Goal: Transaction & Acquisition: Purchase product/service

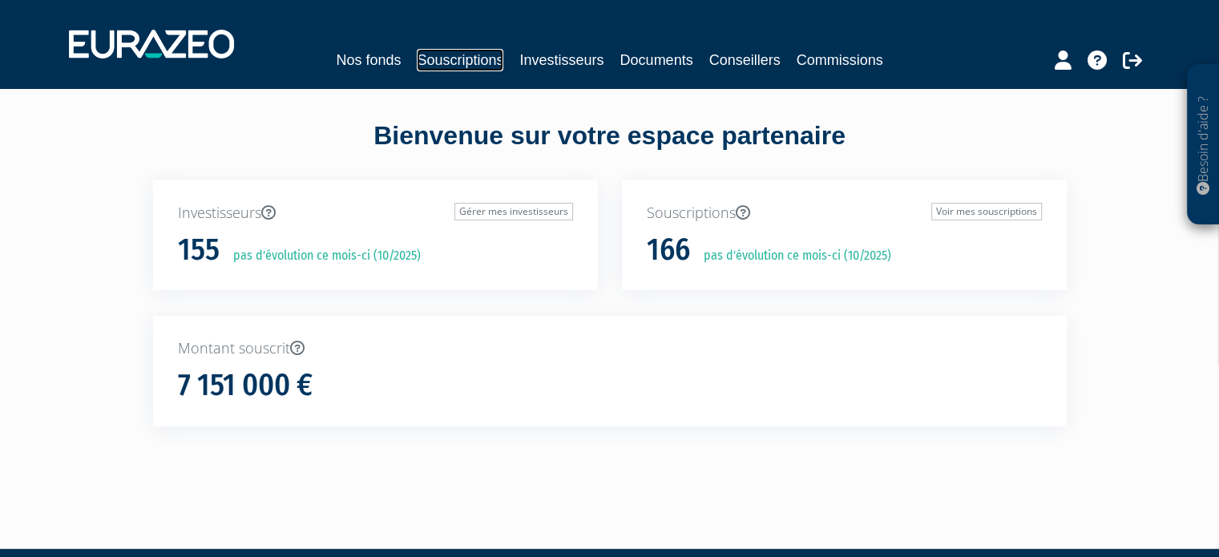
click at [481, 63] on link "Souscriptions" at bounding box center [460, 60] width 87 height 22
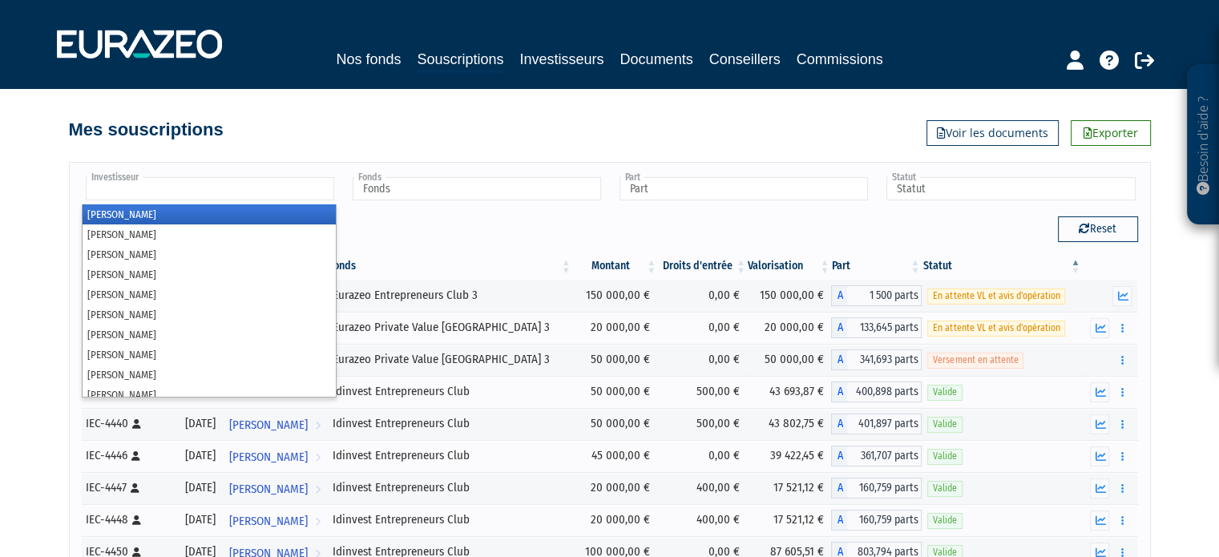
click at [313, 196] on input "text" at bounding box center [210, 188] width 248 height 23
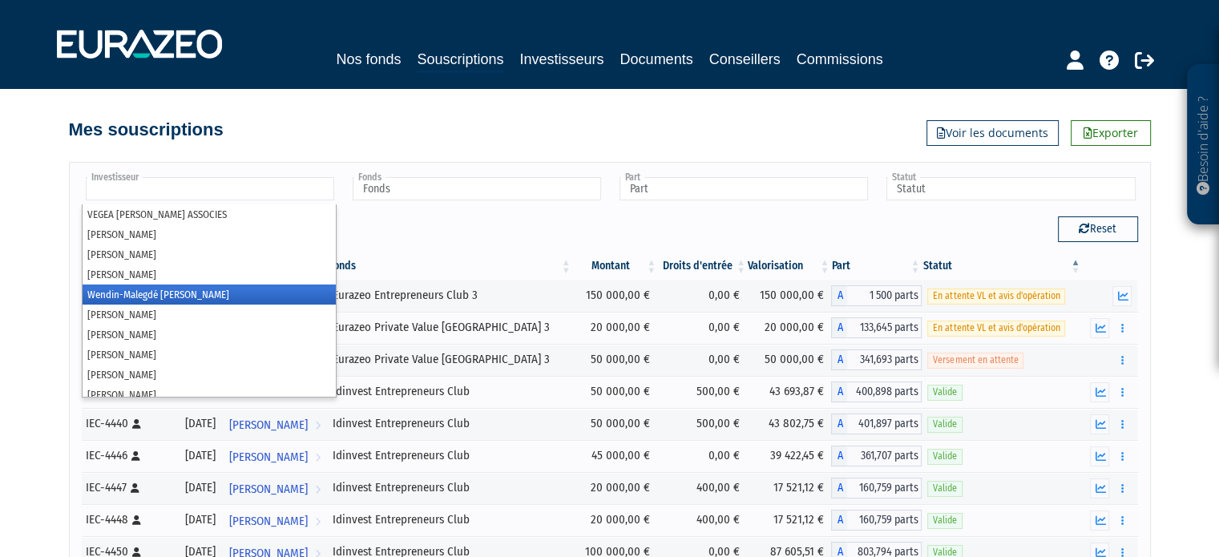
scroll to position [2773, 0]
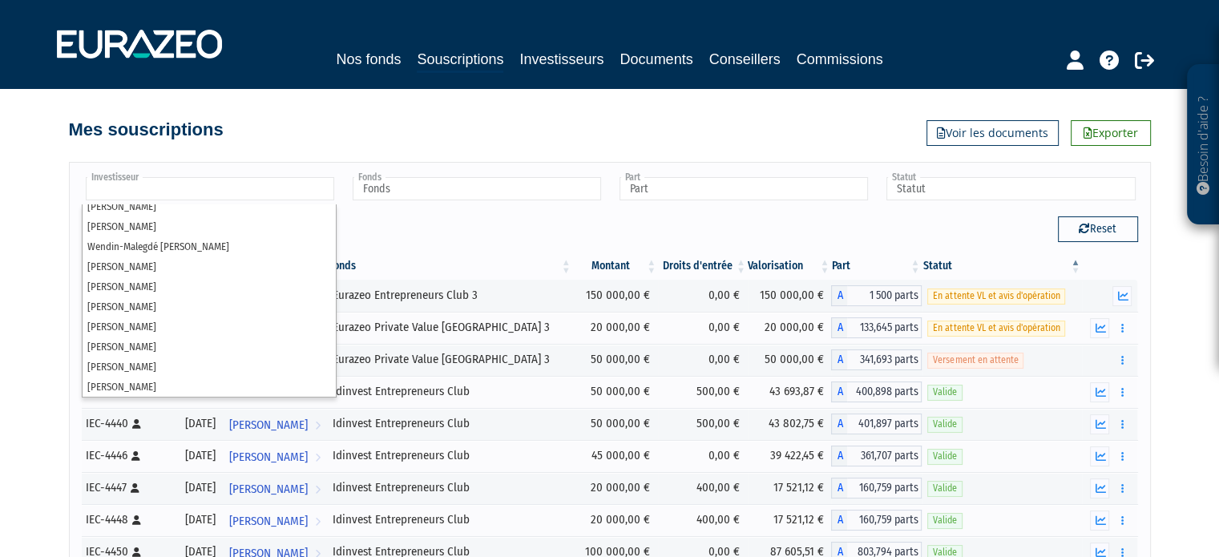
click at [234, 149] on div "Investisseur Adrien Perrot Adrien Dauchez Alain NORMANDON Alain Gresle Alain LA…" at bounding box center [610, 413] width 914 height 535
type input "Investisseur"
click at [196, 187] on input "text" at bounding box center [210, 188] width 248 height 23
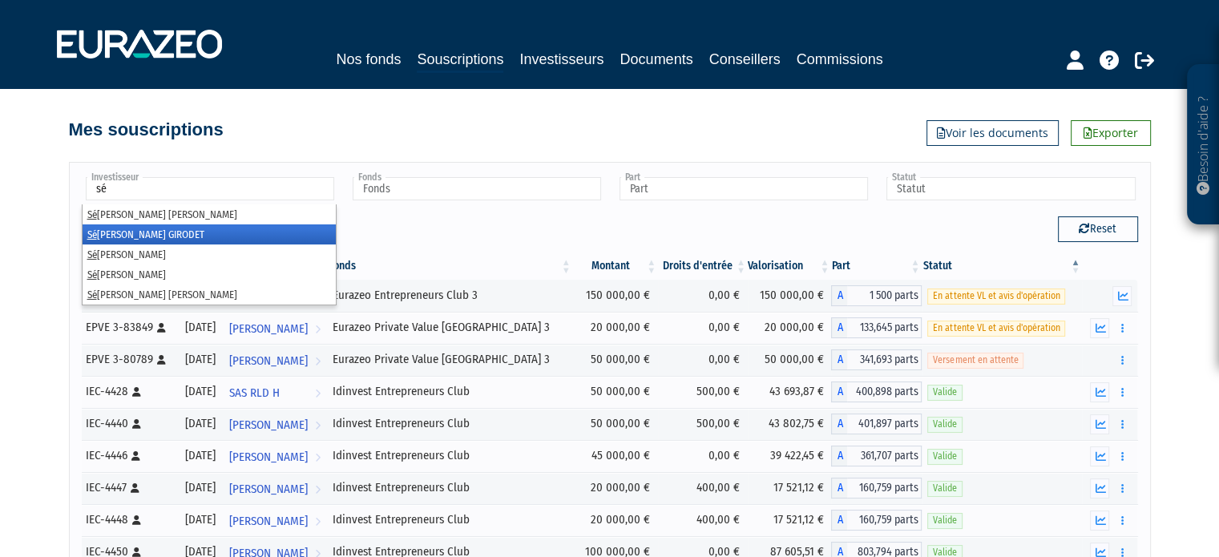
type input "s"
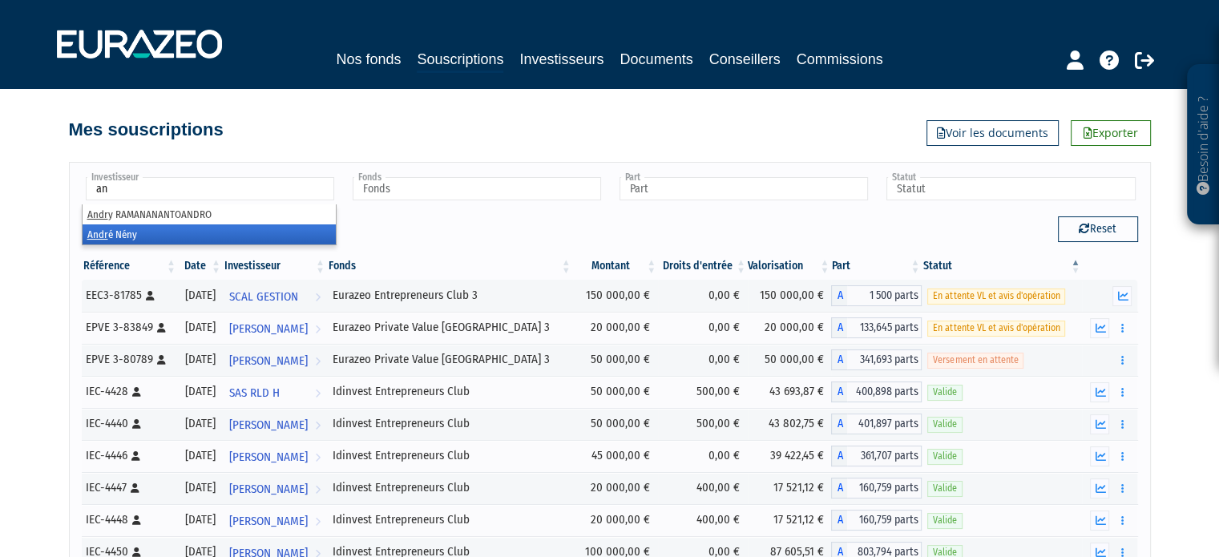
type input "a"
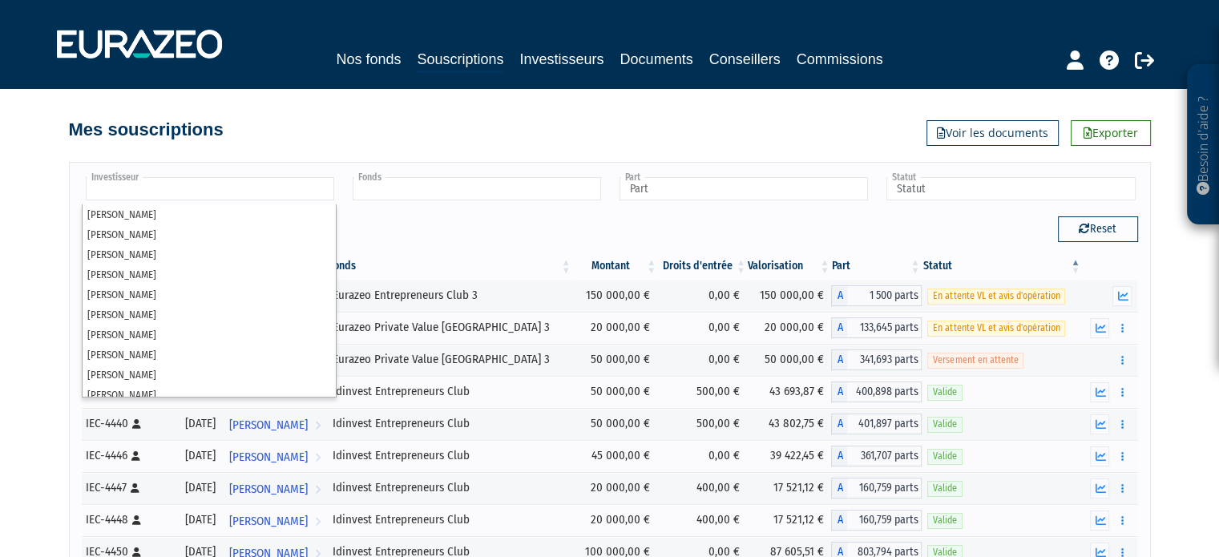
click at [446, 175] on ul at bounding box center [476, 190] width 255 height 30
type input "Investisseur"
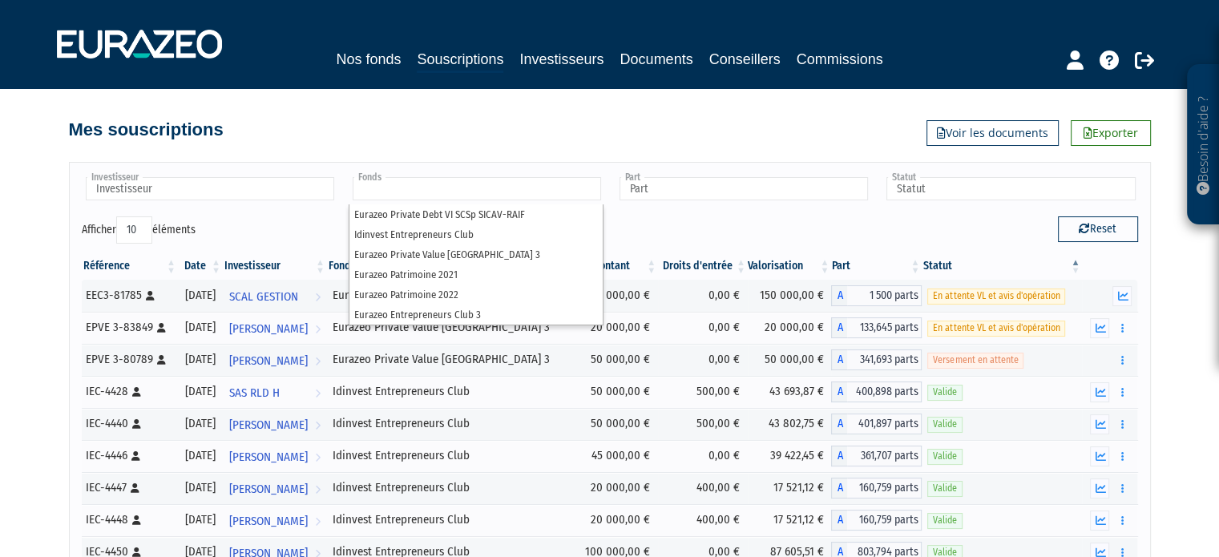
click at [494, 151] on div "Investisseur Adrien Perrot Adrien Dauchez Alain NORMANDON Alain Gresle Alain LA…" at bounding box center [610, 413] width 914 height 535
type input "Fonds"
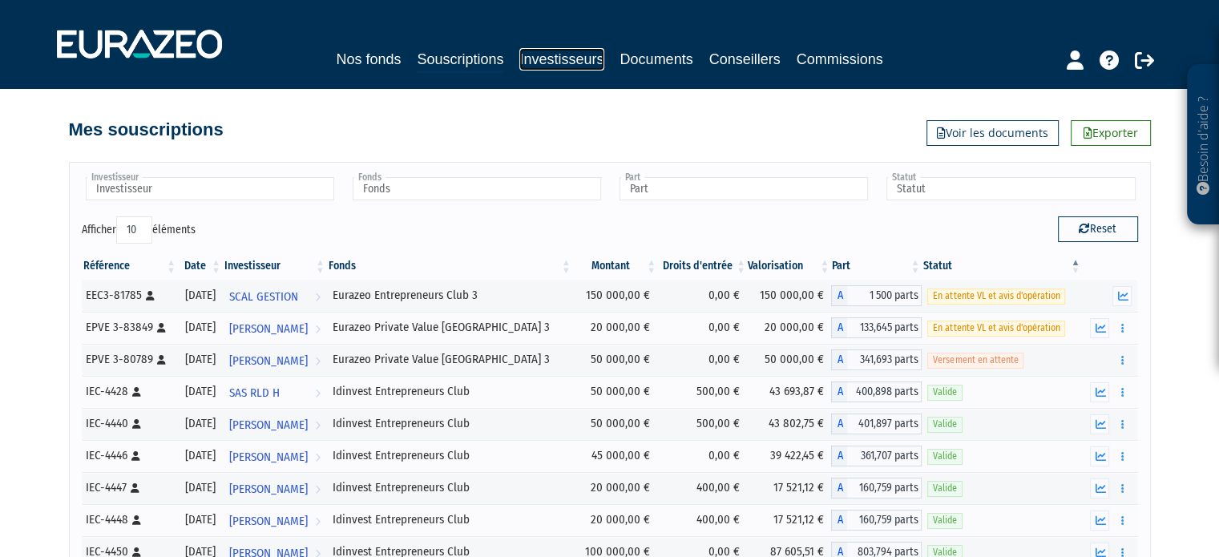
click at [587, 60] on link "Investisseurs" at bounding box center [561, 59] width 84 height 22
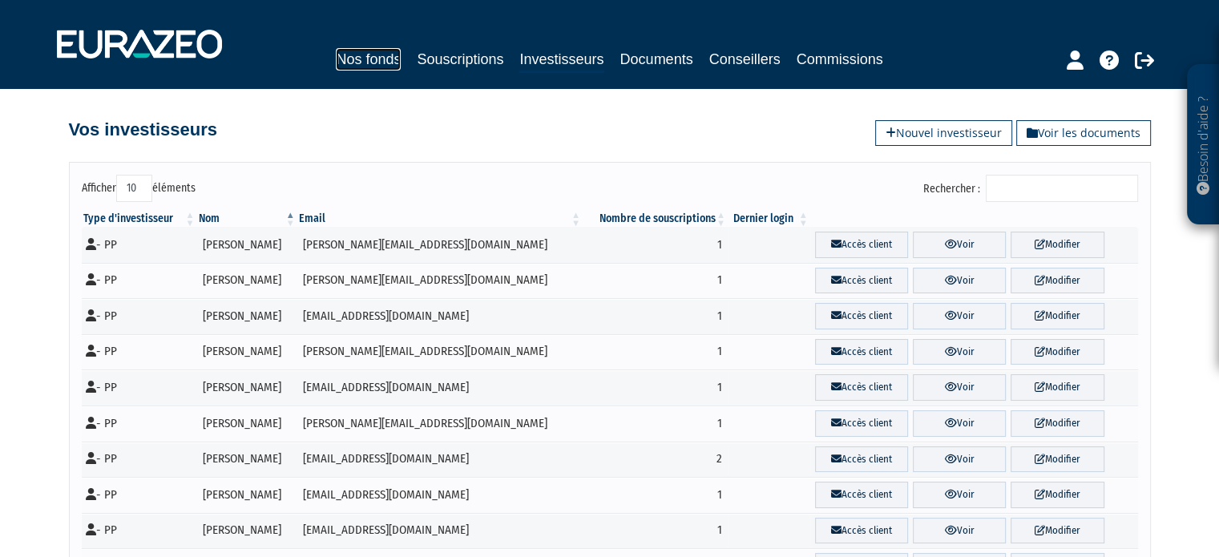
click at [369, 64] on link "Nos fonds" at bounding box center [368, 59] width 65 height 22
click at [364, 46] on div "Nos fonds Souscriptions Investisseurs Documents Conseillers Commissions" at bounding box center [609, 43] width 1129 height 59
click at [366, 54] on link "Nos fonds" at bounding box center [368, 59] width 65 height 22
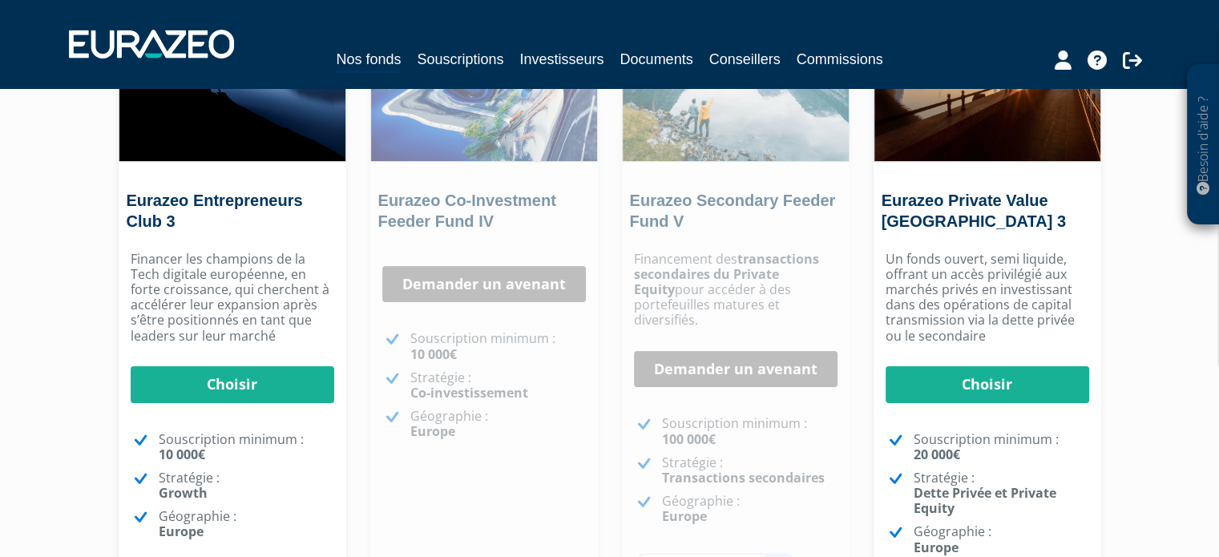
scroll to position [321, 0]
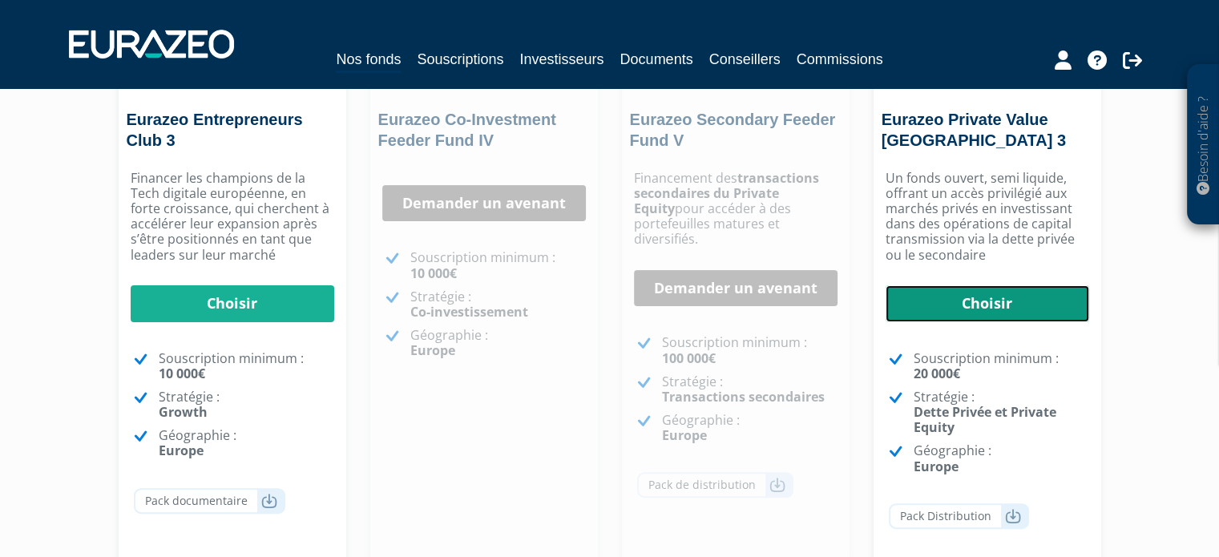
click at [1000, 307] on link "Choisir" at bounding box center [988, 303] width 204 height 37
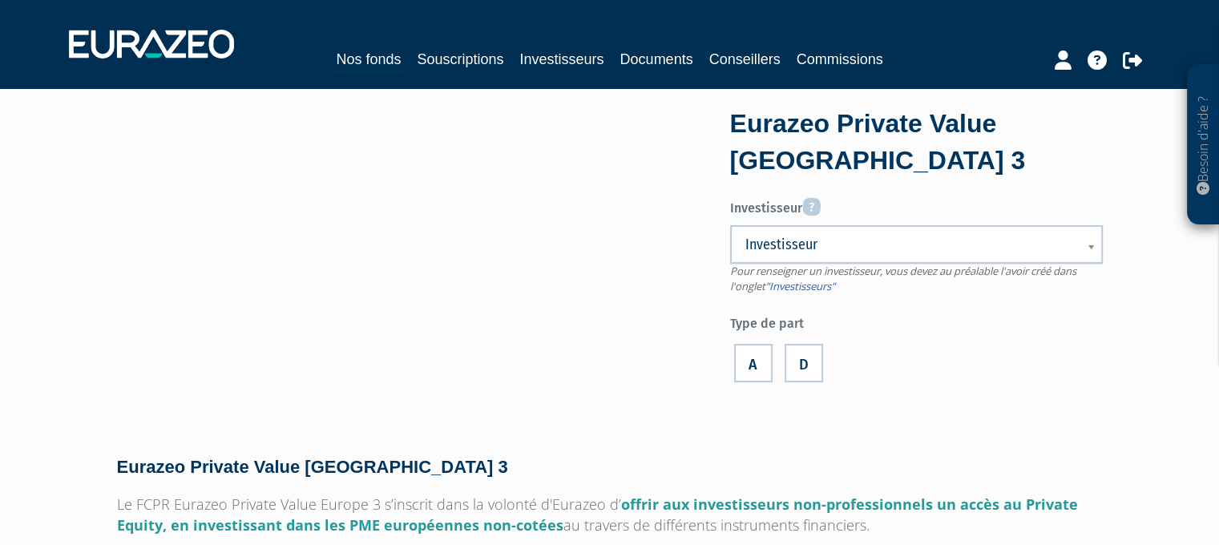
click at [844, 235] on span "Investisseur" at bounding box center [905, 244] width 321 height 19
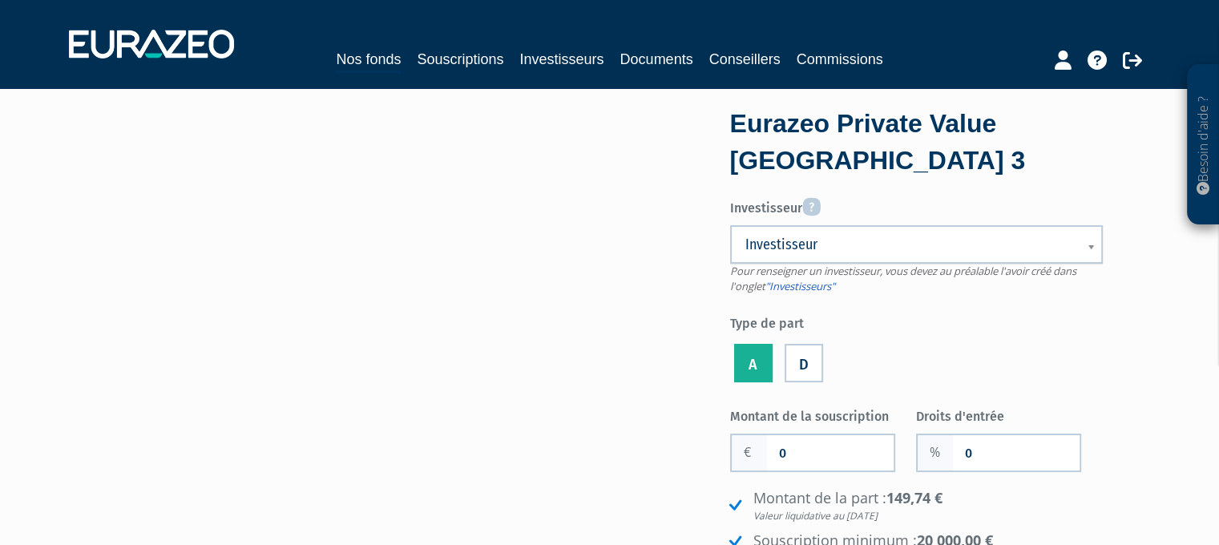
click at [745, 355] on li "A" at bounding box center [753, 360] width 46 height 52
click at [748, 359] on label "A" at bounding box center [753, 363] width 38 height 38
click at [0, 0] on input "A" at bounding box center [0, 0] width 0 height 0
click at [843, 227] on link "Investisseur" at bounding box center [916, 244] width 373 height 38
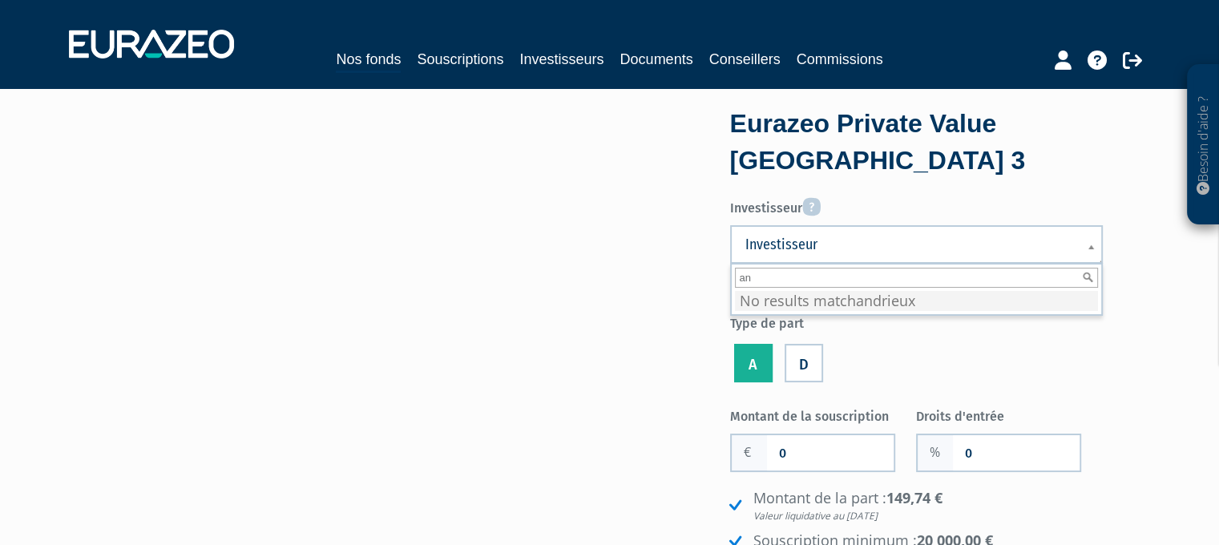
type input "a"
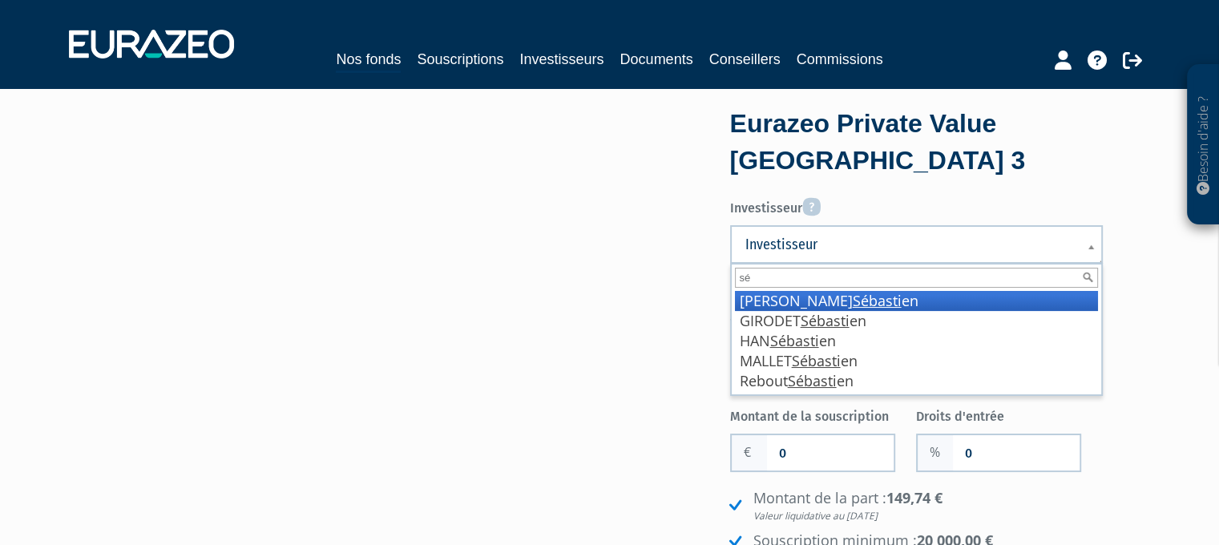
type input "s"
click at [996, 186] on form "Eurazeo Private Value Europe 3 Investisseur Pour renseigner un investisseur, vo…" at bounding box center [916, 429] width 373 height 647
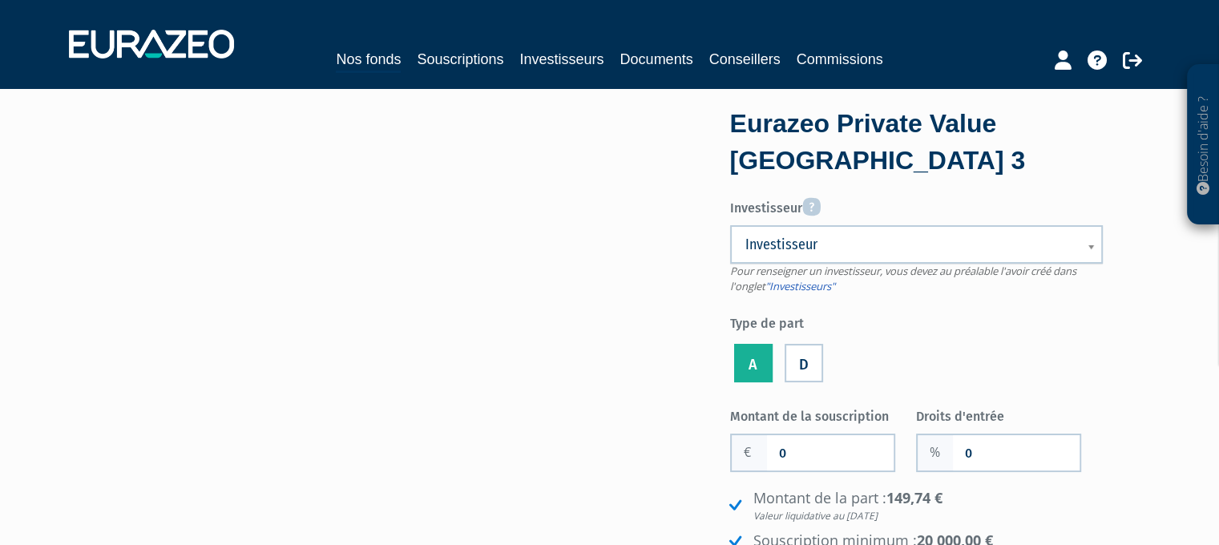
click at [939, 238] on span "Investisseur" at bounding box center [905, 244] width 321 height 19
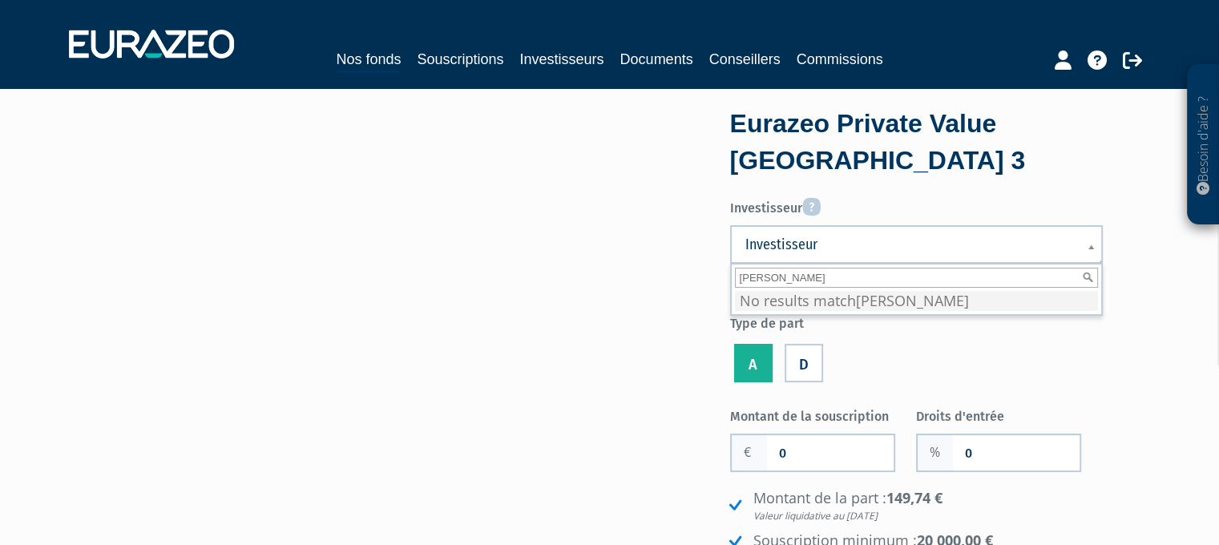
type input "Sébastien Andrieux"
click at [564, 50] on link "Investisseurs" at bounding box center [561, 59] width 84 height 22
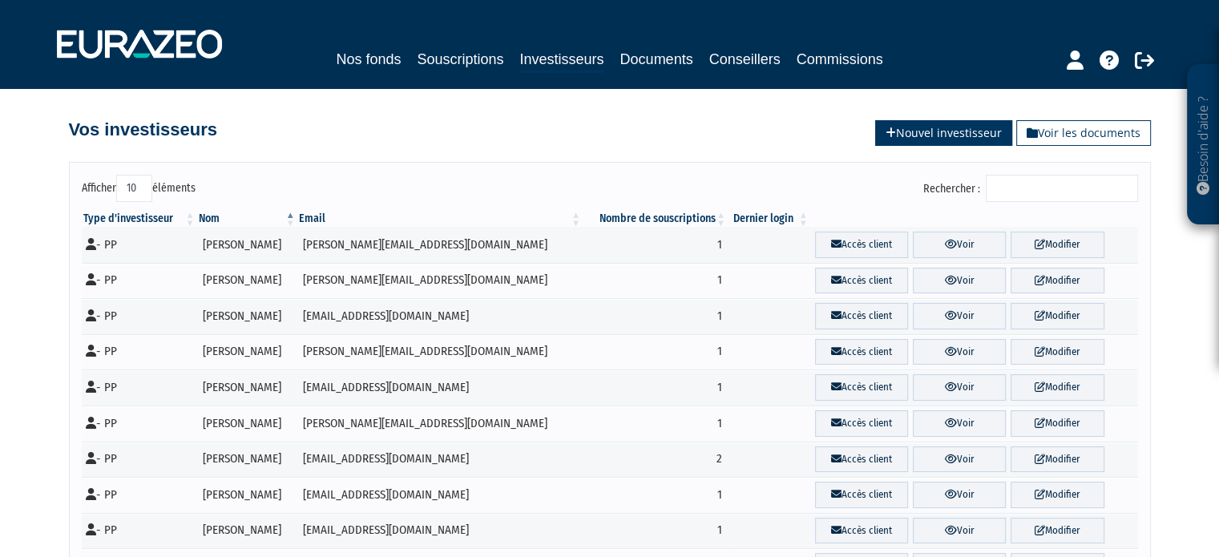
click at [951, 134] on link "Nouvel investisseur" at bounding box center [943, 133] width 137 height 26
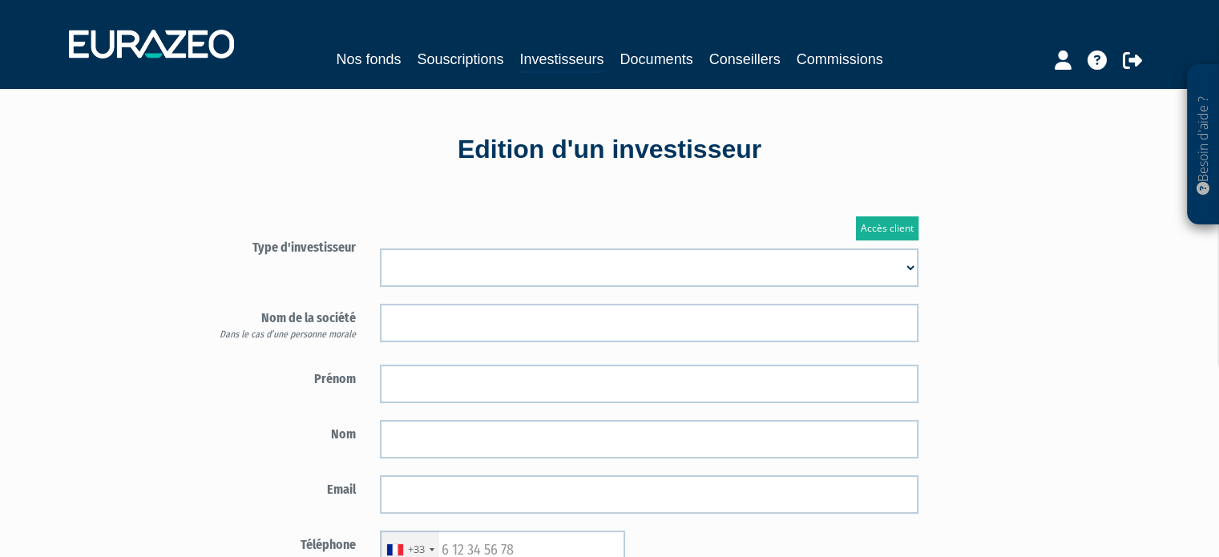
click at [500, 260] on select "Mr [PERSON_NAME] Société" at bounding box center [649, 267] width 539 height 38
select select "1"
click at [380, 248] on select "Mr [PERSON_NAME] Société" at bounding box center [649, 267] width 539 height 38
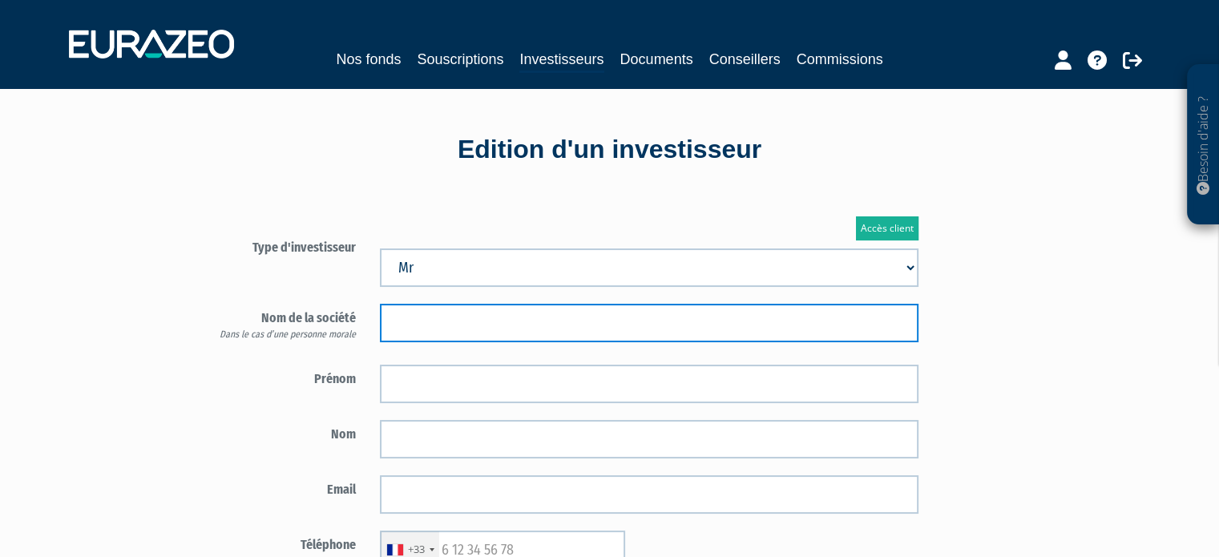
click at [466, 318] on input "text" at bounding box center [649, 323] width 539 height 38
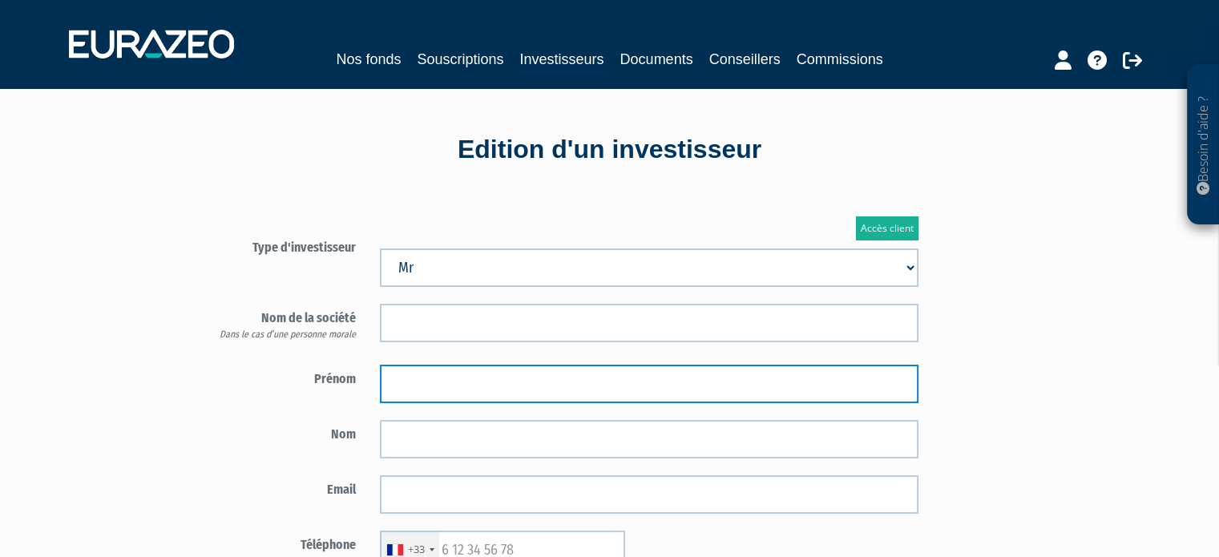
click at [410, 371] on input "text" at bounding box center [649, 384] width 539 height 38
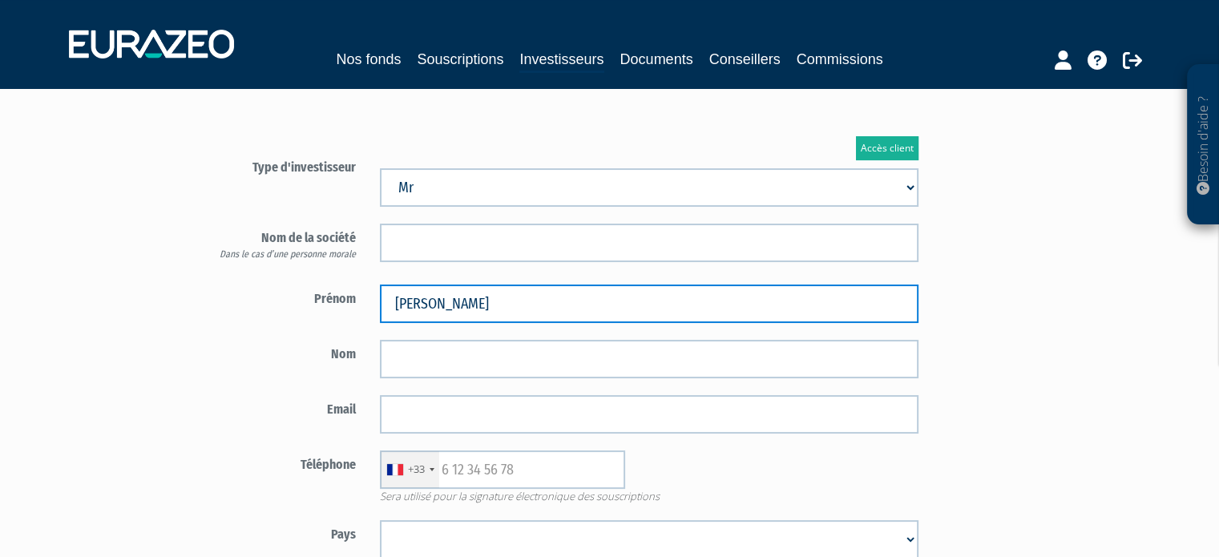
type input "Sébastien"
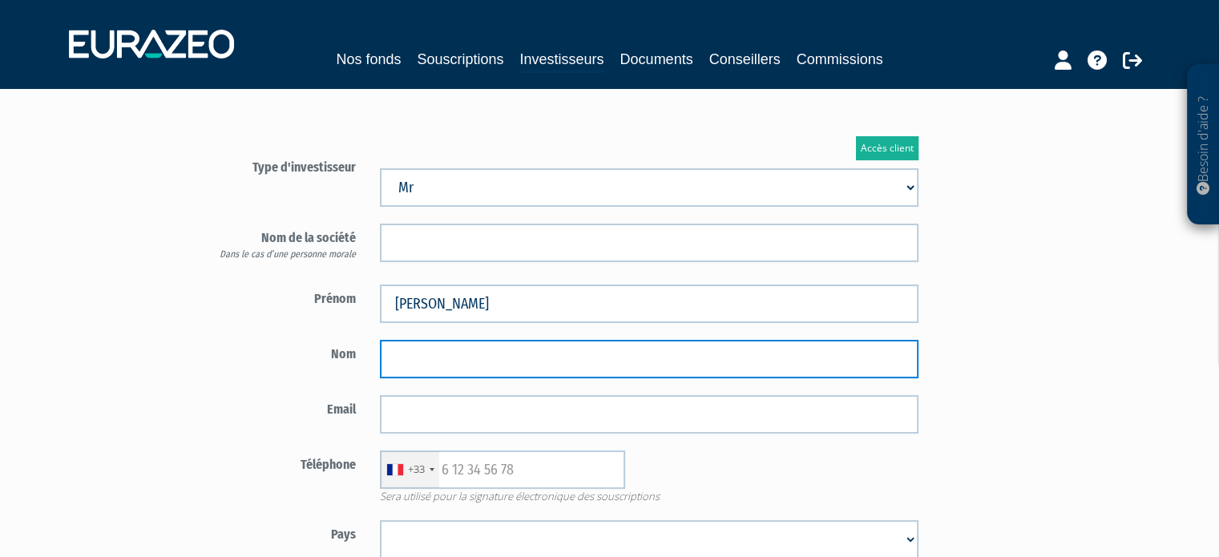
click at [693, 356] on input "text" at bounding box center [649, 359] width 539 height 38
type input "Andrieux"
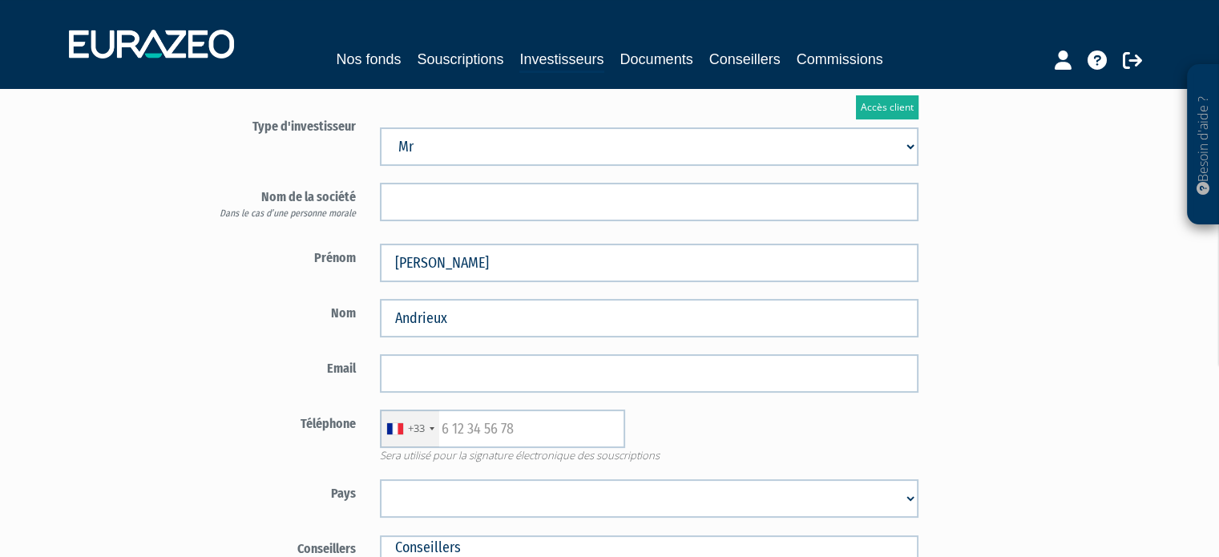
scroll to position [160, 0]
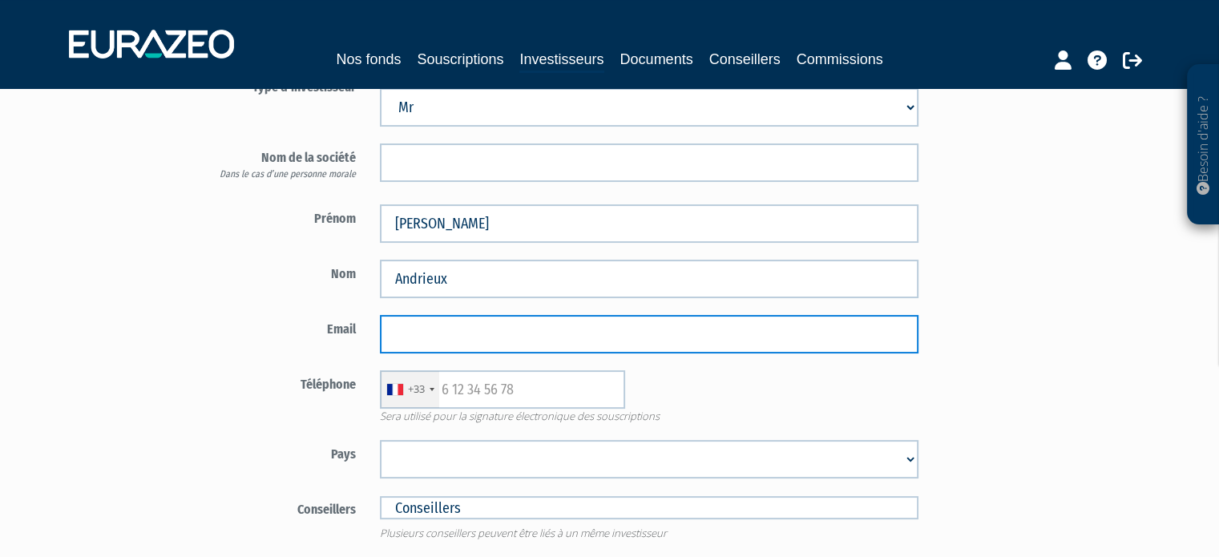
click at [566, 353] on form "Type d'investisseur Mr Mme Société" at bounding box center [556, 340] width 750 height 534
paste input "[EMAIL_ADDRESS][DOMAIN_NAME]"
type input "[EMAIL_ADDRESS][DOMAIN_NAME]"
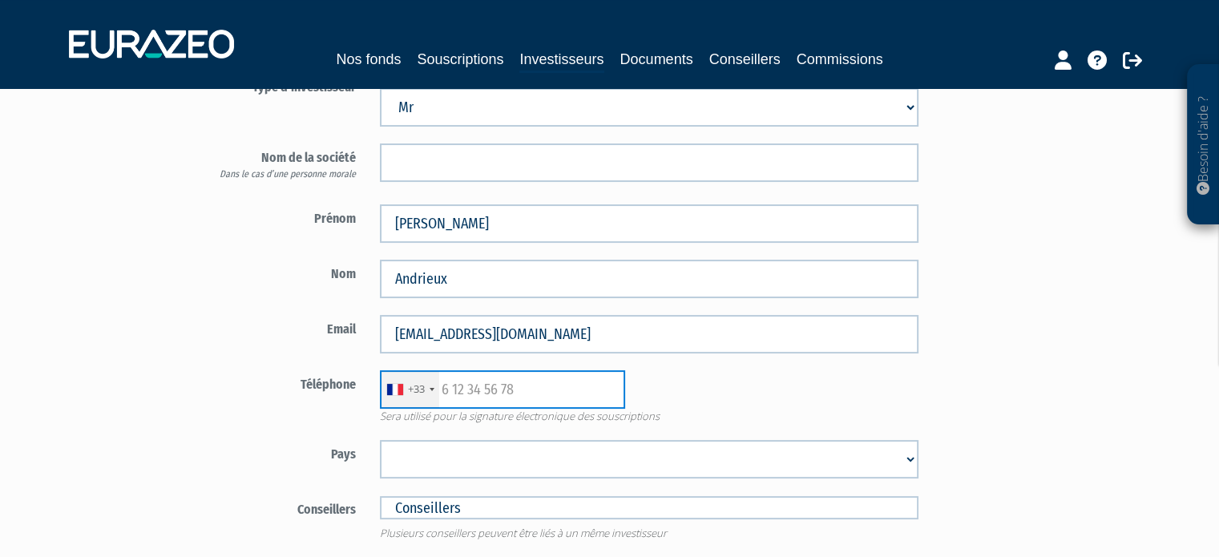
click at [531, 386] on input "text" at bounding box center [502, 389] width 245 height 38
paste input "6 37 26 97 85"
type input "6 37 26 97 85"
click at [787, 381] on div "+33 France +33 Germany (Deutschland) +49 Switzerland (Schweiz) +41 Belgium (Bel…" at bounding box center [649, 389] width 563 height 38
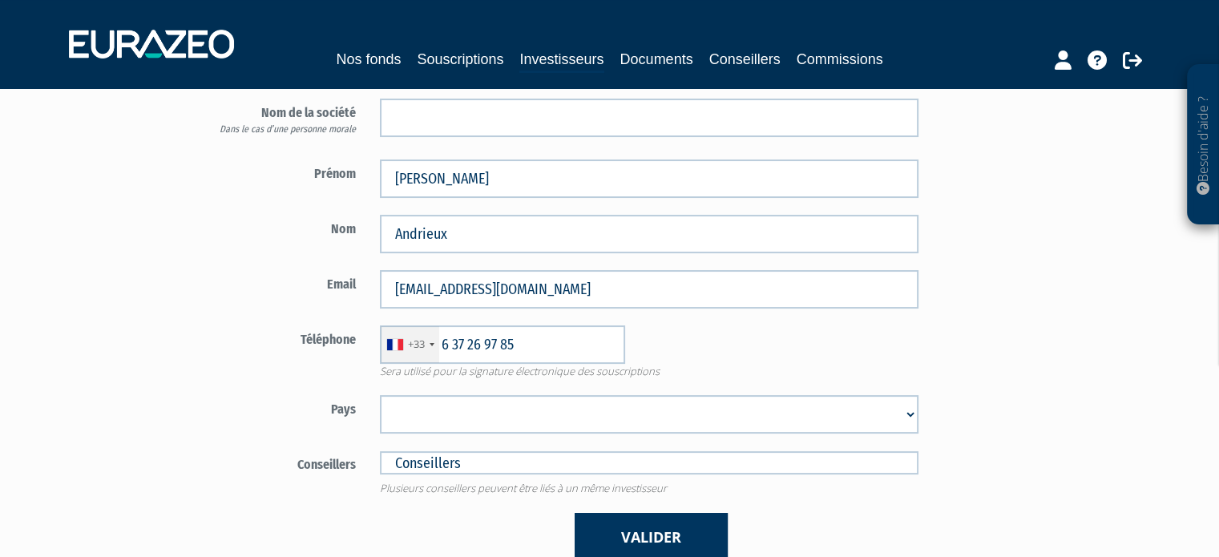
scroll to position [240, 0]
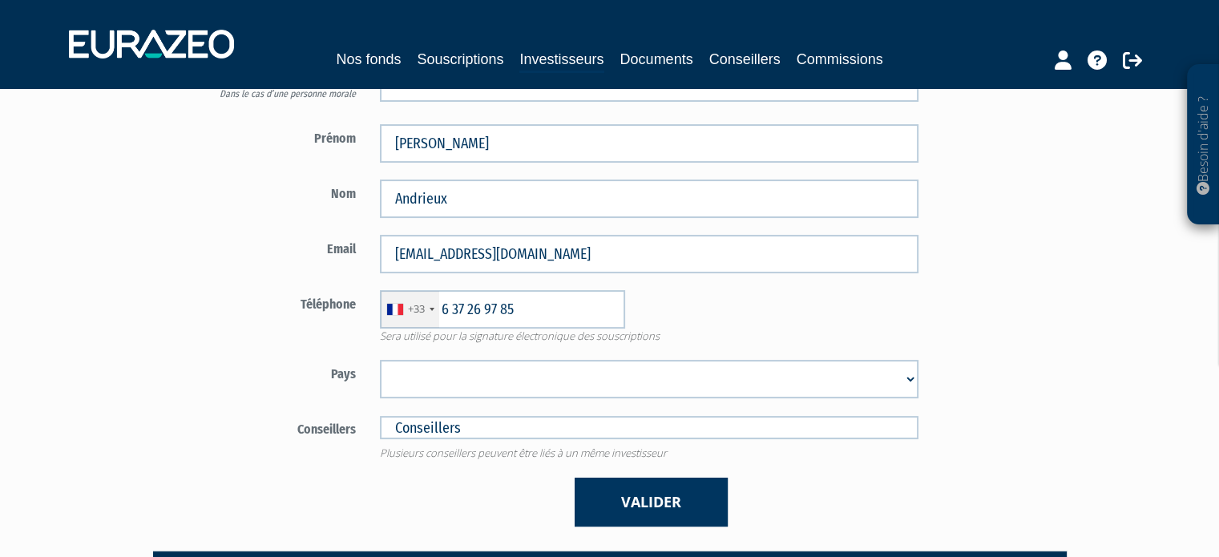
click at [696, 370] on select "Afghanistan Afrique du Sud Albanie Algérie Allemagne Andorre Angola Anguilla An…" at bounding box center [649, 379] width 539 height 38
select select "75"
click at [380, 360] on select "Afghanistan Afrique du Sud Albanie Algérie Allemagne Andorre Angola Anguilla An…" at bounding box center [649, 379] width 539 height 38
click at [418, 430] on input "text" at bounding box center [649, 427] width 539 height 23
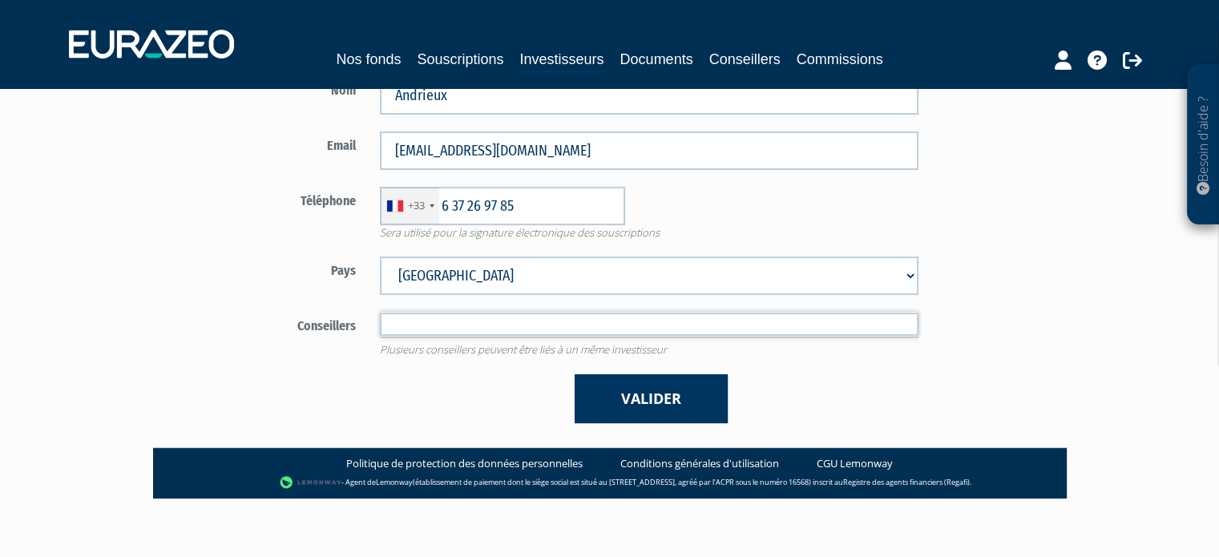
scroll to position [349, 0]
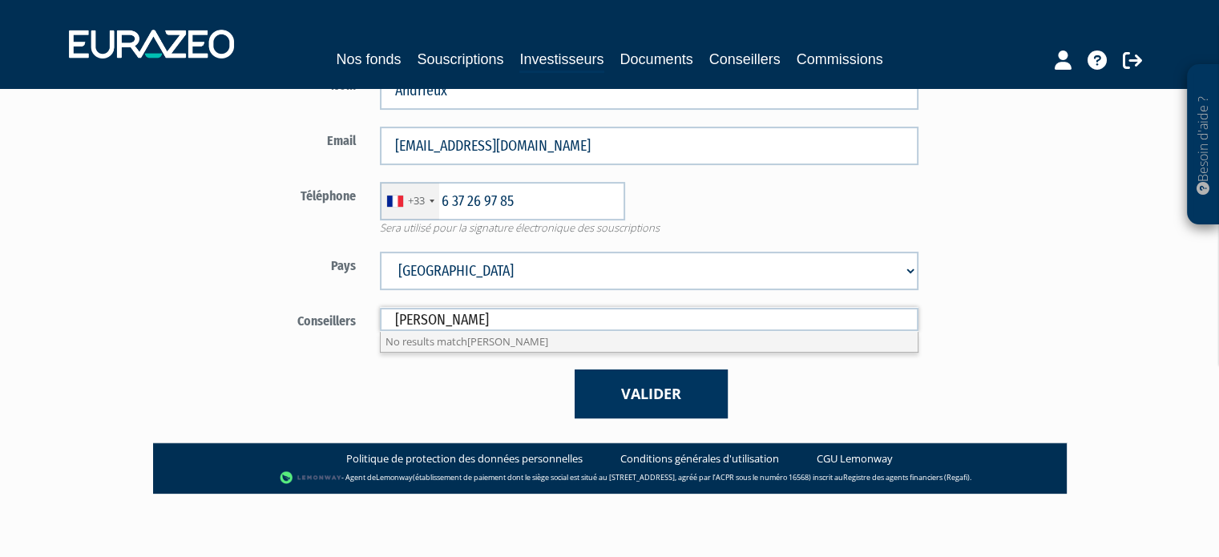
click at [492, 406] on div "Valider" at bounding box center [649, 393] width 563 height 49
type input "Conseillers"
click at [535, 321] on input "text" at bounding box center [649, 319] width 539 height 23
type input "E"
click at [447, 406] on div "Valider" at bounding box center [649, 393] width 563 height 49
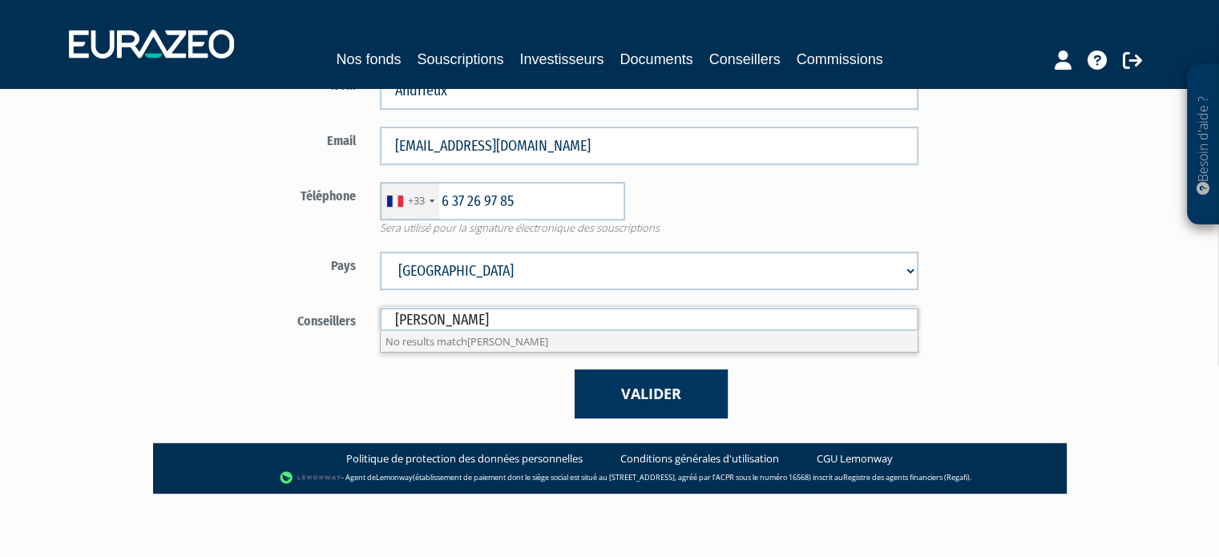
type input "Conseillers"
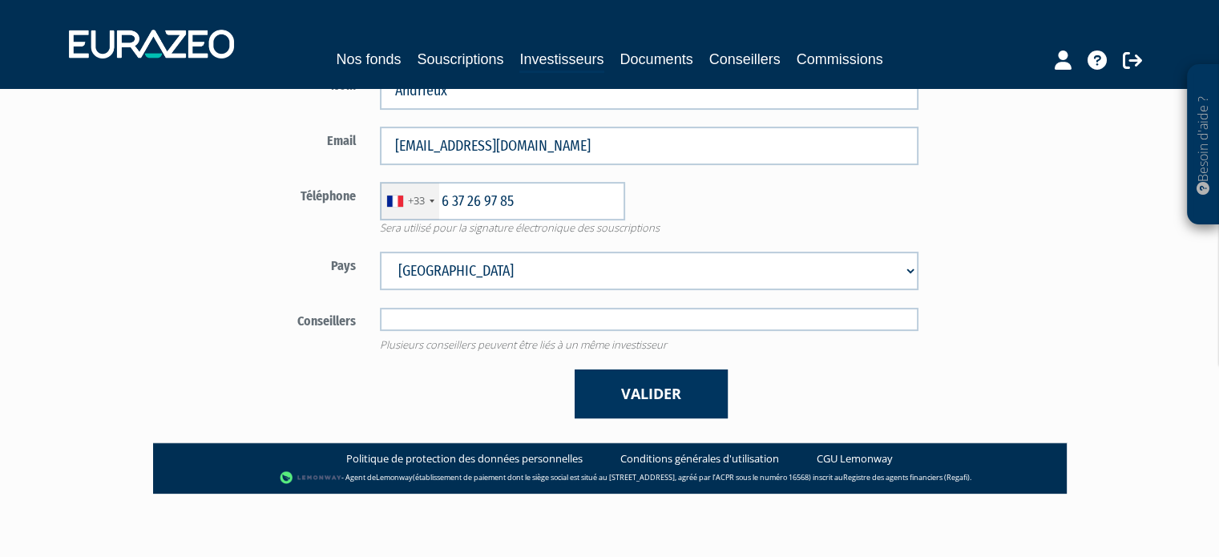
click at [430, 317] on input "text" at bounding box center [649, 319] width 539 height 23
click at [449, 317] on input "text" at bounding box center [649, 319] width 539 height 23
click at [846, 406] on div "Valider" at bounding box center [649, 393] width 563 height 49
type input "Conseillers"
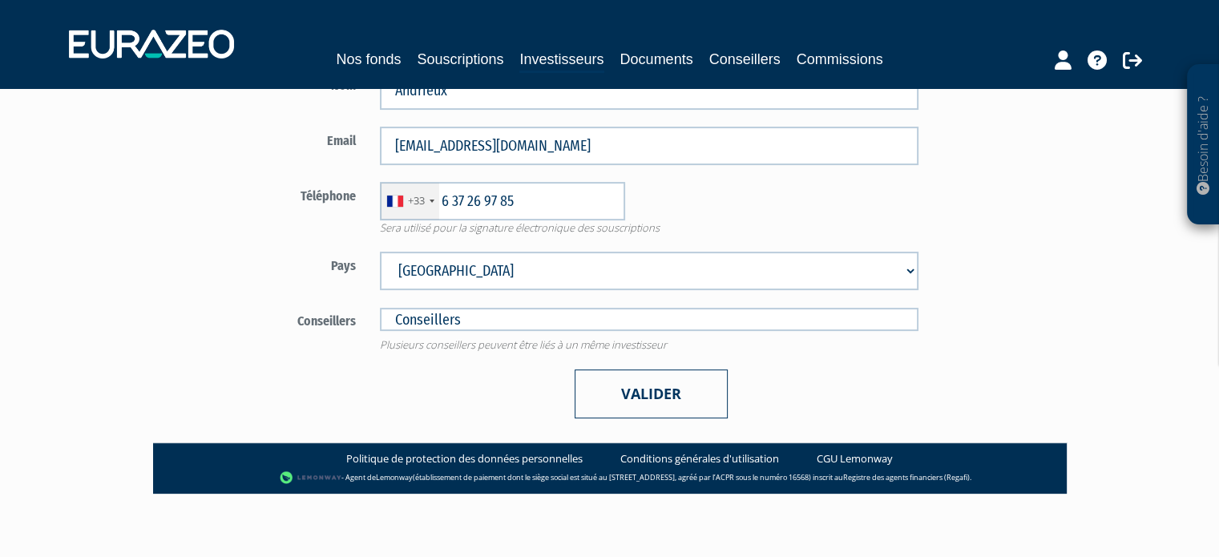
click at [699, 381] on button "Valider" at bounding box center [651, 393] width 153 height 49
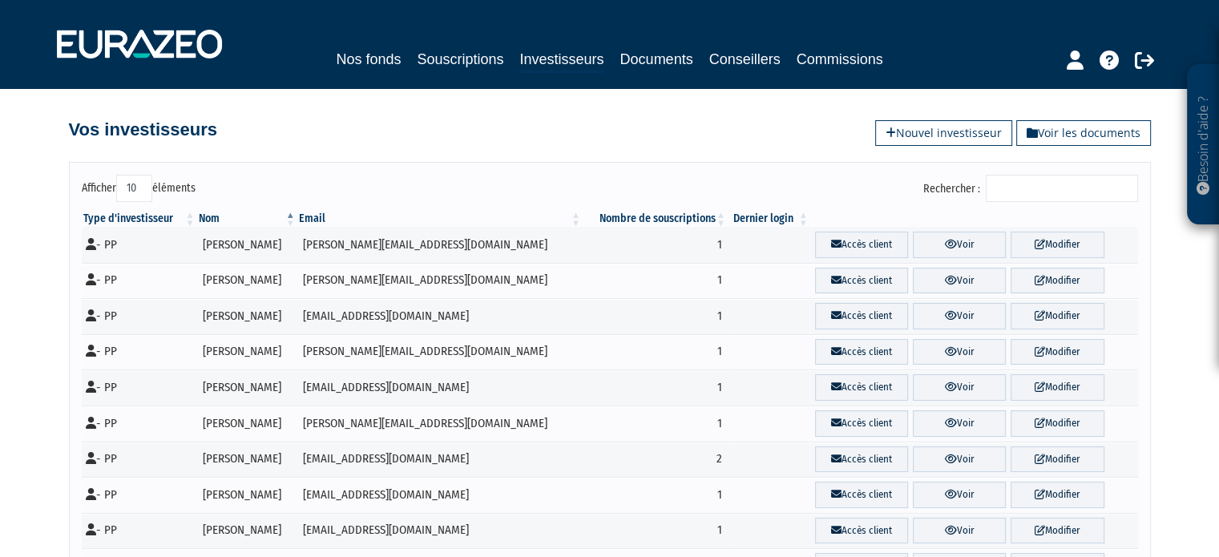
click at [1023, 190] on input "Rechercher :" at bounding box center [1062, 188] width 152 height 27
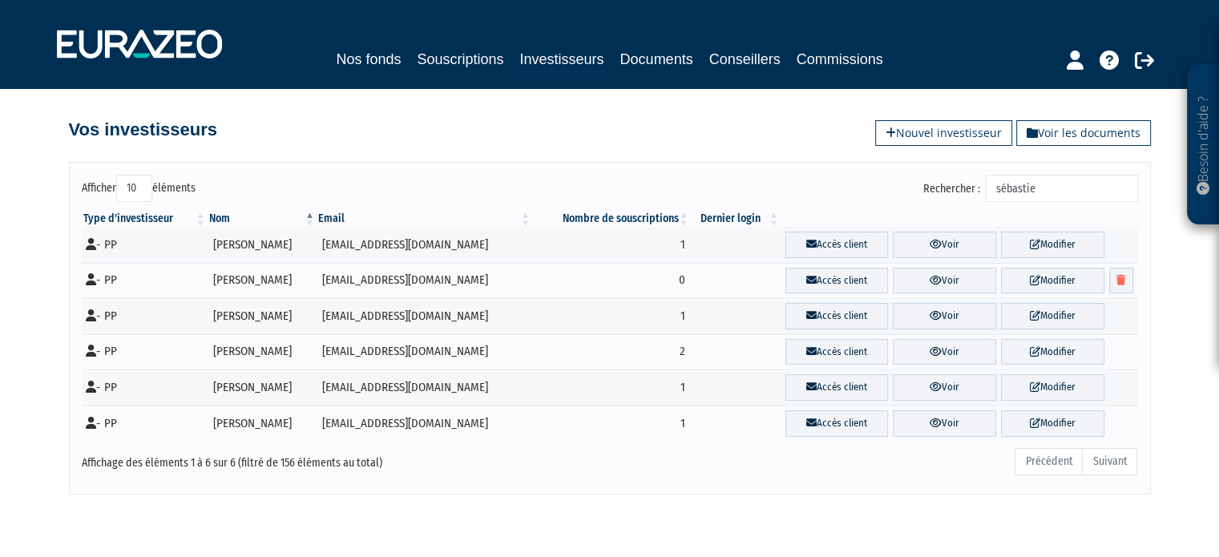
type input "sébastie"
click at [853, 176] on div "Rechercher : sébastie" at bounding box center [880, 190] width 516 height 31
click at [925, 277] on link "Voir" at bounding box center [944, 281] width 103 height 26
click at [473, 53] on link "Souscriptions" at bounding box center [460, 59] width 87 height 22
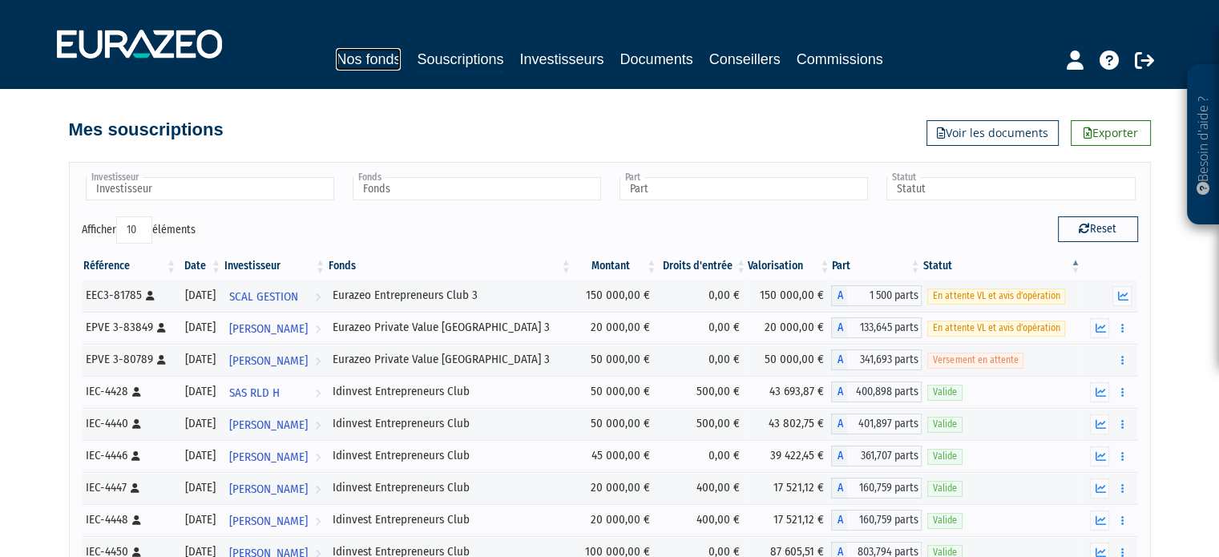
click at [360, 57] on link "Nos fonds" at bounding box center [368, 59] width 65 height 22
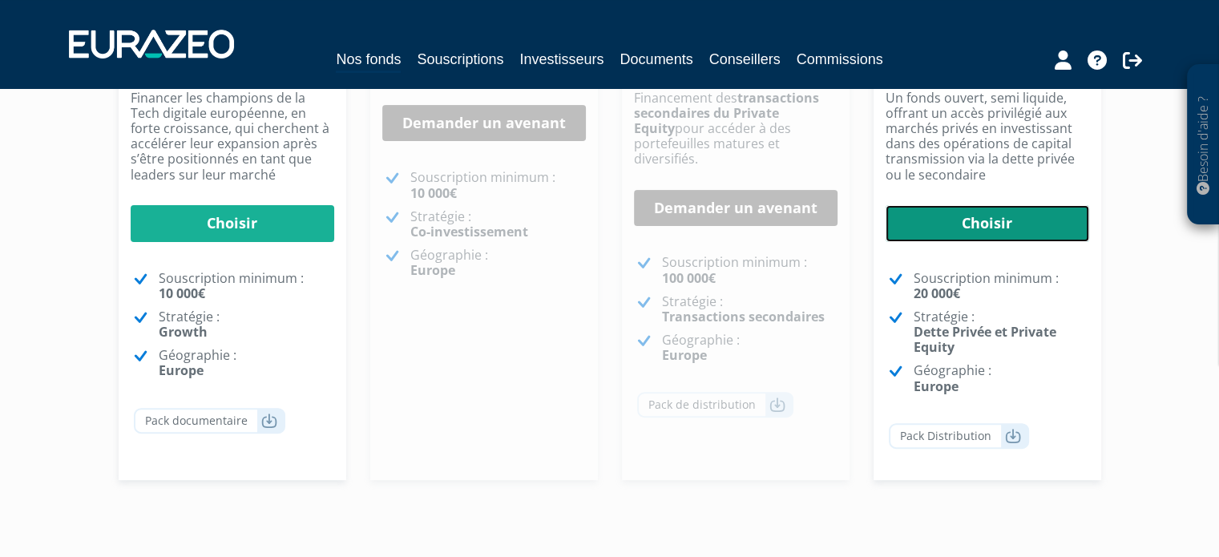
click at [1019, 238] on link "Choisir" at bounding box center [988, 223] width 204 height 37
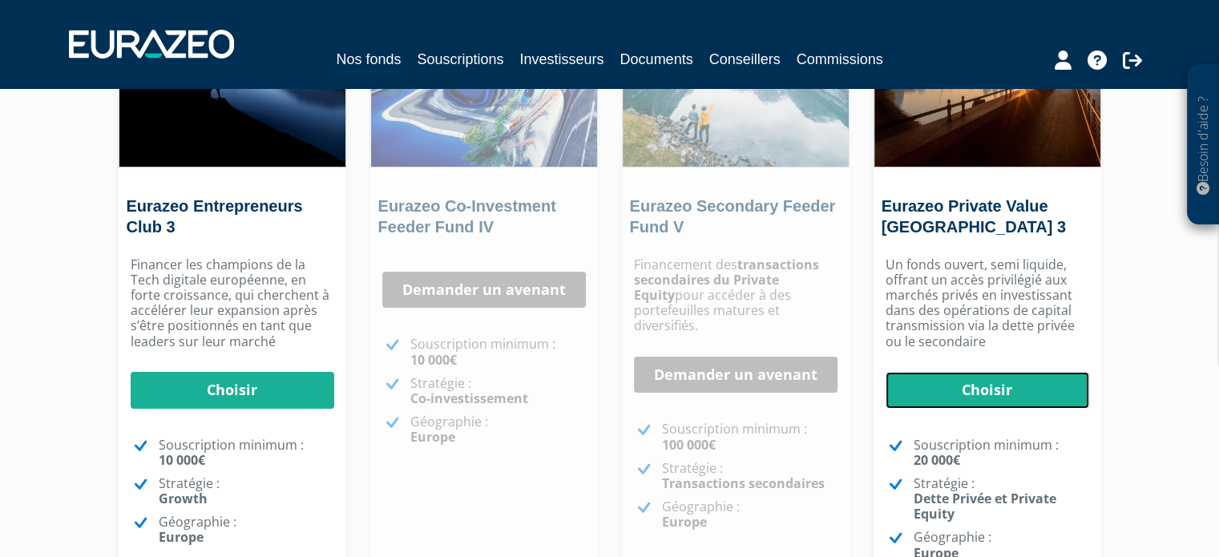
scroll to position [80, 0]
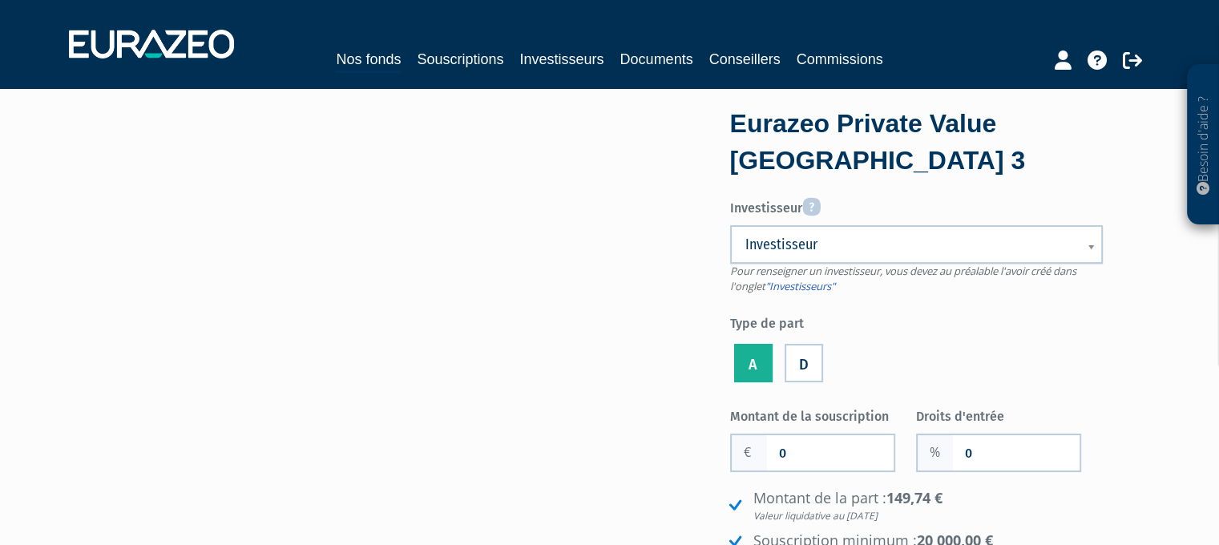
click at [827, 241] on span "Investisseur" at bounding box center [905, 244] width 321 height 19
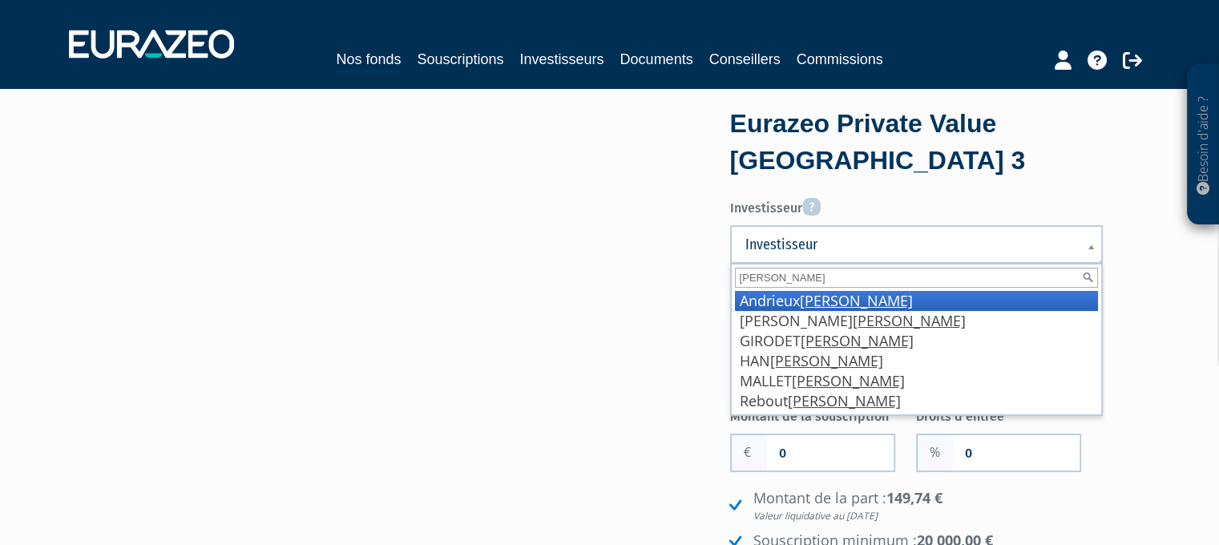
type input "sébastien"
click at [849, 304] on em "Sébastien" at bounding box center [856, 300] width 113 height 19
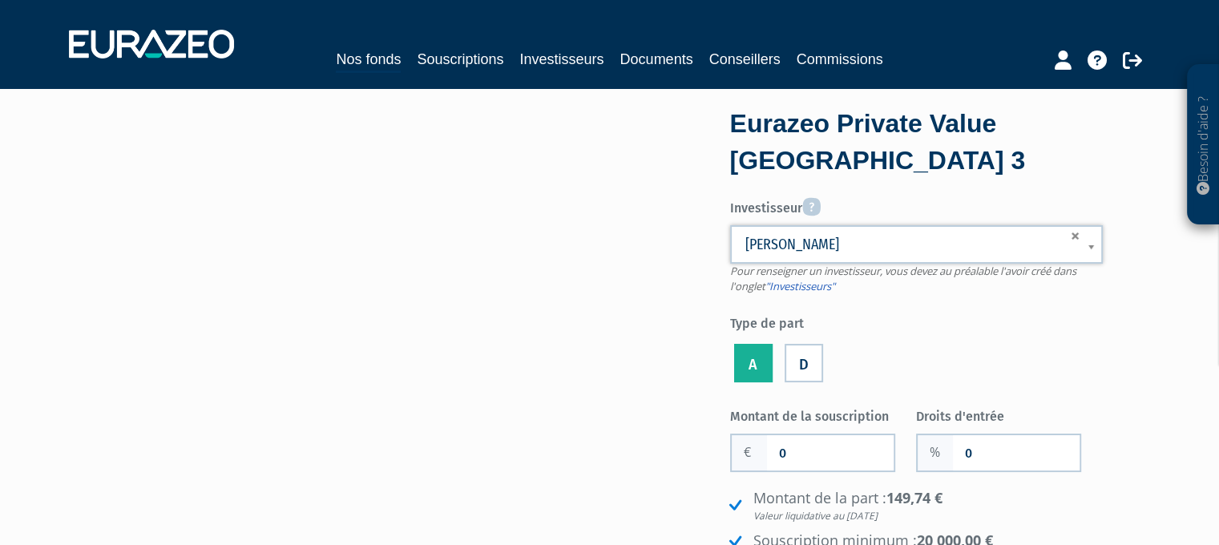
click at [1045, 295] on div "Investisseur Pour renseigner un investisseur, vous devez au préalable l'avoir c…" at bounding box center [916, 289] width 373 height 195
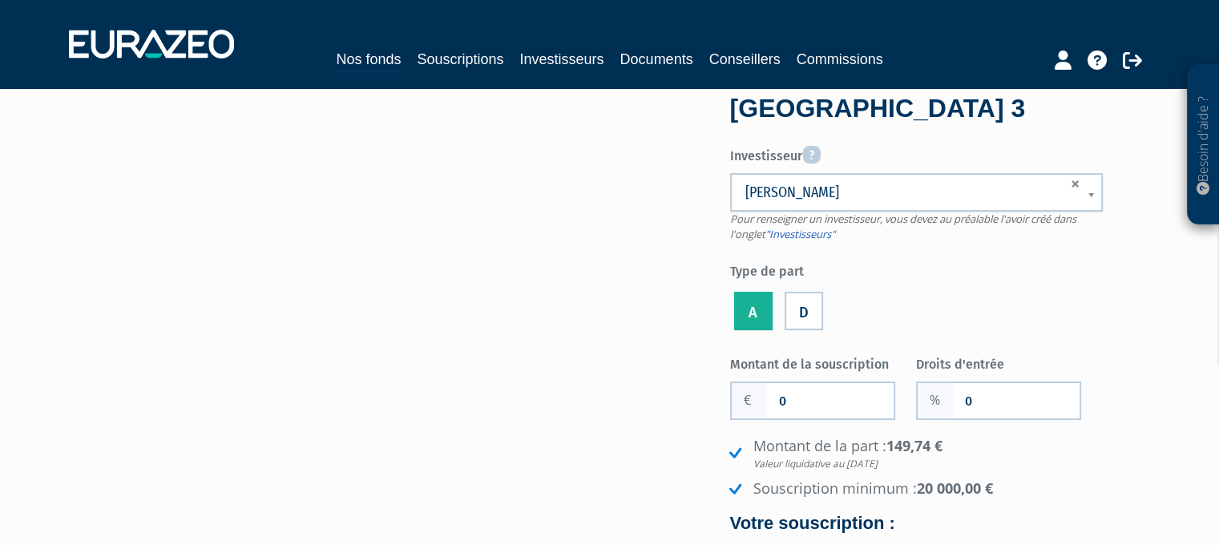
scroll to position [80, 0]
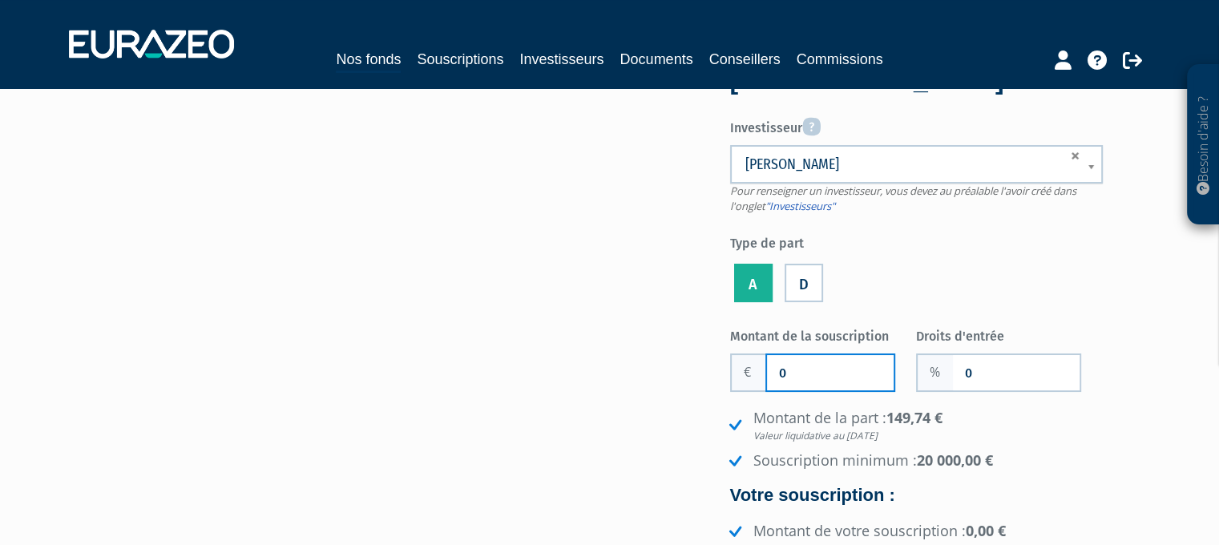
drag, startPoint x: 841, startPoint y: 361, endPoint x: 810, endPoint y: 361, distance: 31.3
click at [814, 361] on input "0" at bounding box center [830, 372] width 127 height 35
drag, startPoint x: 817, startPoint y: 371, endPoint x: 605, endPoint y: 388, distance: 213.0
click at [617, 384] on div "Eurazeo Private Value Europe 3 Investisseur Pour renseigner un investisseur, vo…" at bounding box center [610, 352] width 1010 height 640
type input "25 000"
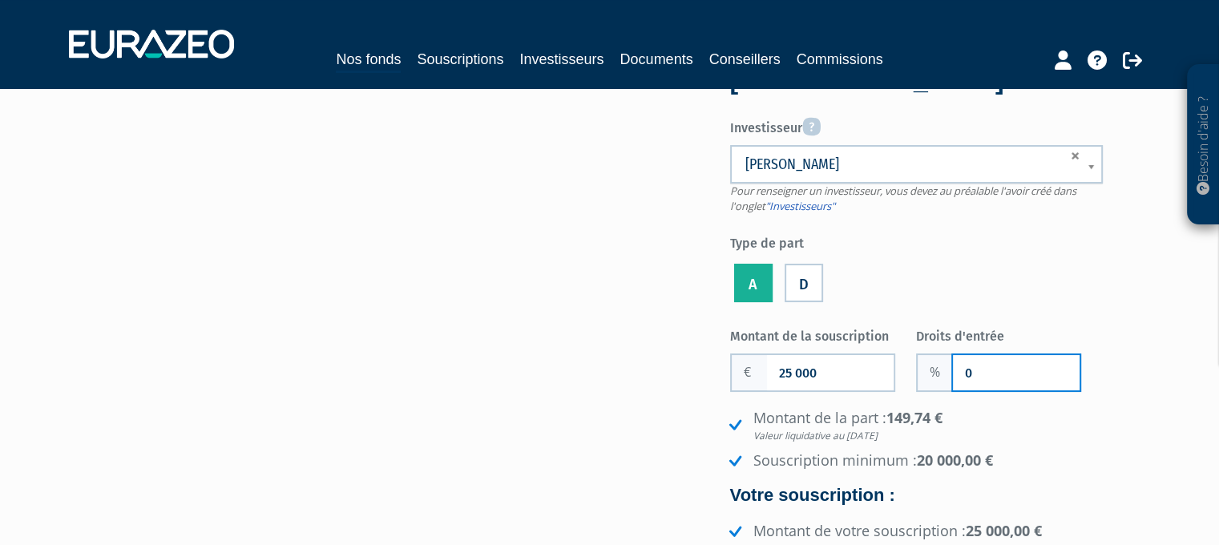
drag, startPoint x: 1020, startPoint y: 349, endPoint x: 995, endPoint y: 365, distance: 29.8
click at [1010, 356] on div "Droits d'entrée 0" at bounding box center [1009, 357] width 187 height 70
click at [995, 367] on input "0" at bounding box center [1016, 372] width 127 height 35
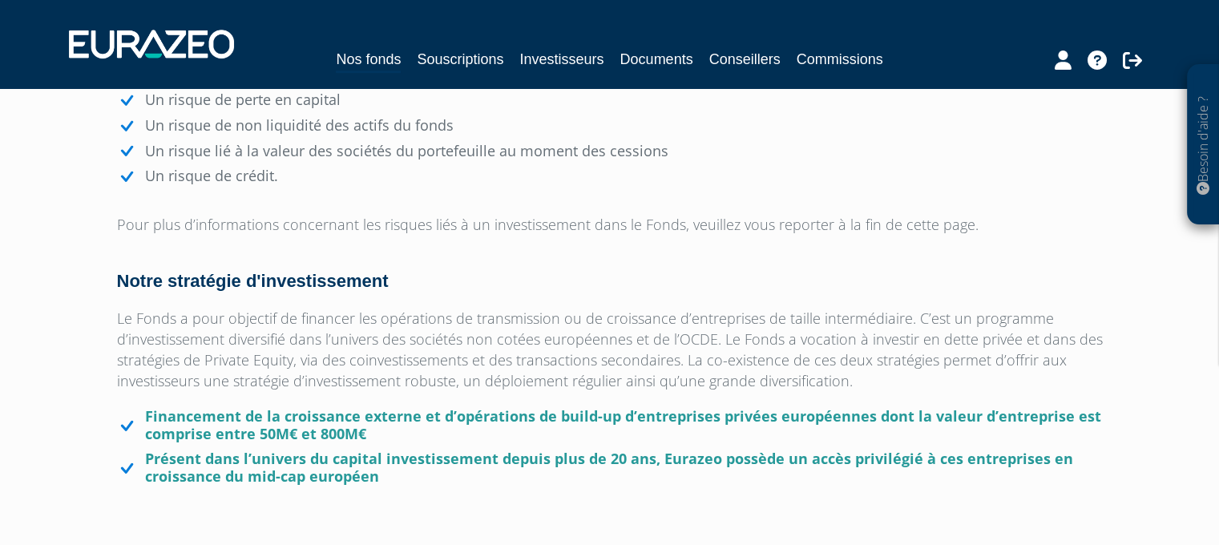
scroll to position [321, 0]
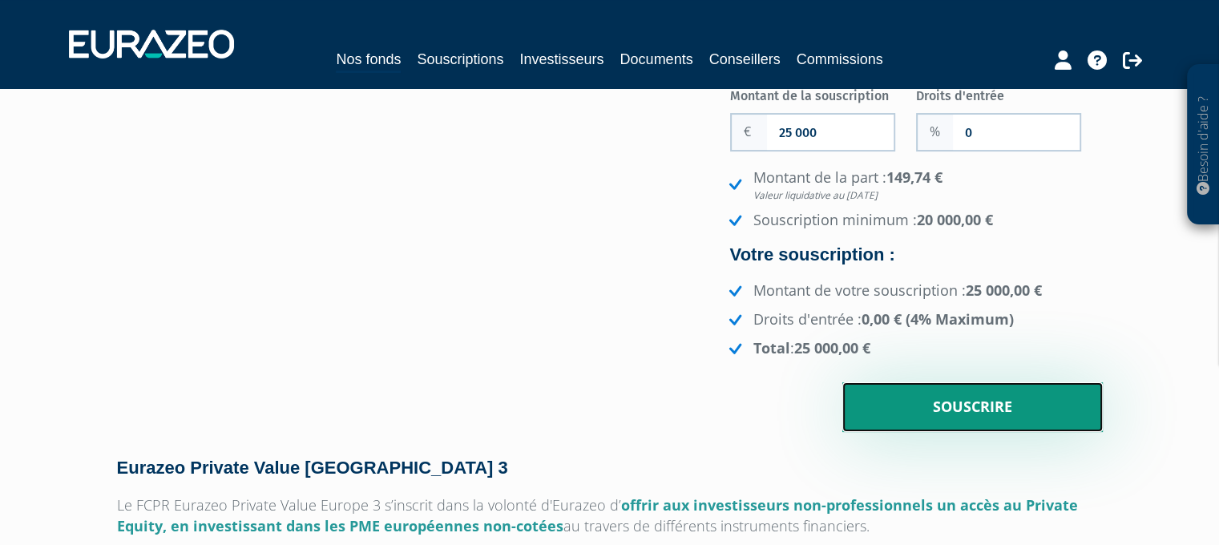
click at [1004, 414] on input "Souscrire" at bounding box center [972, 407] width 260 height 50
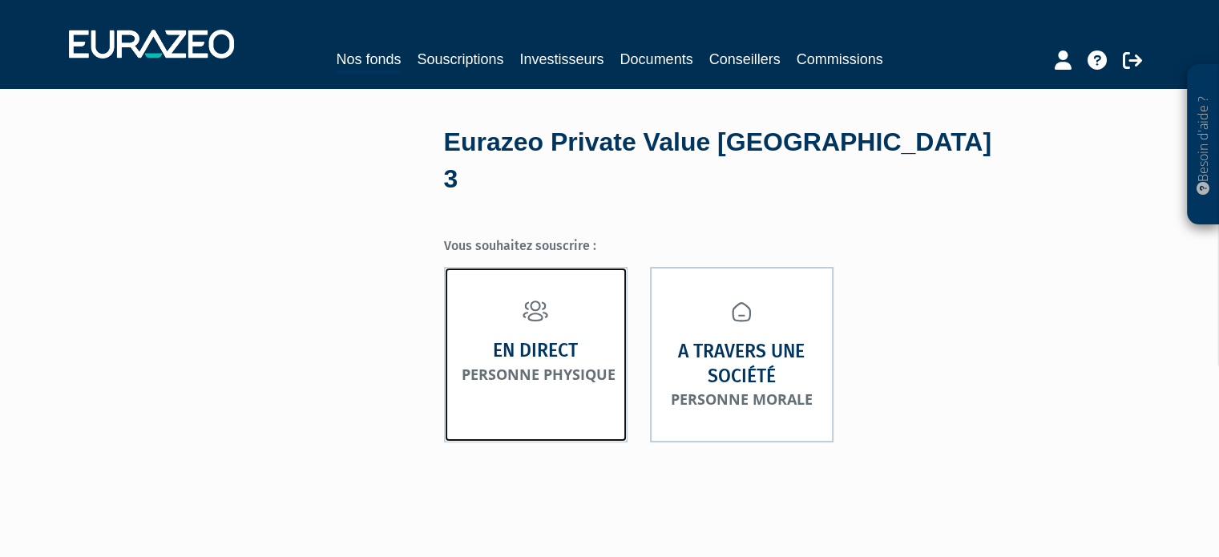
click at [476, 307] on link "En direct Personne physique" at bounding box center [536, 355] width 184 height 176
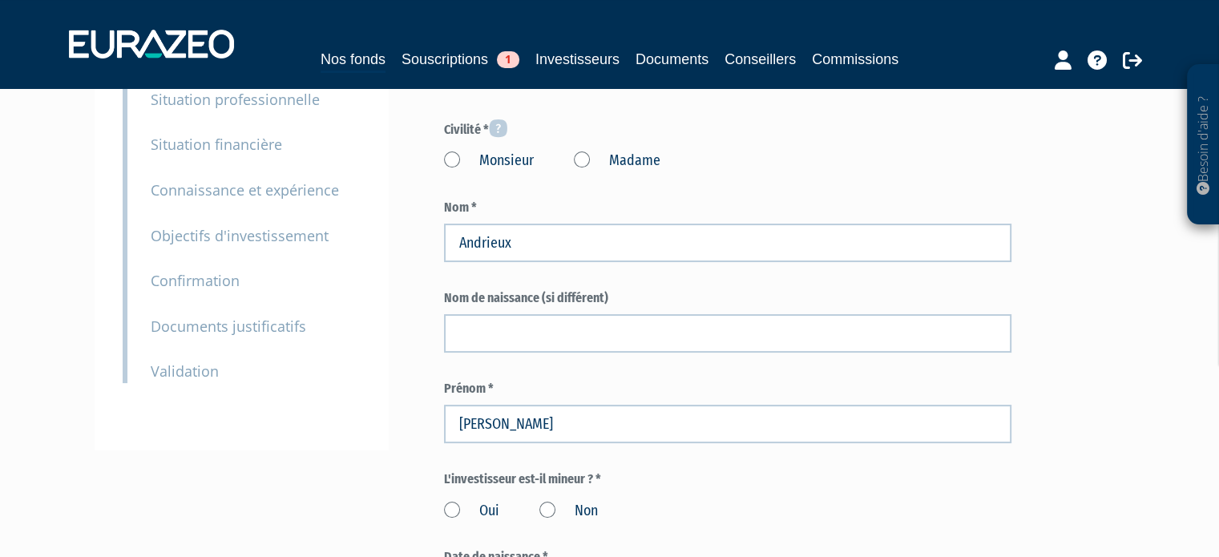
scroll to position [160, 0]
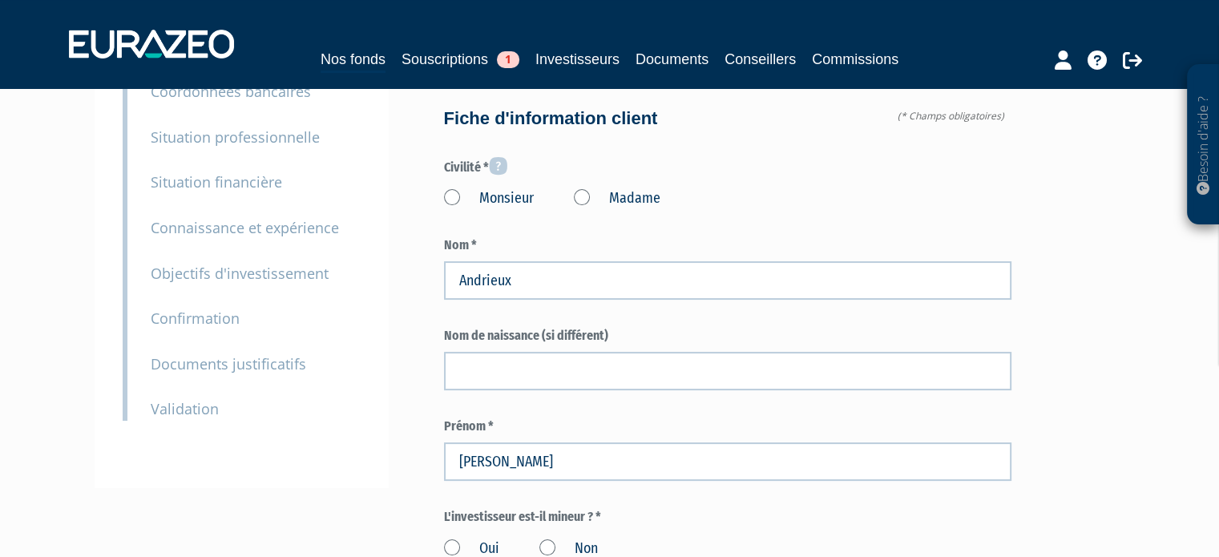
click at [492, 204] on label "Monsieur" at bounding box center [489, 198] width 90 height 21
click at [0, 0] on input "Monsieur" at bounding box center [0, 0] width 0 height 0
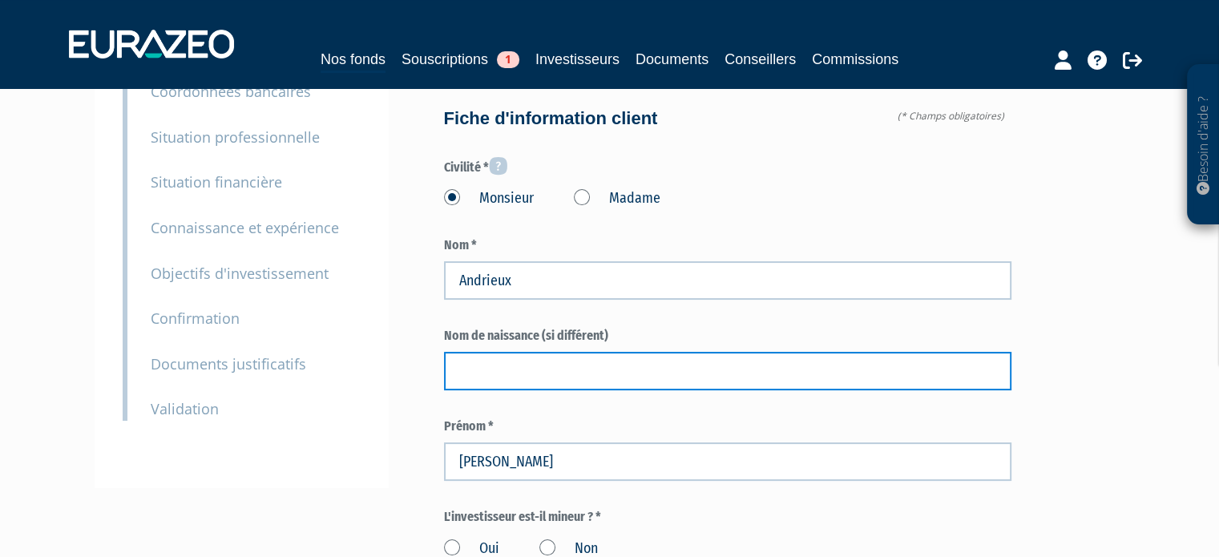
click at [535, 352] on input "text" at bounding box center [727, 371] width 567 height 38
paste input "Lim"
type input "Lim"
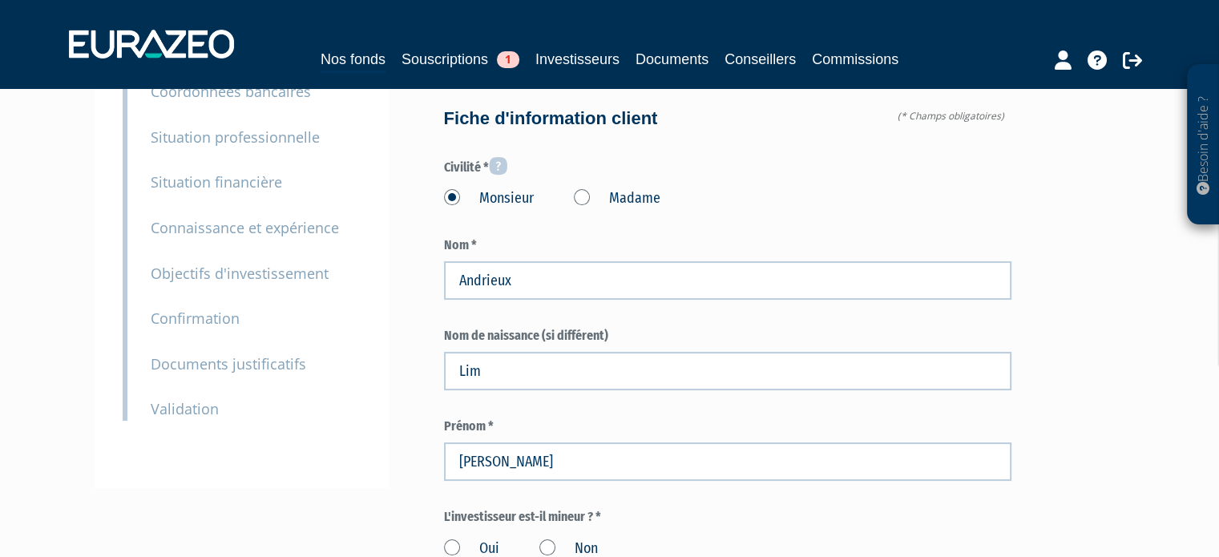
click at [645, 327] on label "Nom de naissance (si différent)" at bounding box center [727, 336] width 567 height 18
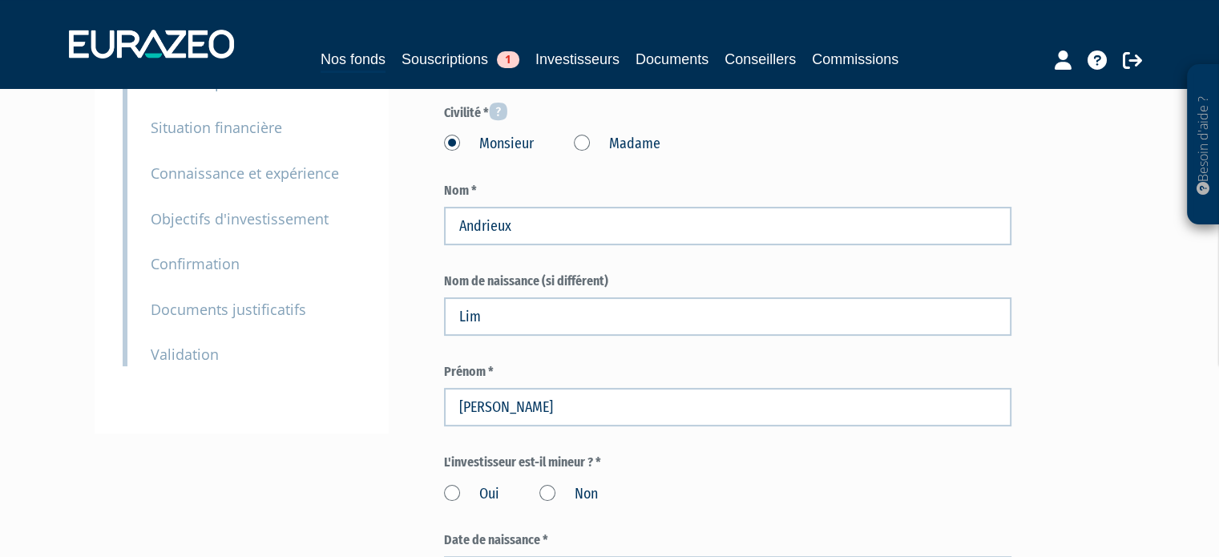
scroll to position [240, 0]
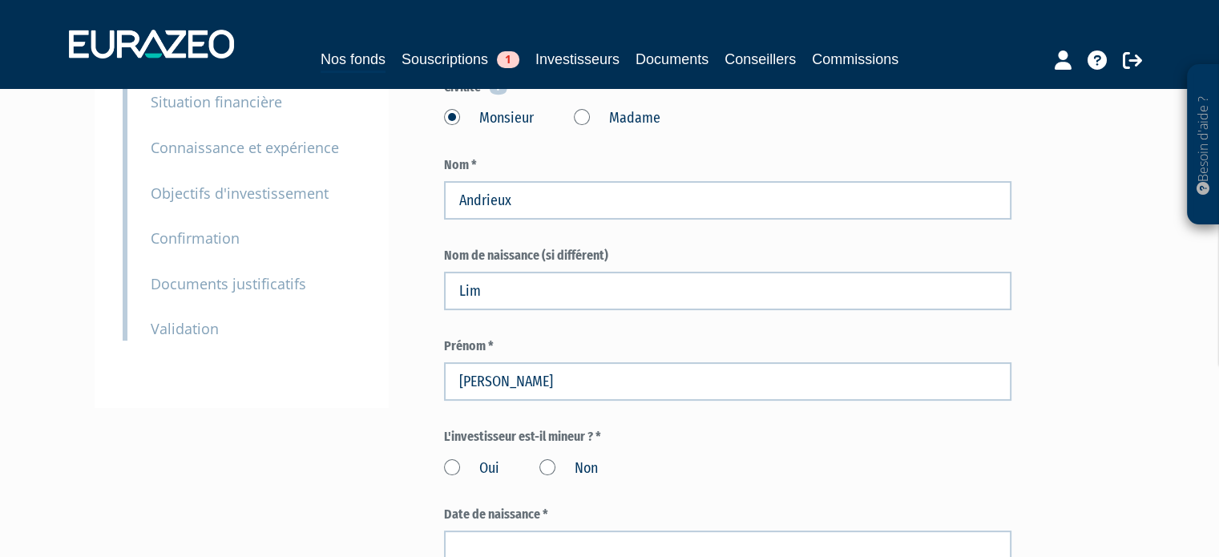
click at [541, 464] on label "Non" at bounding box center [568, 468] width 59 height 21
click at [0, 0] on input "Non" at bounding box center [0, 0] width 0 height 0
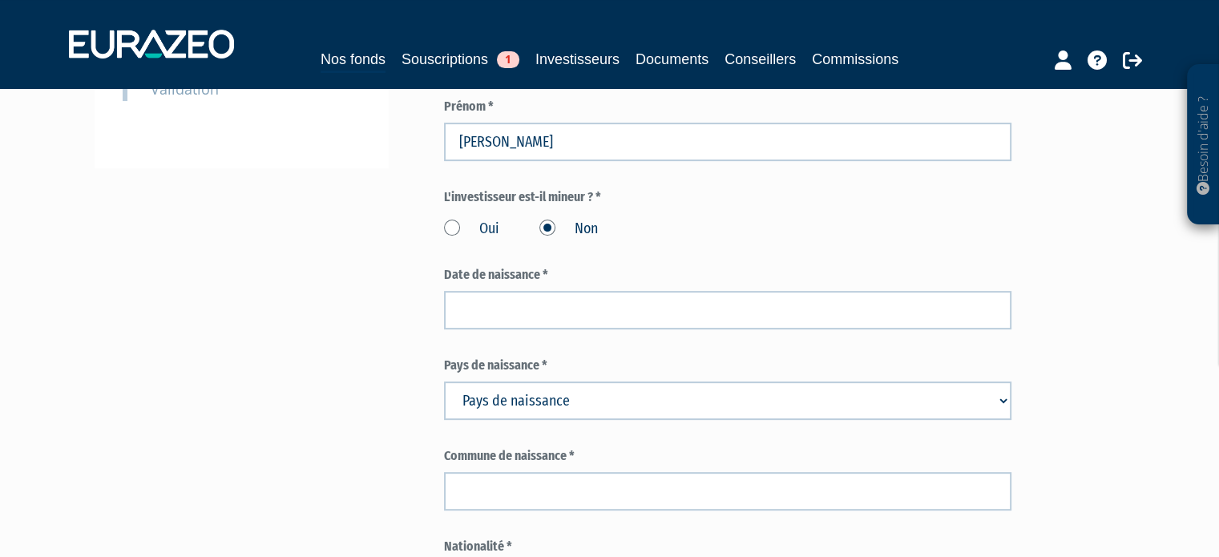
scroll to position [481, 0]
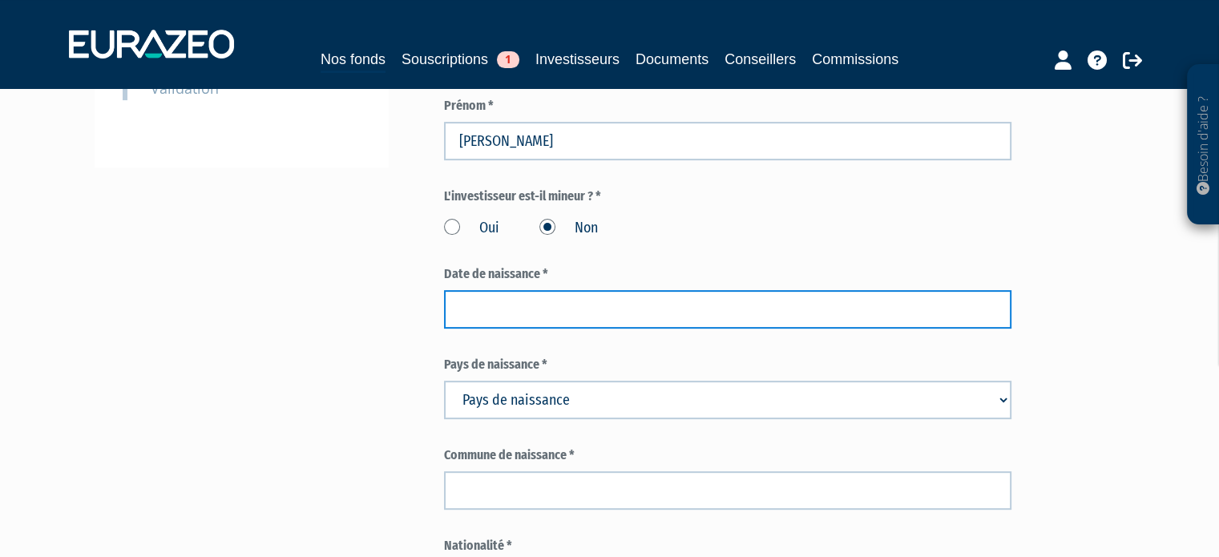
click at [731, 302] on input at bounding box center [727, 309] width 567 height 38
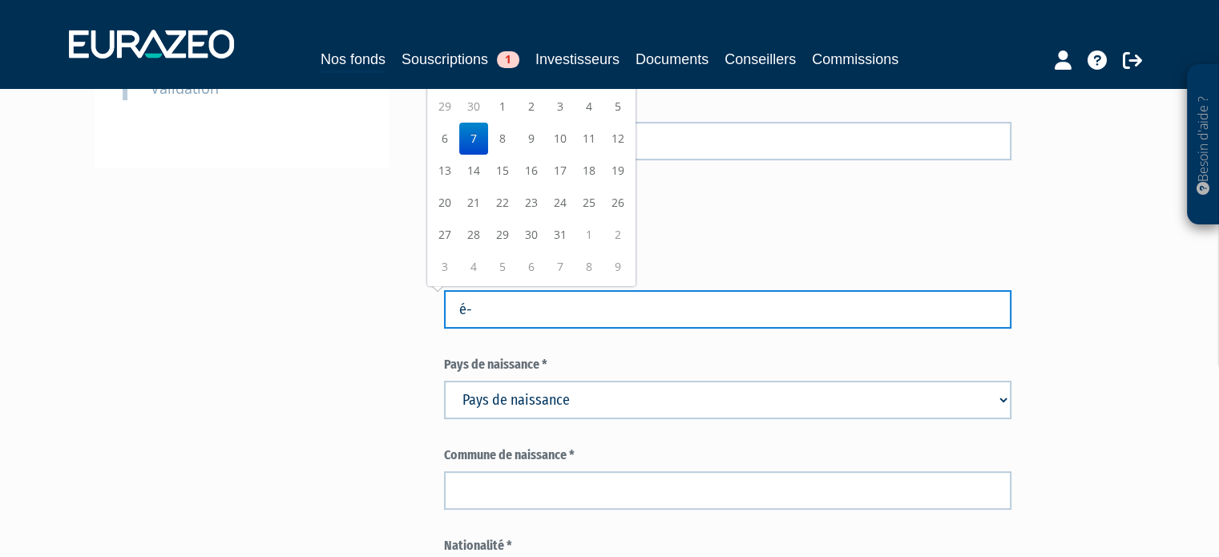
type input "é"
type input "26/10/1975"
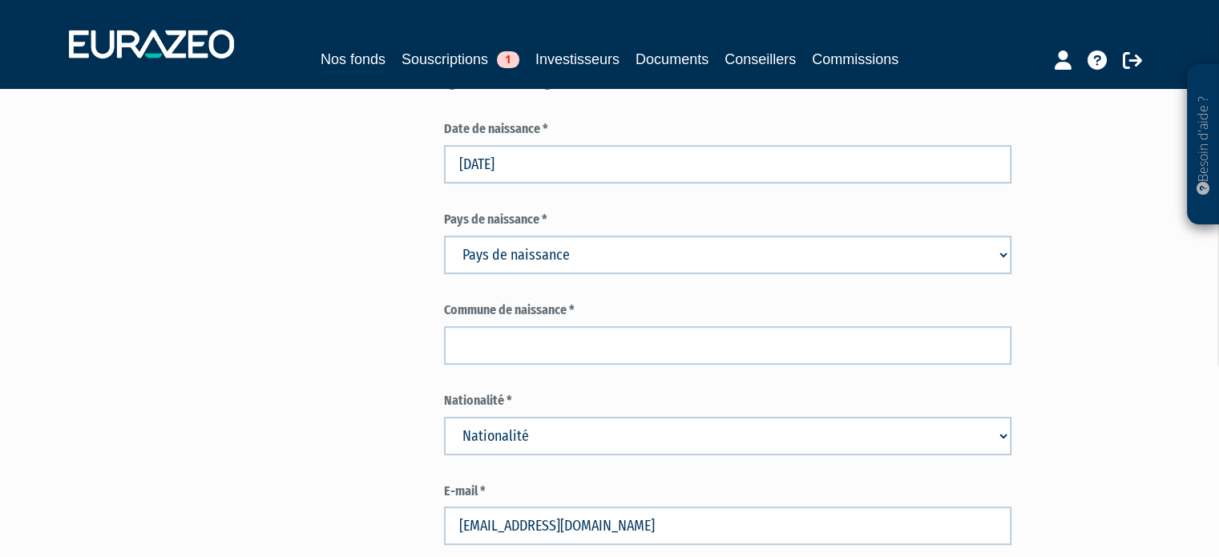
scroll to position [641, 0]
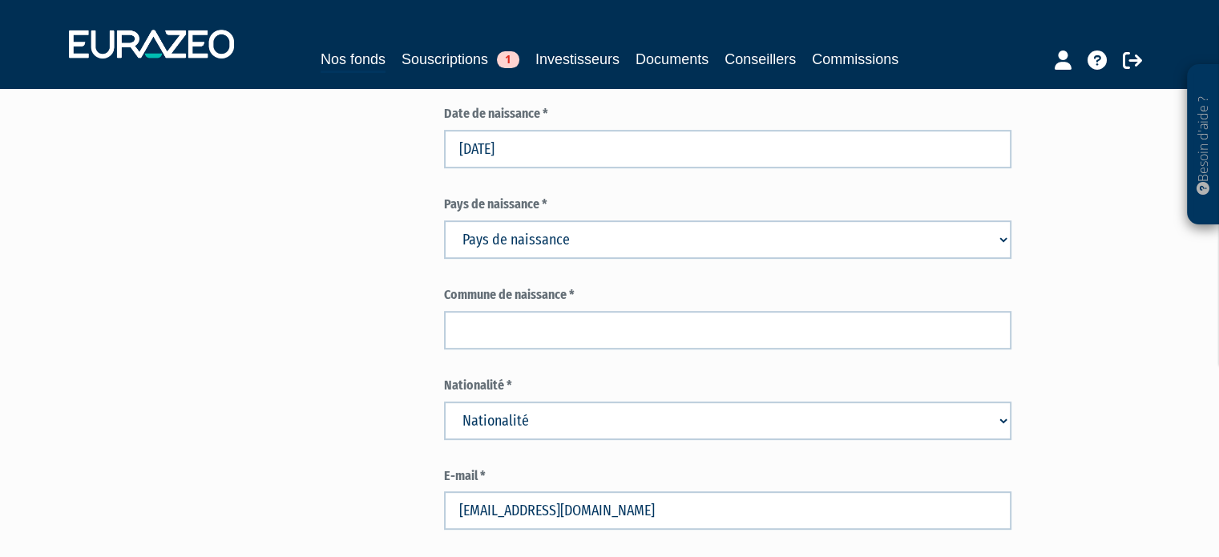
click at [665, 251] on select "Pays de naissance Afghanistan Afrique du Sud Albanie Algérie Allemagne Andorre" at bounding box center [727, 239] width 567 height 38
select select "75"
click at [444, 220] on select "Pays de naissance Afghanistan Afrique du Sud Albanie Algérie Allemagne Andorre" at bounding box center [727, 239] width 567 height 38
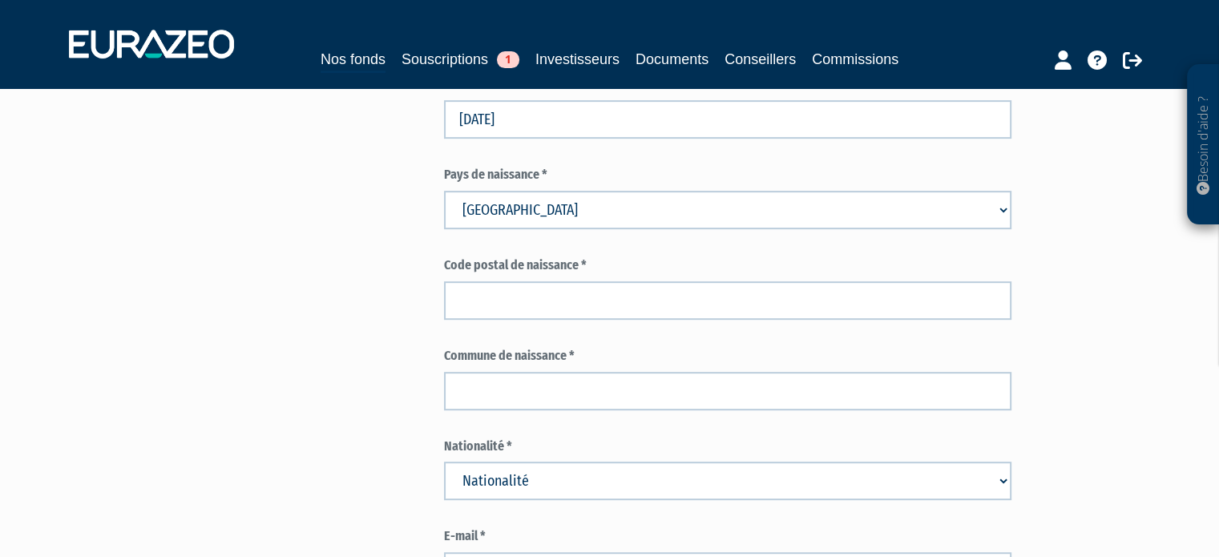
scroll to position [721, 0]
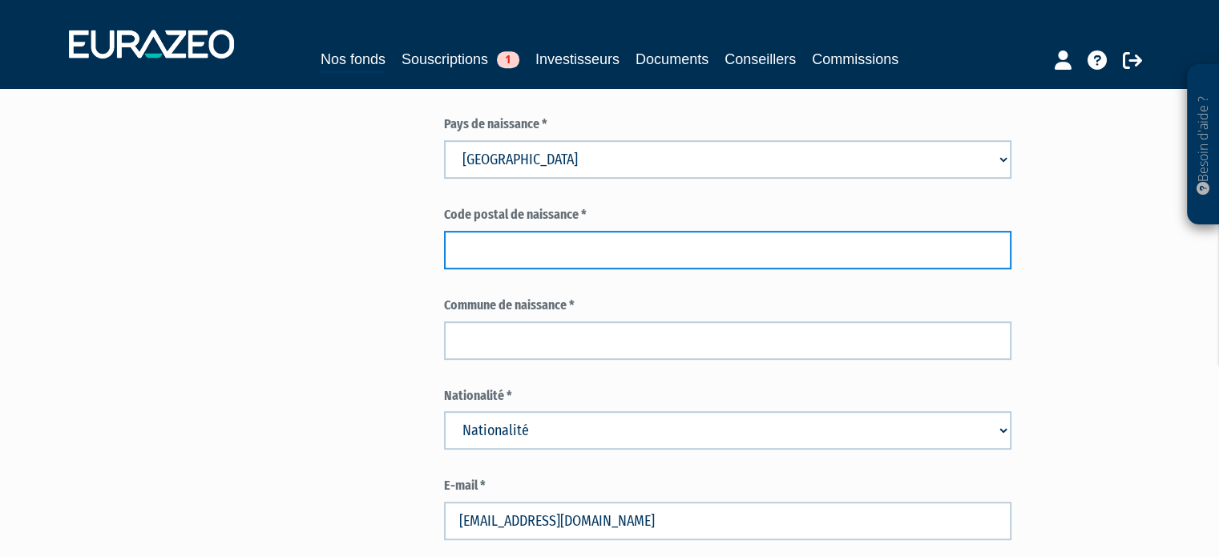
click at [635, 239] on input "text" at bounding box center [727, 250] width 567 height 38
type input "78210"
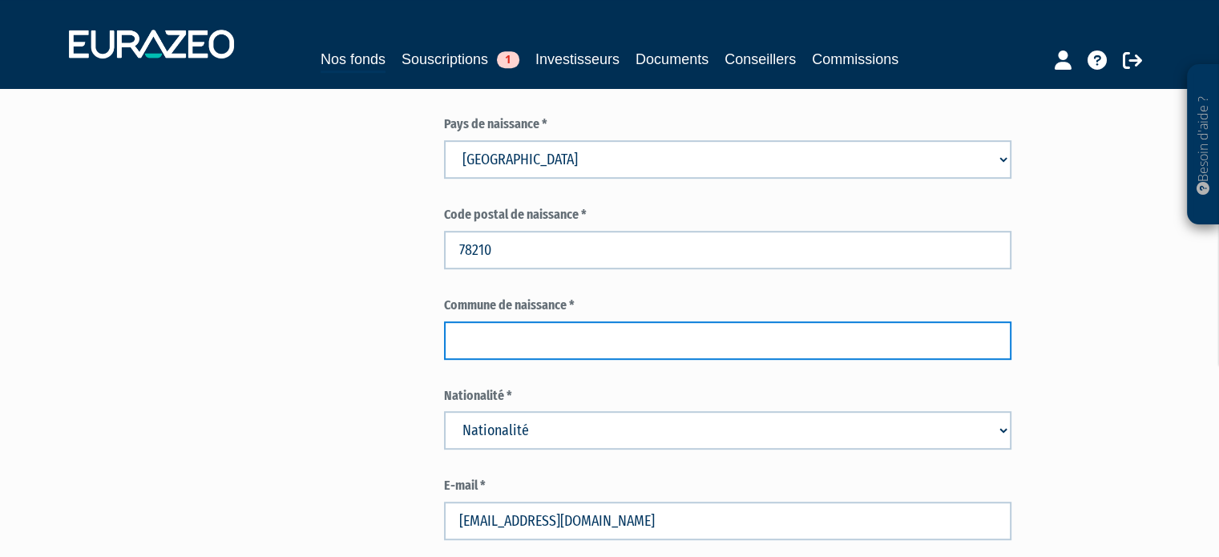
click at [684, 338] on input "text" at bounding box center [727, 340] width 567 height 38
drag, startPoint x: 609, startPoint y: 347, endPoint x: 260, endPoint y: 367, distance: 349.2
click at [280, 363] on div "Envoyer à l'investisseur 1 Identité 2 Coordonnées bancaires 3 Situation profess…" at bounding box center [610, 553] width 1007 height 2292
paste input "aint-Cyr-l'École"
type input "Saint-Cyr-l'École"
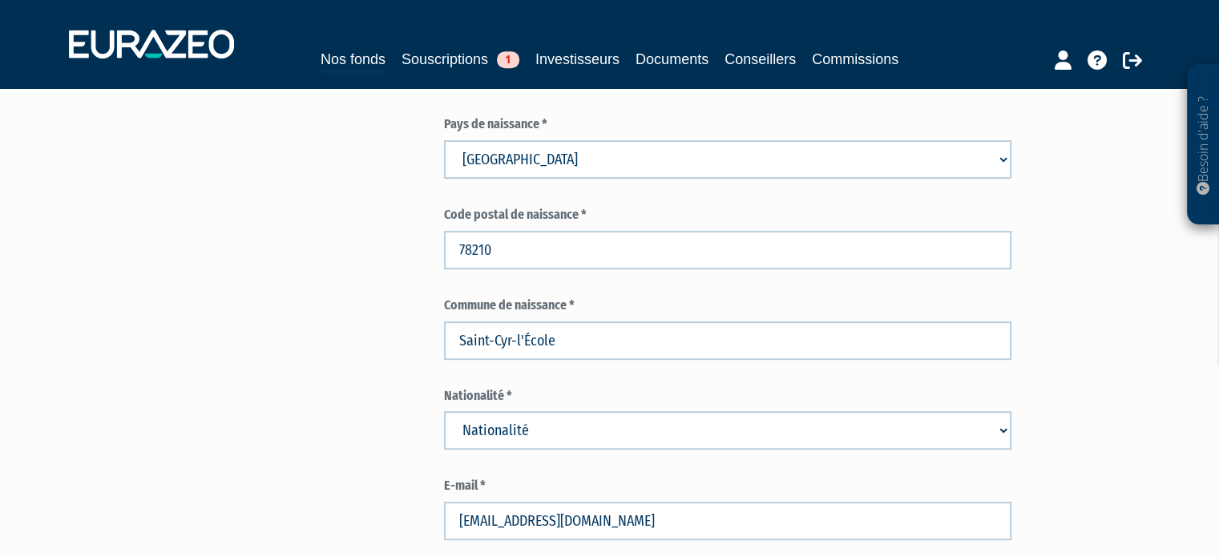
click at [256, 367] on div "Envoyer à l'investisseur 1 Identité 2 Coordonnées bancaires 3 Situation profess…" at bounding box center [610, 553] width 1007 height 2292
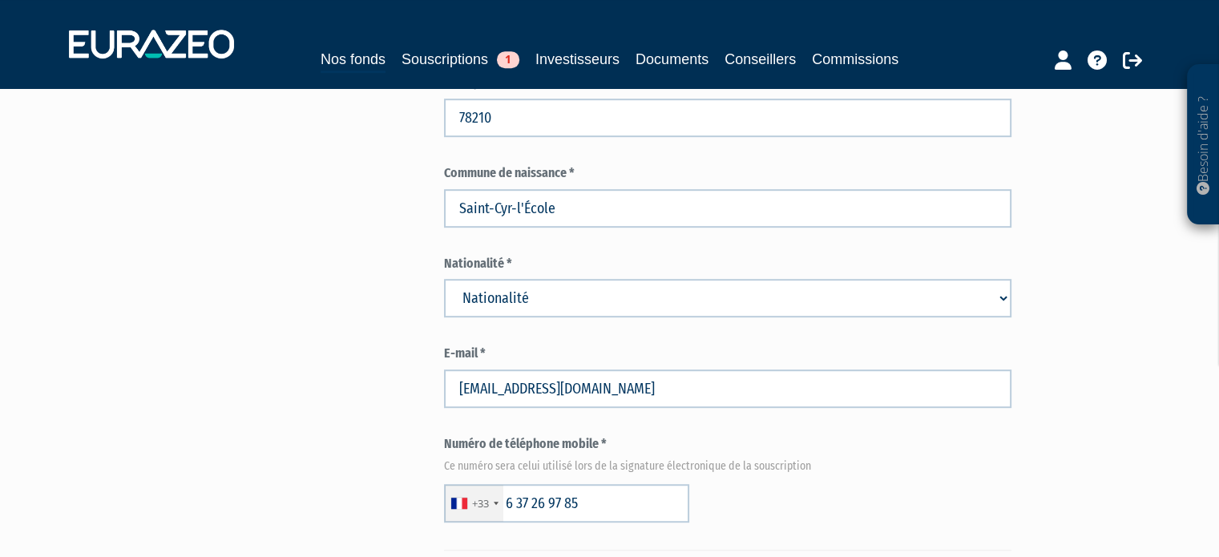
scroll to position [882, 0]
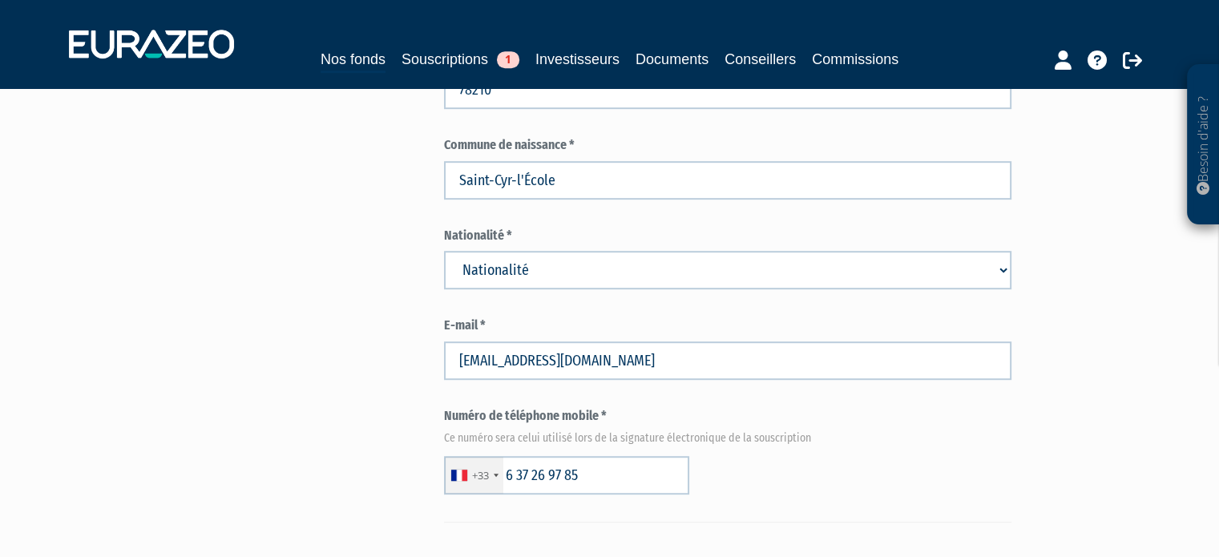
click at [527, 240] on label "Nationalité *" at bounding box center [727, 236] width 567 height 18
click at [520, 267] on select "Nationalité Afghanistan Afrique du Sud Albanie Algérie Allemagne Andorre" at bounding box center [727, 270] width 567 height 38
select select "75"
click at [444, 251] on select "Nationalité Afghanistan Afrique du Sud Albanie Algérie Allemagne Andorre" at bounding box center [727, 270] width 567 height 38
click at [398, 294] on div "Envoyer à l'investisseur 1 Identité 2 Coordonnées bancaires 3 Situation profess…" at bounding box center [610, 393] width 1007 height 2292
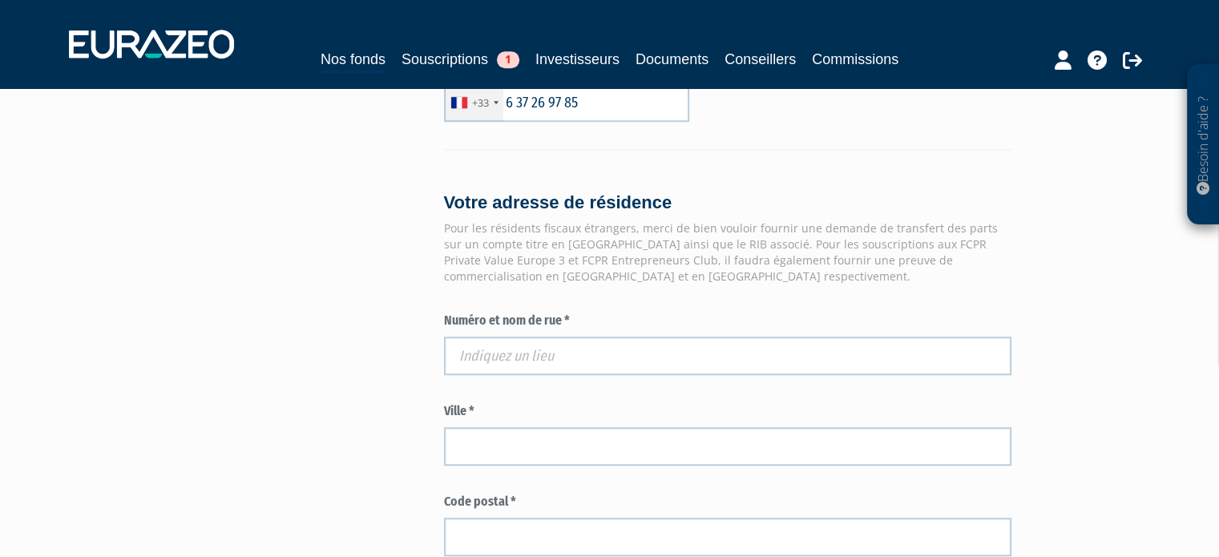
scroll to position [1282, 0]
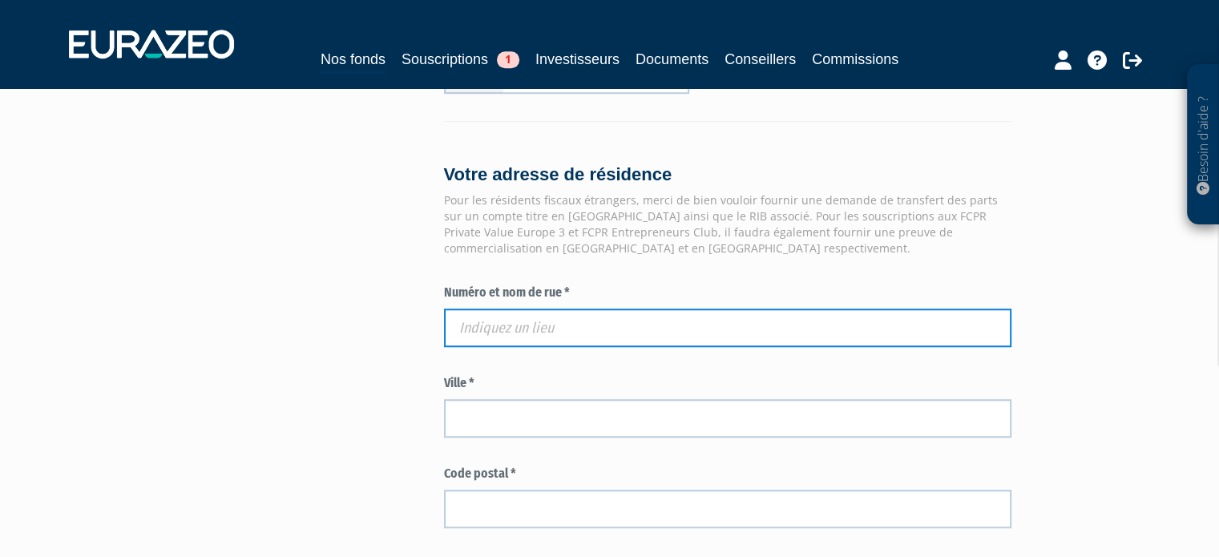
click at [628, 325] on input "text" at bounding box center [727, 328] width 567 height 38
click at [657, 326] on input "text" at bounding box center [727, 328] width 567 height 38
paste input "29 grande rue"
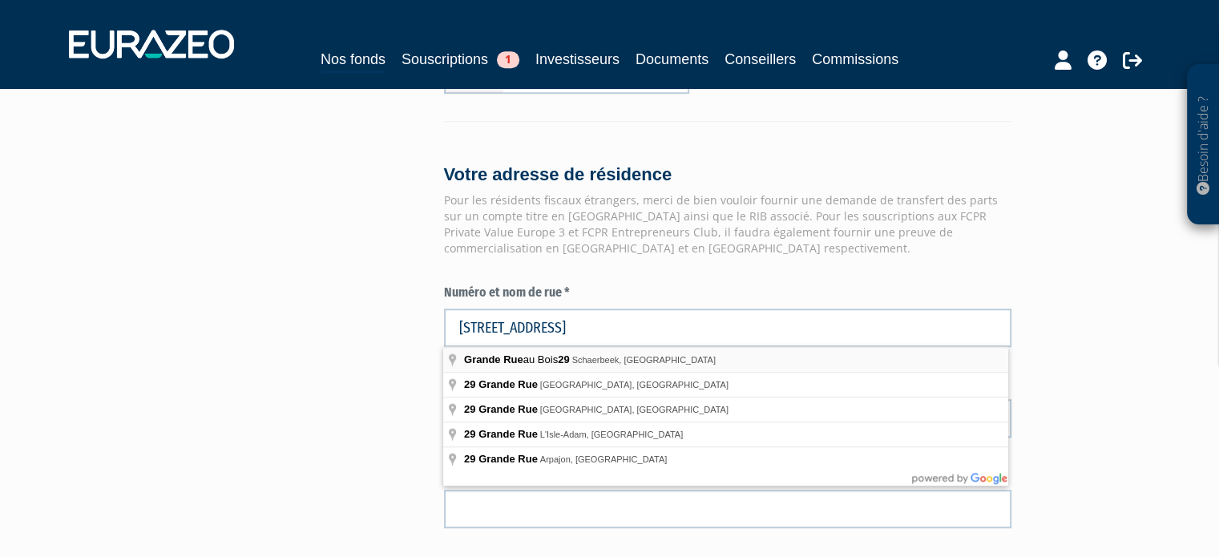
type input "Grande Rue au Bois 29, Schaerbeek, Belgique"
type input "Schaerbeek"
type input "1030"
type input "29 Grande Rue au Bois"
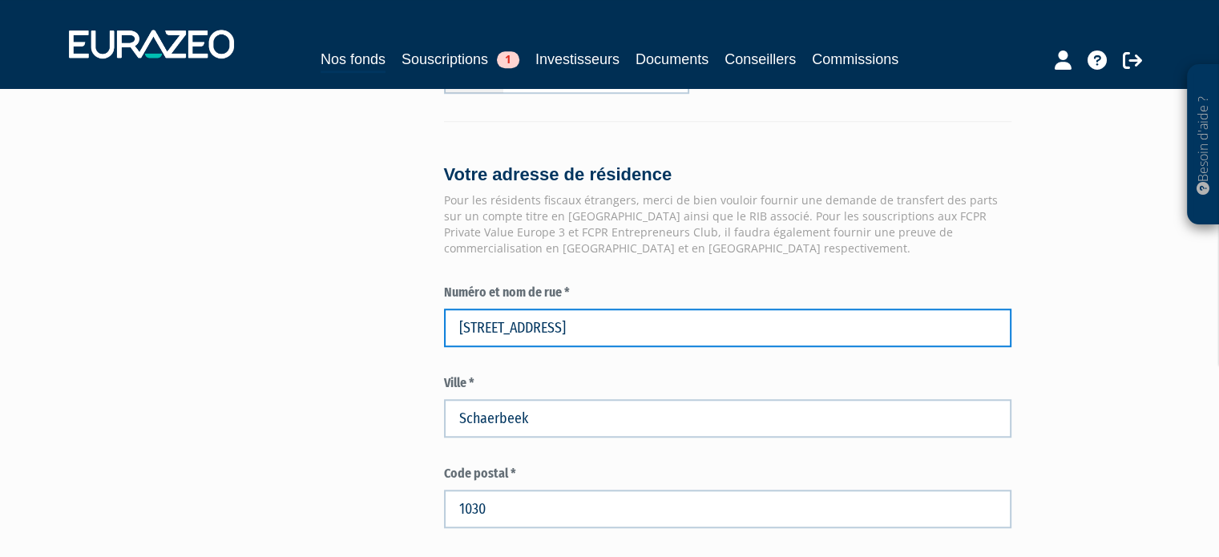
click at [652, 323] on input "29 Grande Rue au Bois" at bounding box center [727, 328] width 567 height 38
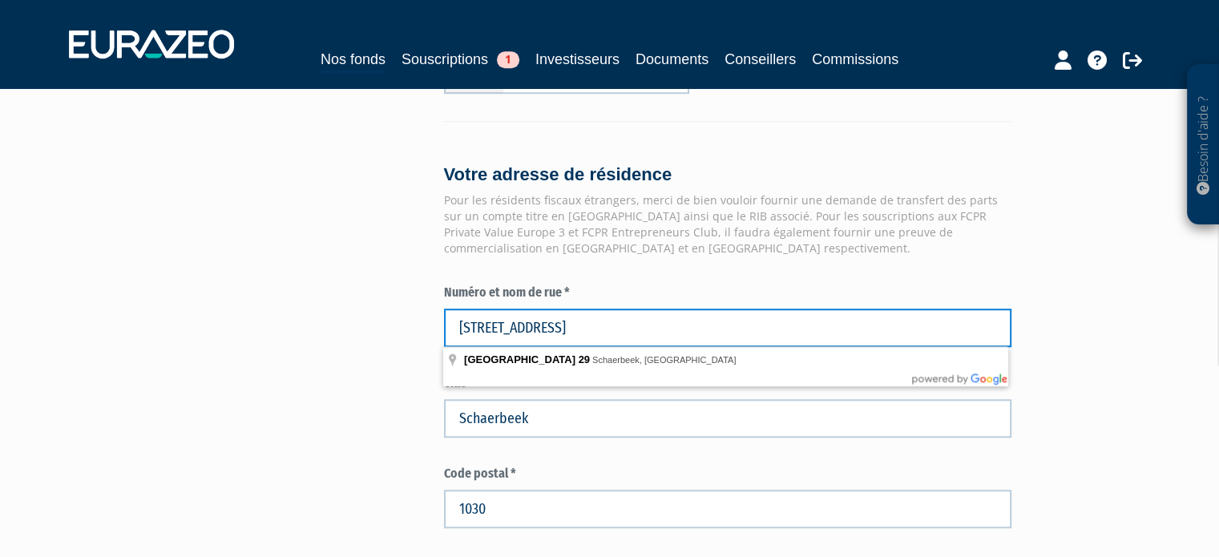
drag, startPoint x: 654, startPoint y: 321, endPoint x: 406, endPoint y: 321, distance: 248.4
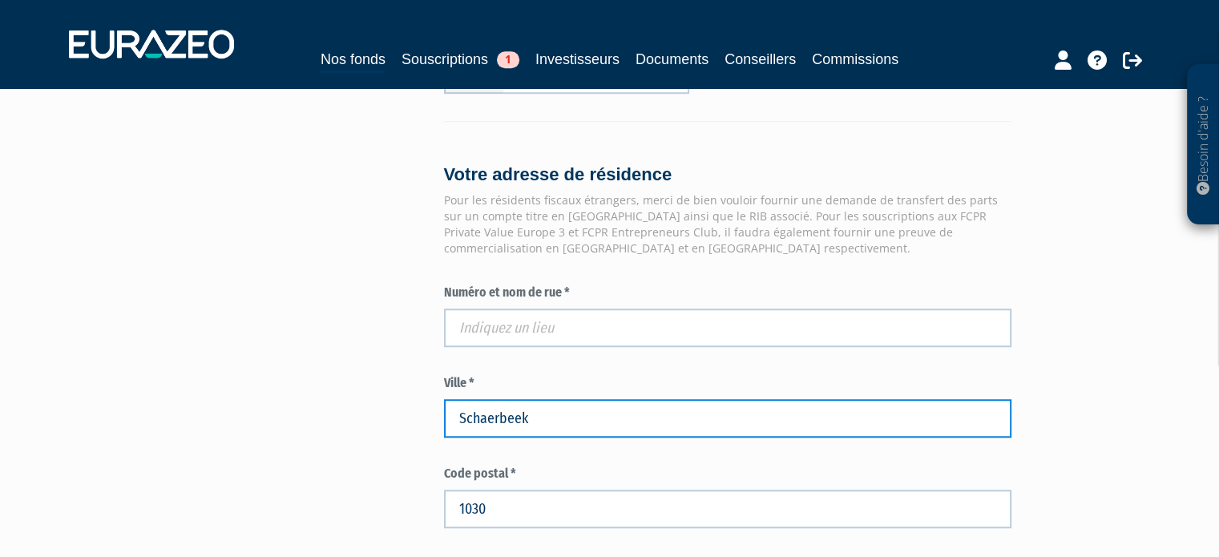
drag, startPoint x: 605, startPoint y: 412, endPoint x: 292, endPoint y: 404, distance: 313.4
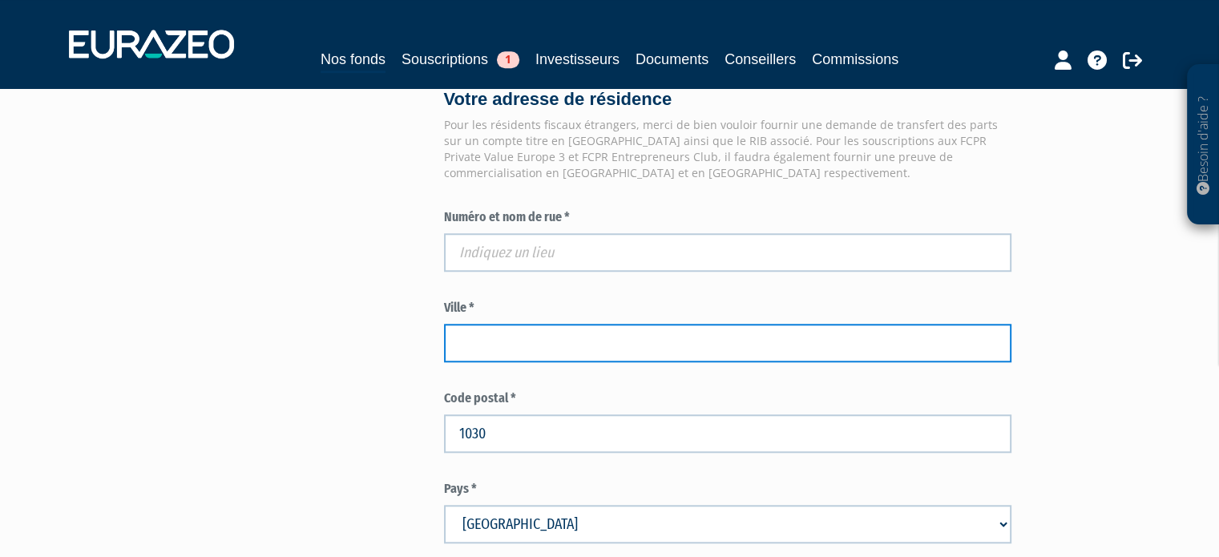
scroll to position [1442, 0]
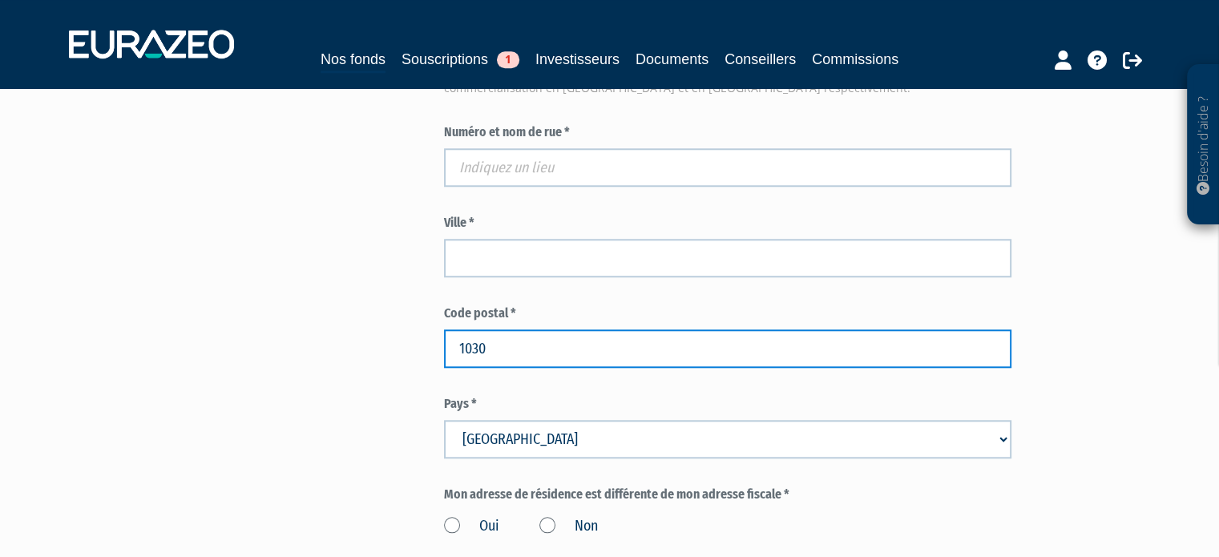
drag, startPoint x: 600, startPoint y: 340, endPoint x: 206, endPoint y: 377, distance: 396.1
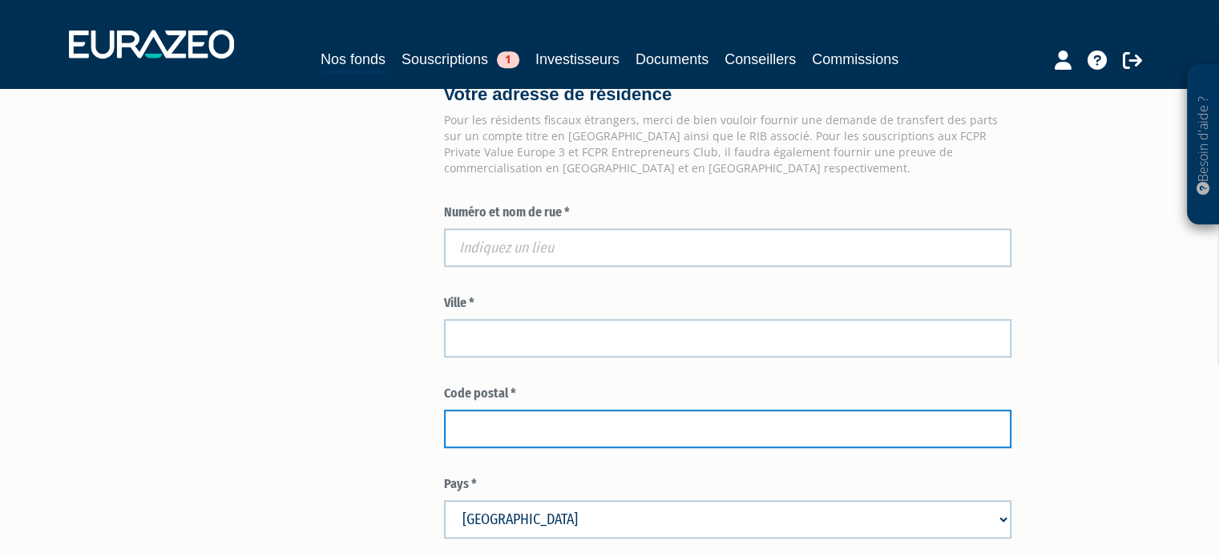
scroll to position [1362, 0]
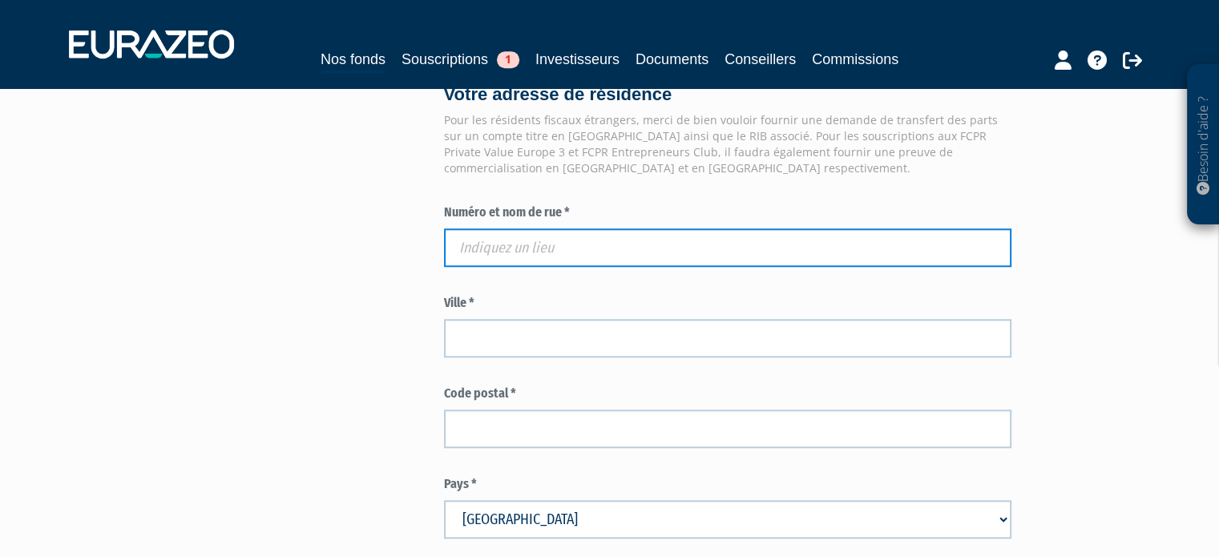
click at [567, 256] on input "text" at bounding box center [727, 247] width 567 height 38
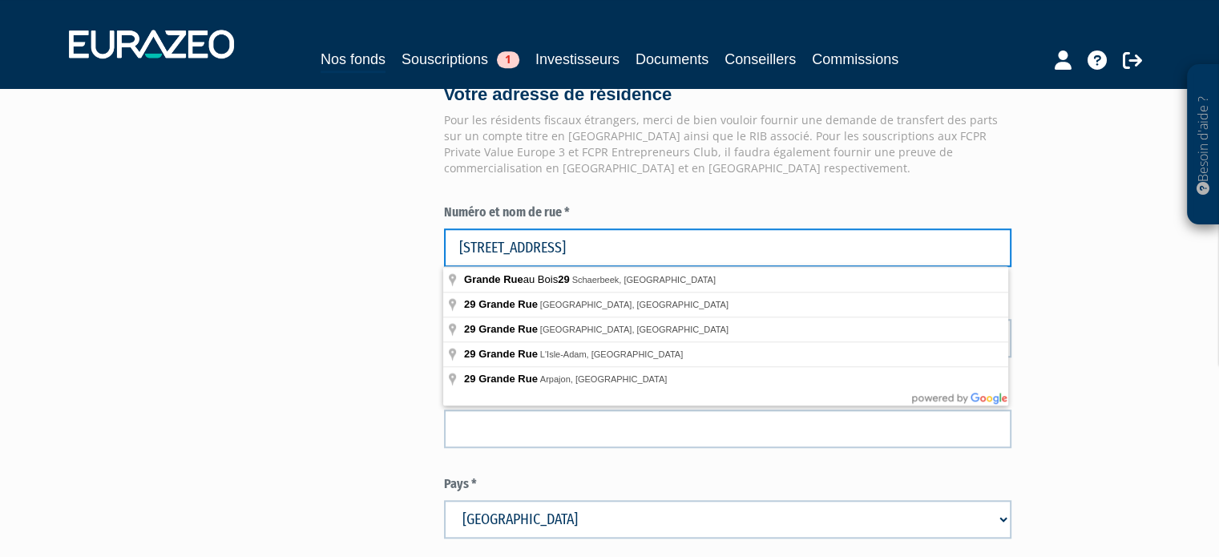
type input "29 grande rue"
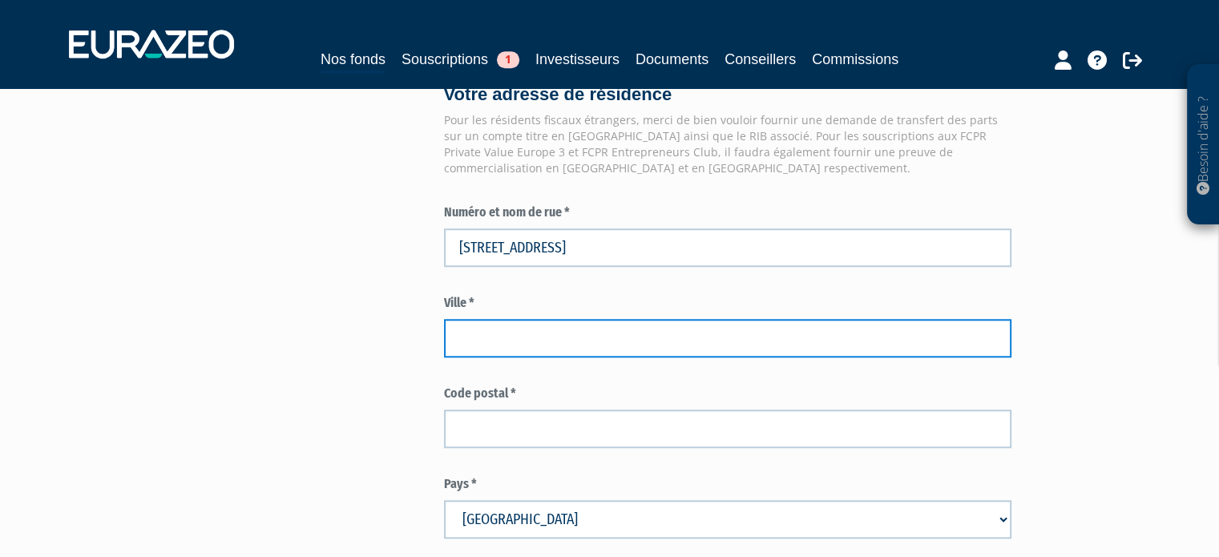
click at [483, 329] on input "text" at bounding box center [727, 338] width 567 height 38
click at [464, 333] on input "goussainville" at bounding box center [727, 338] width 567 height 38
click at [625, 322] on input "Goussainville" at bounding box center [727, 338] width 567 height 38
type input "Goussainville"
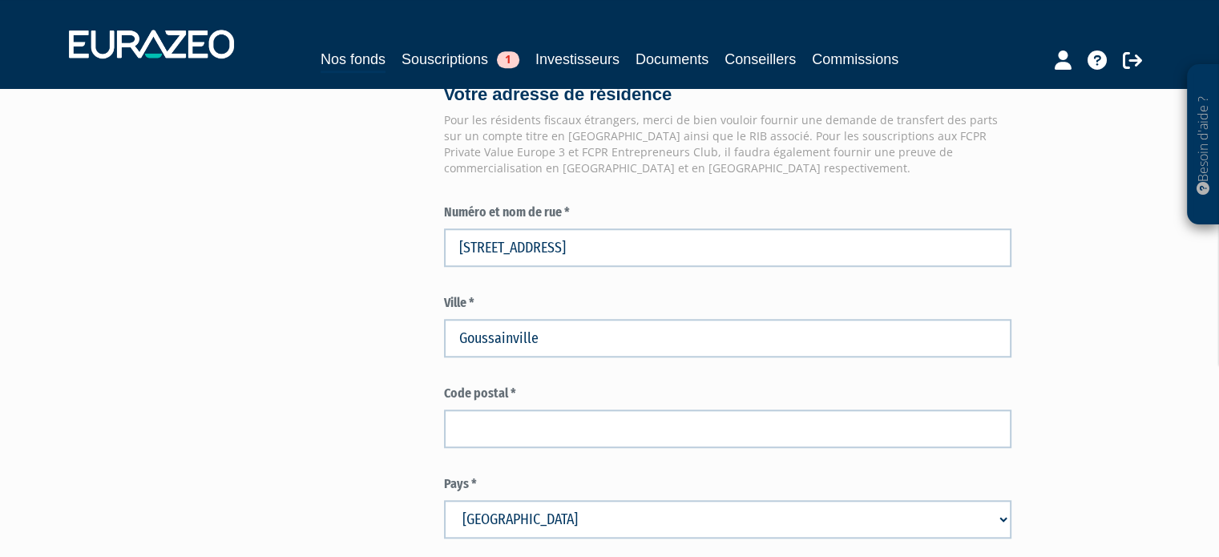
click at [664, 309] on label "Ville *" at bounding box center [727, 303] width 567 height 18
click at [654, 294] on label "Ville *" at bounding box center [727, 303] width 567 height 18
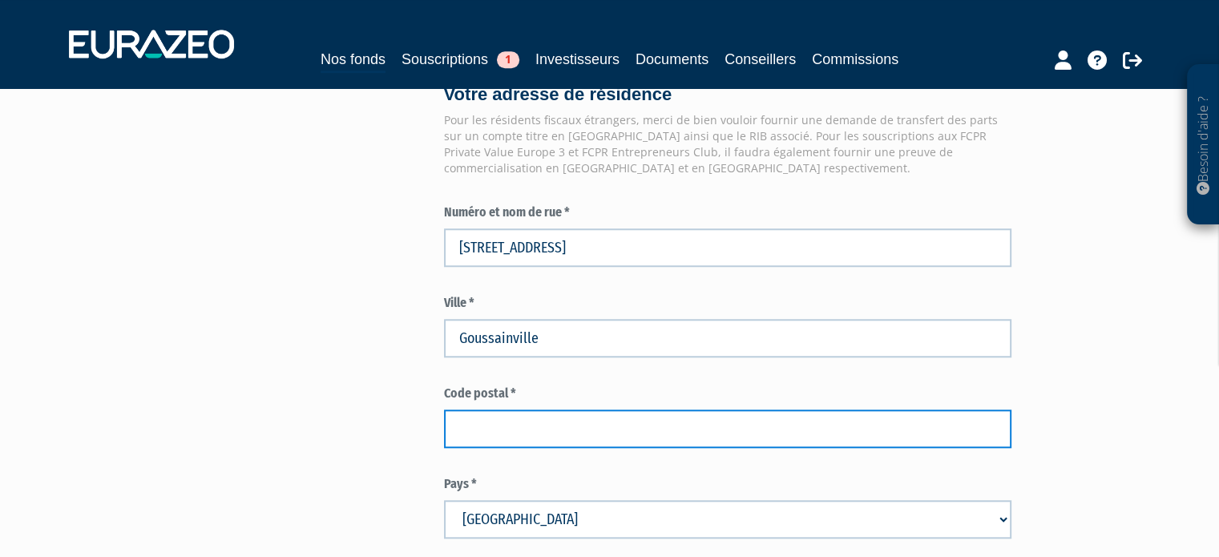
click at [579, 413] on input "text" at bounding box center [727, 429] width 567 height 38
click at [603, 411] on input "28410" at bounding box center [727, 429] width 567 height 38
type input "28410"
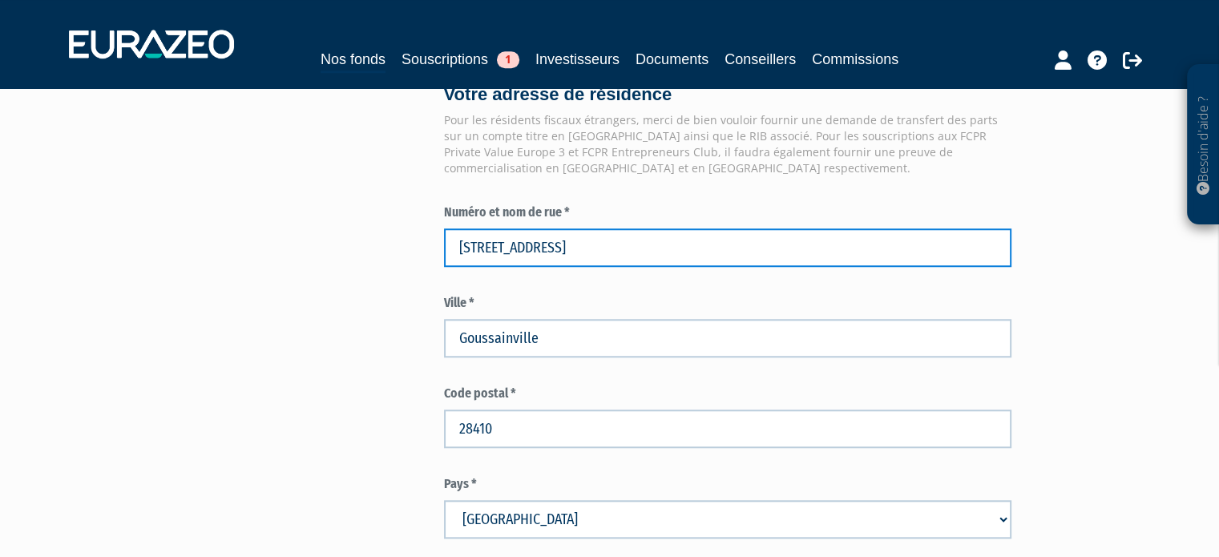
click at [483, 246] on input "29 grande rue" at bounding box center [727, 247] width 567 height 38
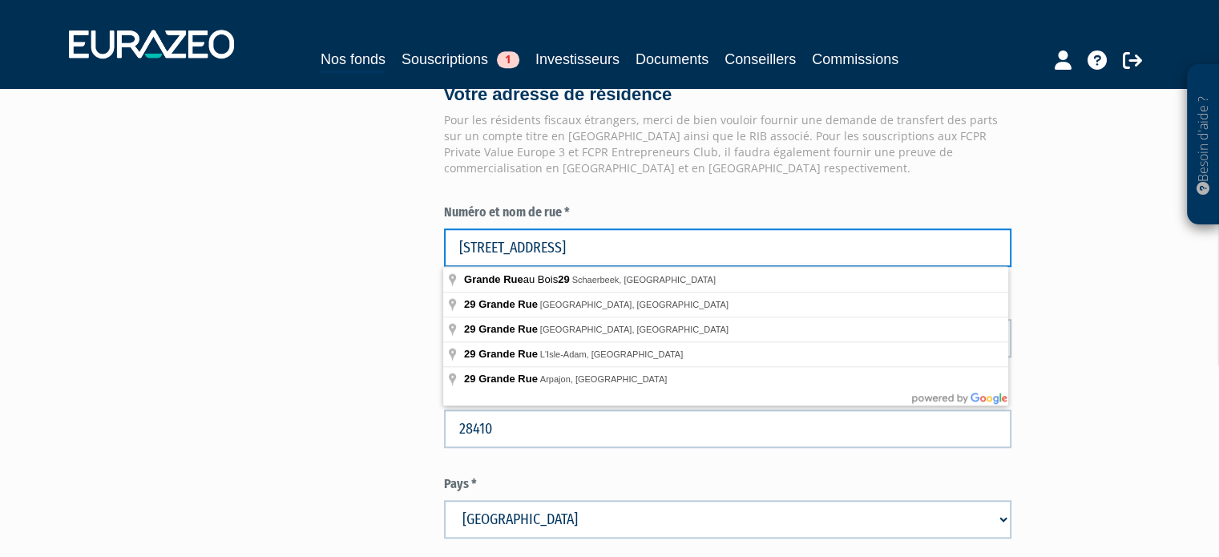
type input "29 Grande Rue"
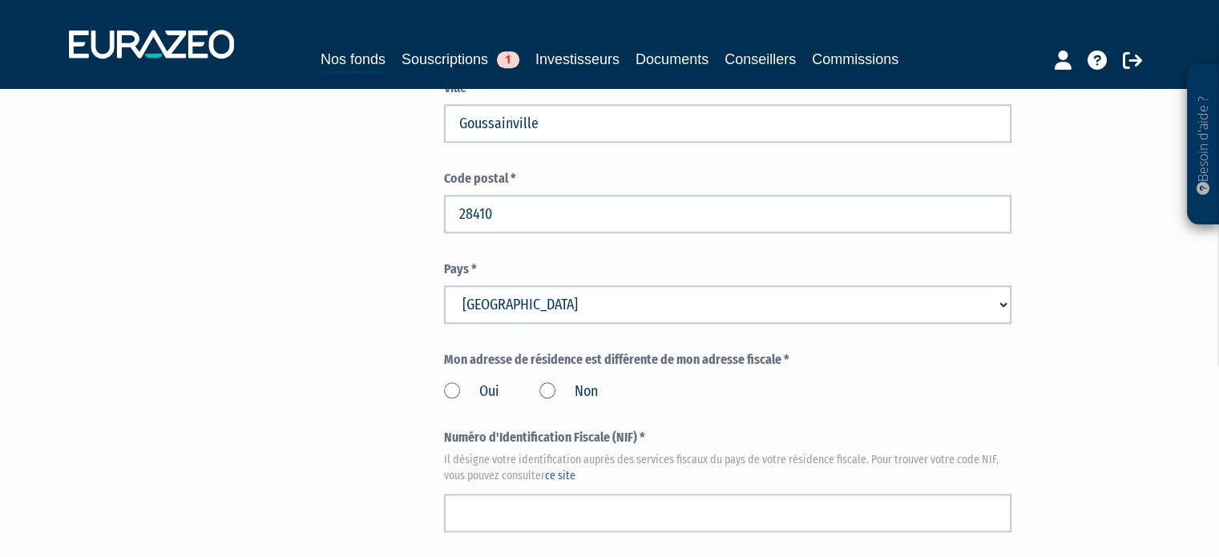
scroll to position [1603, 0]
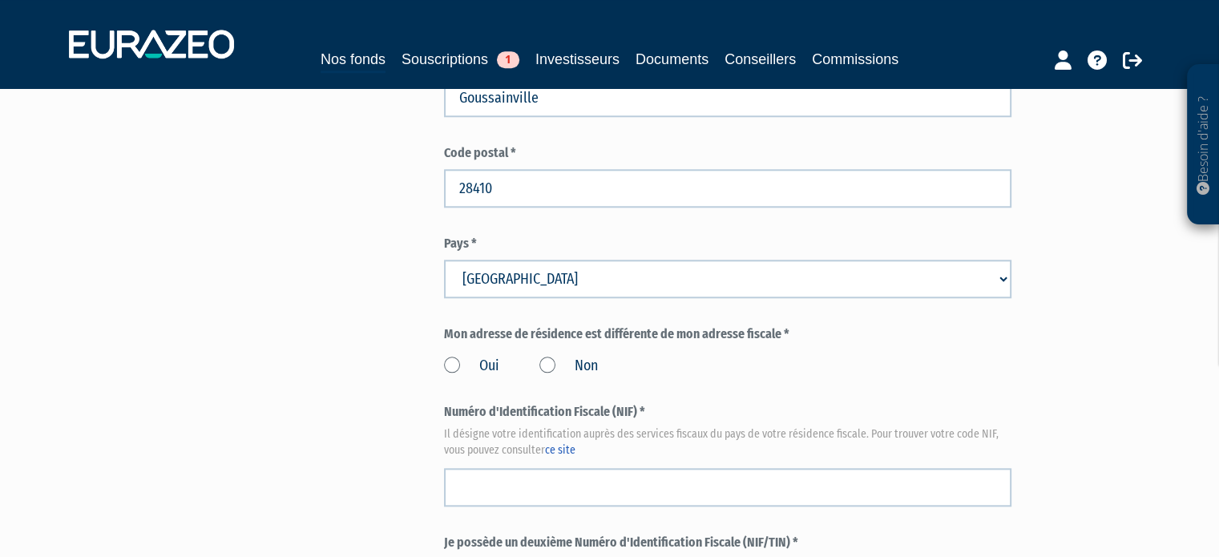
click at [556, 364] on label "Non" at bounding box center [568, 366] width 59 height 21
click at [0, 0] on input "Non" at bounding box center [0, 0] width 0 height 0
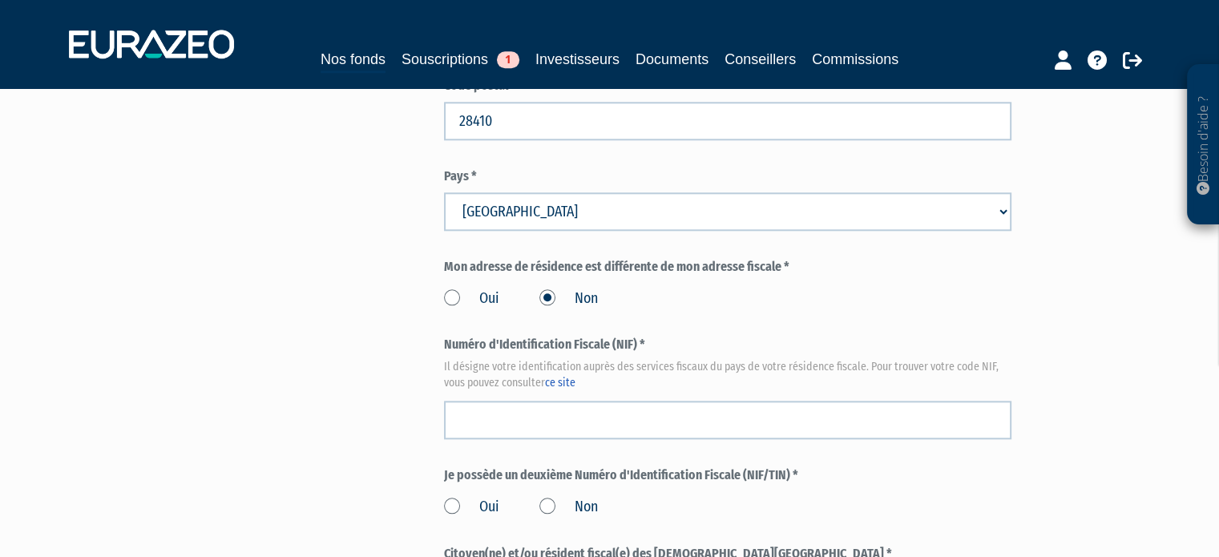
scroll to position [1763, 0]
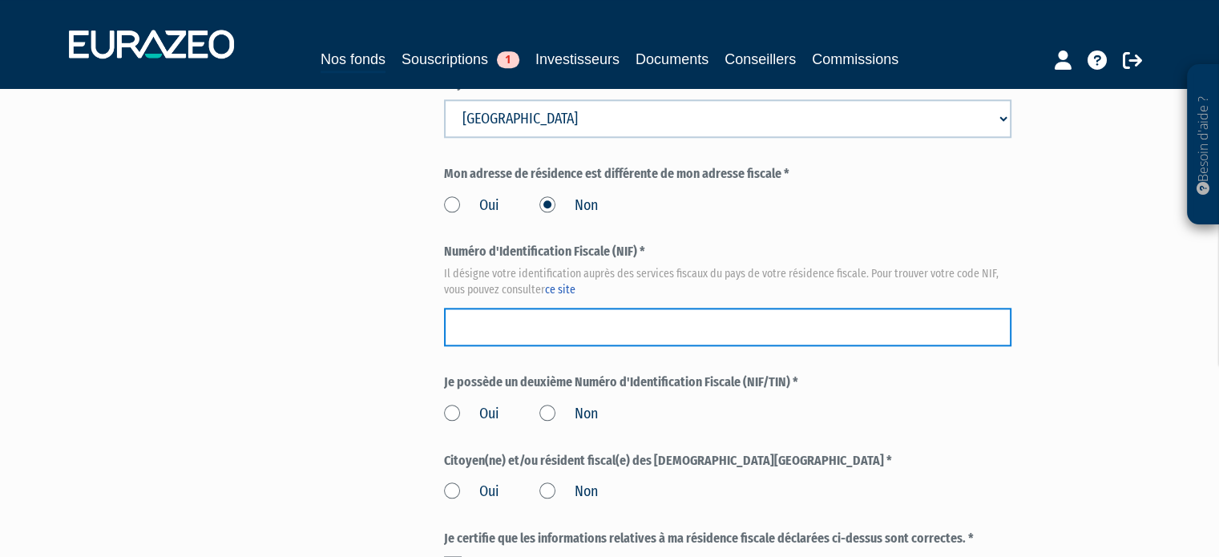
click at [716, 338] on input "text" at bounding box center [727, 327] width 567 height 38
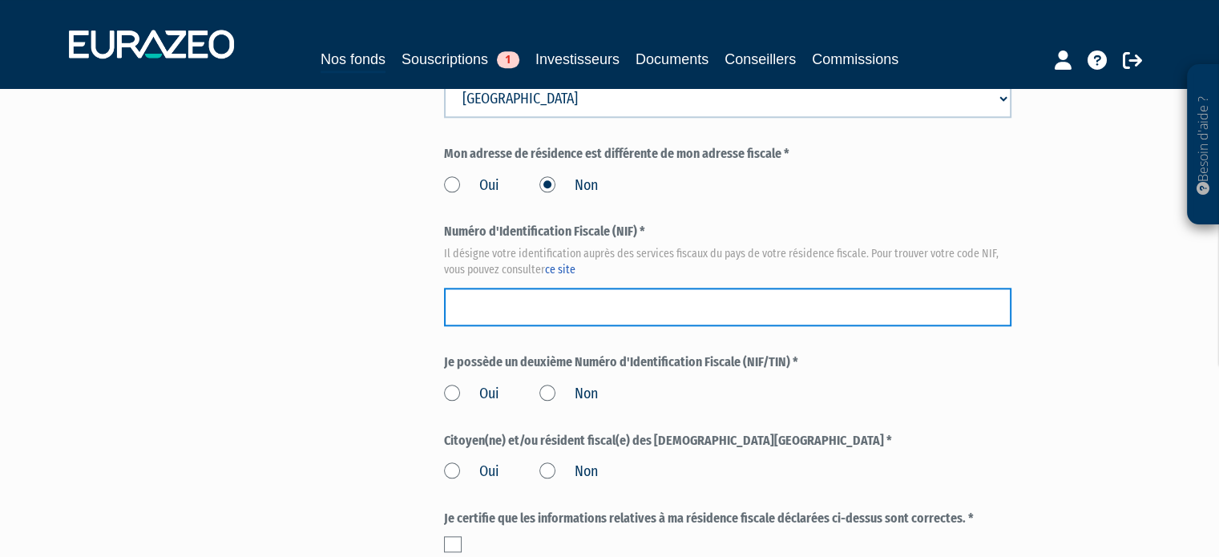
scroll to position [1777, 0]
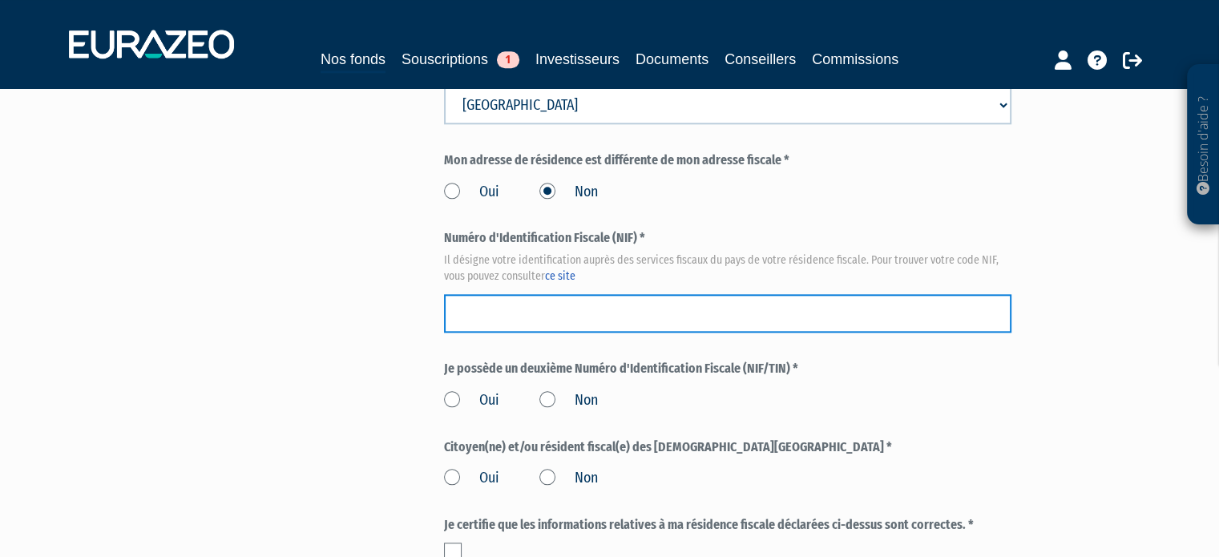
click at [532, 317] on input "text" at bounding box center [727, 313] width 567 height 38
type input "0271437248180"
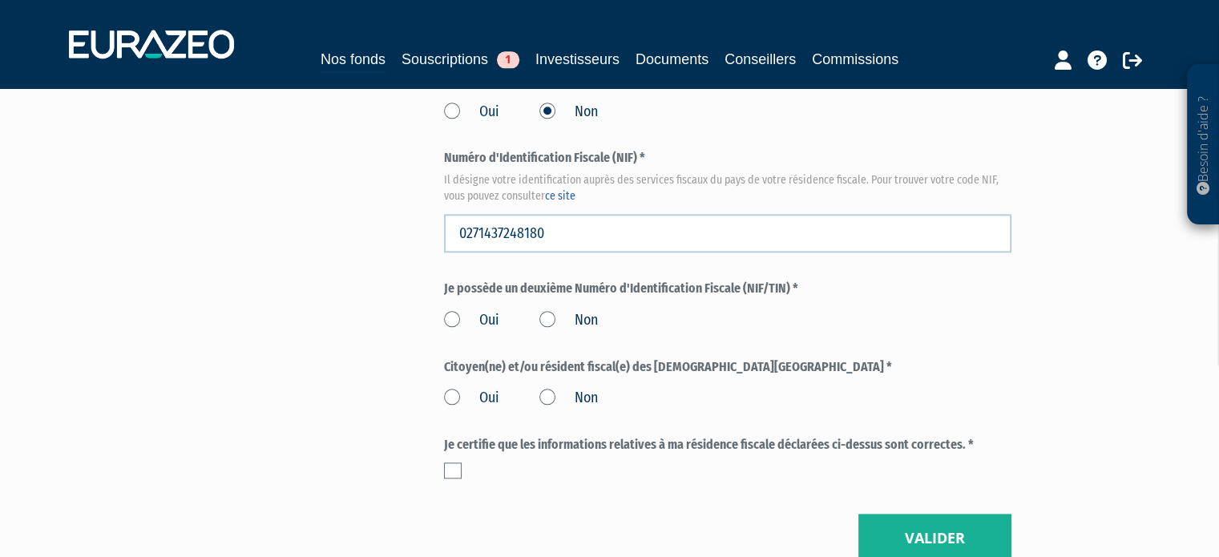
click at [575, 319] on label "Non" at bounding box center [568, 320] width 59 height 21
click at [0, 0] on input "Non" at bounding box center [0, 0] width 0 height 0
click at [560, 397] on label "Non" at bounding box center [568, 398] width 59 height 21
click at [0, 0] on input "Non" at bounding box center [0, 0] width 0 height 0
click at [560, 446] on label "Je certifie que les informations relatives à ma résidence fiscale déclarées ci-…" at bounding box center [727, 445] width 567 height 18
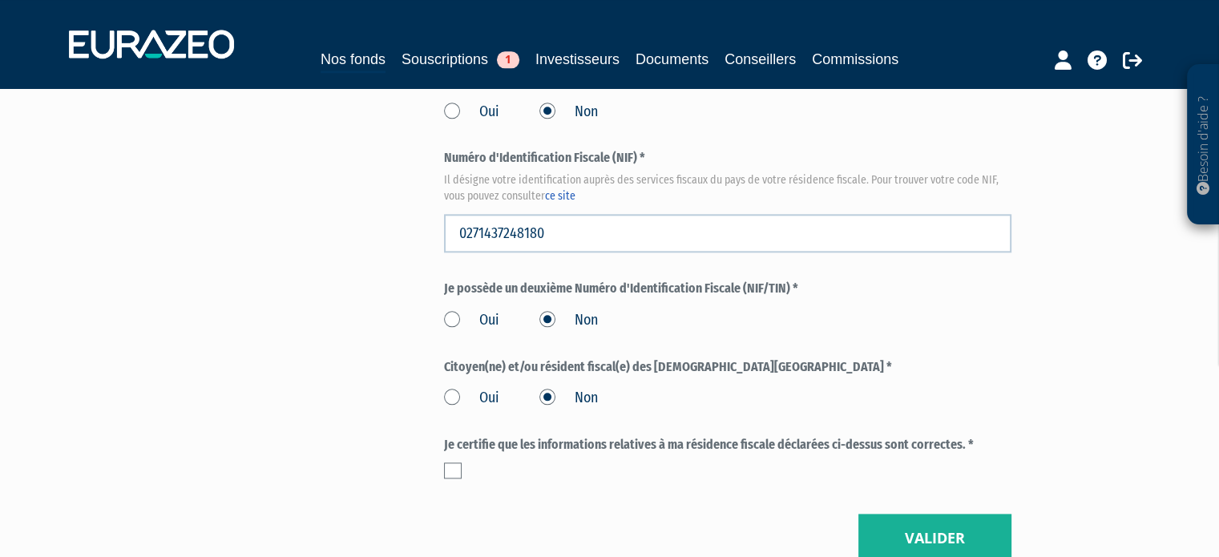
click at [453, 459] on div "Je certifie que les informations relatives à ma résidence fiscale déclarées ci-…" at bounding box center [727, 457] width 567 height 42
click at [452, 462] on label at bounding box center [453, 470] width 18 height 16
click at [0, 0] on input "checkbox" at bounding box center [0, 0] width 0 height 0
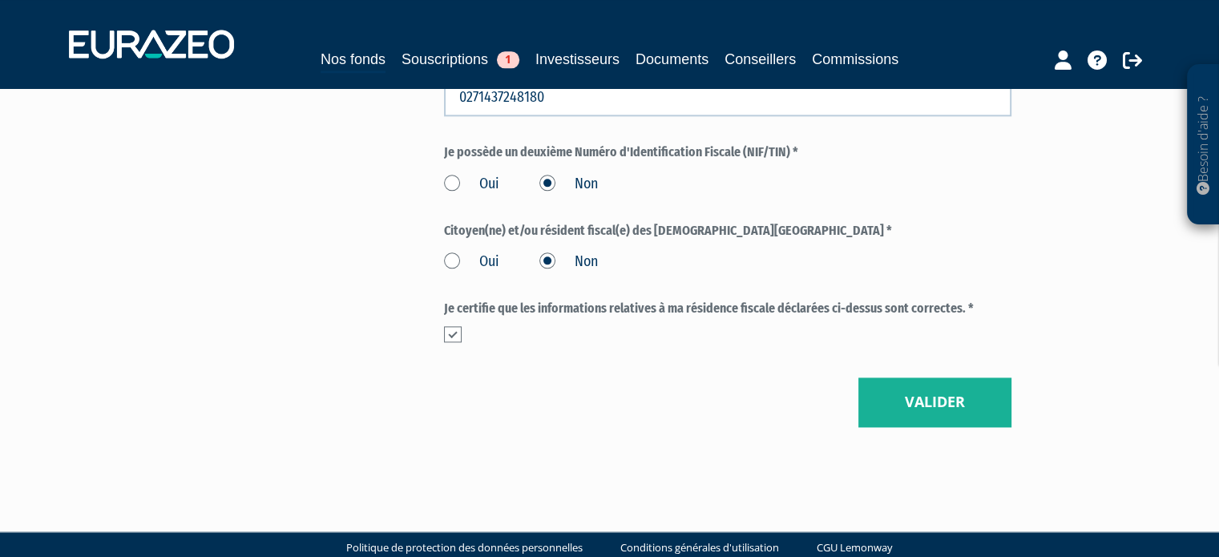
scroll to position [2017, 0]
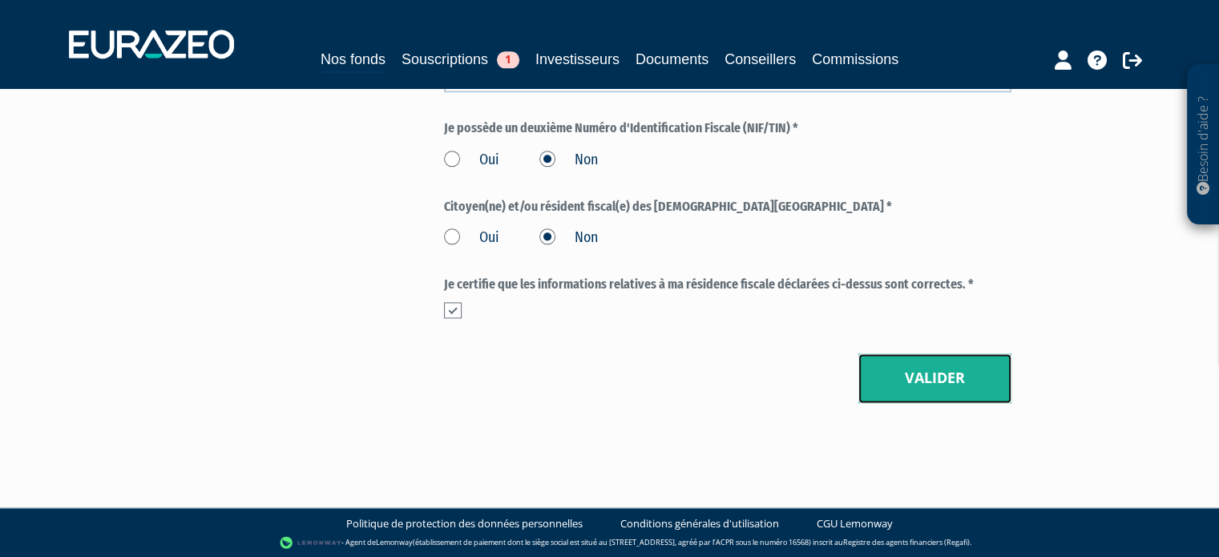
click at [946, 390] on button "Valider" at bounding box center [934, 378] width 153 height 50
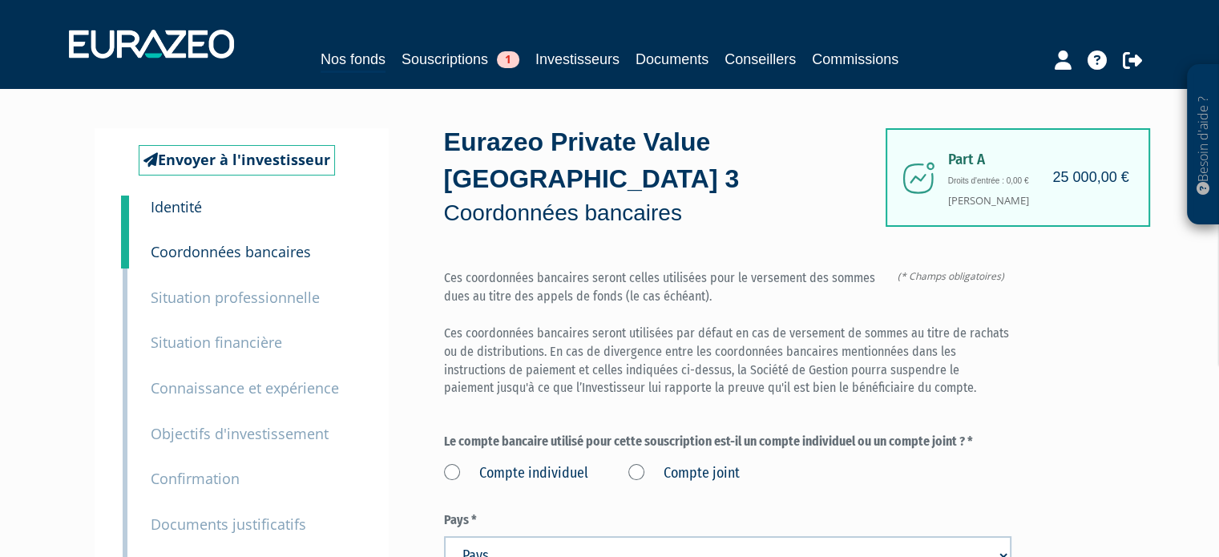
click at [1169, 163] on div "Besoin d'aide ? × J'ai besoin d'aide Si vous avez une question à propos du fonc…" at bounding box center [609, 436] width 1219 height 872
click at [1190, 145] on div "Besoin d'aide ?" at bounding box center [1203, 144] width 32 height 160
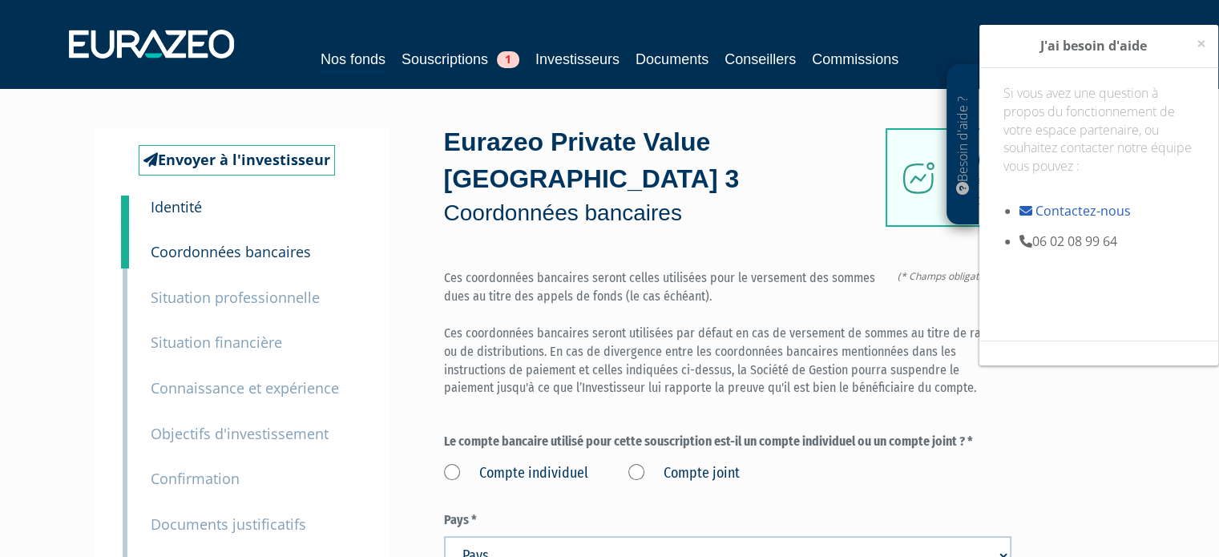
click at [699, 235] on div "Eurazeo Private Value Europe 3 Coordonnées bancaires (* Champs obligatoires) Ce…" at bounding box center [727, 480] width 567 height 704
click at [1200, 44] on span "×" at bounding box center [1201, 43] width 10 height 22
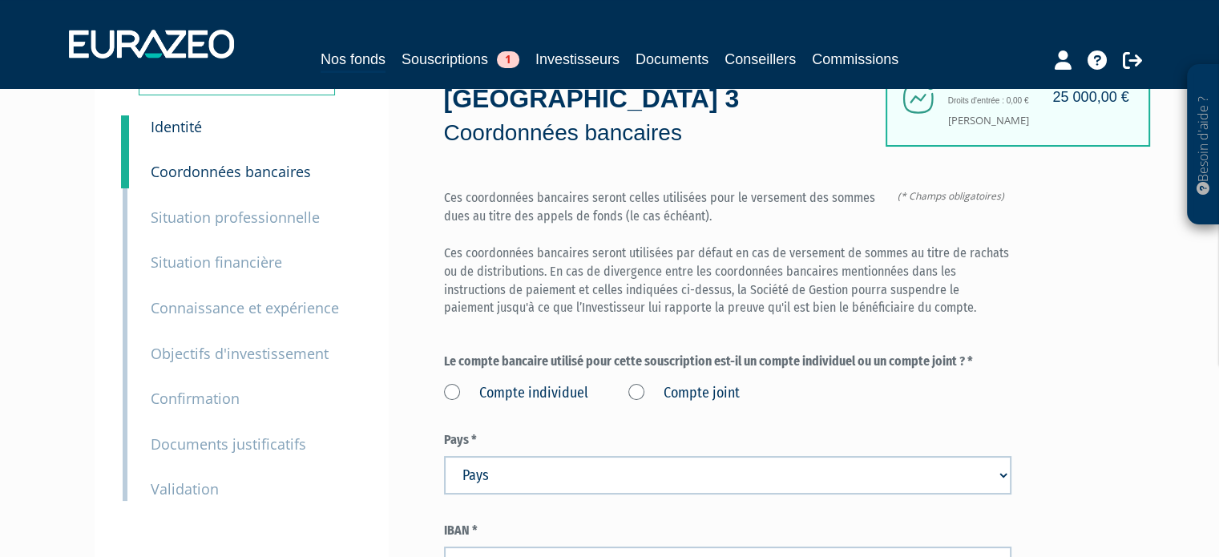
scroll to position [160, 0]
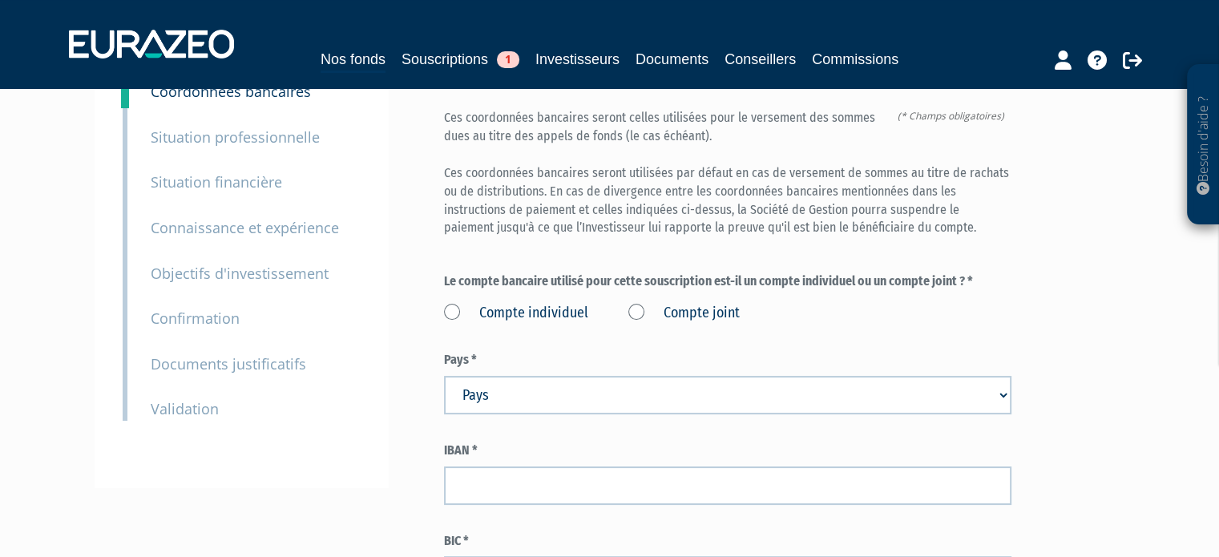
click at [676, 309] on label "Compte joint" at bounding box center [683, 313] width 111 height 21
click at [0, 0] on joint "Compte joint" at bounding box center [0, 0] width 0 height 0
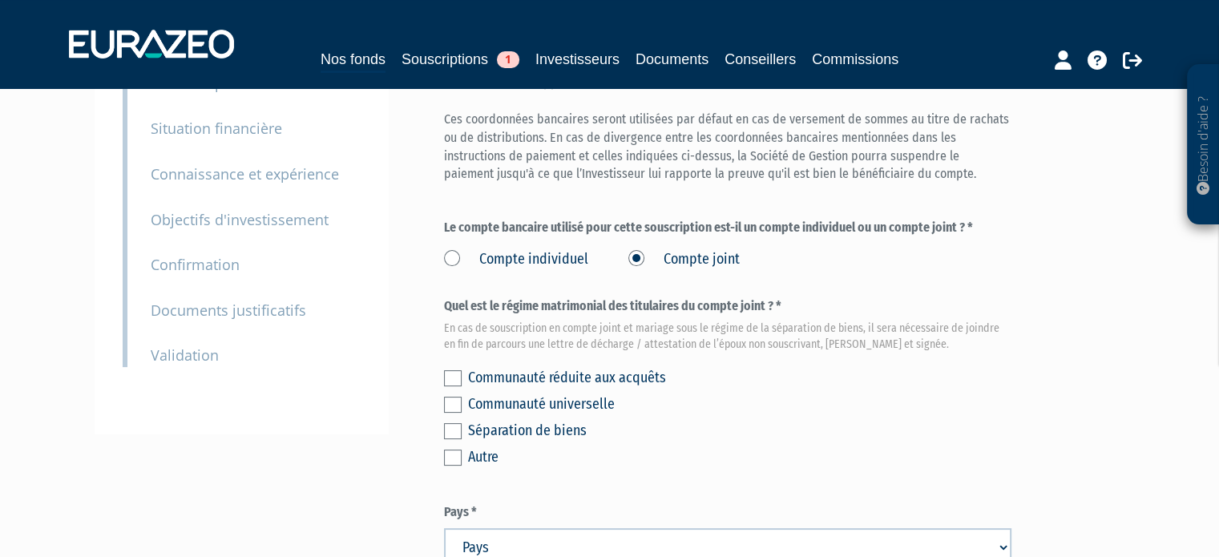
scroll to position [240, 0]
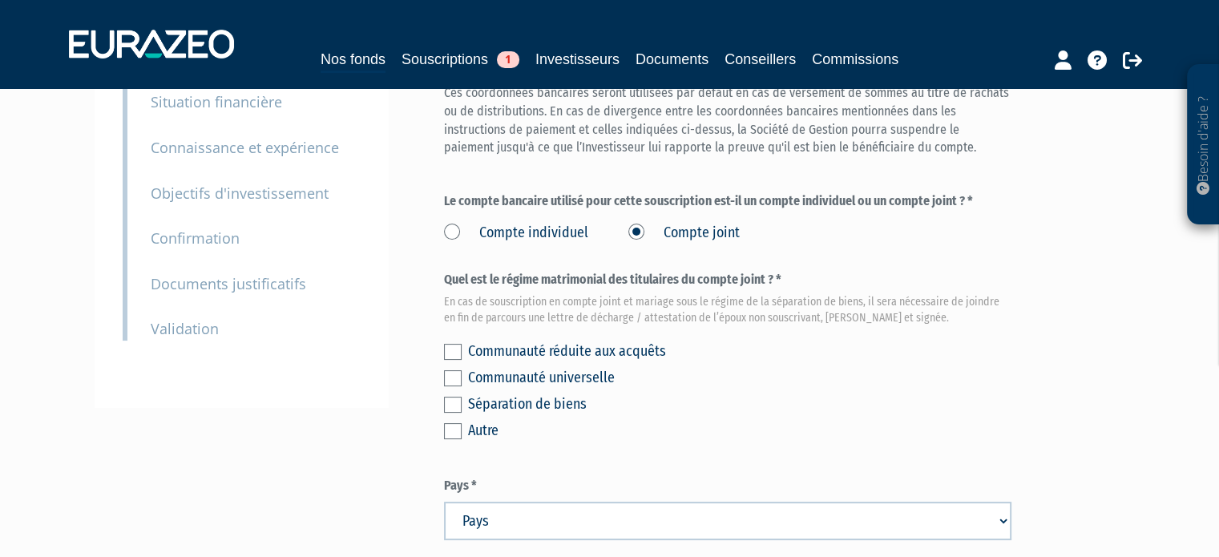
click at [450, 349] on label at bounding box center [453, 352] width 18 height 16
click at [0, 0] on input "checkbox" at bounding box center [0, 0] width 0 height 0
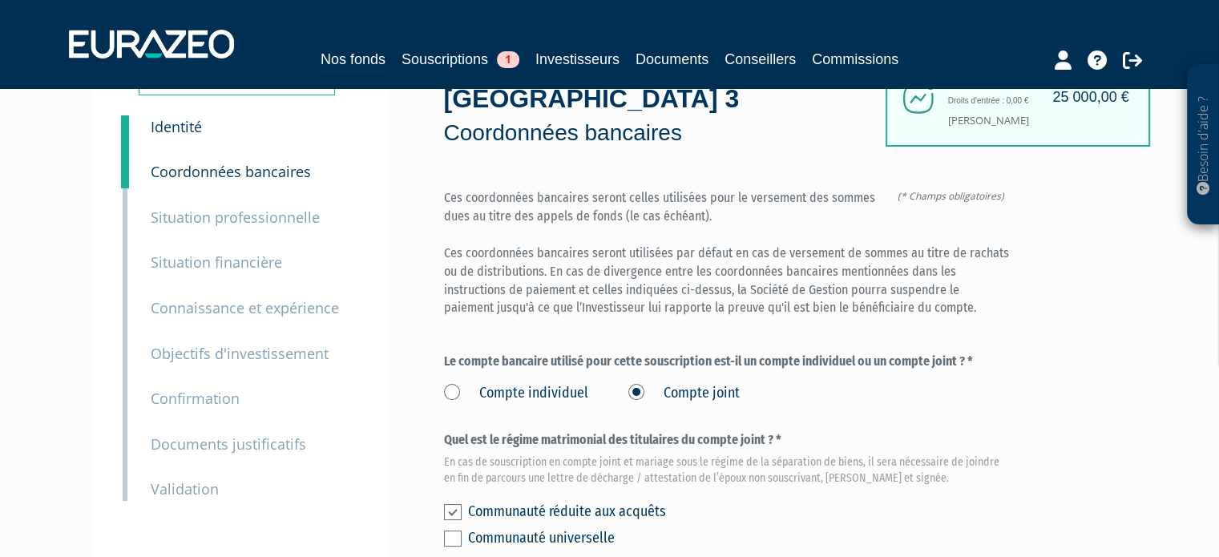
scroll to position [481, 0]
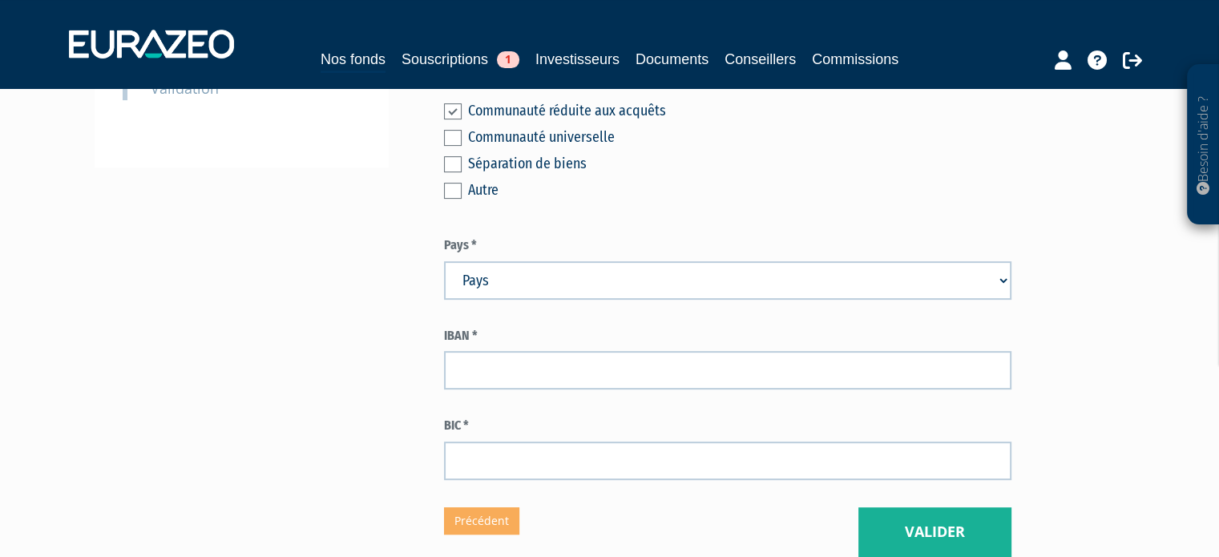
click at [667, 283] on select "Pays Afghanistan Afrique du Sud Albanie Algérie Allemagne Andorre" at bounding box center [727, 280] width 567 height 38
select select "75"
click at [444, 261] on select "Pays Afghanistan Afrique du Sud Albanie Algérie Allemagne Andorre" at bounding box center [727, 280] width 567 height 38
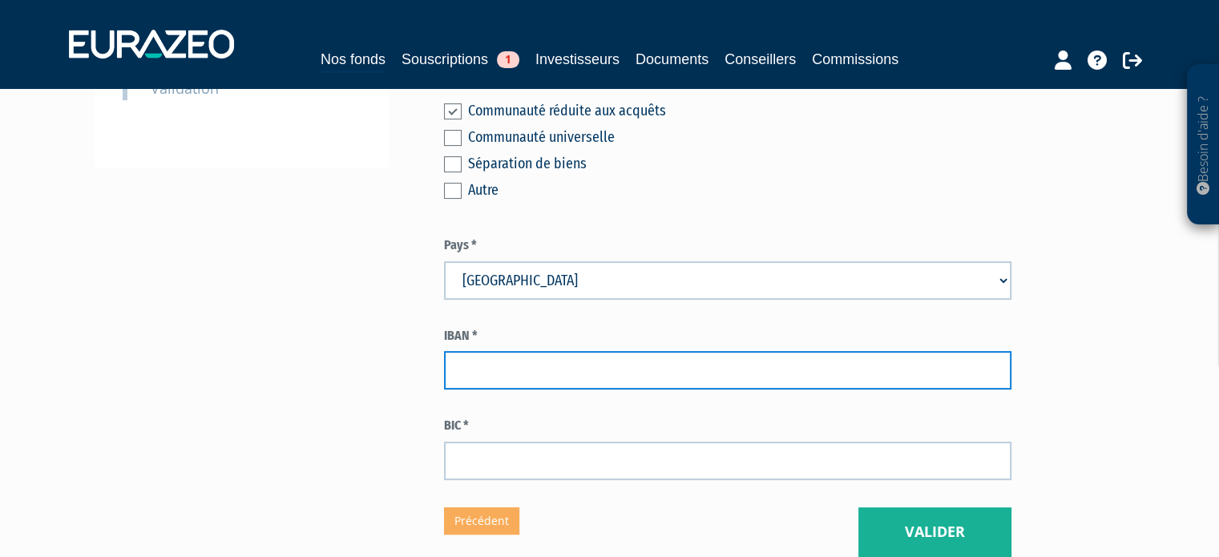
click at [623, 371] on input "text" at bounding box center [727, 370] width 567 height 38
type input "f"
type input "FR76 1751 5000 9204 9812 0856 350"
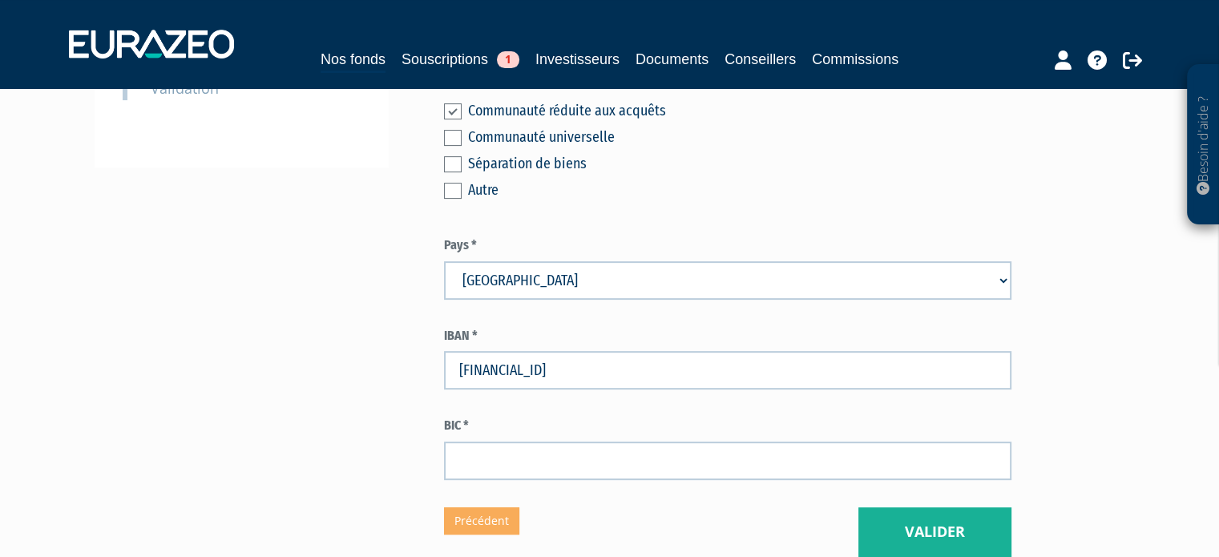
click at [701, 404] on form "(* Champs obligatoires) Ces coordonnées bancaires seront celles utilisées pour …" at bounding box center [727, 134] width 567 height 692
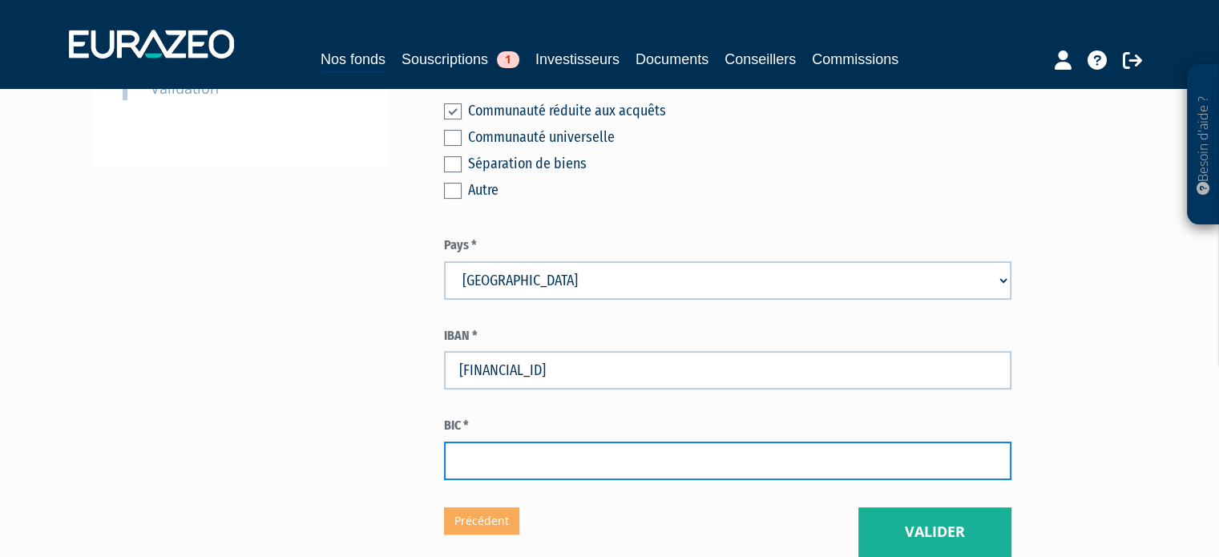
click at [531, 467] on input "text" at bounding box center [727, 461] width 567 height 38
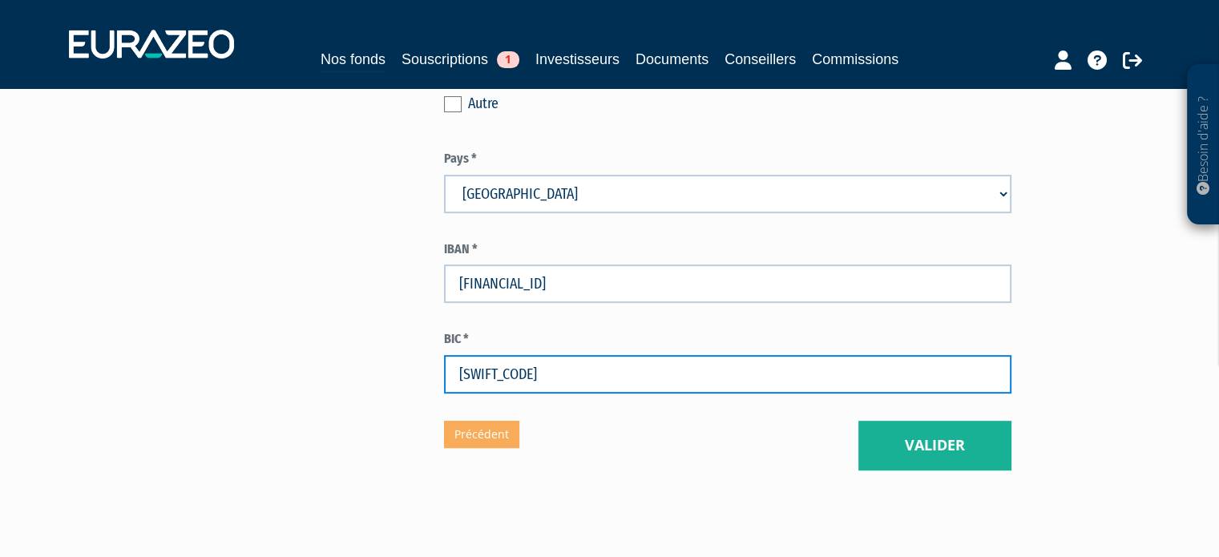
scroll to position [635, 0]
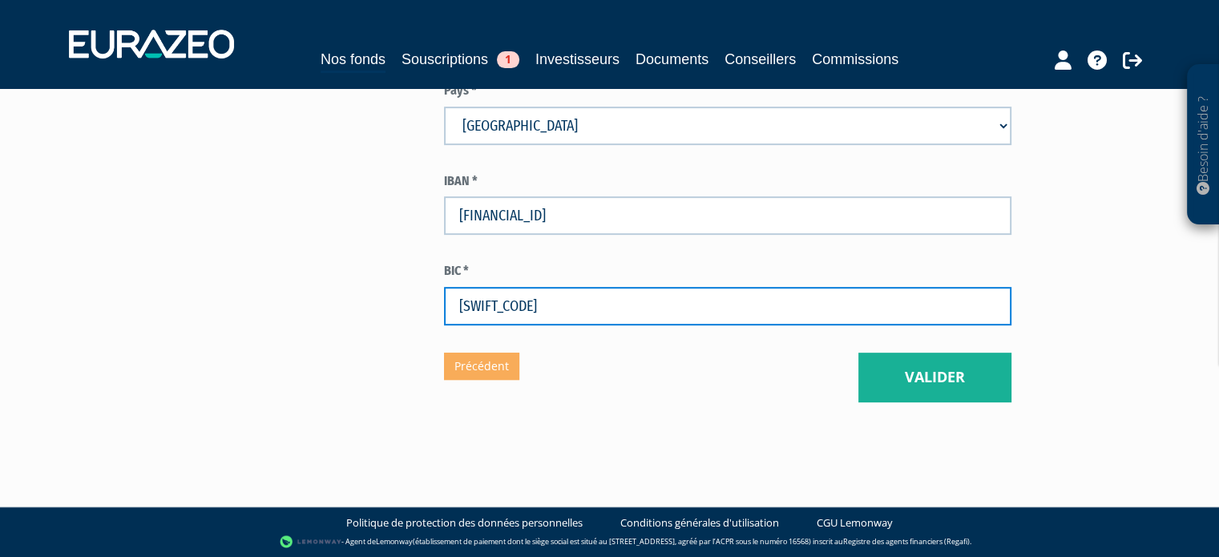
type input "CEPAFRPP751"
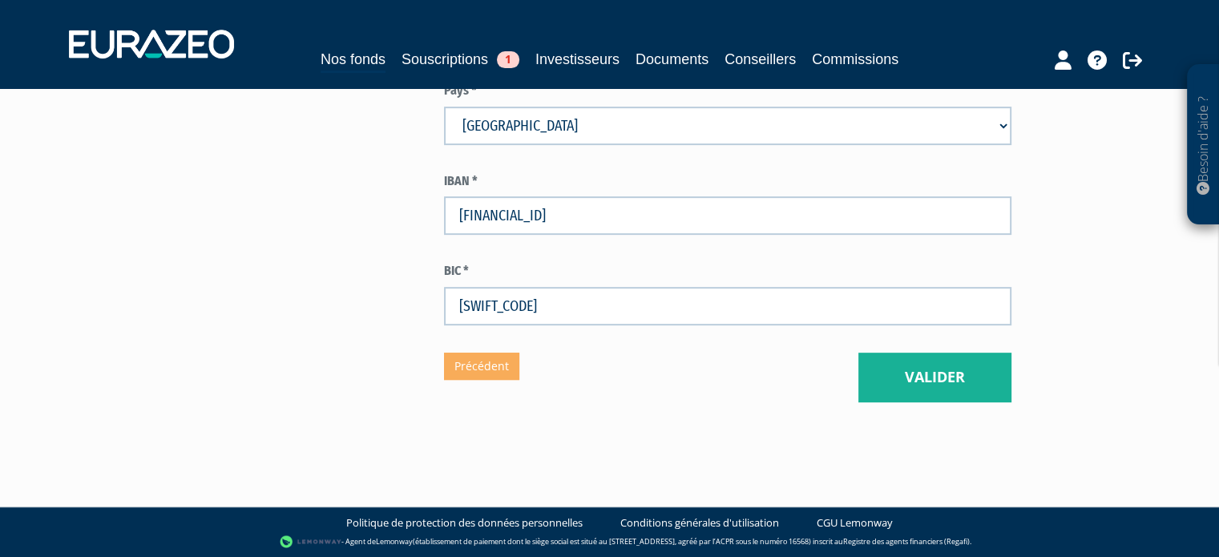
drag, startPoint x: 1060, startPoint y: 336, endPoint x: 985, endPoint y: 361, distance: 79.6
click at [958, 371] on button "Valider" at bounding box center [934, 378] width 153 height 50
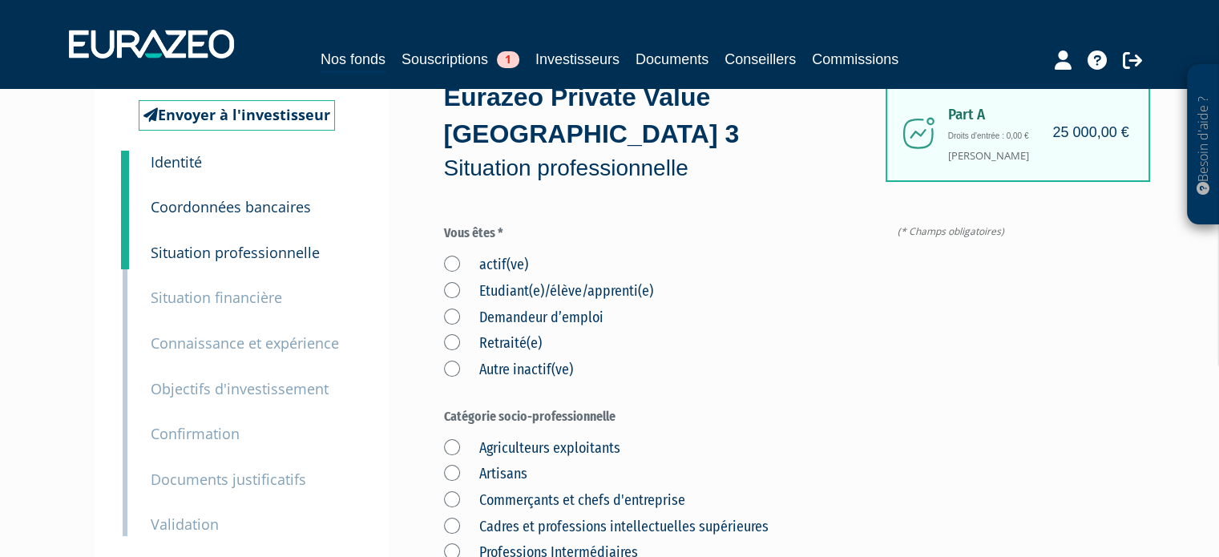
scroll to position [80, 0]
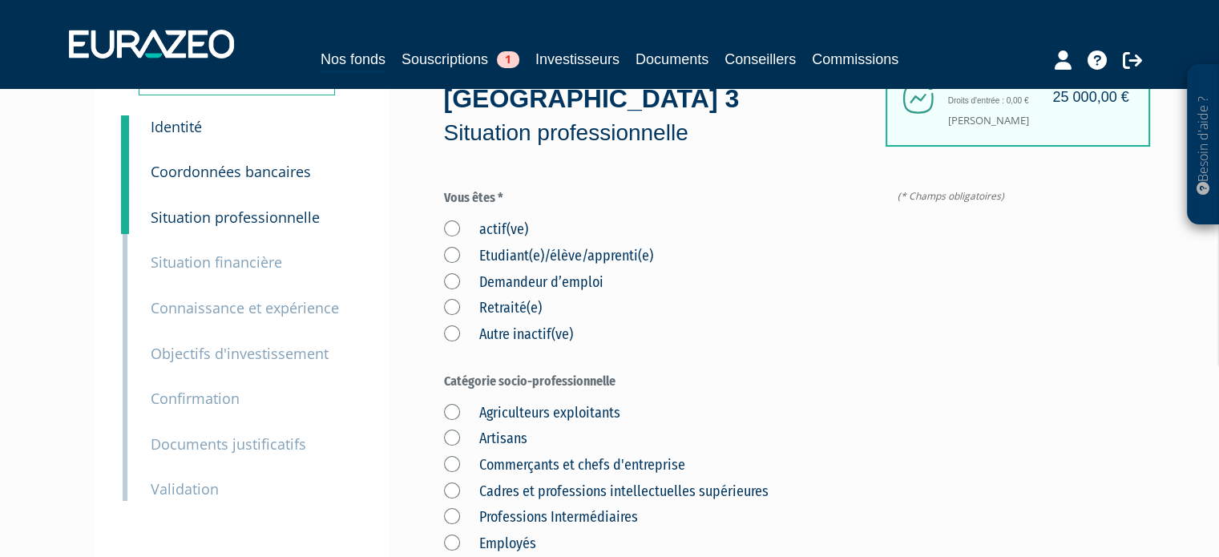
click at [508, 218] on div "actif(ve) Etudiant(e)/élève/apprenti(e) Demandeur d’emploi Retraité(e) Autre in…" at bounding box center [727, 279] width 567 height 131
click at [503, 224] on label "actif(ve)" at bounding box center [486, 230] width 84 height 21
click at [0, 0] on input "actif(ve)" at bounding box center [0, 0] width 0 height 0
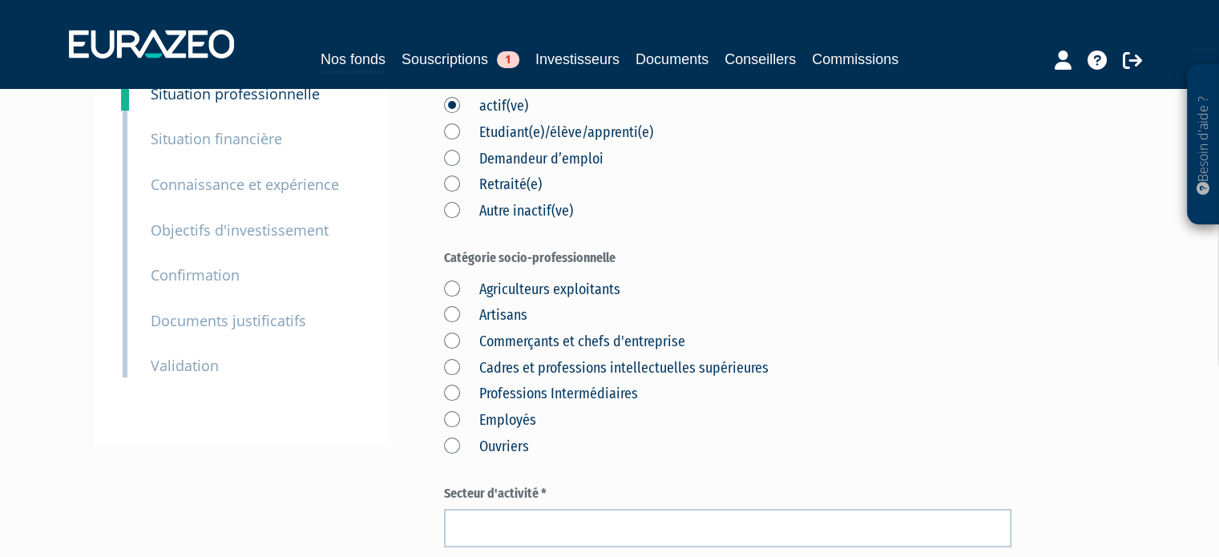
scroll to position [240, 0]
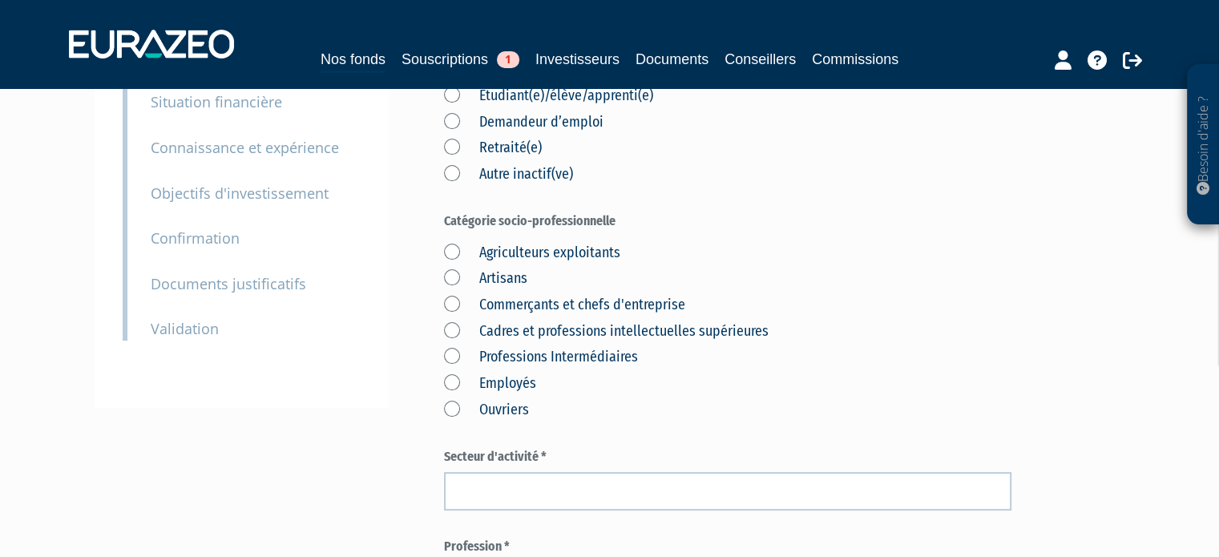
click at [628, 329] on label "Cadres et professions intellectuelles supérieures" at bounding box center [606, 331] width 325 height 21
click at [0, 0] on supérieures "Cadres et professions intellectuelles supérieures" at bounding box center [0, 0] width 0 height 0
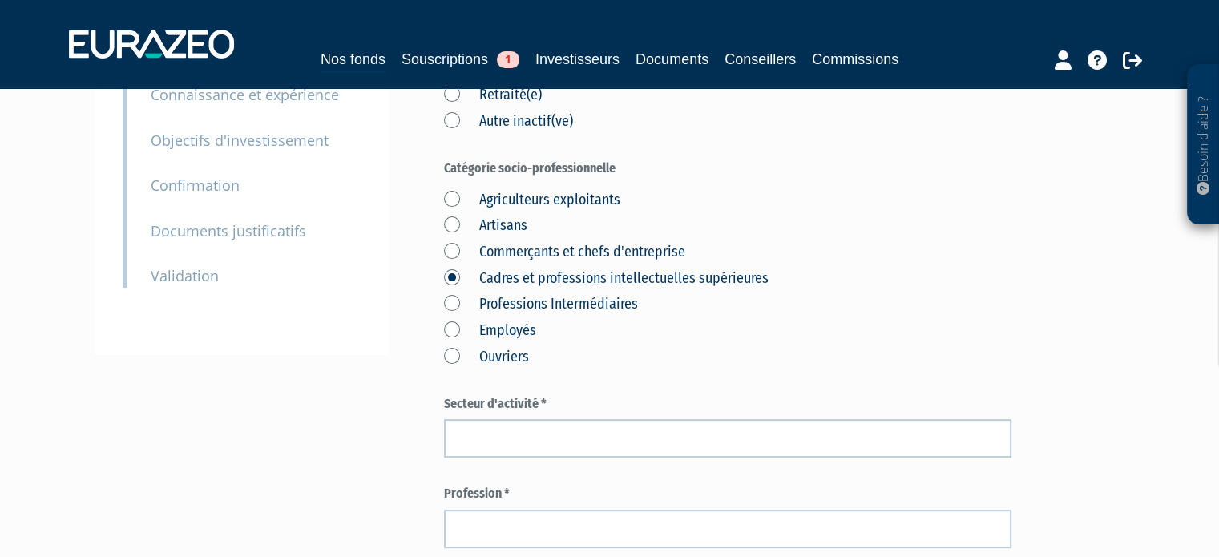
scroll to position [321, 0]
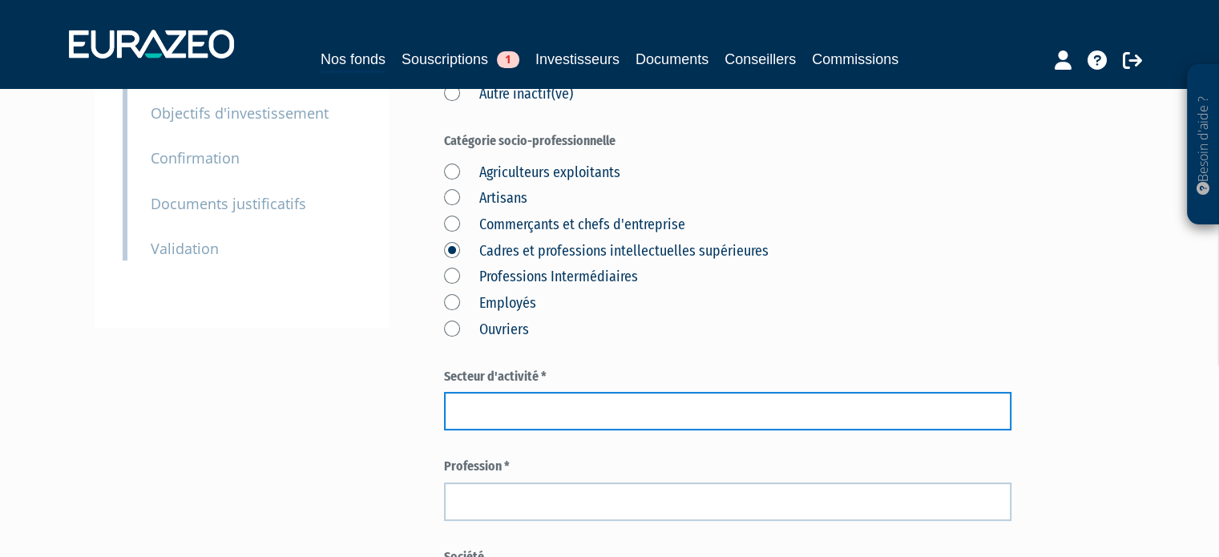
click at [761, 393] on input "text" at bounding box center [727, 411] width 567 height 38
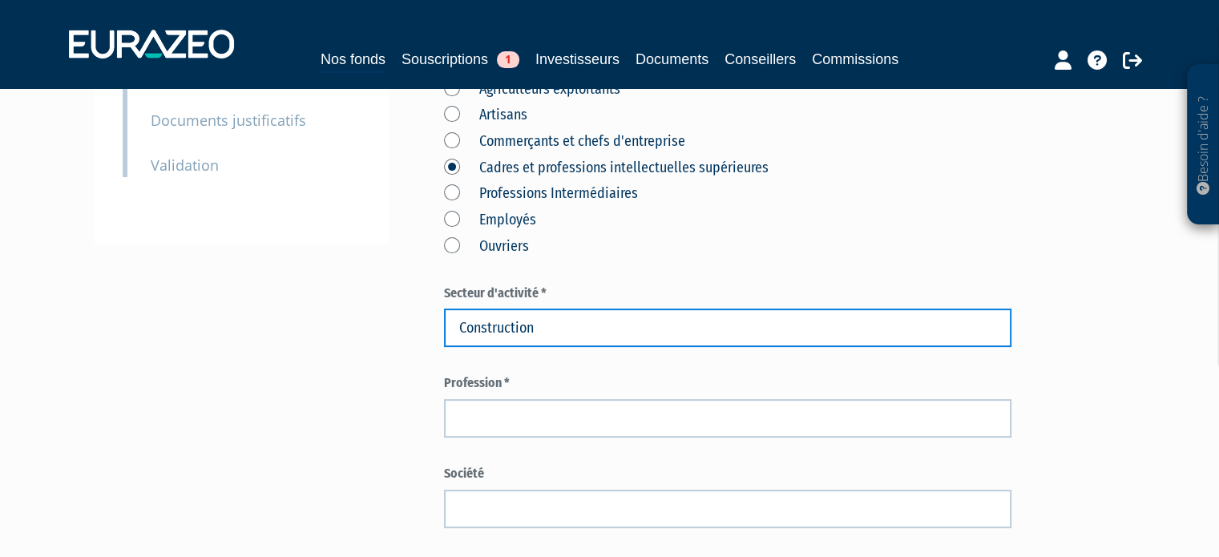
scroll to position [481, 0]
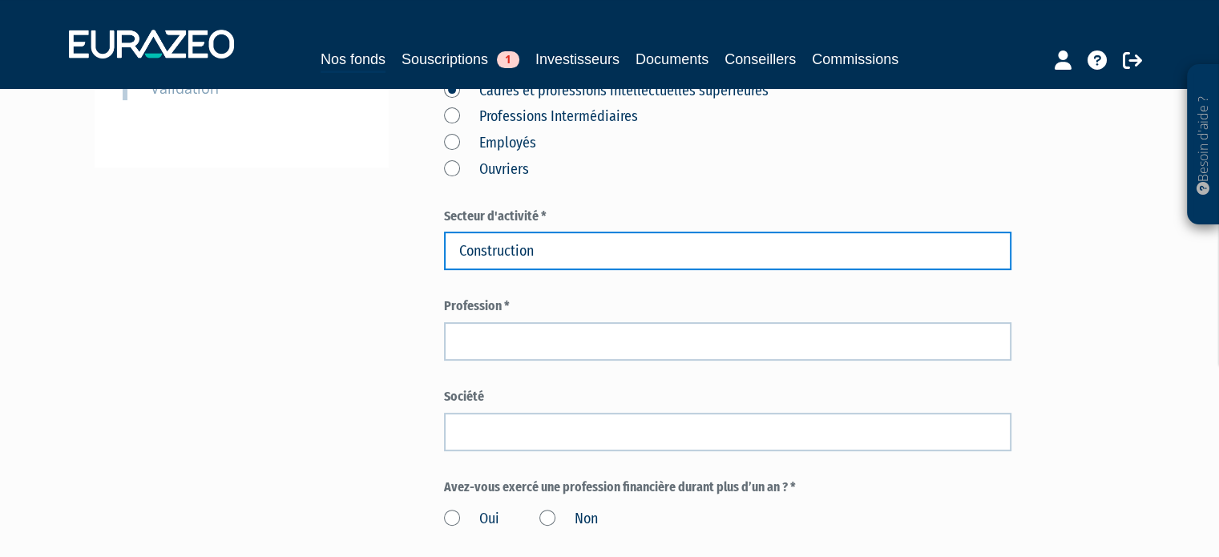
type input "Construction"
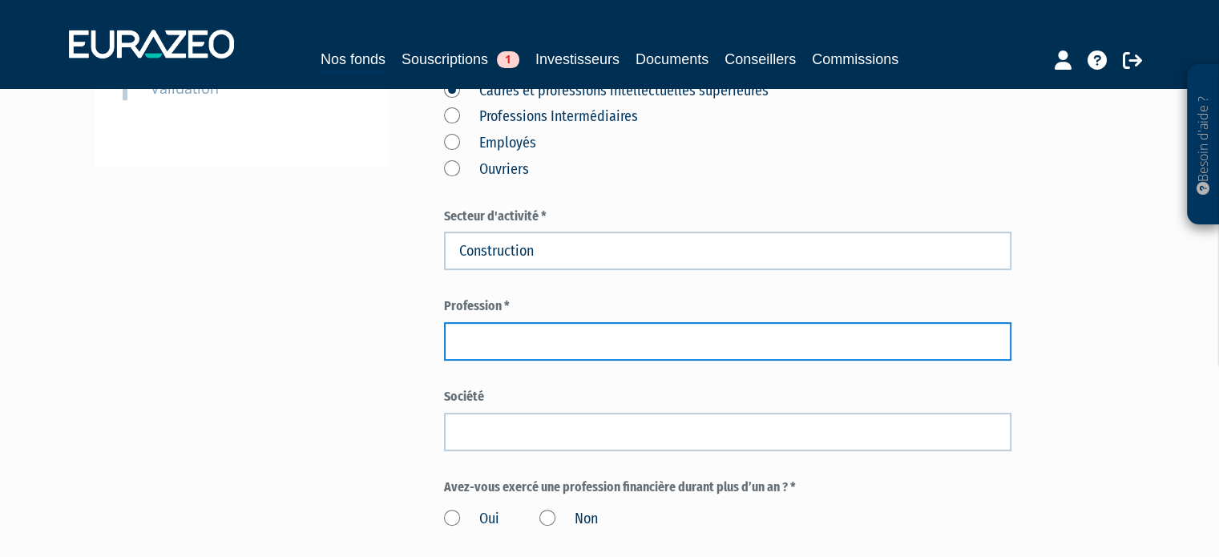
click at [715, 351] on input "text" at bounding box center [727, 341] width 567 height 38
type input "Directeur technique"
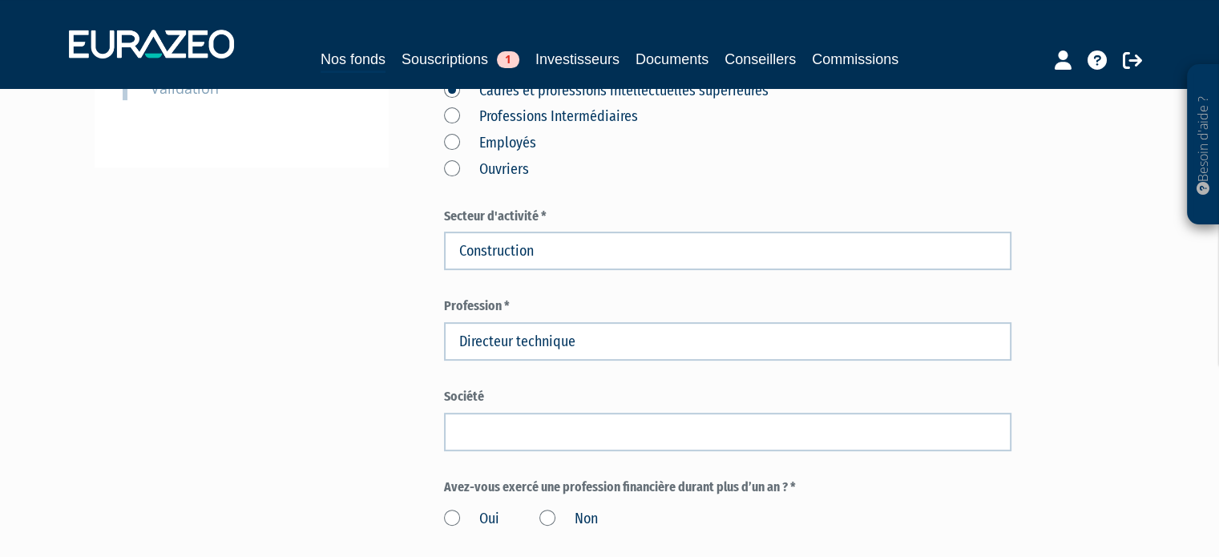
click at [1094, 315] on div "Part A 25 000,00 € Droits d'entrée : 0,00 € [PERSON_NAME] Eurazeo Private Value…" at bounding box center [784, 303] width 681 height 1313
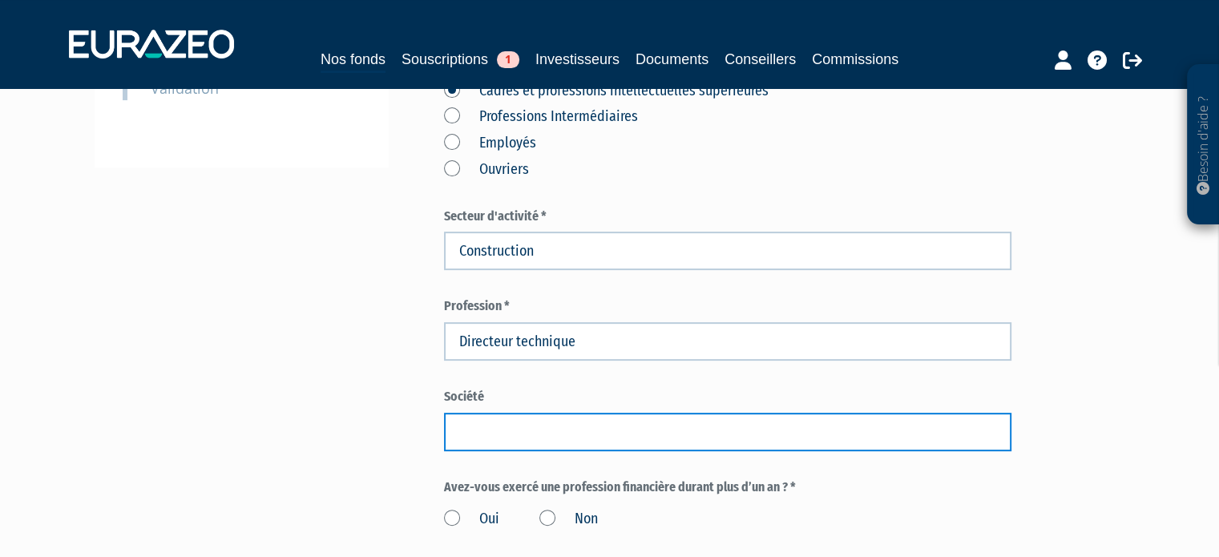
click at [561, 429] on input "text" at bounding box center [727, 432] width 567 height 38
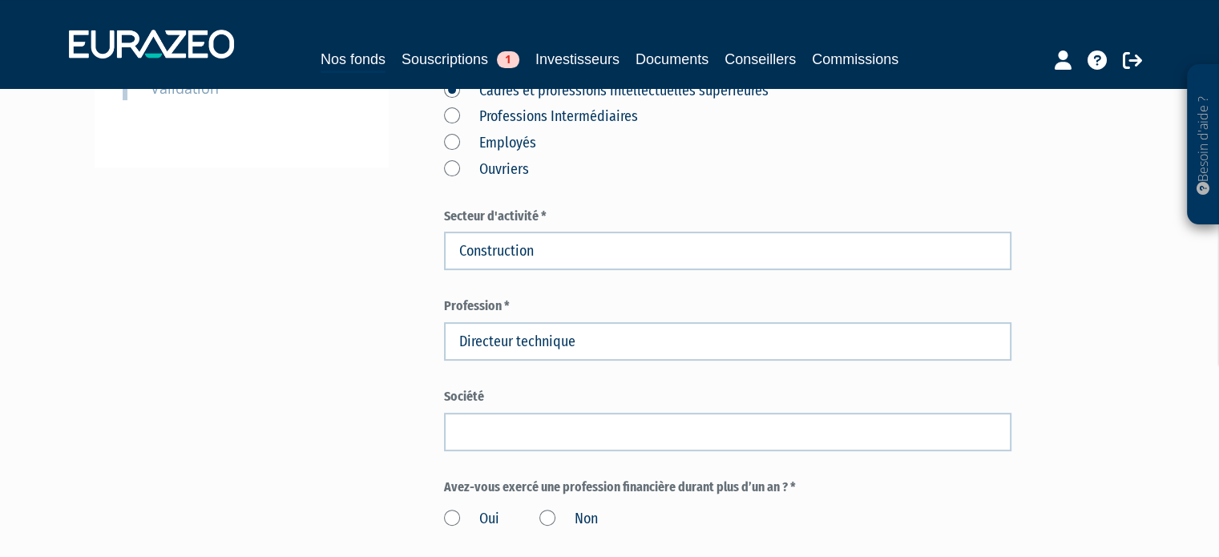
click at [603, 397] on label "Société" at bounding box center [727, 397] width 567 height 18
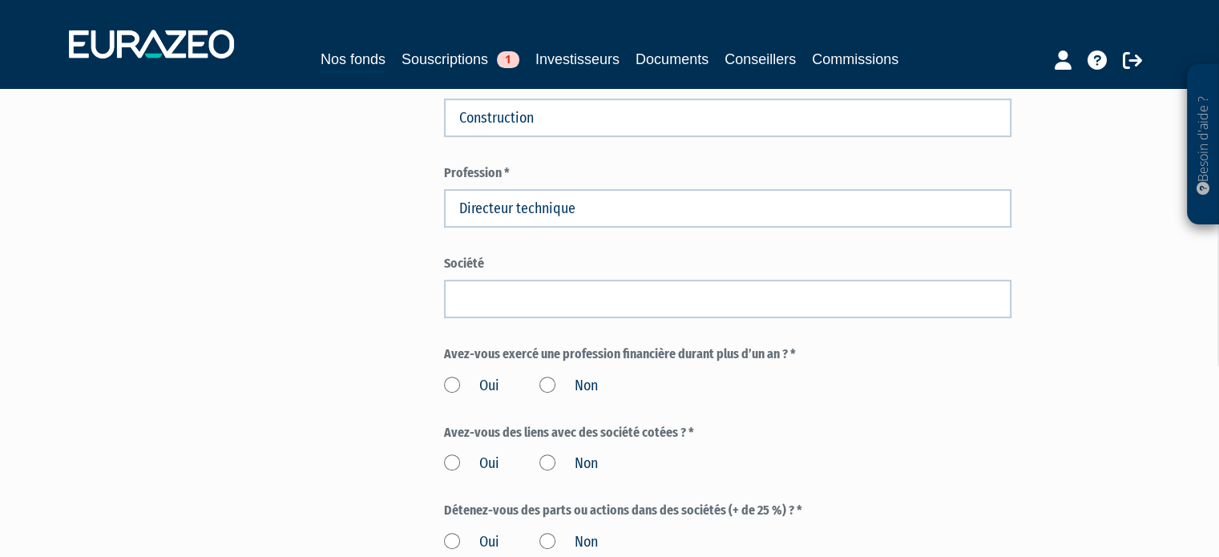
scroll to position [641, 0]
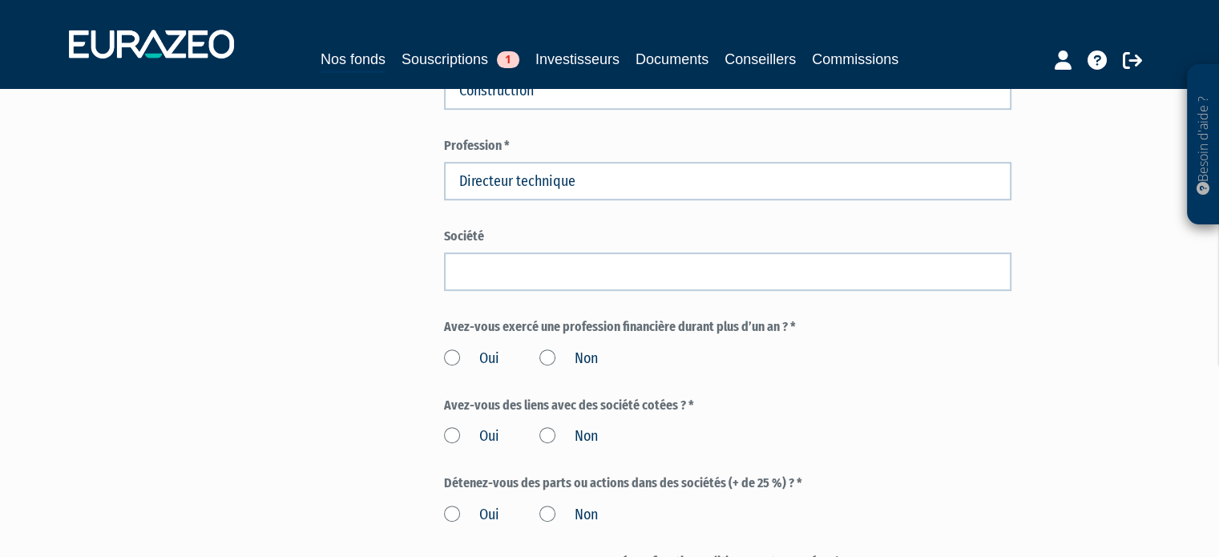
click at [572, 360] on label "Non" at bounding box center [568, 359] width 59 height 21
click at [0, 0] on input "Non" at bounding box center [0, 0] width 0 height 0
click at [571, 361] on label "Non" at bounding box center [568, 359] width 59 height 21
click at [0, 0] on input "Non" at bounding box center [0, 0] width 0 height 0
click at [573, 431] on div "Oui Non" at bounding box center [727, 434] width 567 height 26
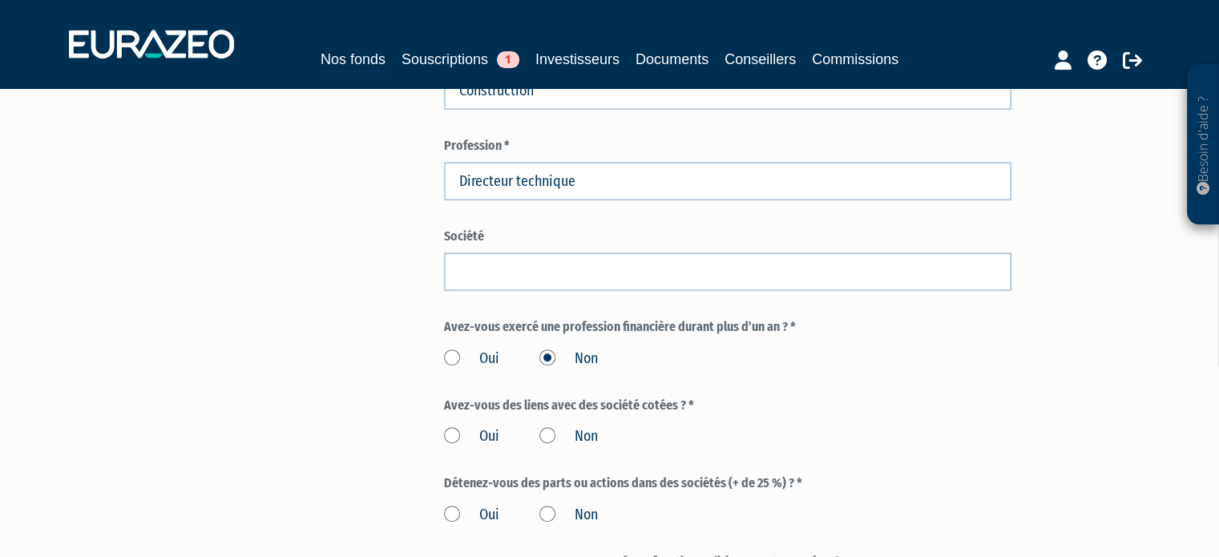
drag, startPoint x: 572, startPoint y: 435, endPoint x: 571, endPoint y: 446, distance: 10.4
click at [572, 435] on label "Non" at bounding box center [568, 436] width 59 height 21
click at [0, 0] on input "Non" at bounding box center [0, 0] width 0 height 0
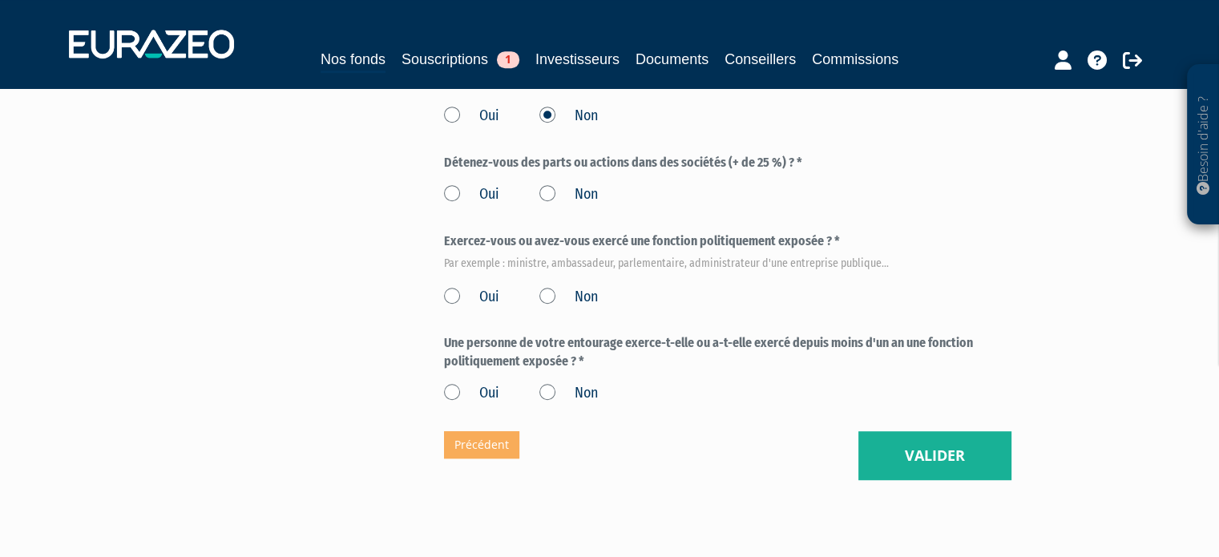
scroll to position [882, 0]
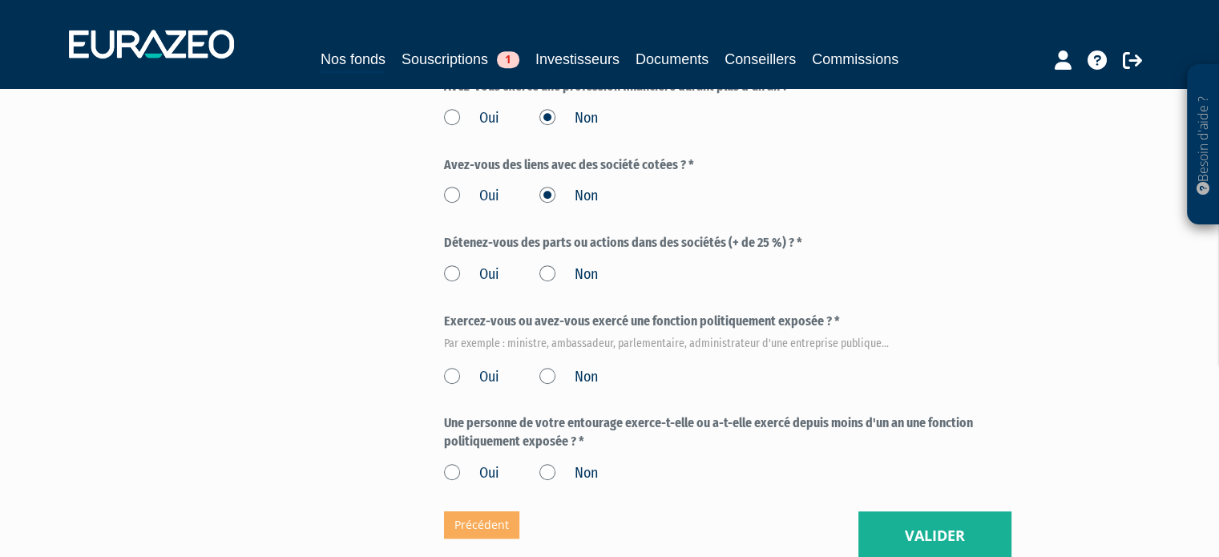
click at [808, 244] on label "Détenez-vous des parts ou actions dans des sociétés (+ de 25 %) ? *" at bounding box center [727, 243] width 567 height 18
drag, startPoint x: 798, startPoint y: 244, endPoint x: 720, endPoint y: 247, distance: 78.6
click at [721, 247] on label "Détenez-vous des parts ou actions dans des sociétés (+ de 25 %) ? *" at bounding box center [727, 243] width 567 height 18
click at [720, 247] on label "Détenez-vous des parts ou actions dans des sociétés (+ de 25 %) ? *" at bounding box center [727, 243] width 567 height 18
drag, startPoint x: 780, startPoint y: 245, endPoint x: 830, endPoint y: 245, distance: 50.5
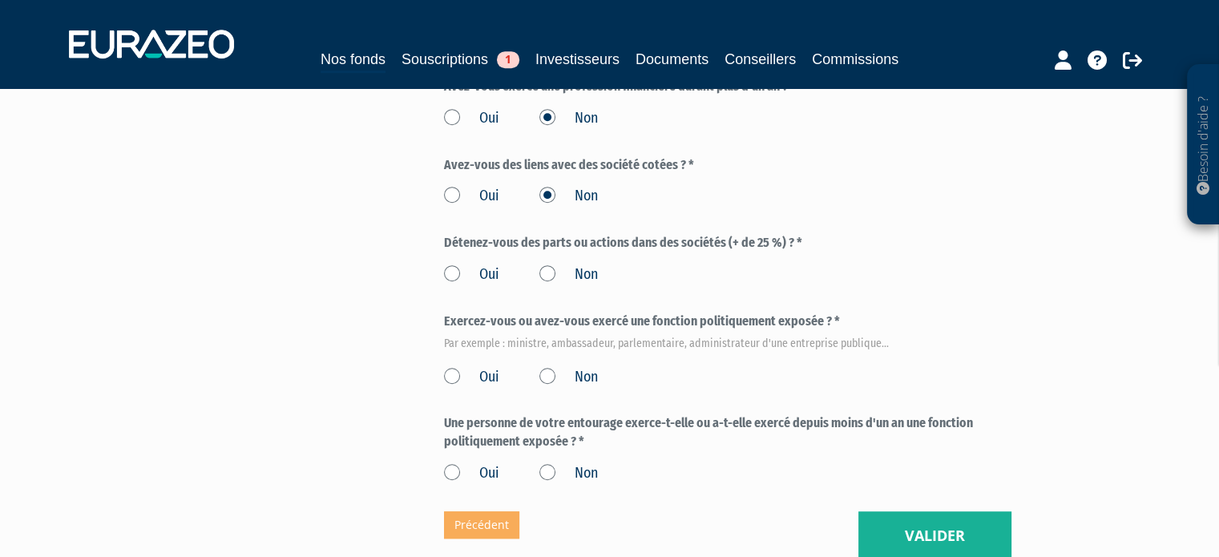
click at [825, 245] on label "Détenez-vous des parts ou actions dans des sociétés (+ de 25 %) ? *" at bounding box center [727, 243] width 567 height 18
click at [841, 245] on label "Détenez-vous des parts ou actions dans des sociétés (+ de 25 %) ? *" at bounding box center [727, 243] width 567 height 18
click at [560, 279] on label "Non" at bounding box center [568, 274] width 59 height 21
click at [0, 0] on input "Non" at bounding box center [0, 0] width 0 height 0
drag, startPoint x: 571, startPoint y: 370, endPoint x: 567, endPoint y: 384, distance: 14.0
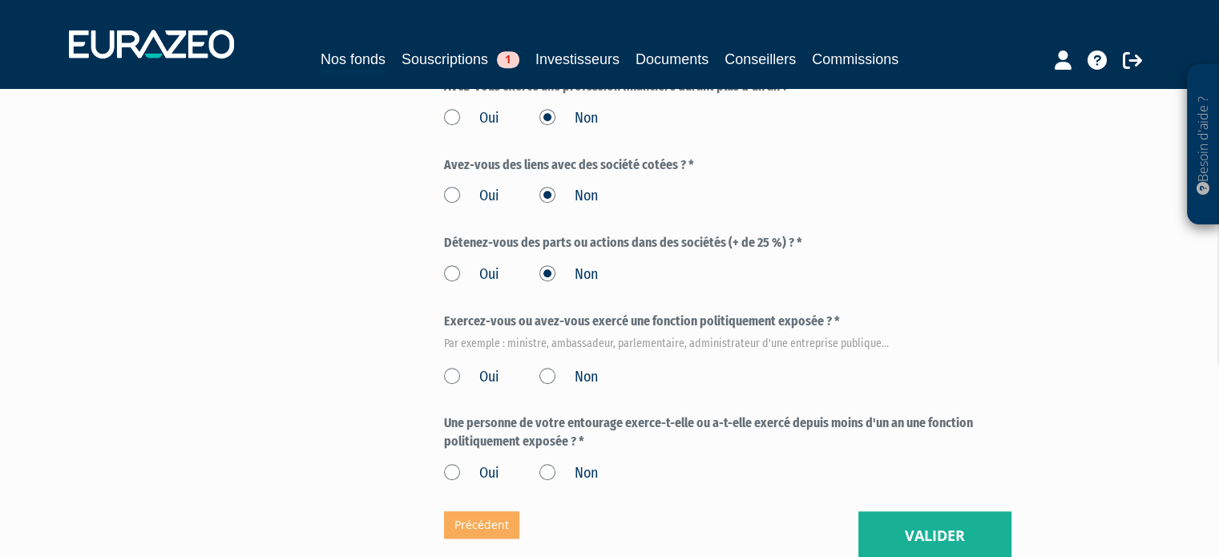
click at [568, 372] on label "Non" at bounding box center [568, 377] width 59 height 21
click at [0, 0] on input "Non" at bounding box center [0, 0] width 0 height 0
click at [582, 475] on label "Non" at bounding box center [568, 473] width 59 height 21
click at [0, 0] on input "Non" at bounding box center [0, 0] width 0 height 0
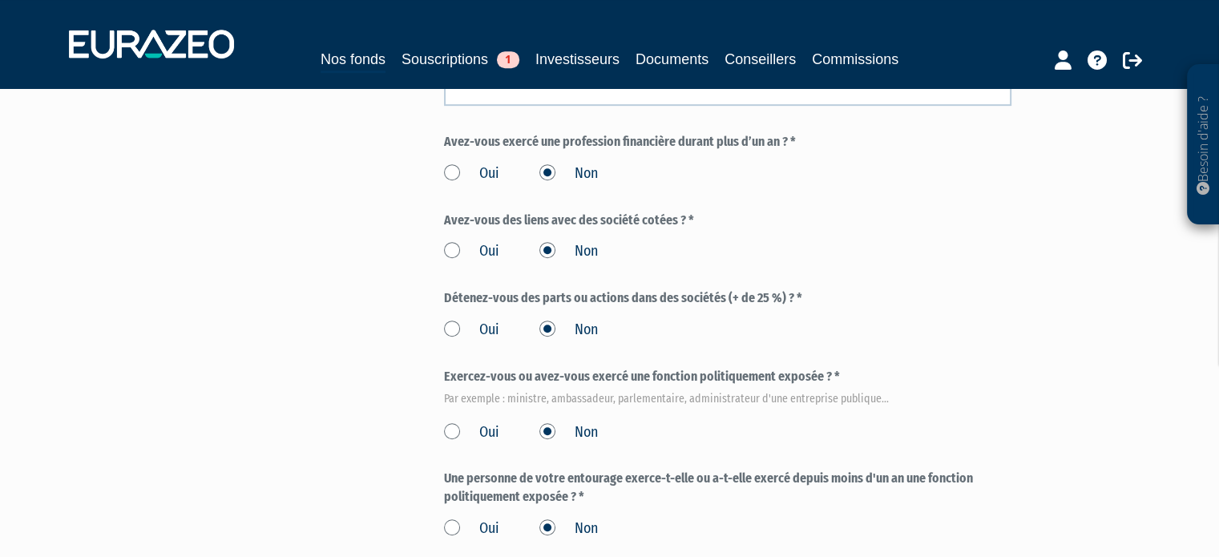
scroll to position [1040, 0]
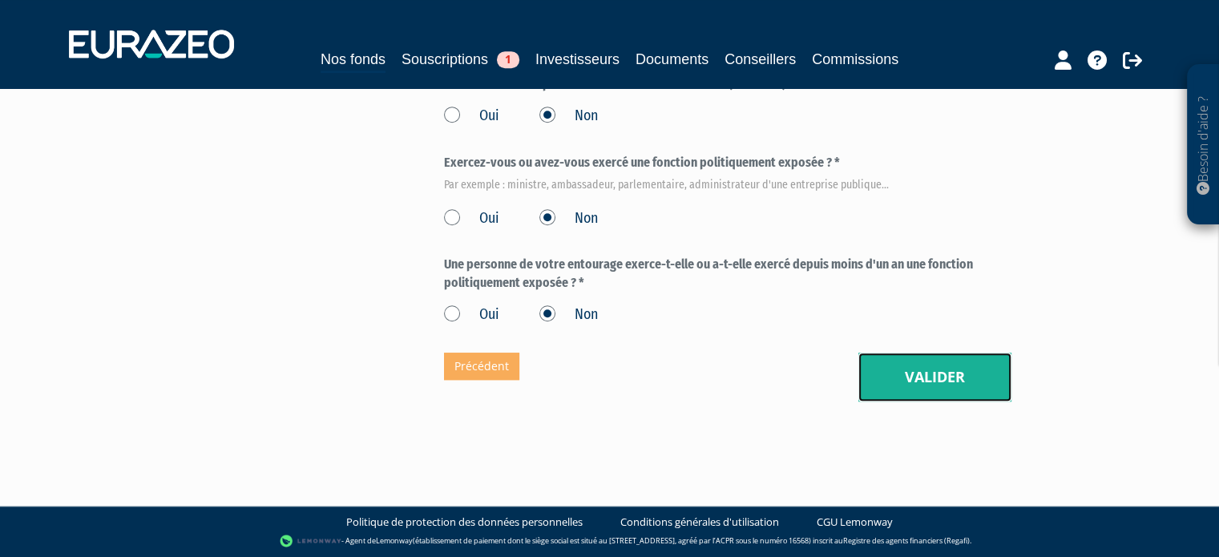
click at [896, 378] on button "Valider" at bounding box center [934, 378] width 153 height 50
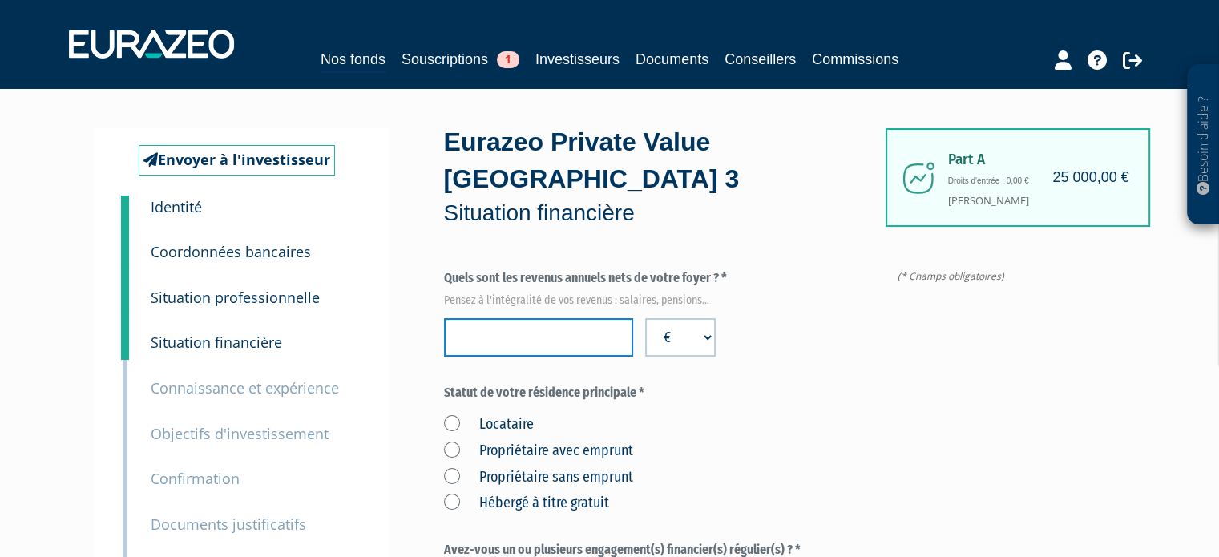
click at [508, 338] on input "number" at bounding box center [538, 337] width 189 height 38
type input "120000"
click at [566, 480] on label "Propriétaire sans emprunt" at bounding box center [538, 477] width 189 height 21
click at [0, 0] on emprunt "Propriétaire sans emprunt" at bounding box center [0, 0] width 0 height 0
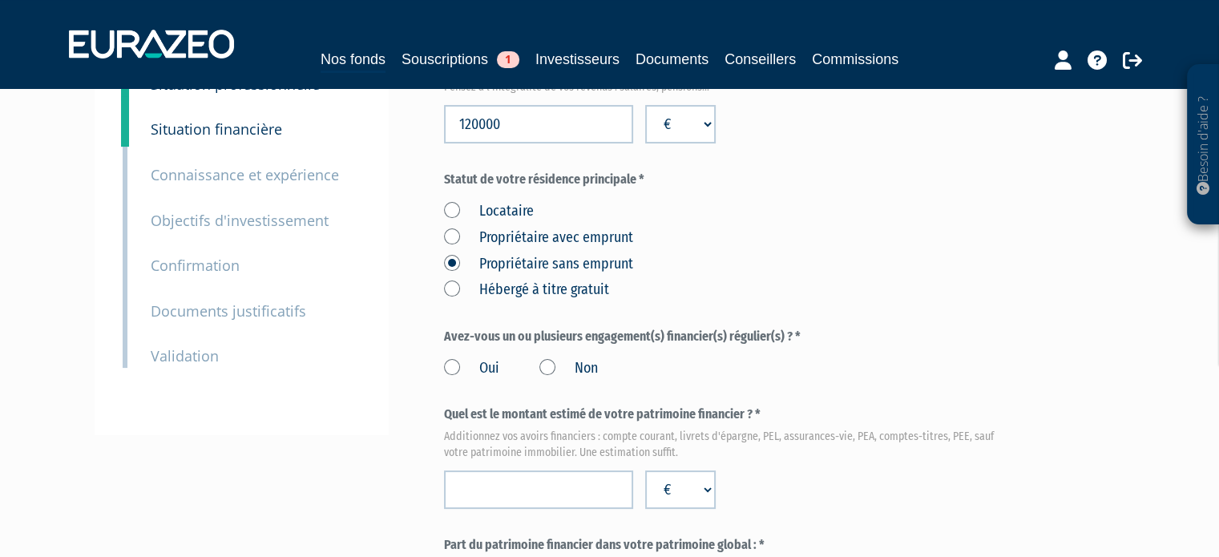
scroll to position [240, 0]
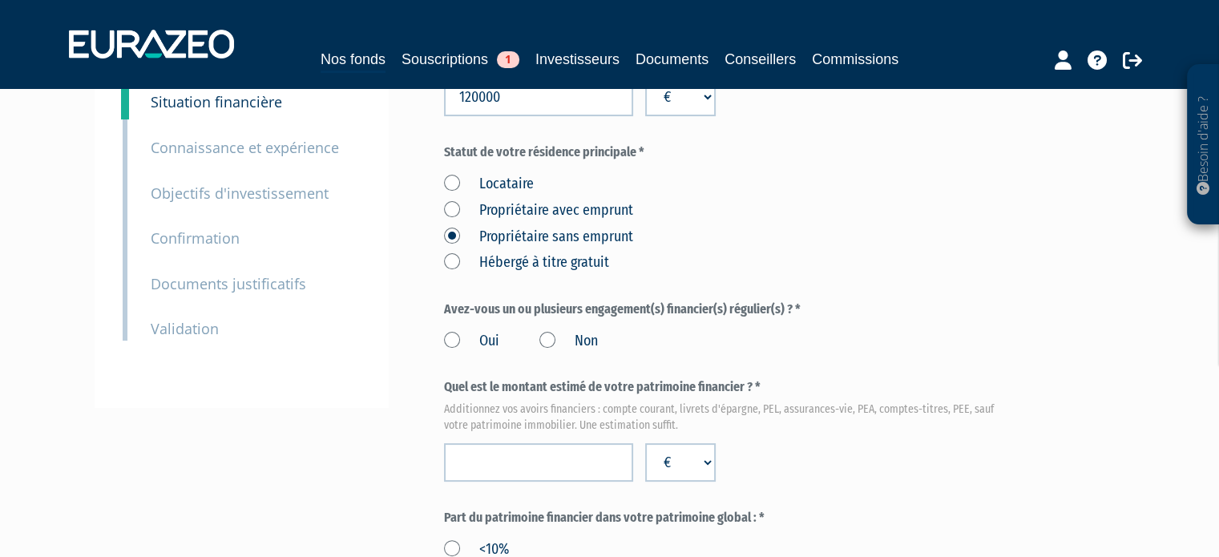
click at [590, 341] on label "Non" at bounding box center [568, 341] width 59 height 21
click at [0, 0] on input "Non" at bounding box center [0, 0] width 0 height 0
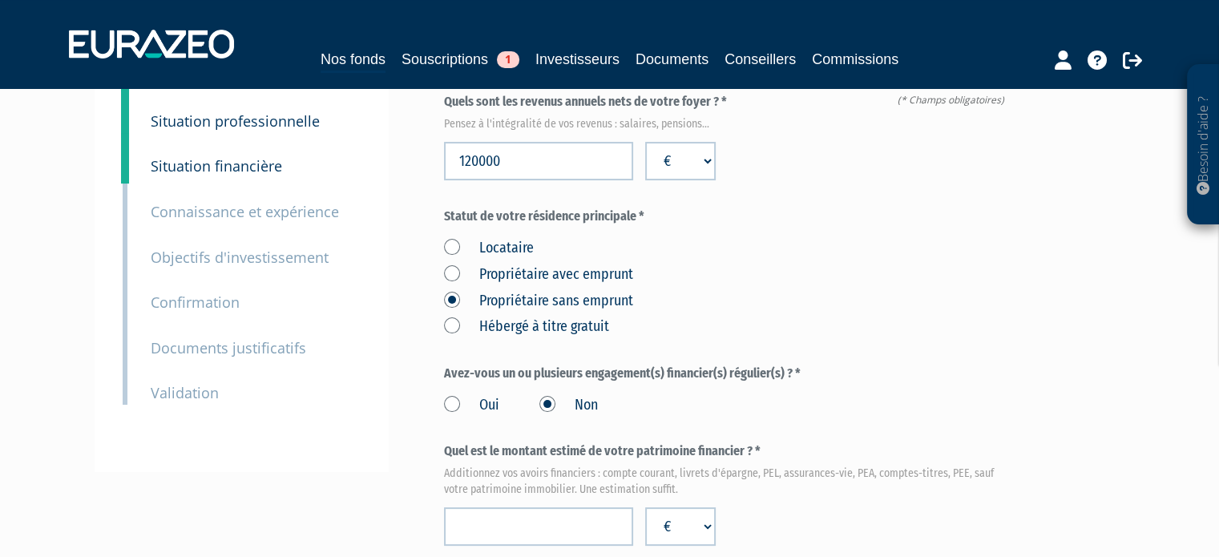
scroll to position [0, 0]
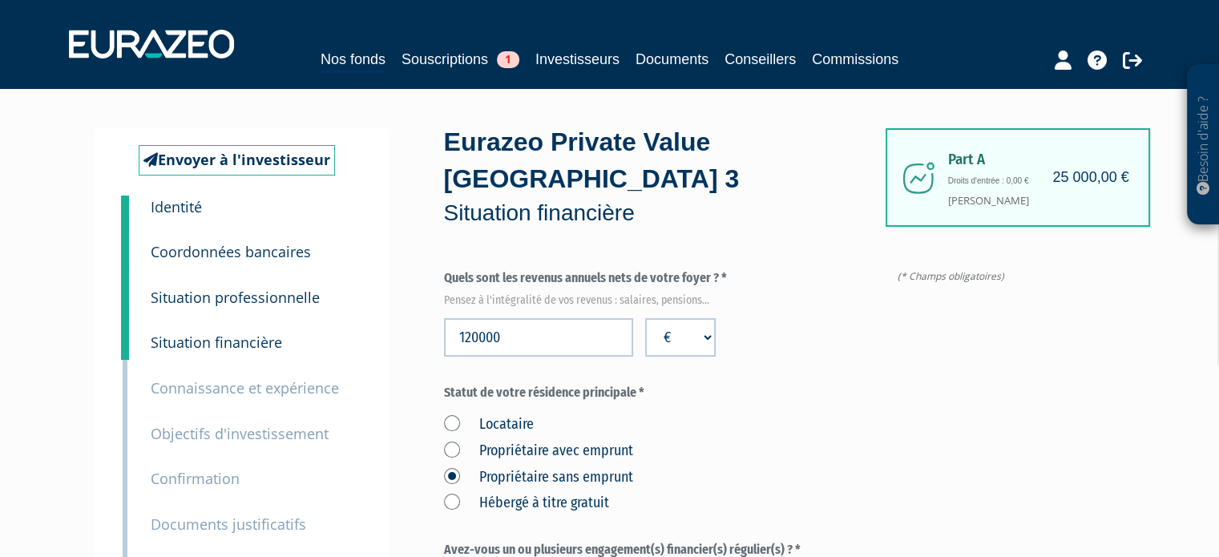
click at [234, 288] on small "Situation professionnelle" at bounding box center [235, 297] width 169 height 19
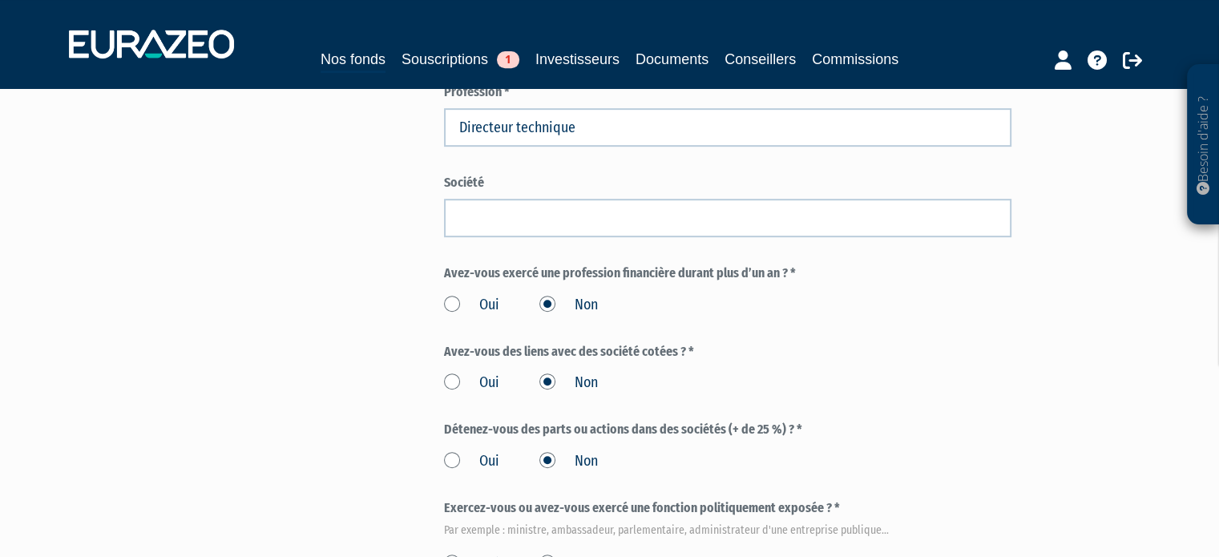
scroll to position [721, 0]
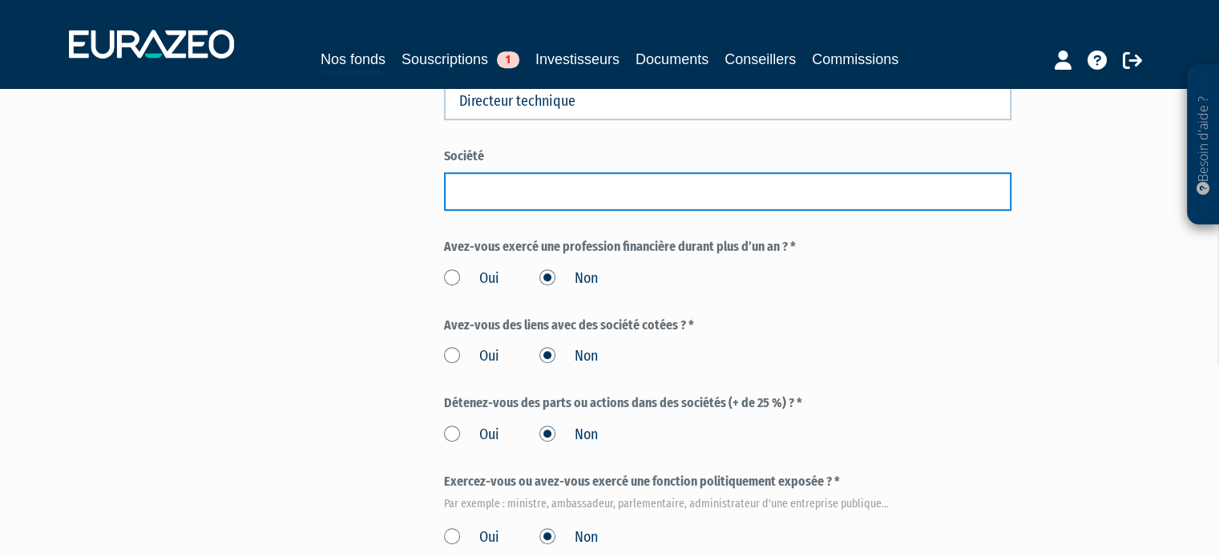
click at [541, 211] on input "text" at bounding box center [727, 191] width 567 height 38
type input "c"
type input "CGS"
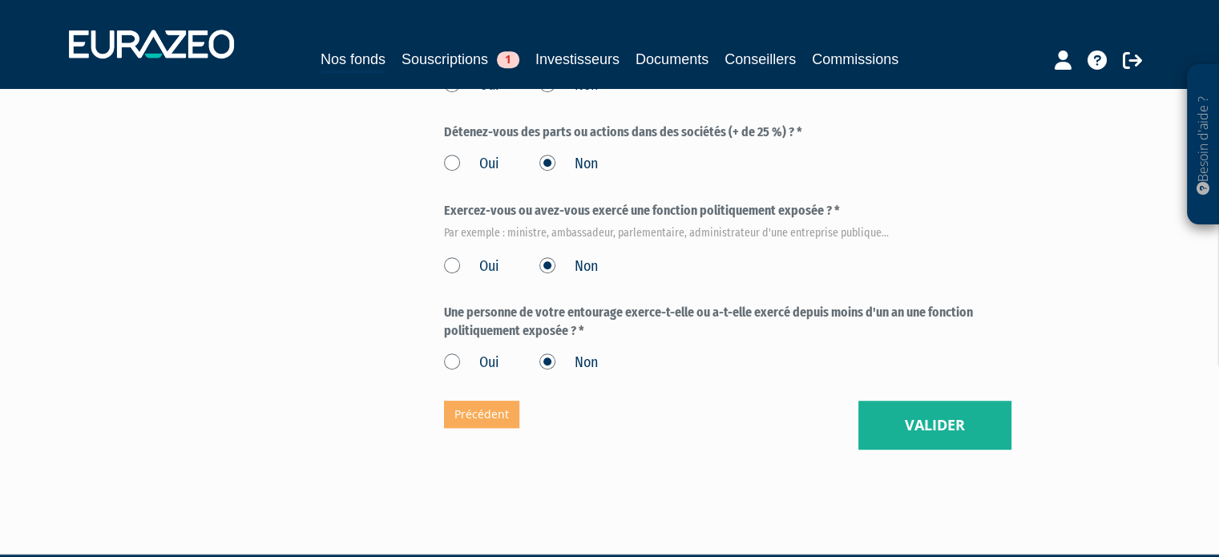
scroll to position [1040, 0]
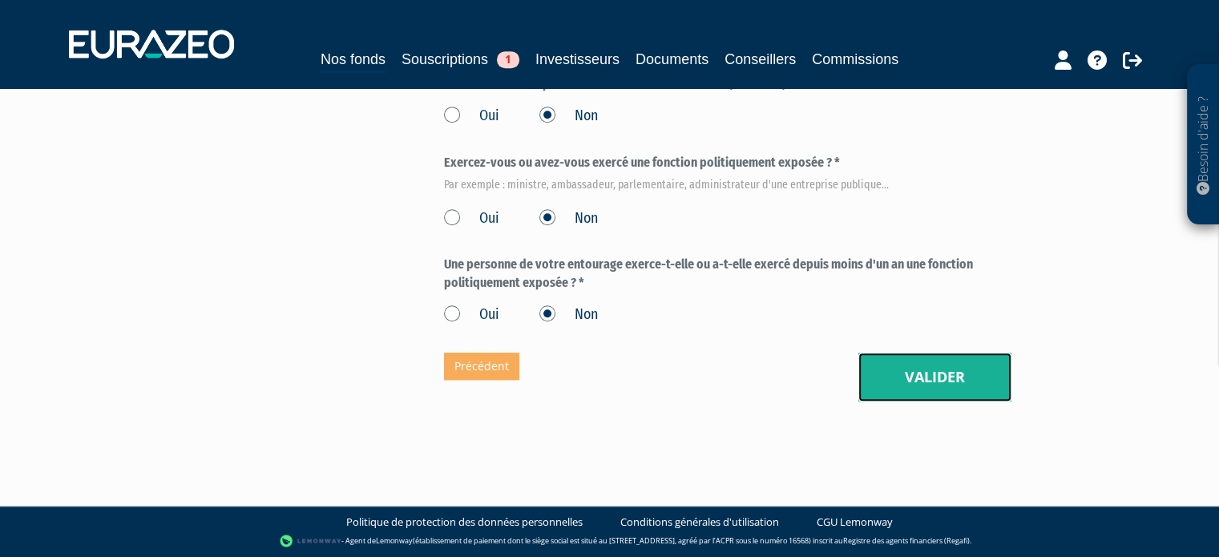
click at [902, 392] on button "Valider" at bounding box center [934, 378] width 153 height 50
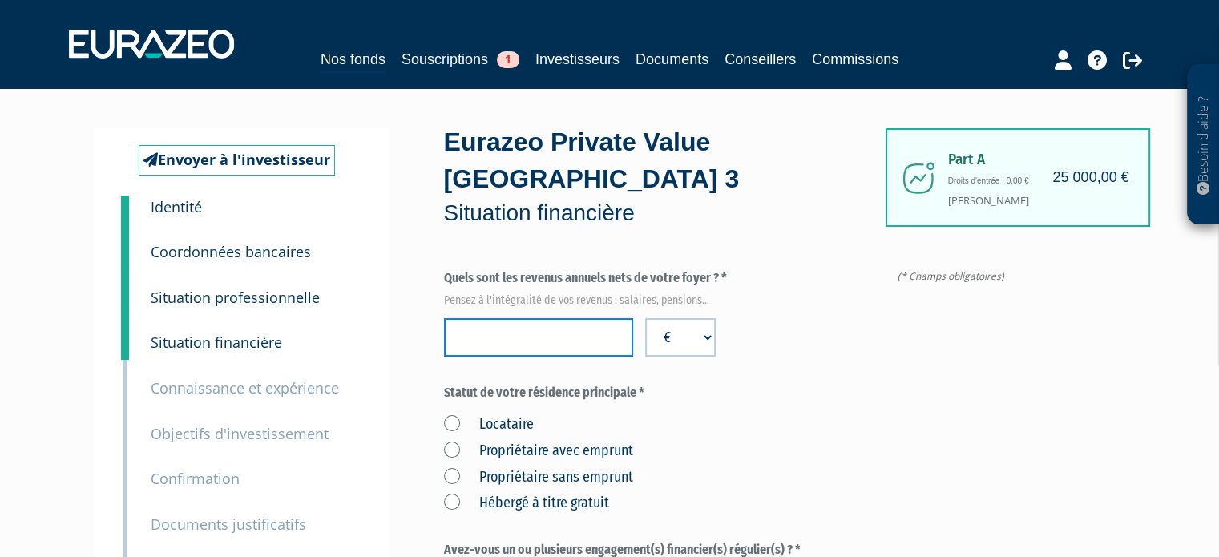
click at [546, 329] on input "number" at bounding box center [538, 337] width 189 height 38
click at [562, 349] on input "number" at bounding box center [538, 337] width 189 height 38
type input "120000"
click at [603, 471] on label "Propriétaire sans emprunt" at bounding box center [538, 477] width 189 height 21
click at [0, 0] on emprunt "Propriétaire sans emprunt" at bounding box center [0, 0] width 0 height 0
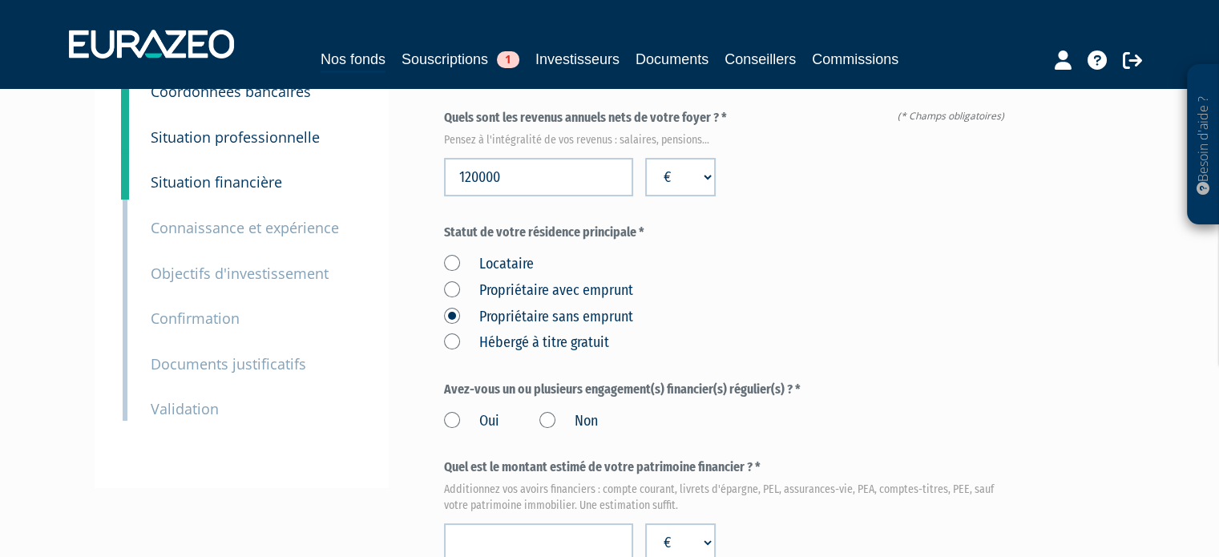
click at [572, 426] on label "Non" at bounding box center [568, 421] width 59 height 21
click at [0, 0] on input "Non" at bounding box center [0, 0] width 0 height 0
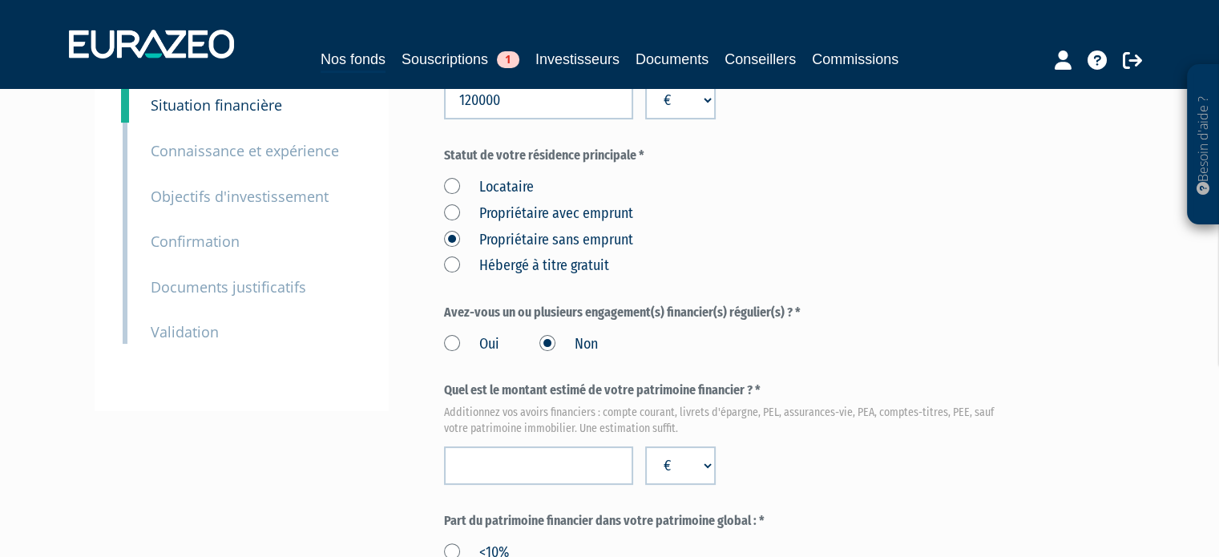
scroll to position [321, 0]
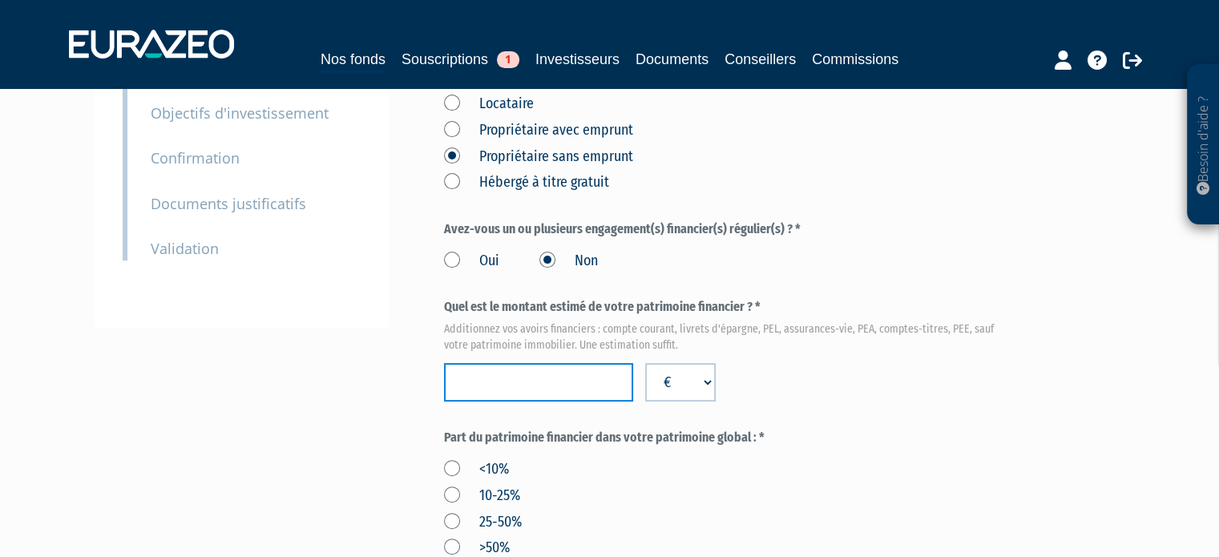
click at [620, 394] on input "number" at bounding box center [538, 382] width 189 height 38
click at [559, 369] on input "number" at bounding box center [538, 382] width 189 height 38
type input "270000"
click at [944, 380] on div "Quel est le montant estimé de votre patrimoine financier ? * Additionnez vos av…" at bounding box center [727, 349] width 567 height 103
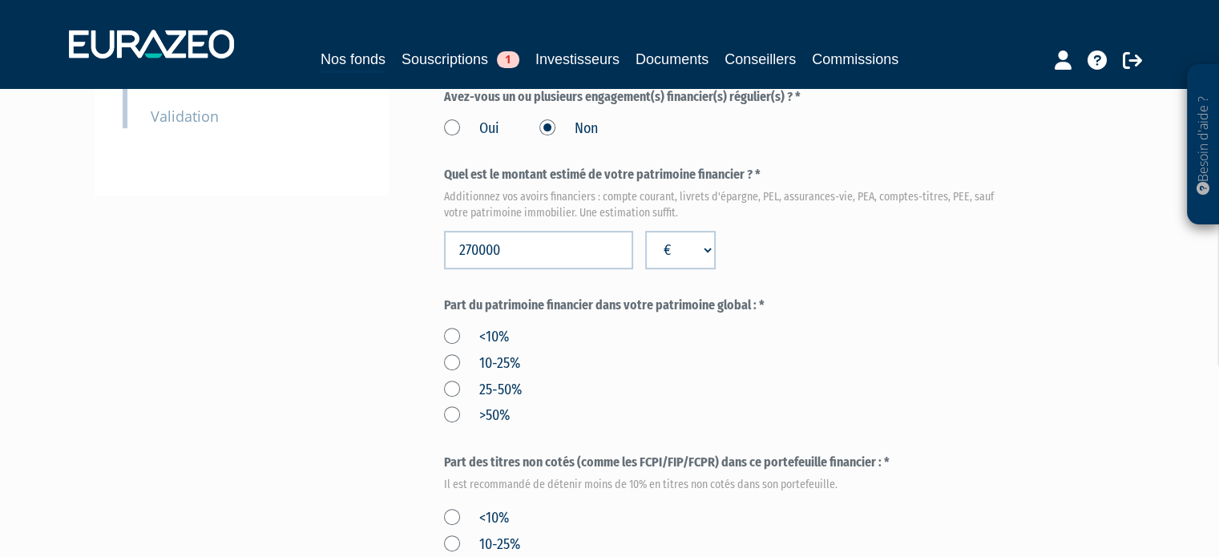
scroll to position [481, 0]
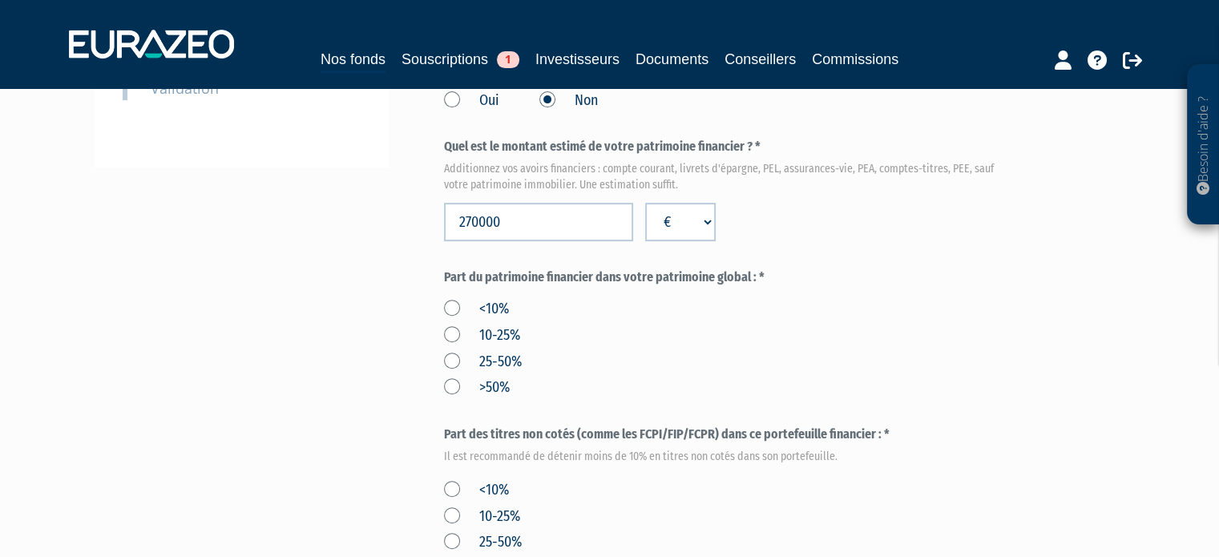
click at [523, 335] on div "<10% 10-25% 25-50% >50%" at bounding box center [727, 345] width 567 height 105
click at [513, 336] on label "10-25%" at bounding box center [482, 335] width 76 height 21
click at [0, 0] on input "10-25%" at bounding box center [0, 0] width 0 height 0
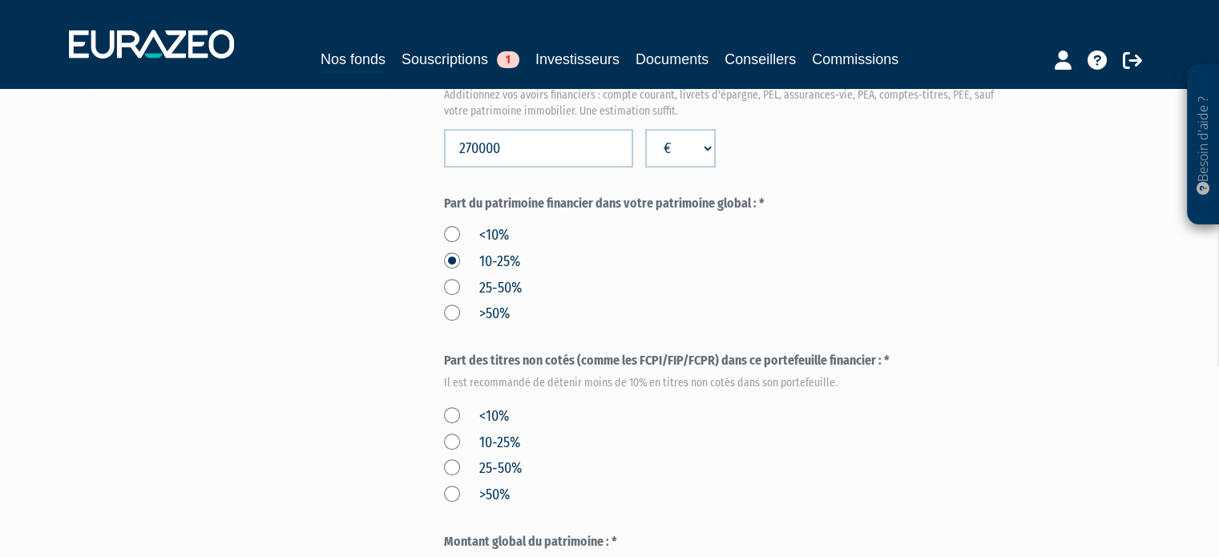
scroll to position [641, 0]
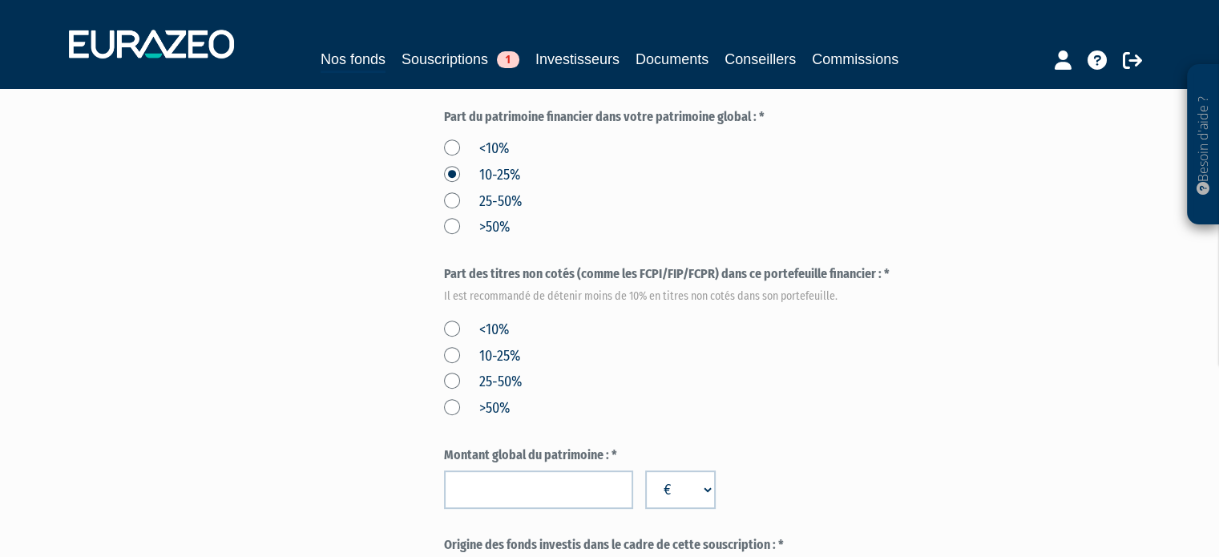
click at [494, 333] on label "<10%" at bounding box center [476, 330] width 65 height 21
click at [0, 0] on input "<10%" at bounding box center [0, 0] width 0 height 0
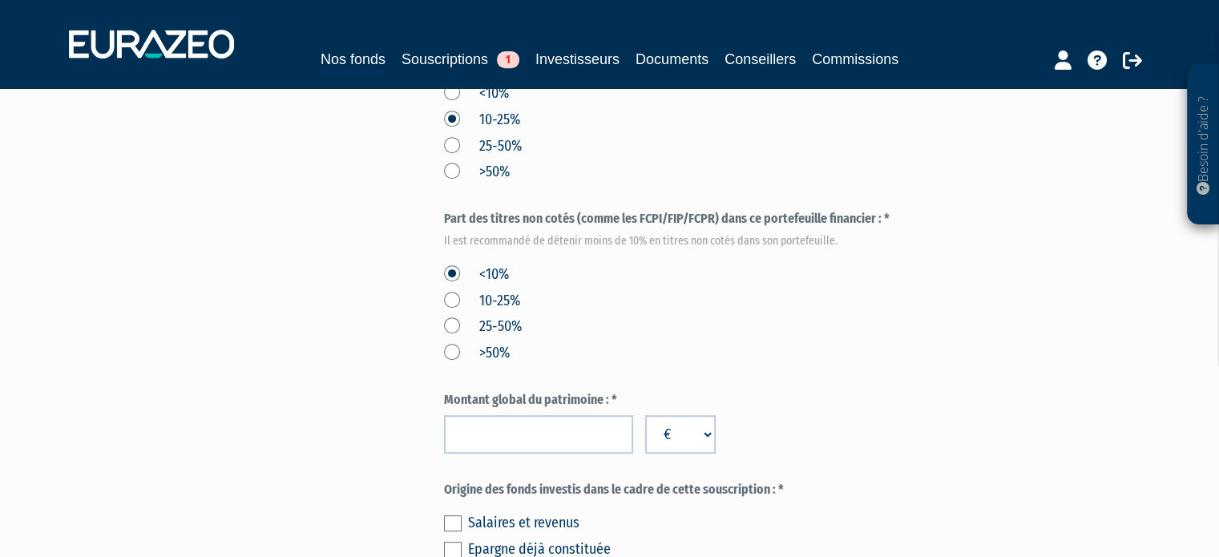
scroll to position [721, 0]
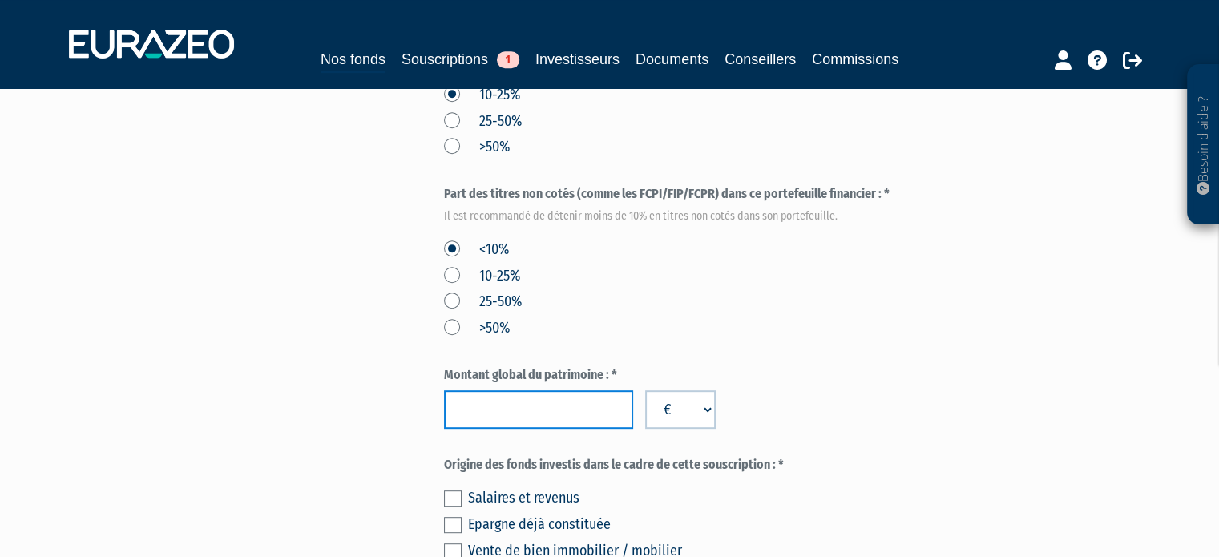
click at [547, 406] on input "number" at bounding box center [538, 409] width 189 height 38
click at [478, 400] on input "number" at bounding box center [538, 409] width 189 height 38
type input "1184600"
click at [948, 283] on div "<10% 10-25% 25-50% >50%" at bounding box center [727, 286] width 567 height 105
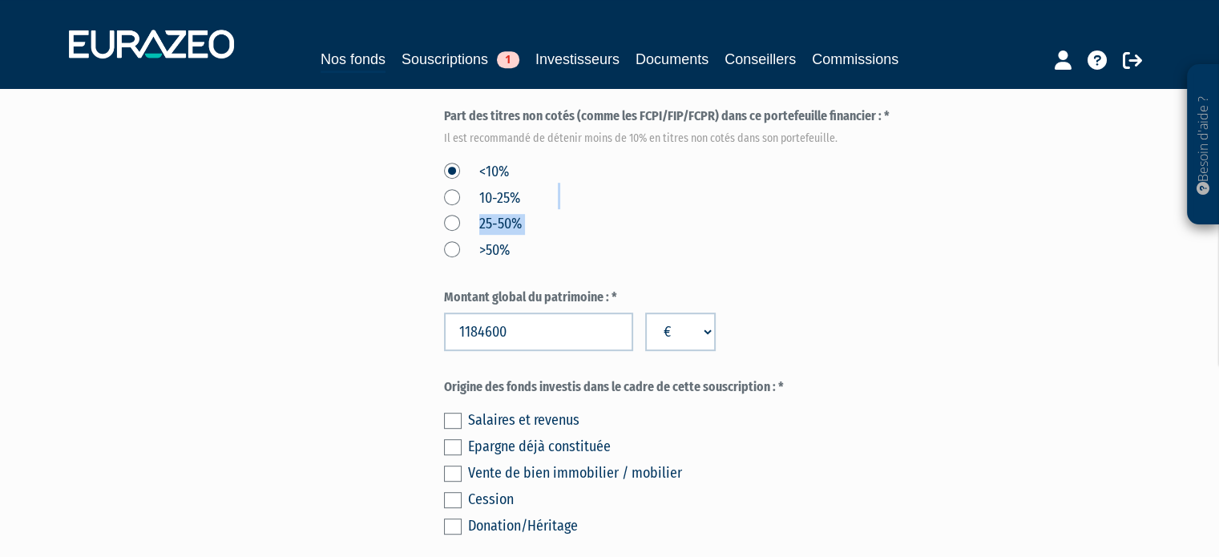
scroll to position [801, 0]
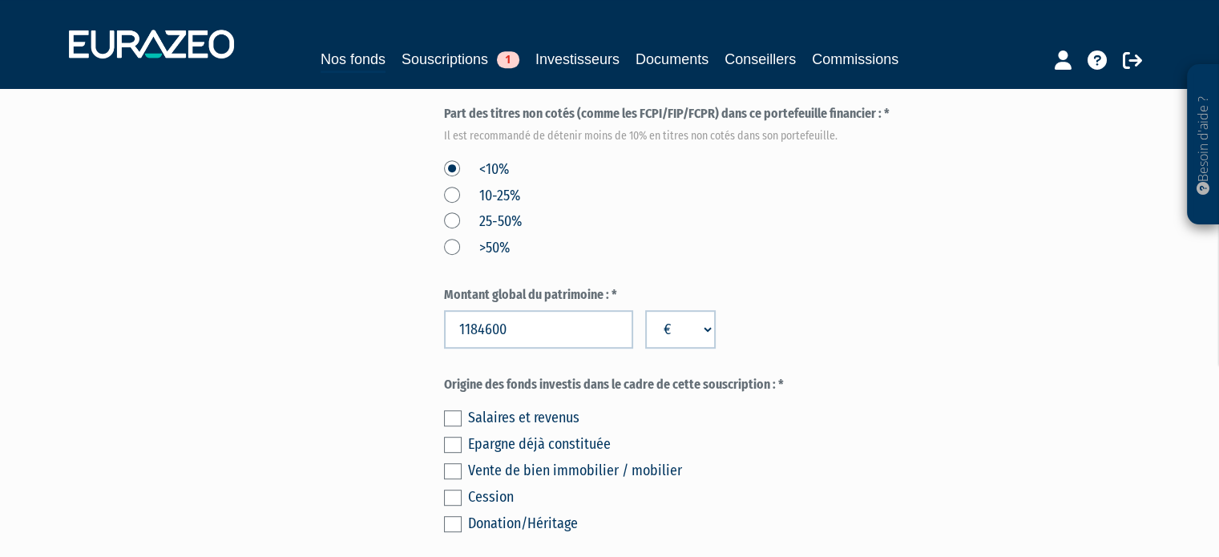
click at [696, 301] on label "Montant global du patrimoine : *" at bounding box center [727, 295] width 567 height 18
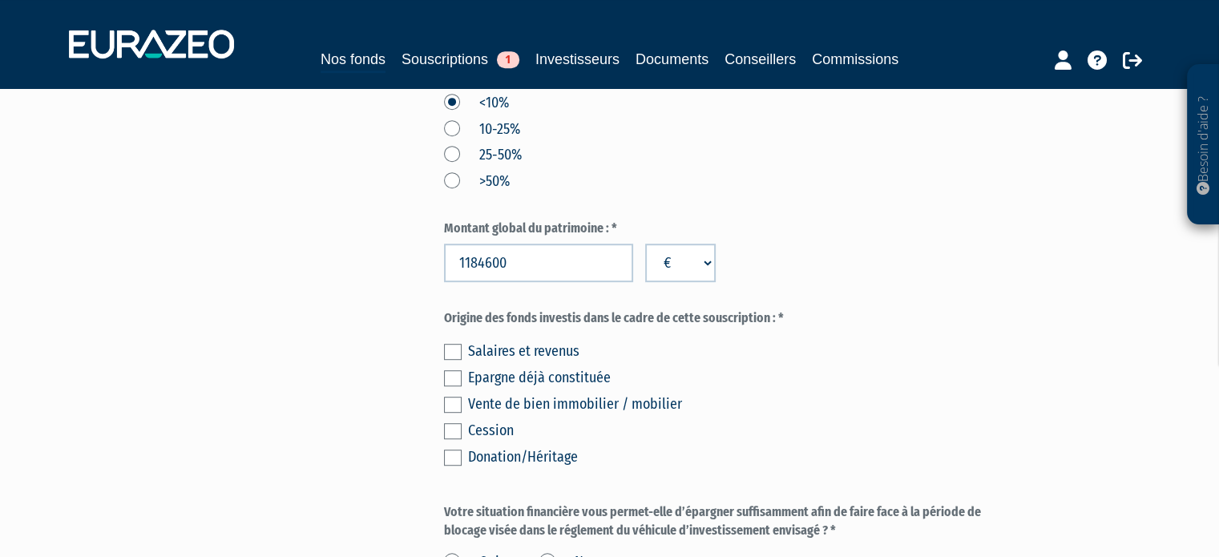
scroll to position [962, 0]
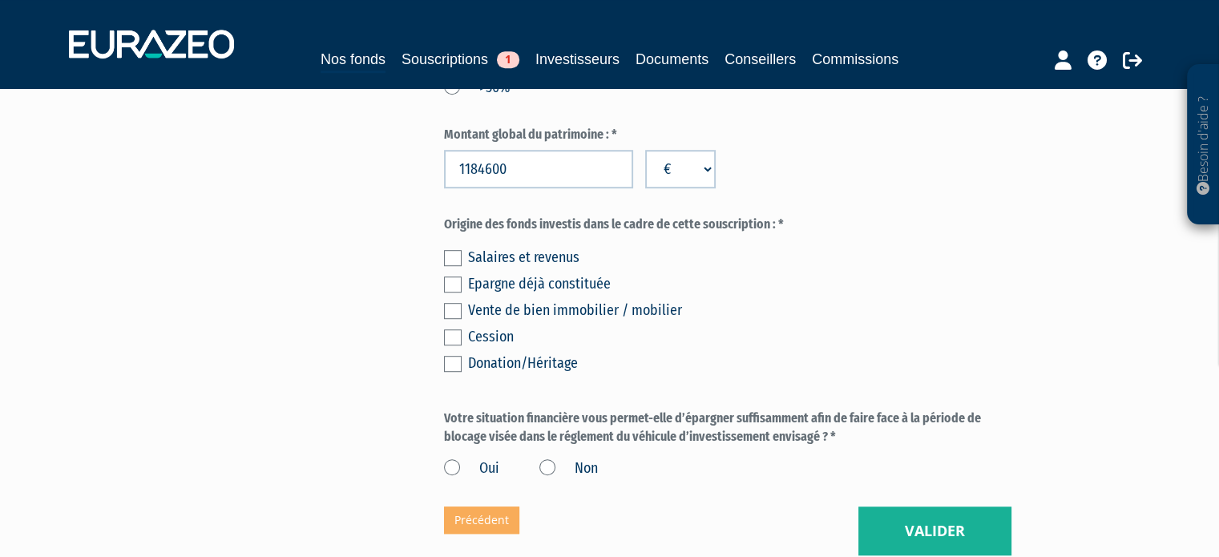
click at [567, 280] on div "Epargne déjà constituée" at bounding box center [739, 283] width 543 height 22
click at [457, 289] on label at bounding box center [453, 284] width 18 height 16
click at [0, 0] on input "checkbox" at bounding box center [0, 0] width 0 height 0
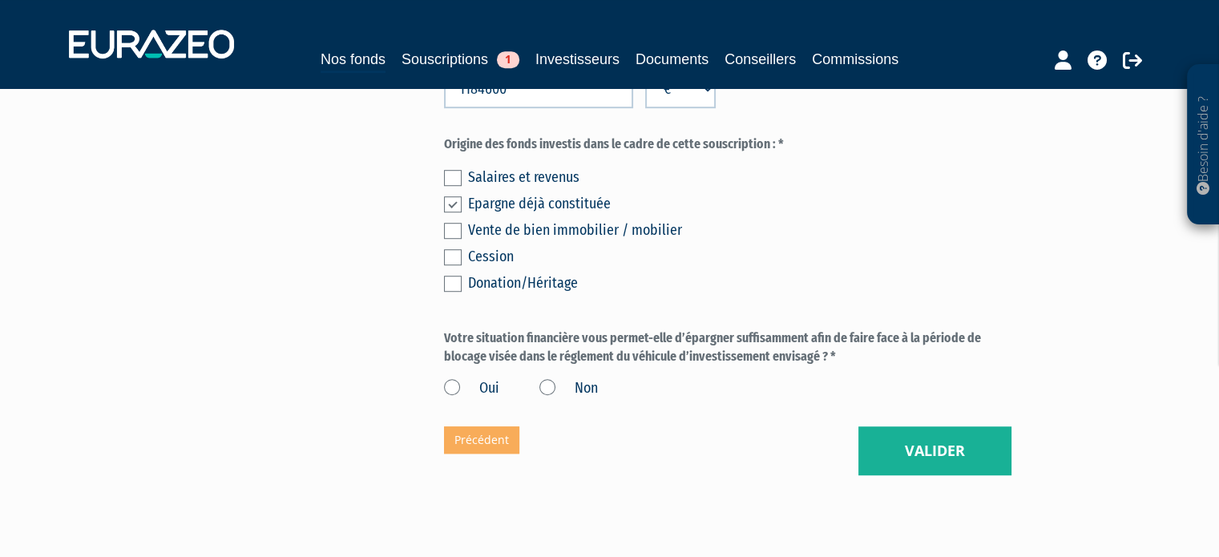
click at [460, 387] on label "Oui" at bounding box center [471, 388] width 55 height 21
click at [0, 0] on input "Oui" at bounding box center [0, 0] width 0 height 0
click at [890, 430] on button "Valider" at bounding box center [934, 451] width 153 height 50
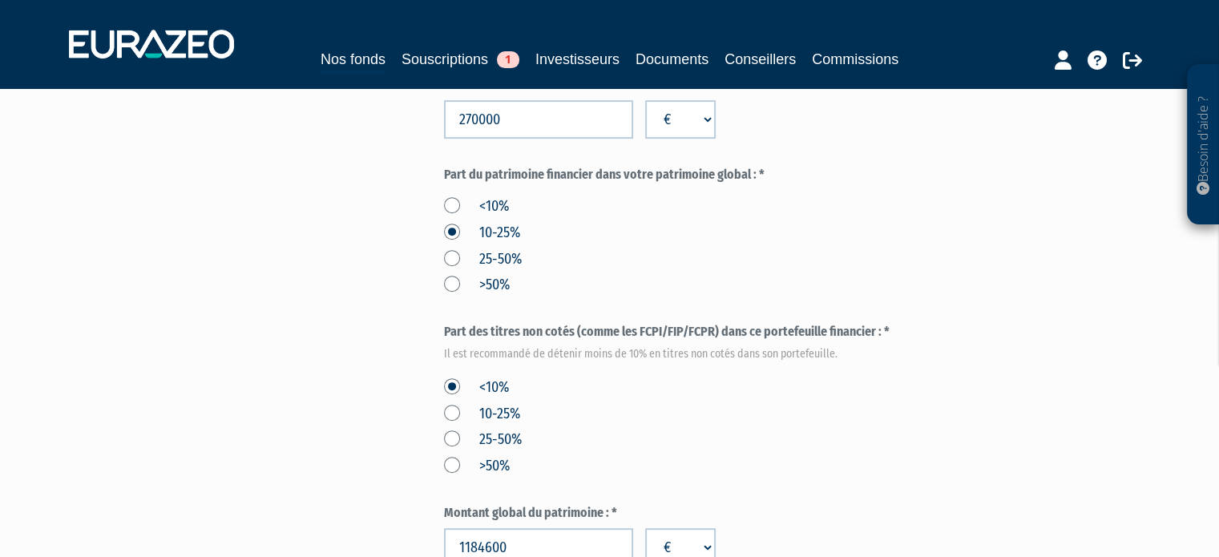
scroll to position [561, 0]
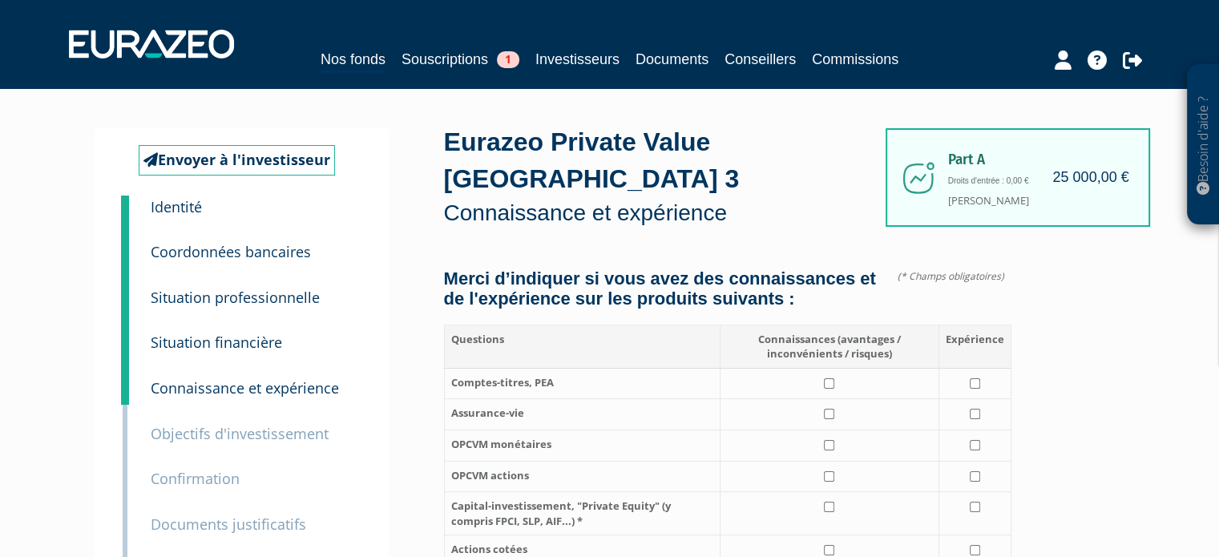
scroll to position [80, 0]
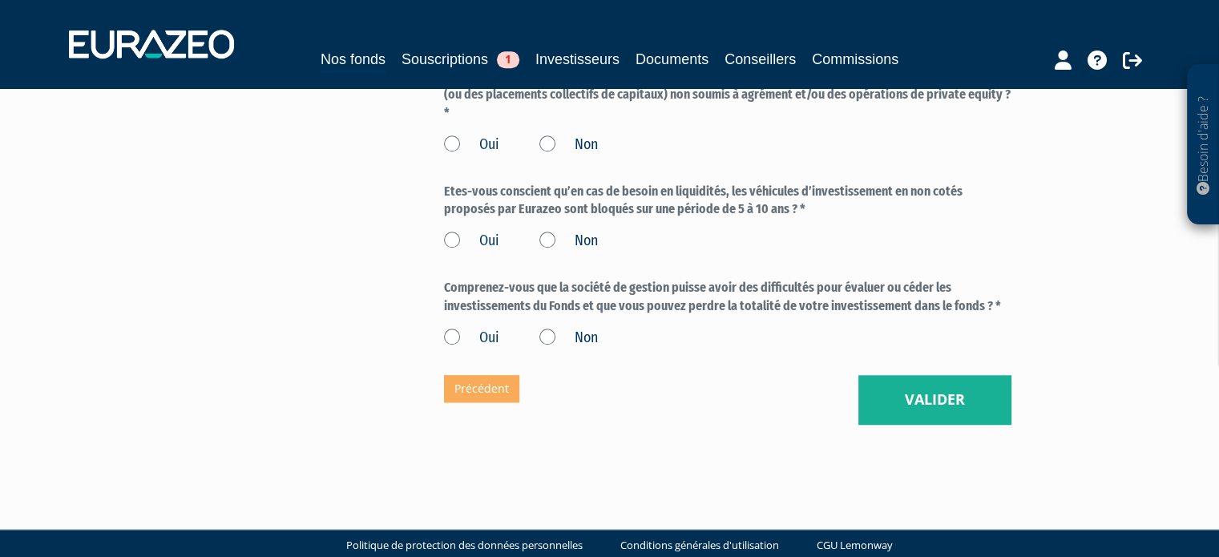
drag, startPoint x: 1030, startPoint y: 306, endPoint x: 1023, endPoint y: 379, distance: 73.3
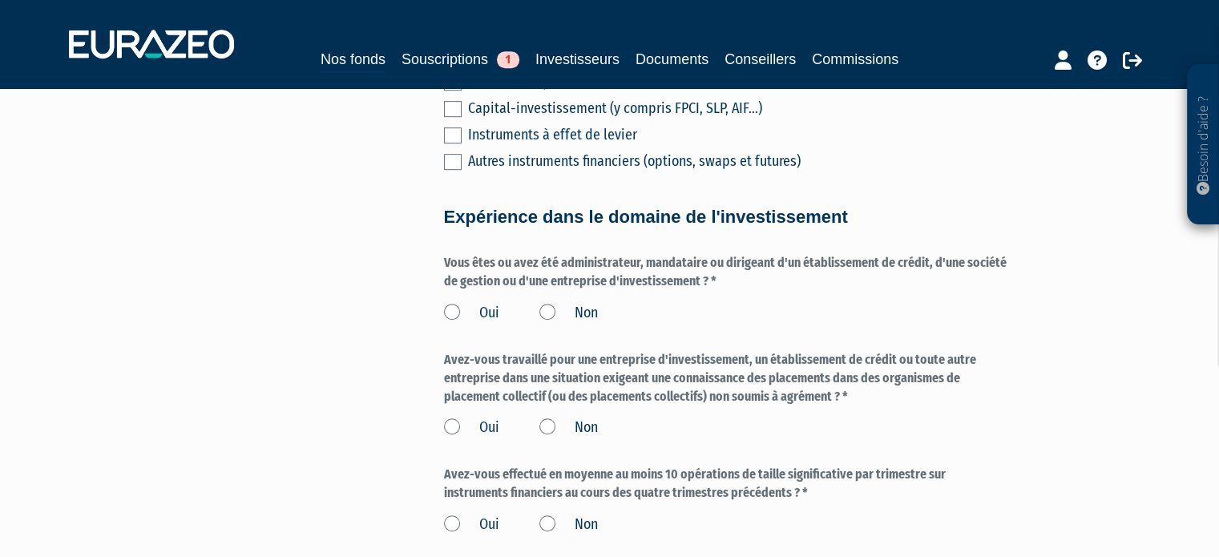
scroll to position [0, 0]
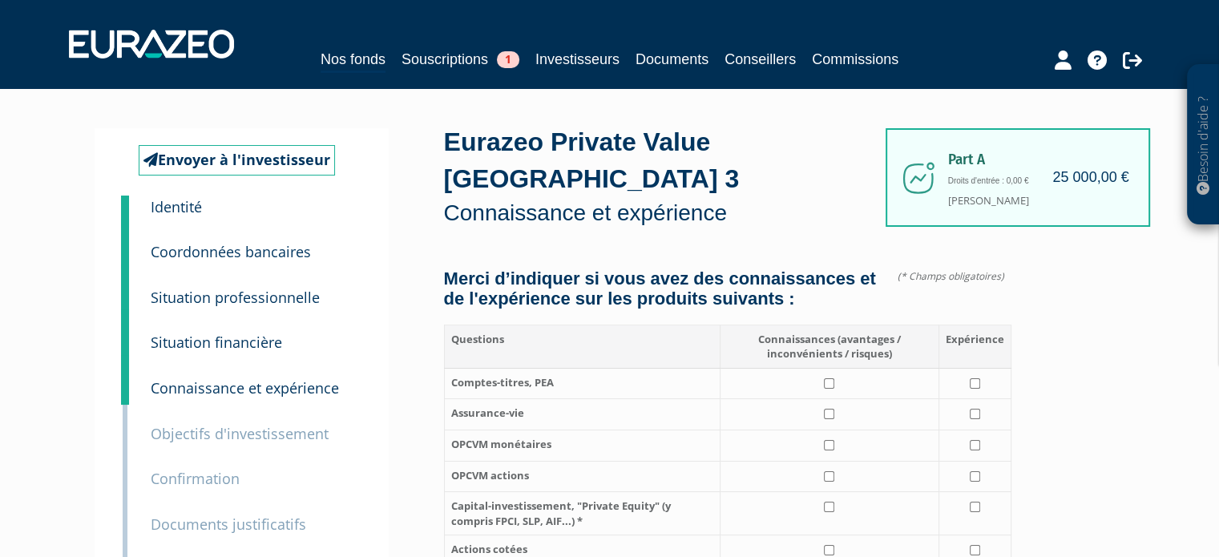
drag, startPoint x: 1063, startPoint y: 387, endPoint x: 1036, endPoint y: 115, distance: 273.8
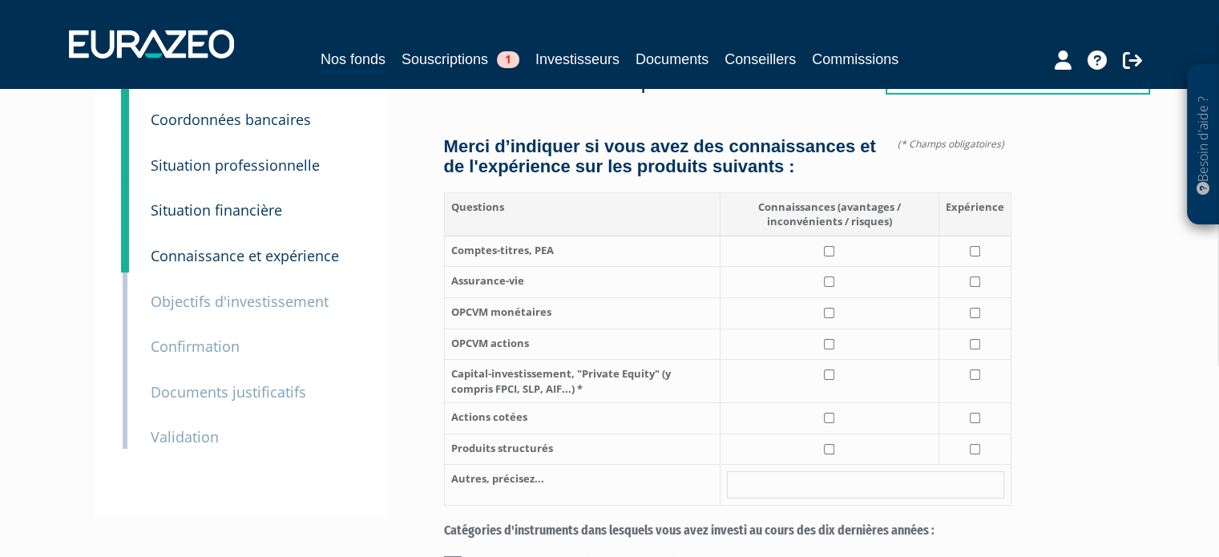
scroll to position [160, 0]
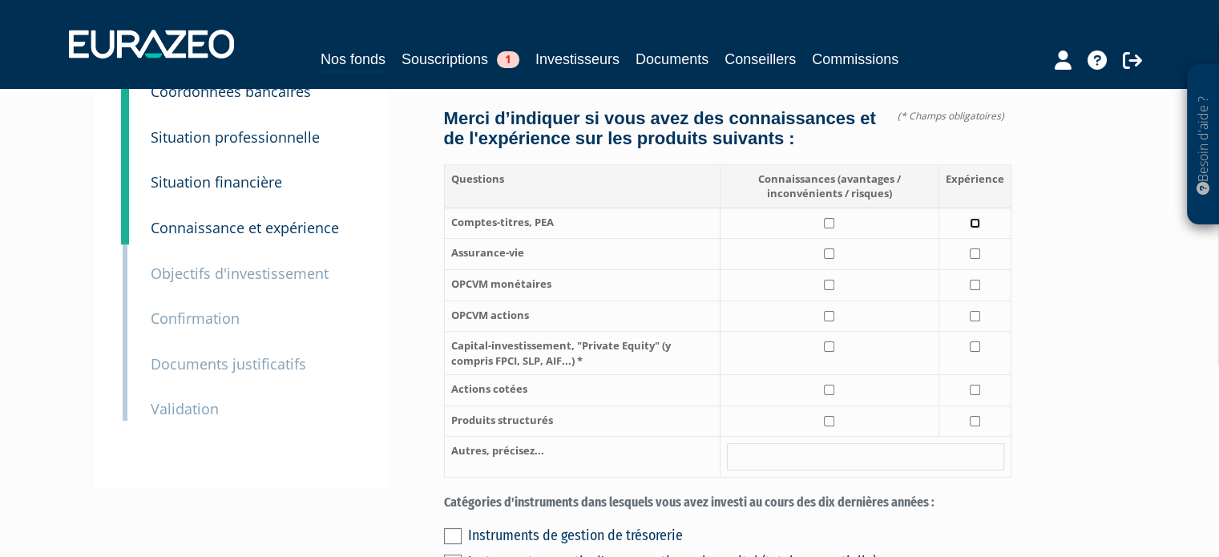
click at [974, 228] on input "checkbox" at bounding box center [975, 223] width 10 height 10
checkbox input "true"
click at [976, 259] on input "checkbox" at bounding box center [975, 253] width 10 height 10
checkbox input "true"
click at [827, 267] on td at bounding box center [829, 254] width 219 height 31
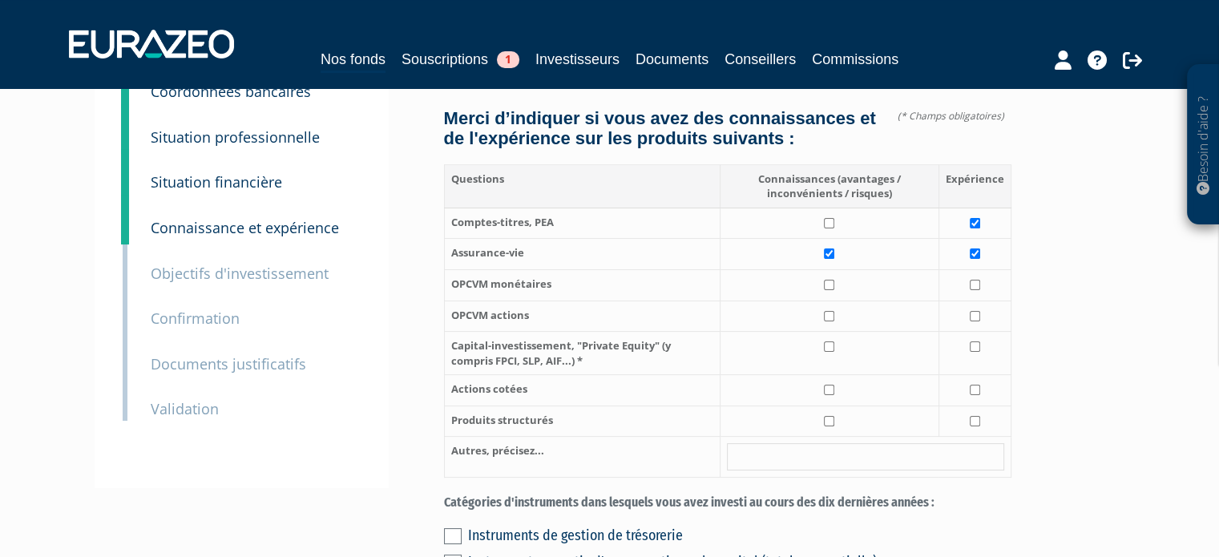
checkbox input "true"
click at [829, 239] on td at bounding box center [829, 223] width 219 height 31
checkbox input "true"
click at [826, 290] on input "checkbox" at bounding box center [829, 285] width 10 height 10
checkbox input "true"
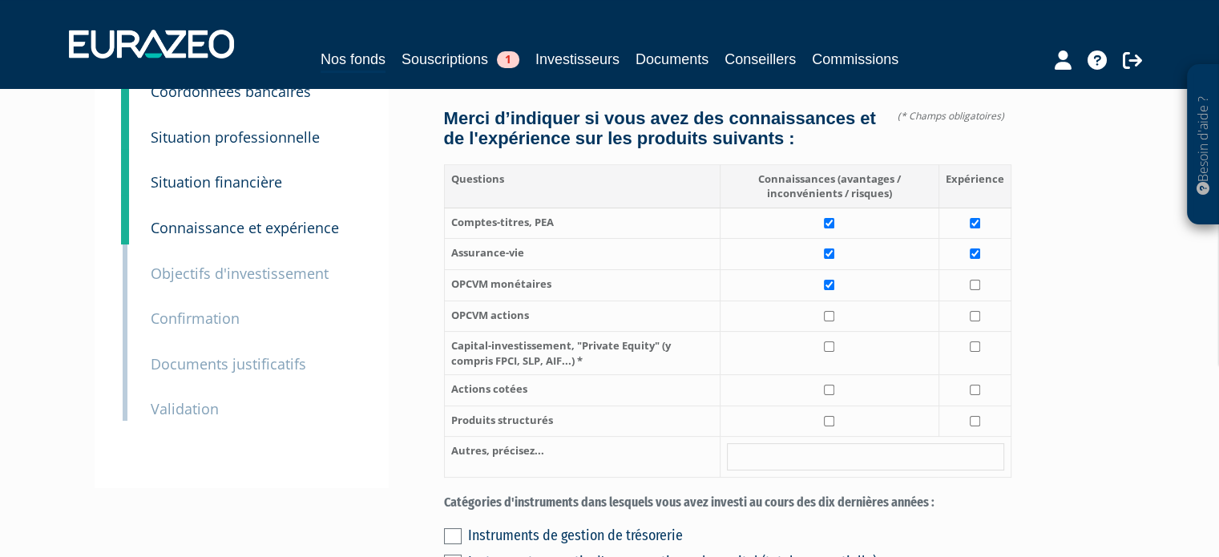
click at [821, 332] on td at bounding box center [829, 316] width 219 height 31
checkbox input "true"
click at [791, 353] on td at bounding box center [829, 353] width 219 height 43
click at [730, 375] on td at bounding box center [829, 353] width 219 height 43
click at [825, 352] on input "checkbox" at bounding box center [829, 346] width 10 height 10
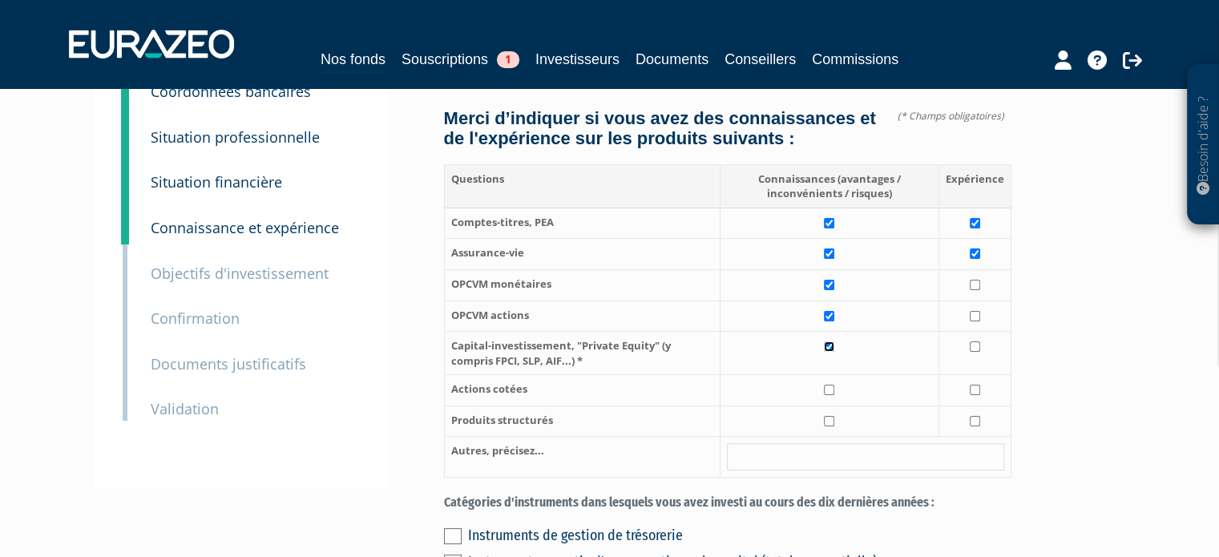
checkbox input "true"
click at [833, 426] on input "checkbox" at bounding box center [829, 421] width 10 height 10
click at [831, 430] on td at bounding box center [829, 421] width 219 height 31
checkbox input "false"
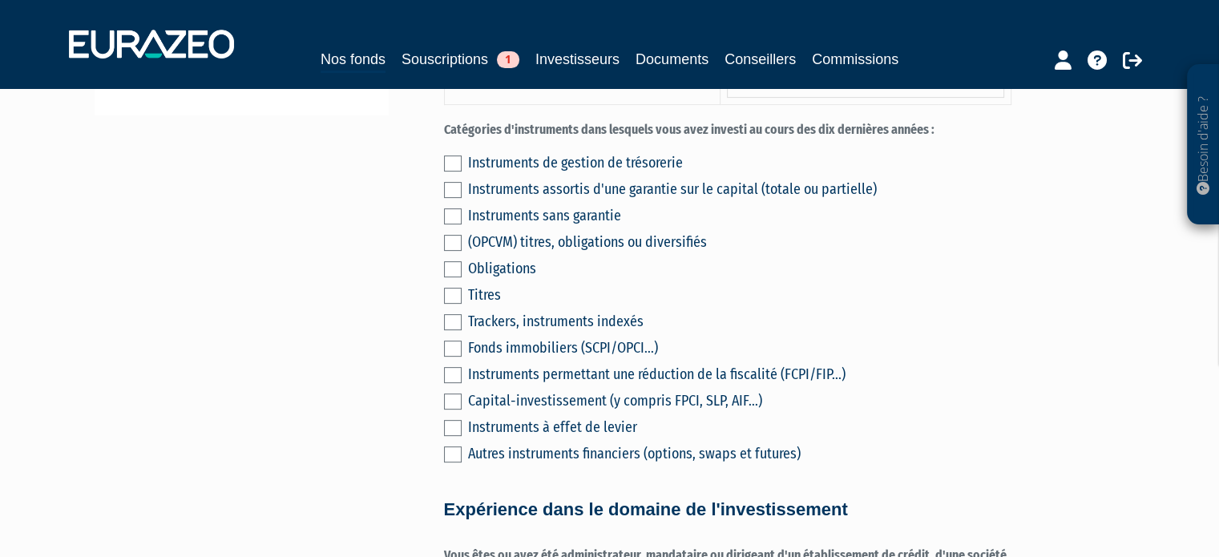
scroll to position [561, 0]
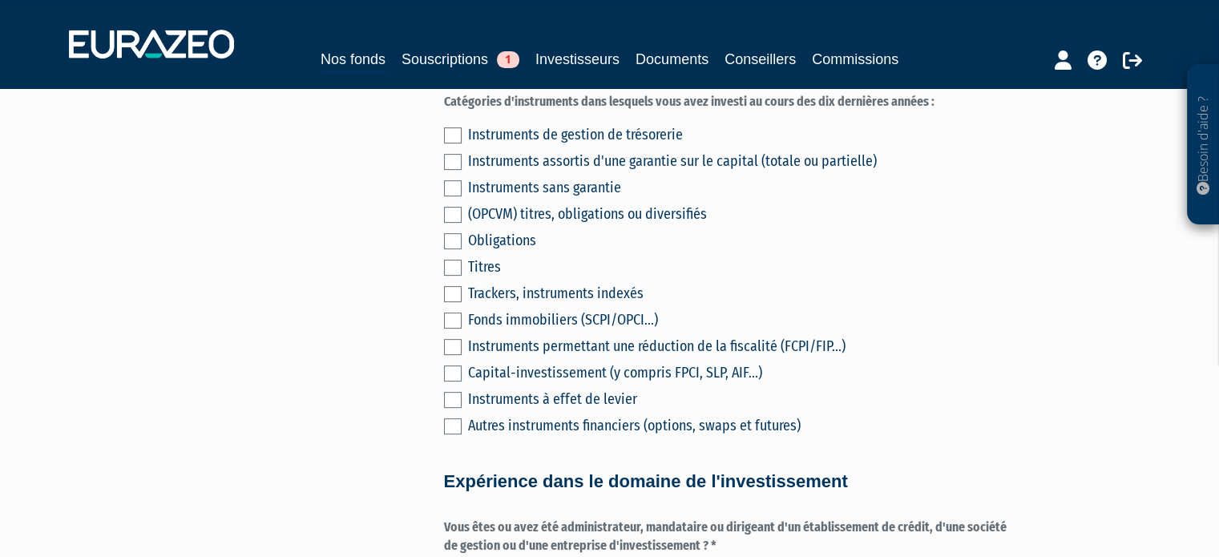
click at [634, 225] on div "(OPCVM) titres, obligations ou diversifiés" at bounding box center [739, 214] width 543 height 22
click at [461, 256] on div "Instruments de gestion de trésorerie Instruments assortis d'une garantie sur le…" at bounding box center [727, 277] width 567 height 317
click at [455, 223] on label at bounding box center [453, 215] width 18 height 16
click at [0, 0] on input "checkbox" at bounding box center [0, 0] width 0 height 0
click at [452, 249] on label at bounding box center [453, 241] width 18 height 16
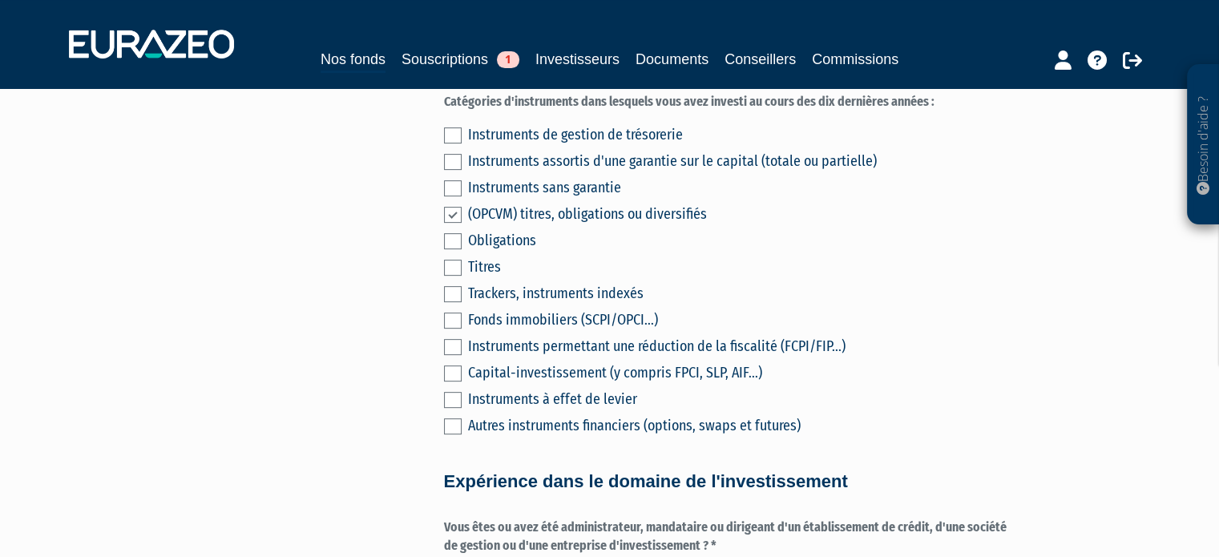
click at [0, 0] on input "checkbox" at bounding box center [0, 0] width 0 height 0
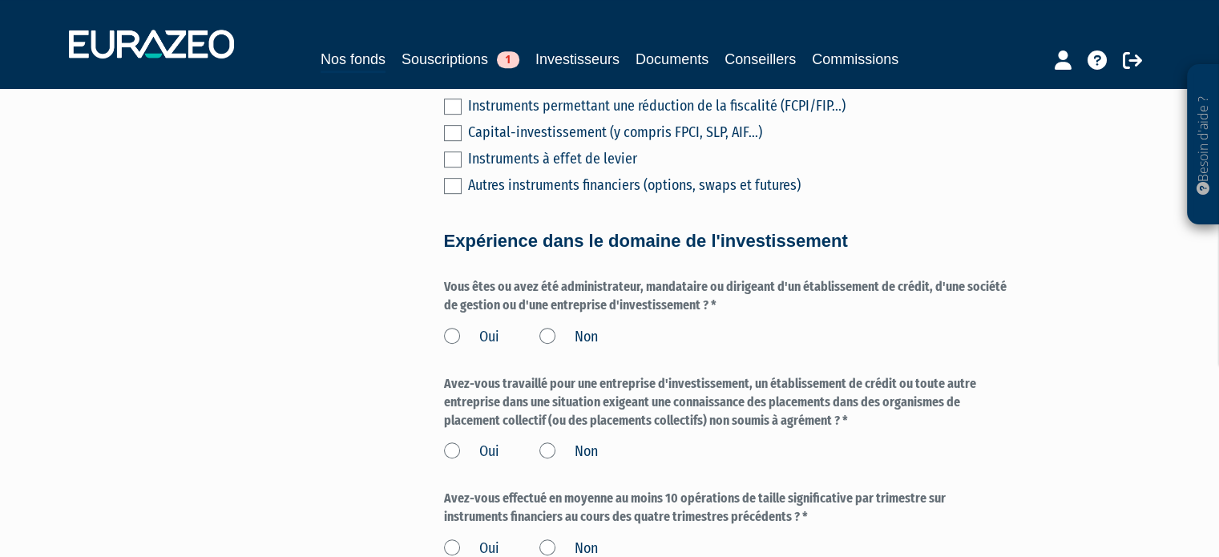
scroll to position [962, 0]
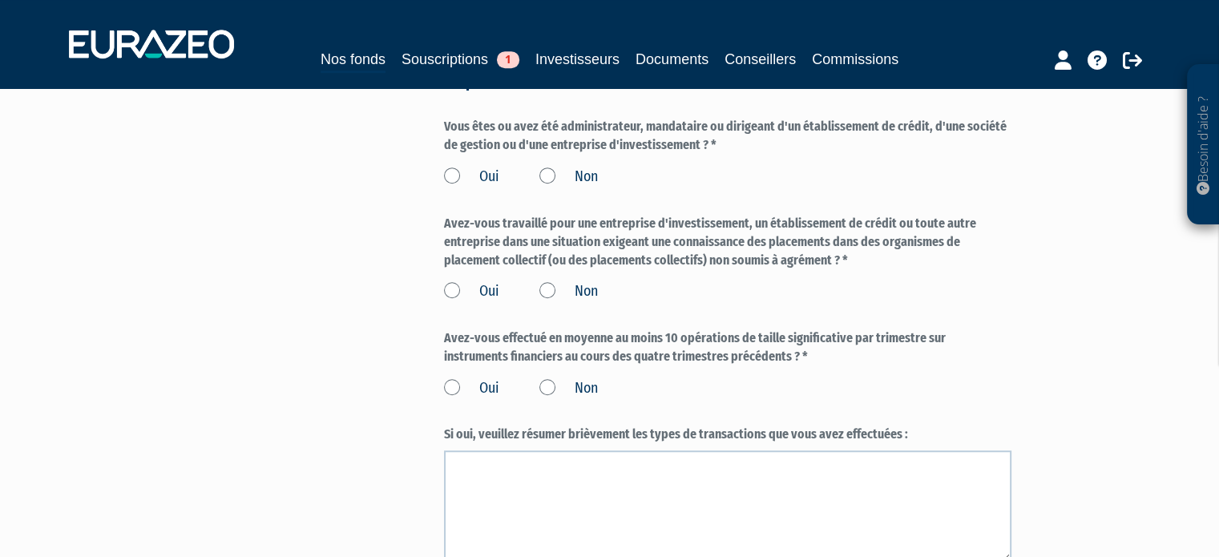
click at [595, 188] on label "Non" at bounding box center [568, 177] width 59 height 21
click at [0, 0] on input "Non" at bounding box center [0, 0] width 0 height 0
click at [594, 302] on label "Non" at bounding box center [568, 291] width 59 height 21
click at [0, 0] on input "Non" at bounding box center [0, 0] width 0 height 0
click at [547, 399] on label "Non" at bounding box center [568, 388] width 59 height 21
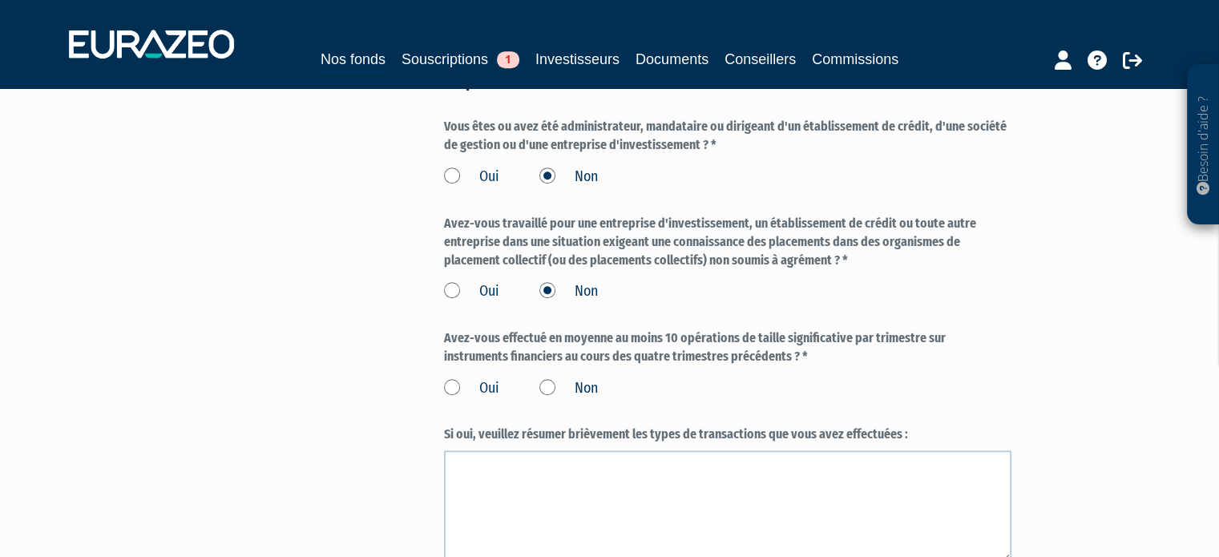
click at [0, 0] on input "Non" at bounding box center [0, 0] width 0 height 0
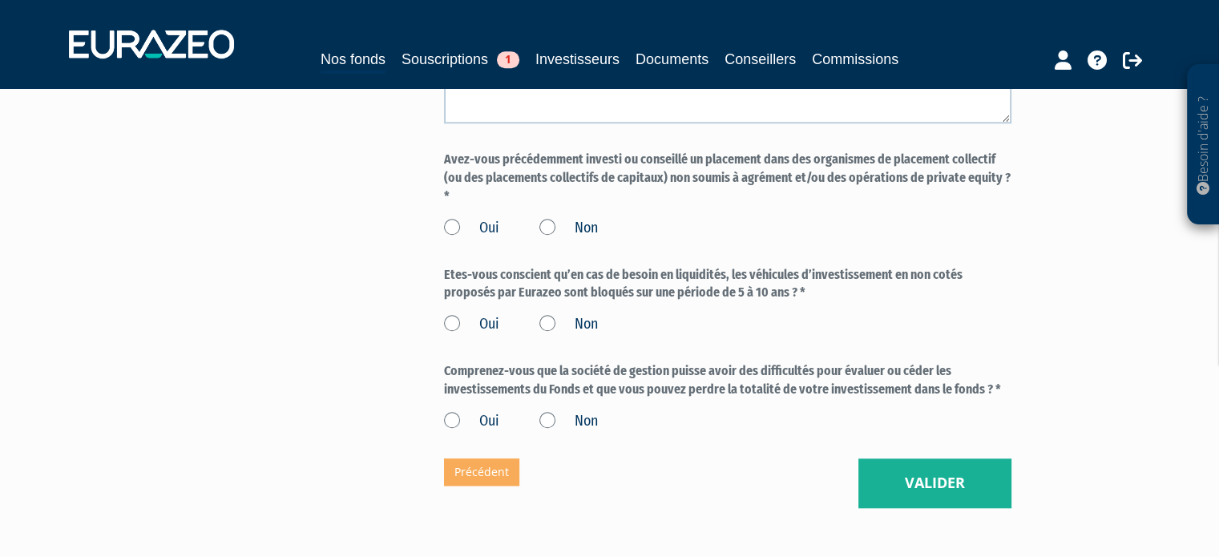
scroll to position [1442, 0]
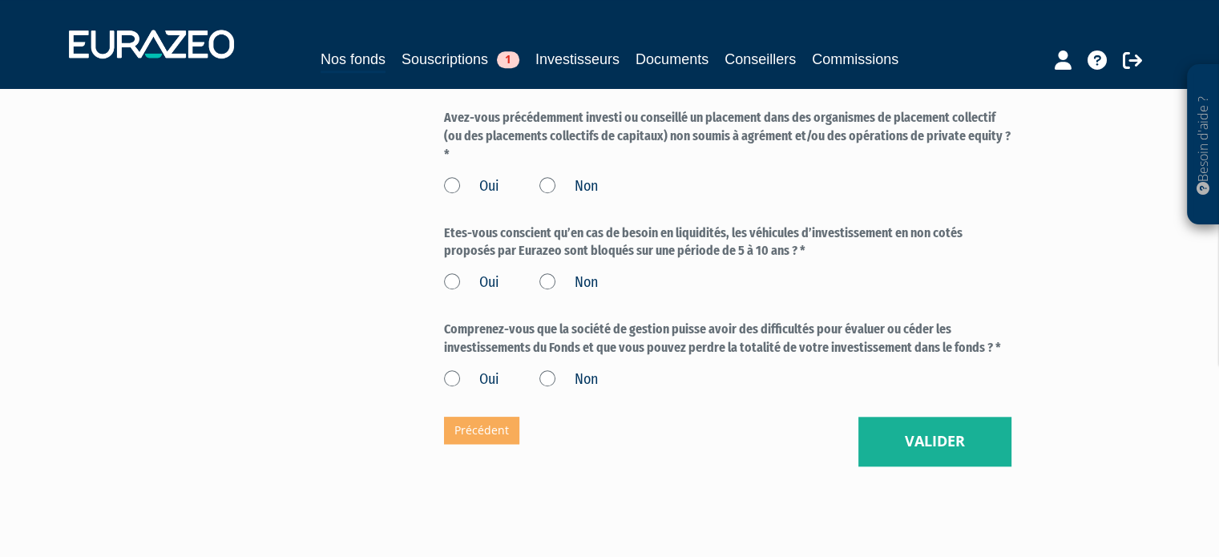
click at [557, 197] on label "Non" at bounding box center [568, 186] width 59 height 21
click at [0, 0] on input "Non" at bounding box center [0, 0] width 0 height 0
click at [486, 293] on label "Oui" at bounding box center [471, 282] width 55 height 21
click at [0, 0] on input "Oui" at bounding box center [0, 0] width 0 height 0
click at [456, 390] on label "Oui" at bounding box center [471, 379] width 55 height 21
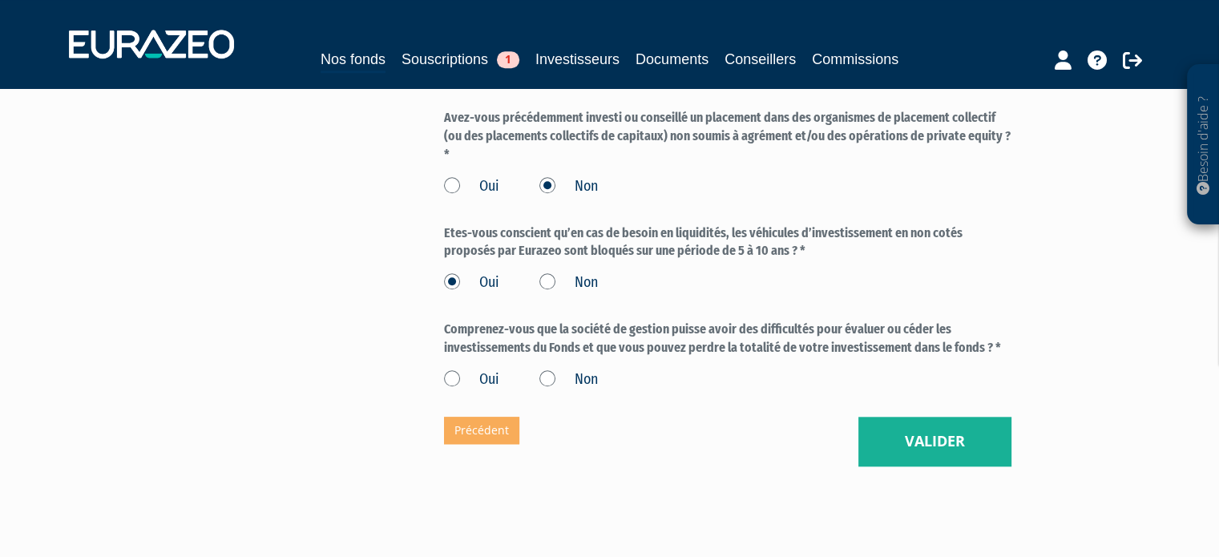
click at [0, 0] on input "Oui" at bounding box center [0, 0] width 0 height 0
click at [930, 442] on button "Valider" at bounding box center [934, 442] width 153 height 50
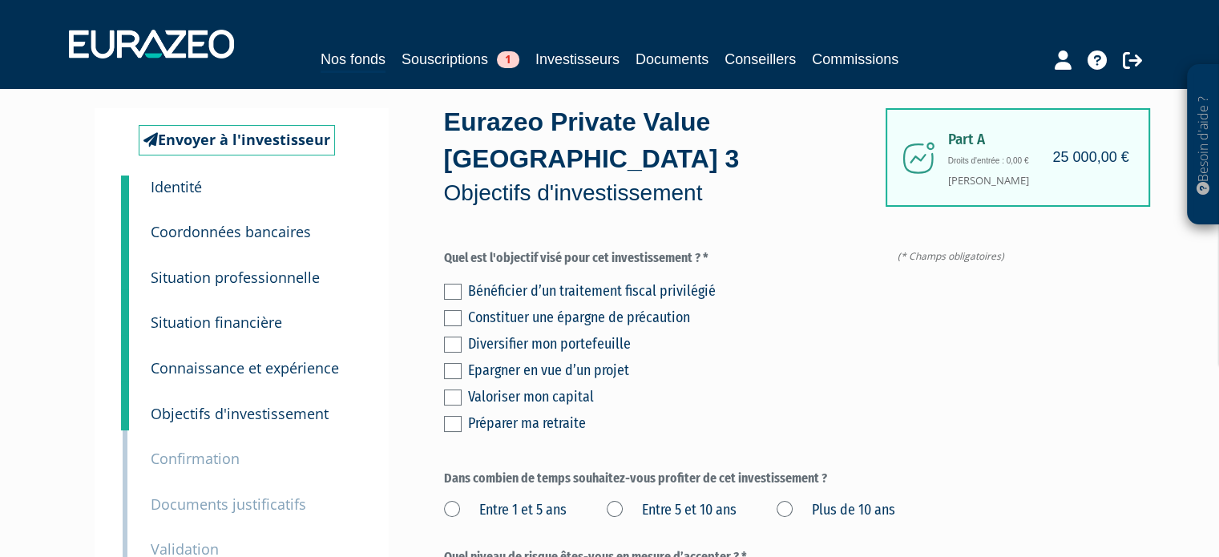
scroll to position [80, 0]
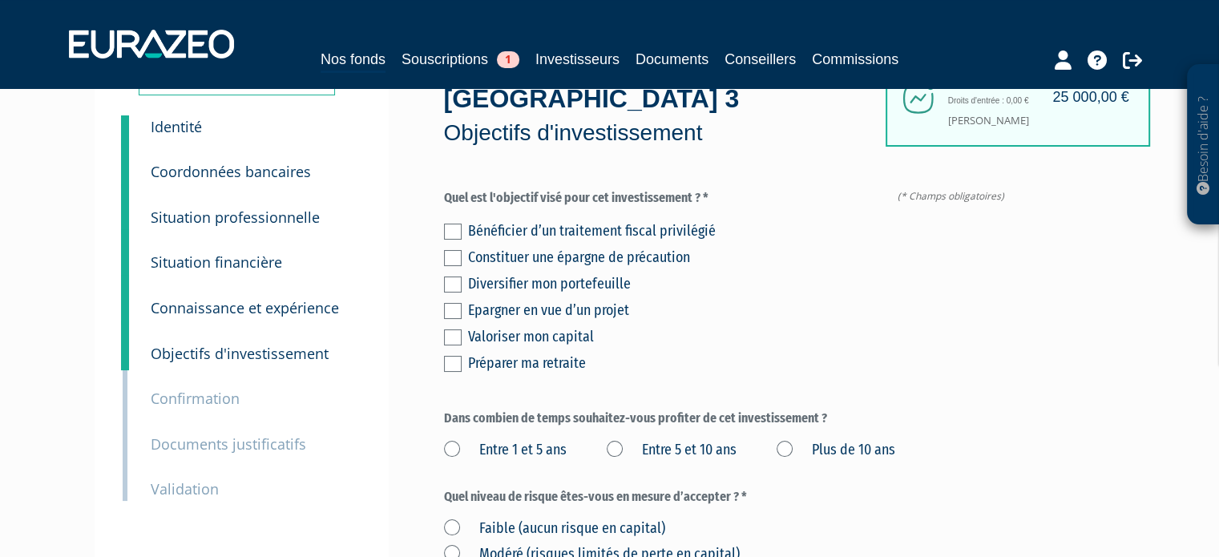
click at [656, 251] on div "Constituer une épargne de précaution" at bounding box center [739, 257] width 543 height 22
click at [450, 260] on label at bounding box center [453, 258] width 18 height 16
click at [0, 0] on input "checkbox" at bounding box center [0, 0] width 0 height 0
click at [448, 281] on label at bounding box center [453, 284] width 18 height 16
click at [0, 0] on input "checkbox" at bounding box center [0, 0] width 0 height 0
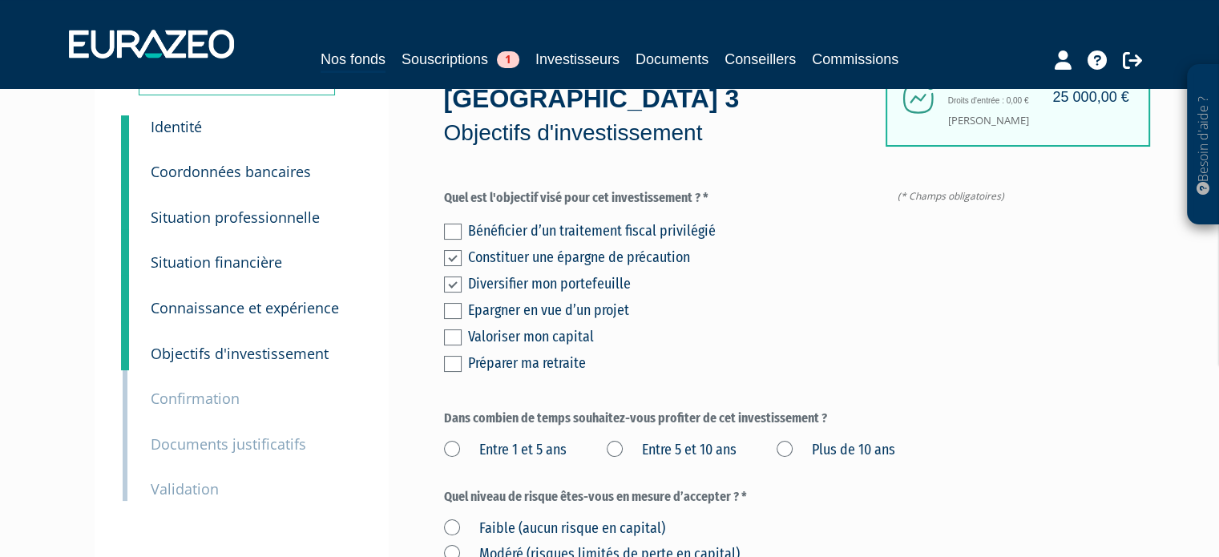
click at [457, 258] on label at bounding box center [453, 258] width 18 height 16
click at [0, 0] on input "checkbox" at bounding box center [0, 0] width 0 height 0
click at [457, 281] on label at bounding box center [453, 284] width 18 height 16
click at [0, 0] on input "checkbox" at bounding box center [0, 0] width 0 height 0
click at [462, 332] on div "Bénéficier d’un traitement fiscal privilégié Constituer une épargne de précauti…" at bounding box center [727, 295] width 567 height 159
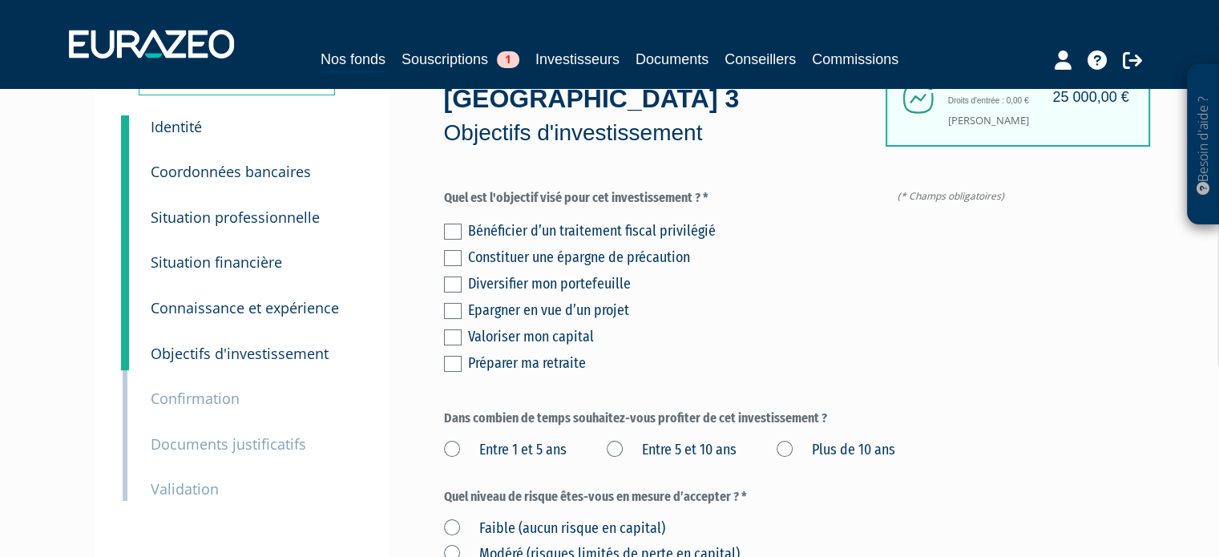
click at [474, 333] on div "Valoriser mon capital" at bounding box center [739, 336] width 543 height 22
click at [464, 333] on div "Bénéficier d’un traitement fiscal privilégié Constituer une épargne de précauti…" at bounding box center [727, 295] width 567 height 159
click at [457, 333] on label at bounding box center [453, 337] width 18 height 16
click at [0, 0] on input "checkbox" at bounding box center [0, 0] width 0 height 0
click at [712, 451] on label "Entre 5 et 10 ans" at bounding box center [672, 450] width 130 height 21
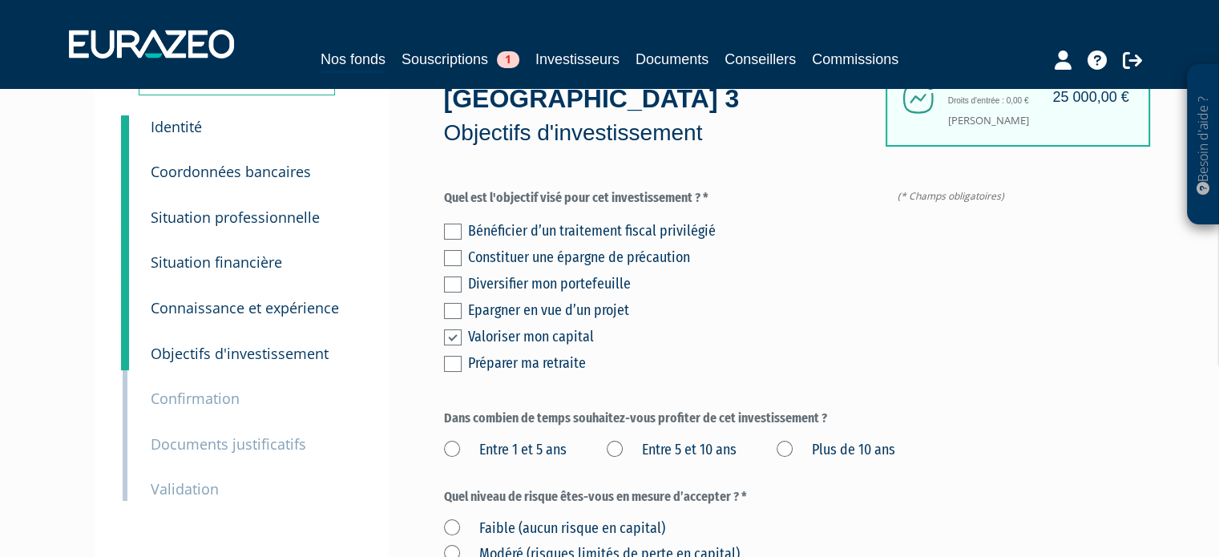
click at [0, 0] on ans "Entre 5 et 10 ans" at bounding box center [0, 0] width 0 height 0
click at [816, 438] on div "Entre 1 et 5 ans Entre 5 et 10 ans Plus de 10 ans" at bounding box center [727, 447] width 567 height 26
click at [804, 444] on label "Plus de 10 ans" at bounding box center [836, 450] width 119 height 21
click at [0, 0] on ans "Plus de 10 ans" at bounding box center [0, 0] width 0 height 0
click at [691, 451] on label "Entre 5 et 10 ans" at bounding box center [672, 450] width 130 height 21
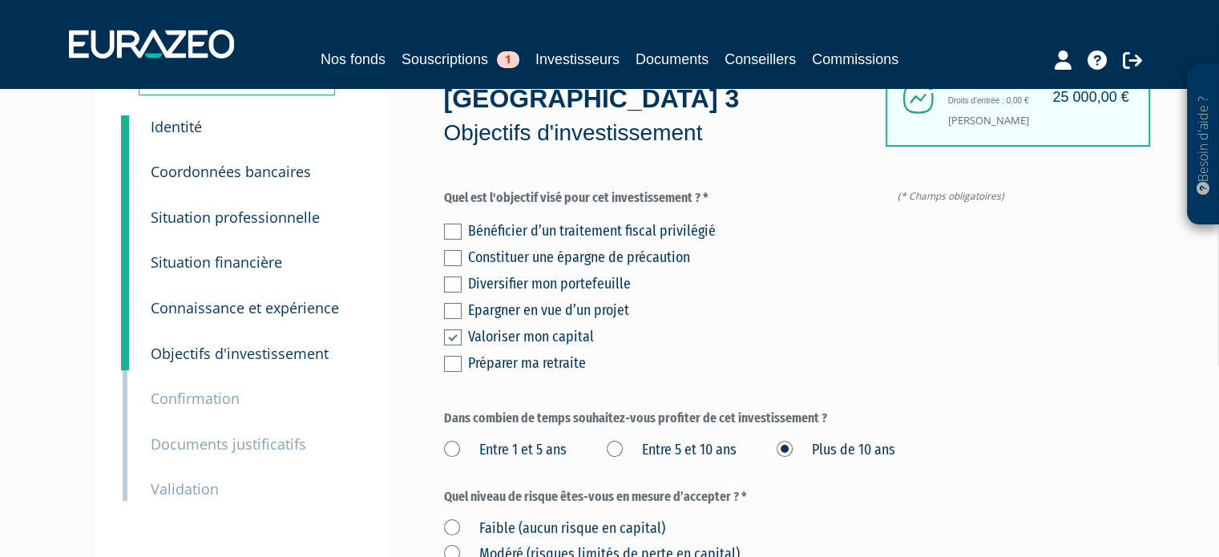
click at [0, 0] on ans "Entre 5 et 10 ans" at bounding box center [0, 0] width 0 height 0
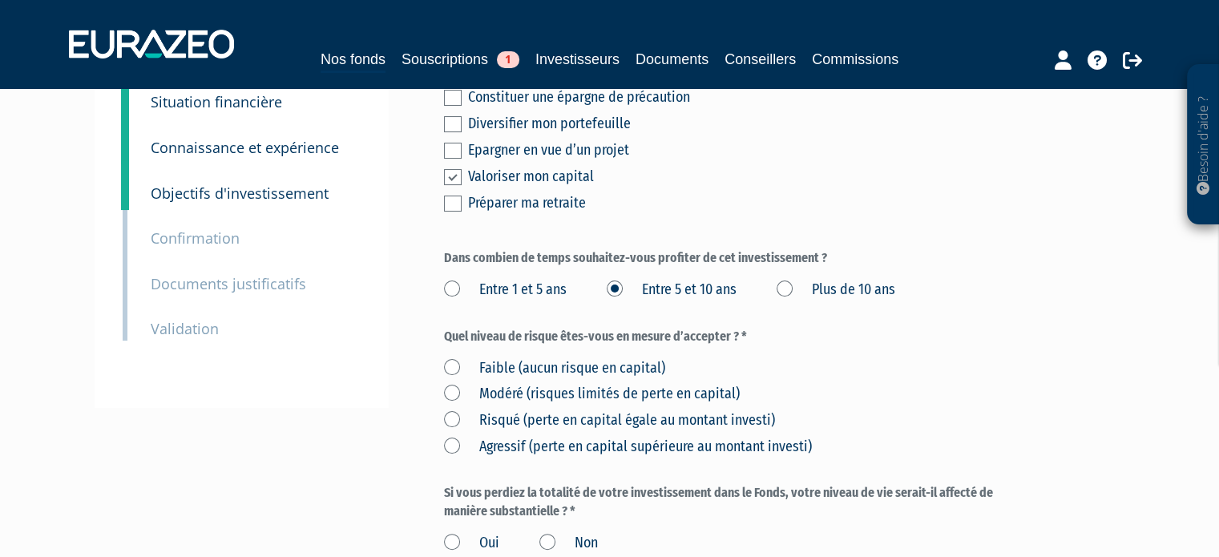
click at [984, 334] on label "Quel niveau de risque êtes-vous en mesure d’accepter ? *" at bounding box center [727, 337] width 567 height 18
click at [579, 392] on label "Modéré (risques limités de perte en capital)" at bounding box center [592, 394] width 296 height 21
click at [0, 0] on capital\) "Modéré (risques limités de perte en capital)" at bounding box center [0, 0] width 0 height 0
click at [603, 411] on label "Risqué (perte en capital égale au montant investi)" at bounding box center [609, 420] width 331 height 21
click at [0, 0] on investi\) "Risqué (perte en capital égale au montant investi)" at bounding box center [0, 0] width 0 height 0
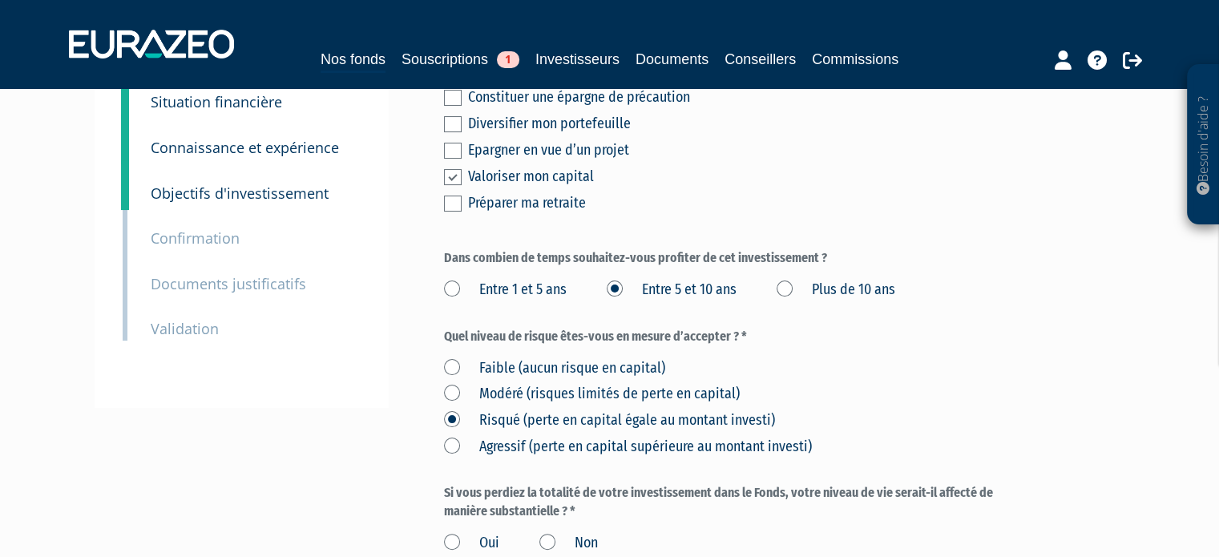
click at [577, 390] on label "Modéré (risques limités de perte en capital)" at bounding box center [592, 394] width 296 height 21
click at [0, 0] on capital\) "Modéré (risques limités de perte en capital)" at bounding box center [0, 0] width 0 height 0
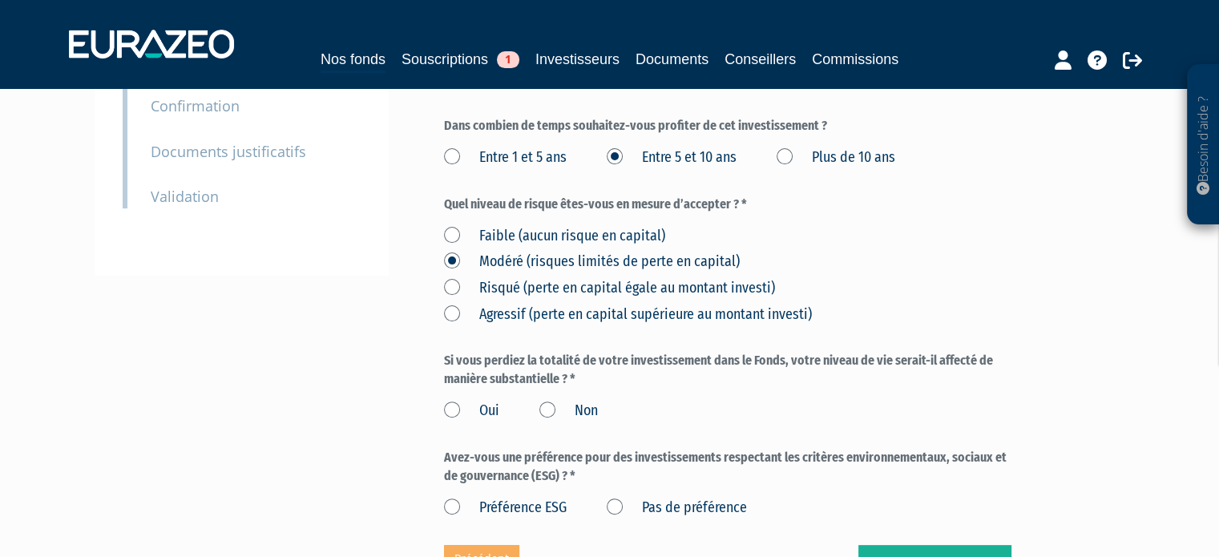
scroll to position [401, 0]
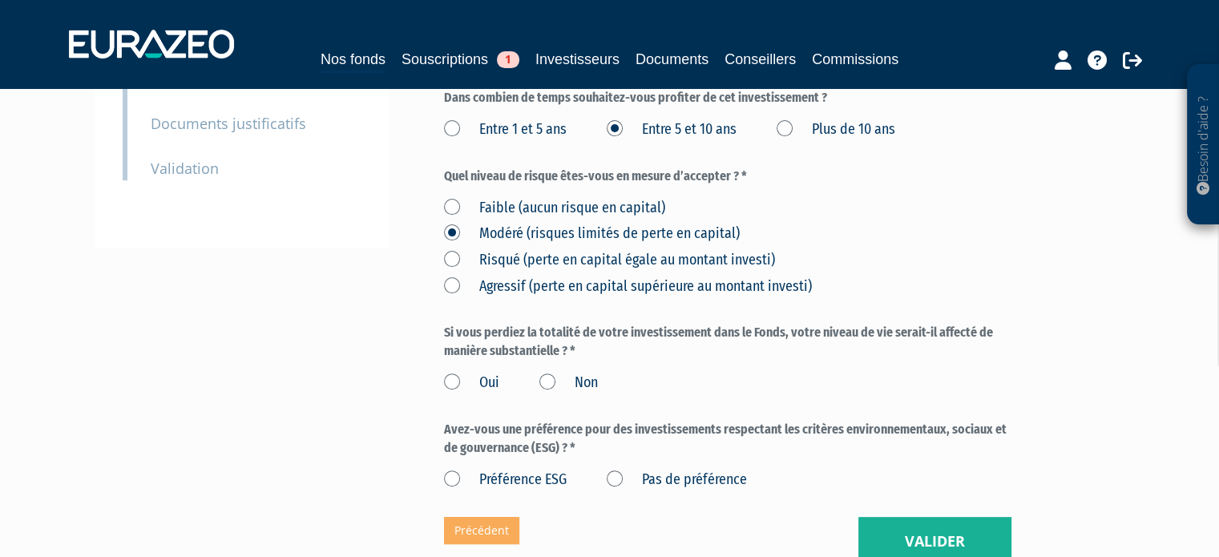
click at [551, 380] on label "Non" at bounding box center [568, 383] width 59 height 21
click at [0, 0] on input "Non" at bounding box center [0, 0] width 0 height 0
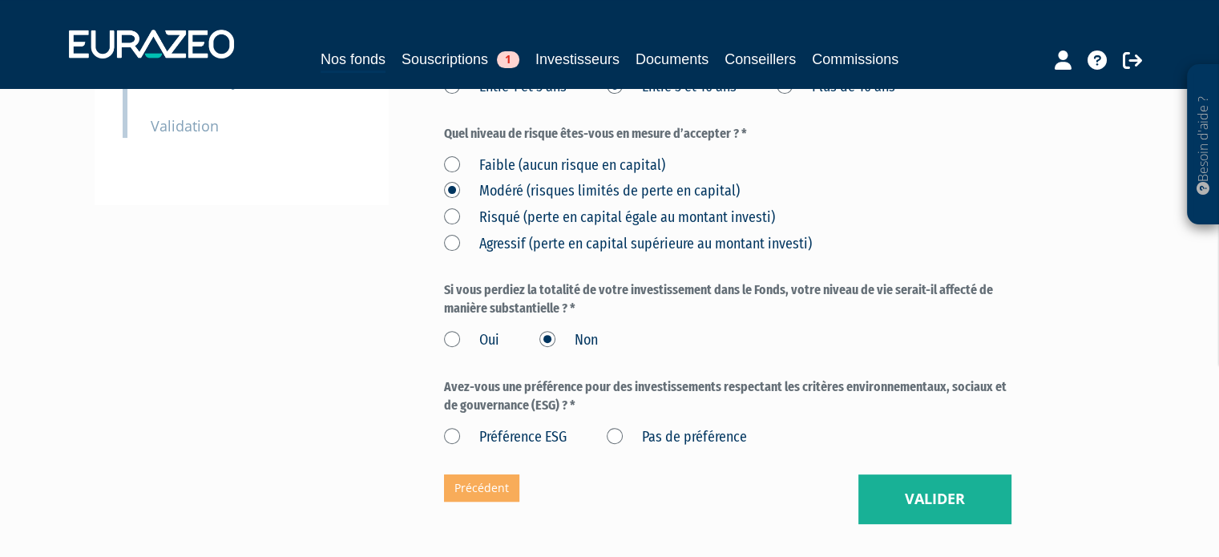
scroll to position [481, 0]
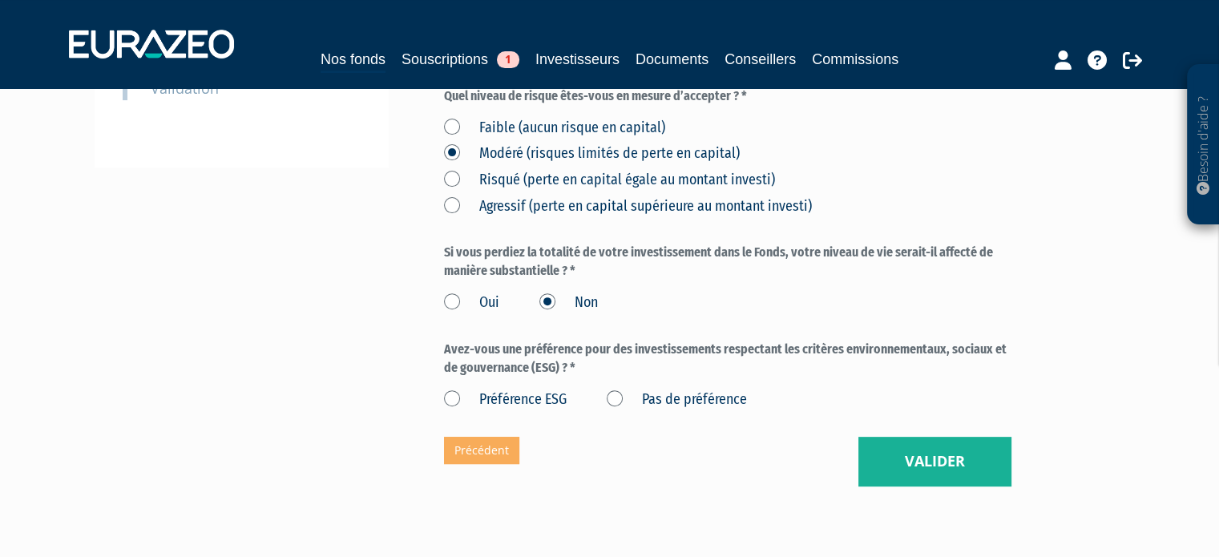
click at [611, 397] on label "Pas de préférence" at bounding box center [677, 399] width 140 height 21
click at [0, 0] on préférence "Pas de préférence" at bounding box center [0, 0] width 0 height 0
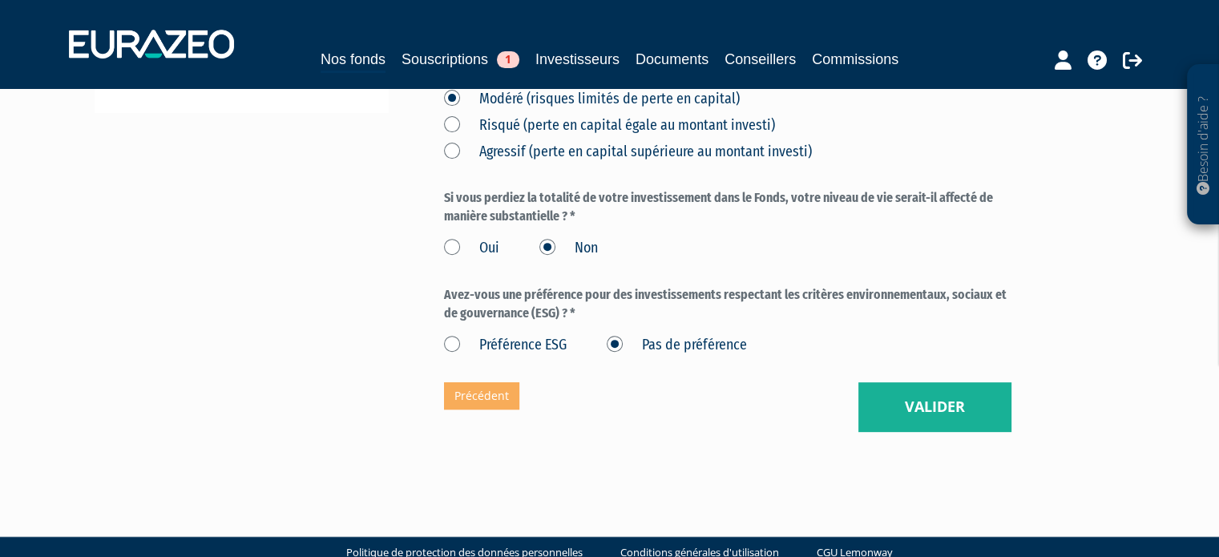
scroll to position [561, 0]
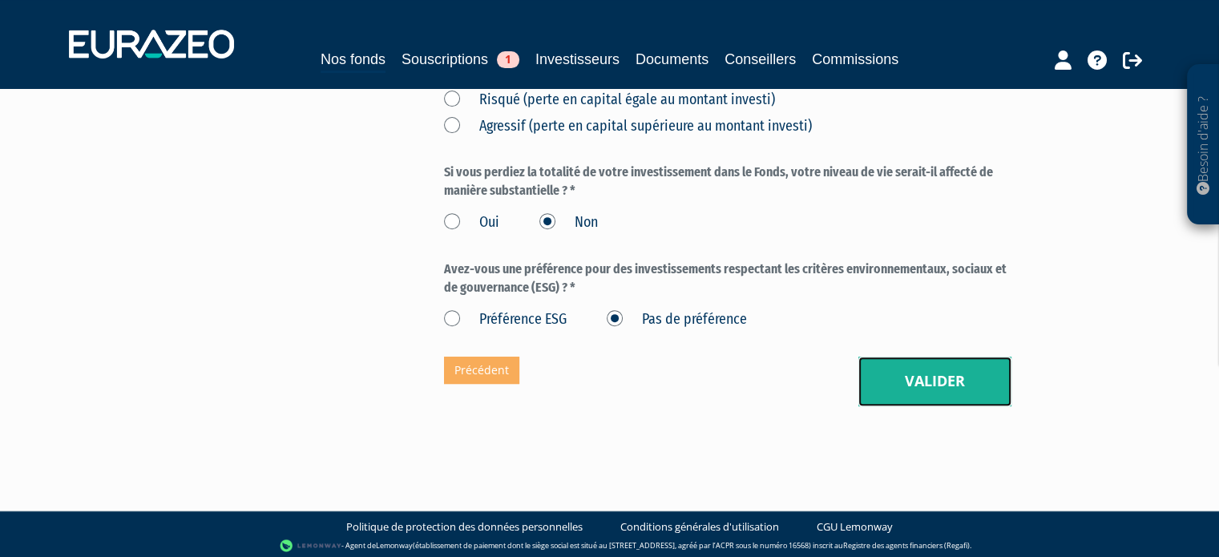
click at [916, 393] on button "Valider" at bounding box center [934, 382] width 153 height 50
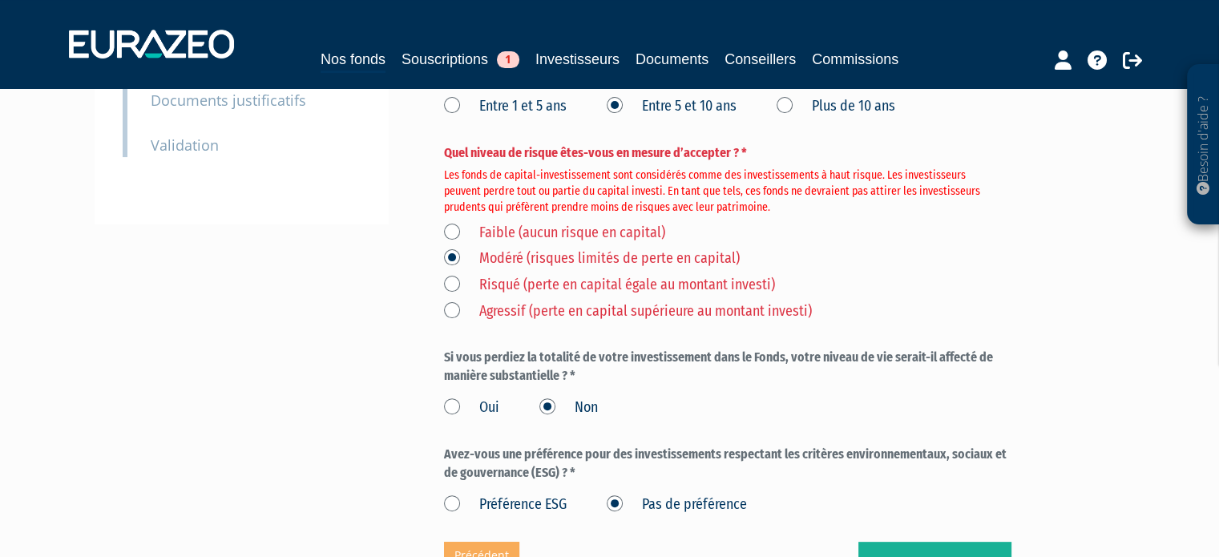
scroll to position [401, 0]
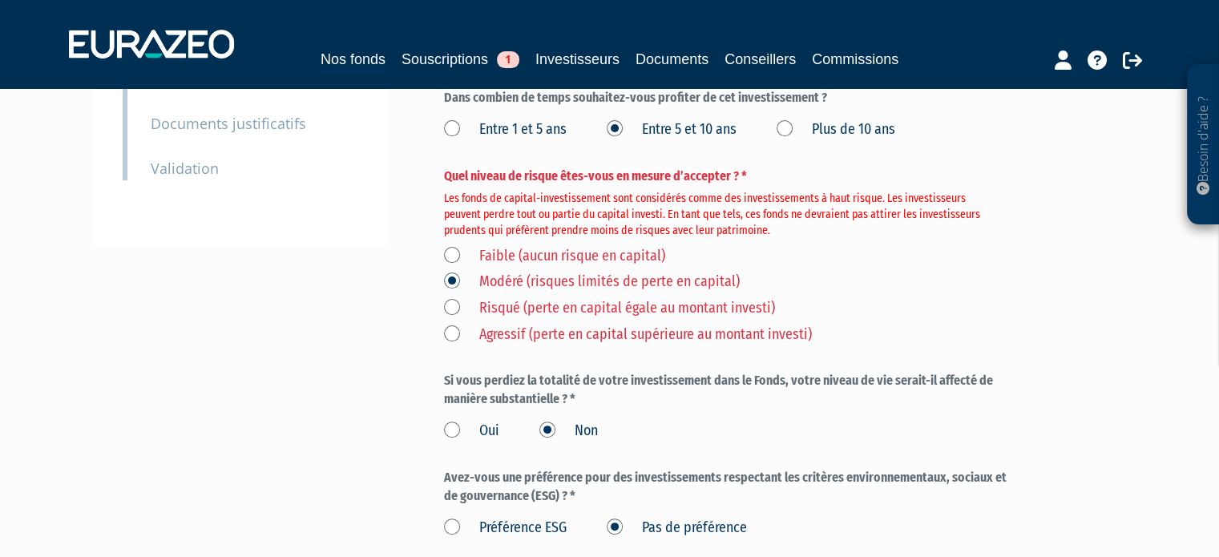
click at [555, 310] on label "Risqué (perte en capital égale au montant investi)" at bounding box center [609, 308] width 331 height 21
click at [0, 0] on investi\) "Risqué (perte en capital égale au montant investi)" at bounding box center [0, 0] width 0 height 0
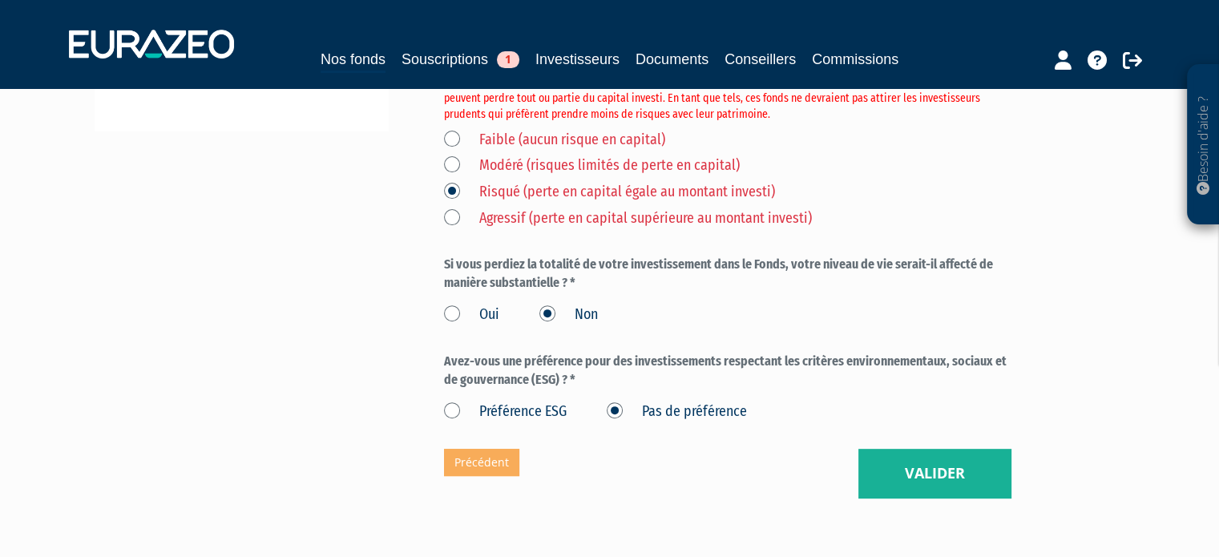
scroll to position [614, 0]
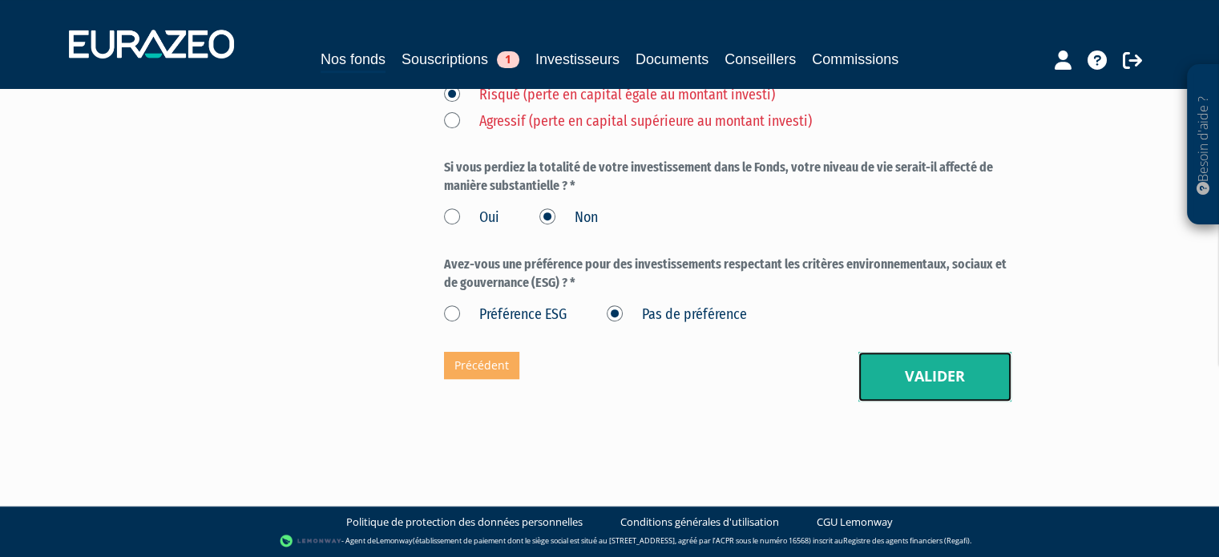
click at [919, 382] on button "Valider" at bounding box center [934, 377] width 153 height 50
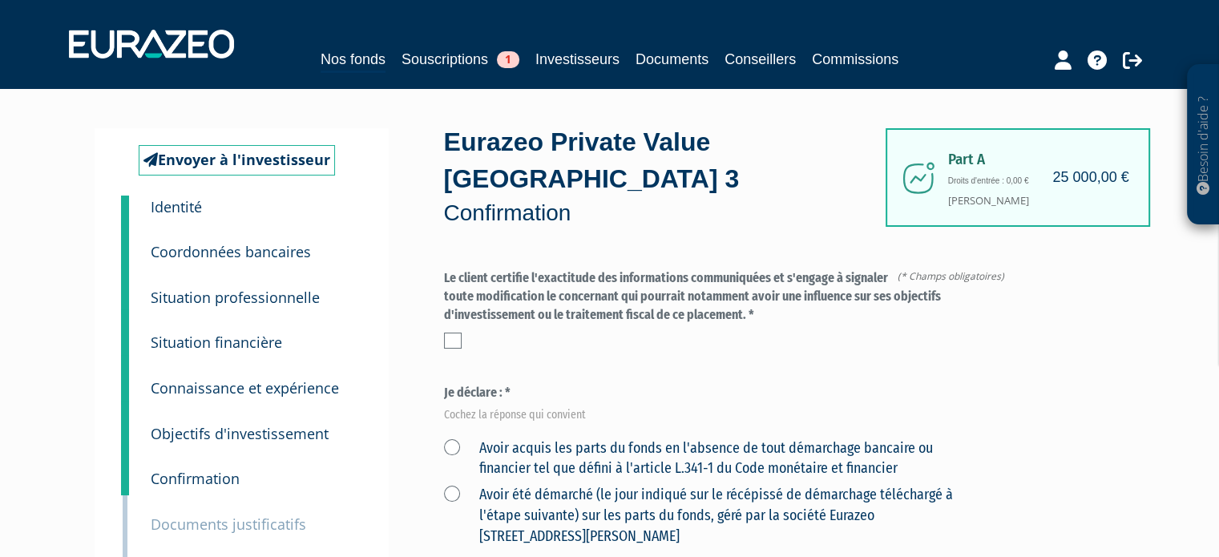
click at [452, 339] on label at bounding box center [453, 341] width 18 height 16
click at [0, 0] on input "checkbox" at bounding box center [0, 0] width 0 height 0
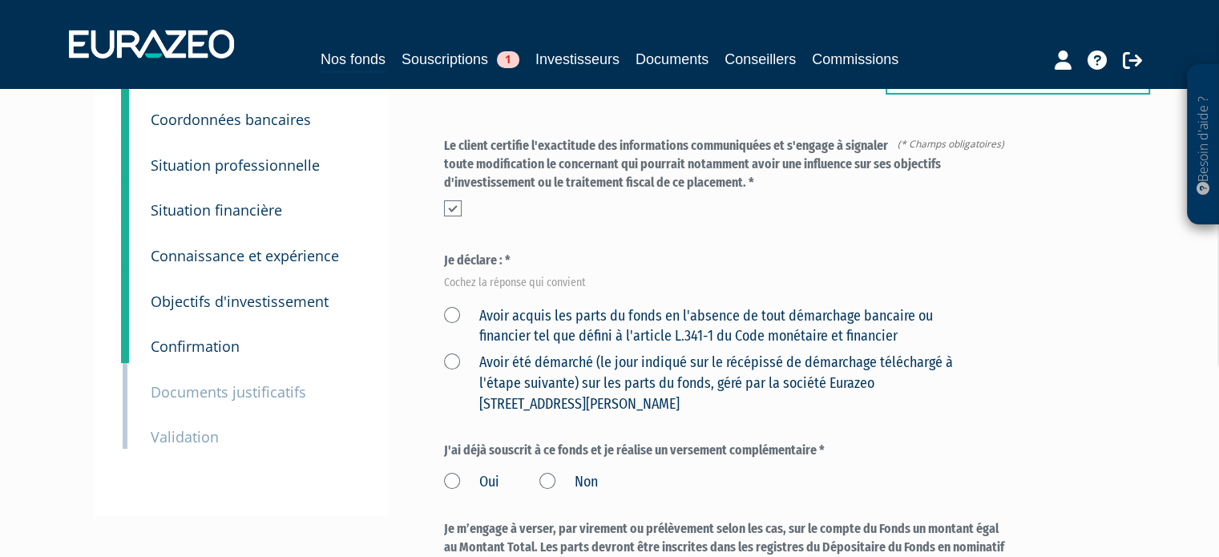
scroll to position [160, 0]
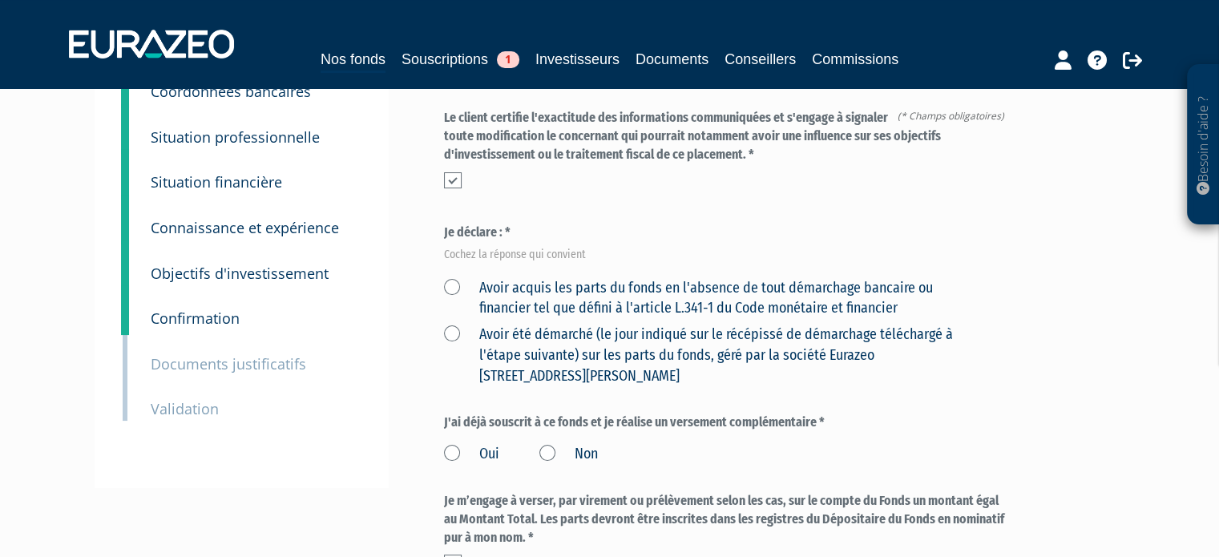
click at [571, 313] on label "Avoir acquis les parts du fonds en l'absence de tout démarchage bancaire ou fin…" at bounding box center [709, 298] width 530 height 41
click at [0, 0] on financier "Avoir acquis les parts du fonds en l'absence de tout démarchage bancaire ou fin…" at bounding box center [0, 0] width 0 height 0
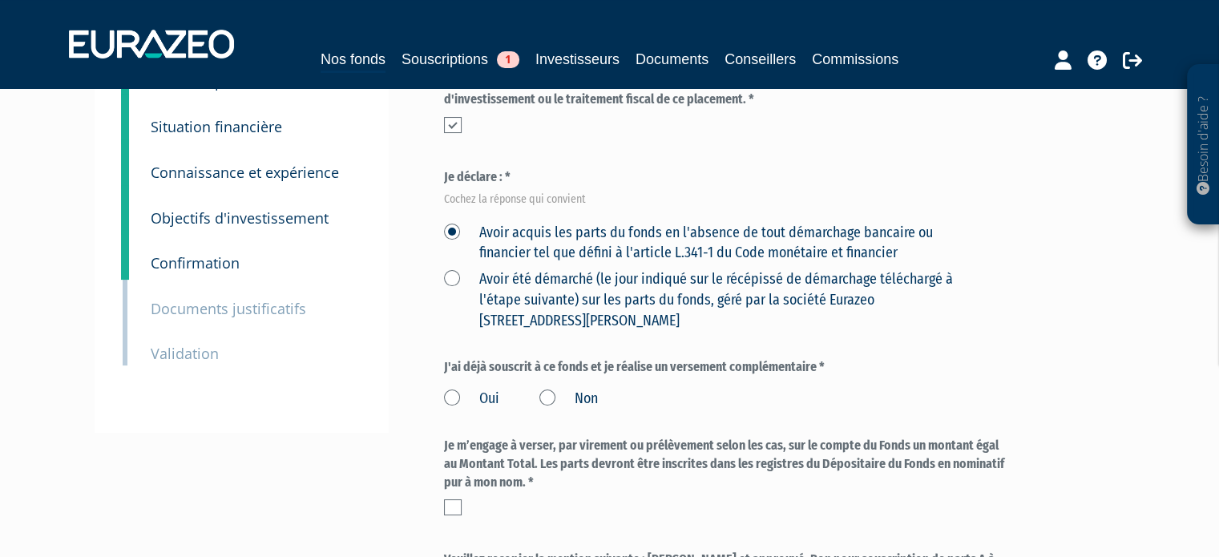
scroll to position [240, 0]
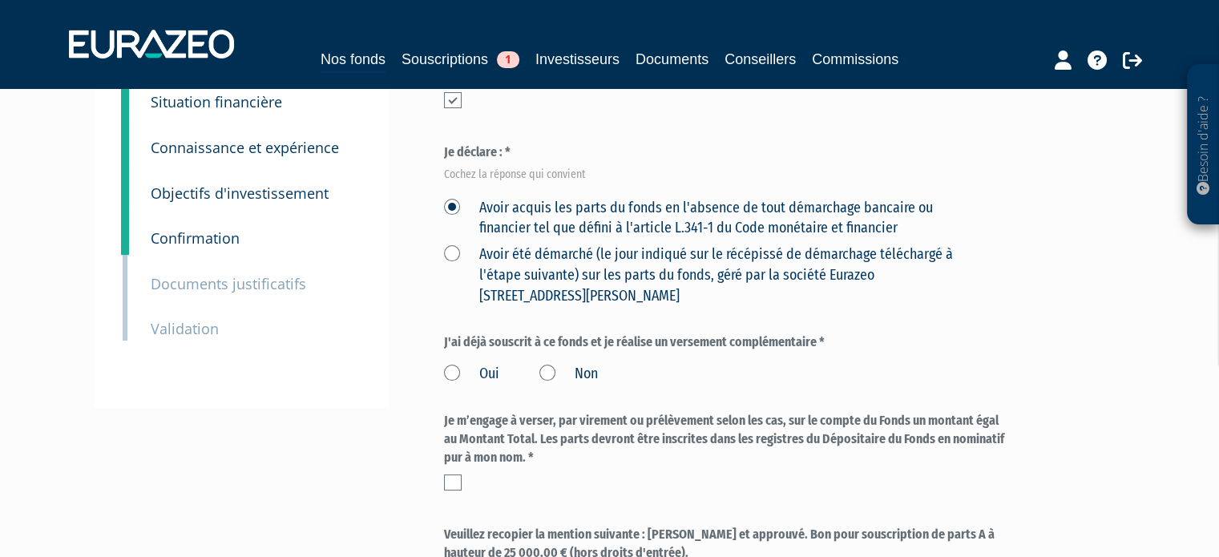
click at [569, 375] on label "Non" at bounding box center [568, 374] width 59 height 21
click at [0, 0] on input "Non" at bounding box center [0, 0] width 0 height 0
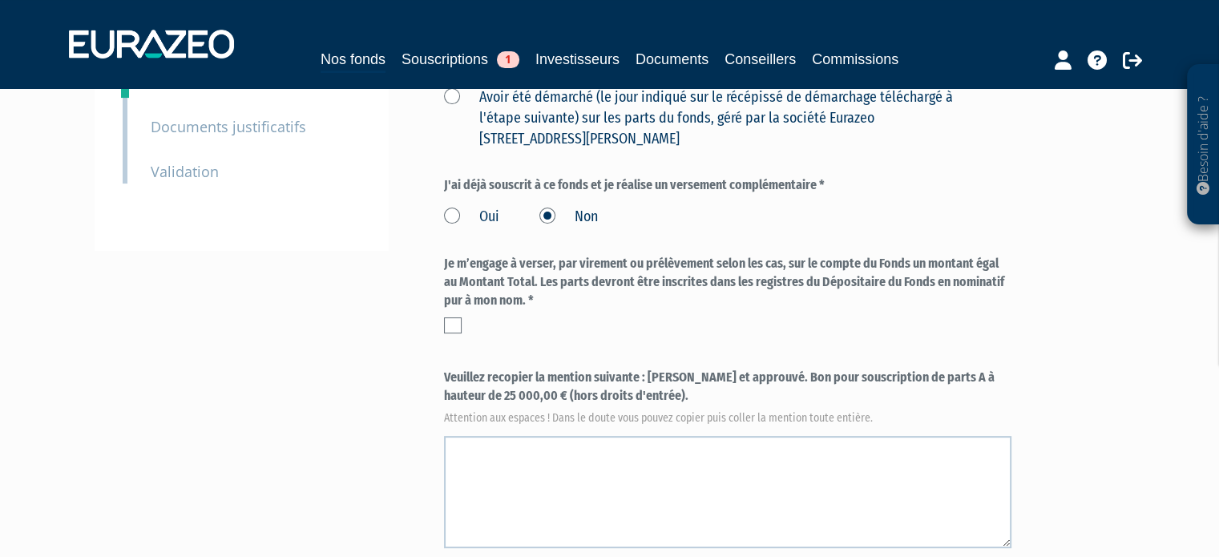
scroll to position [401, 0]
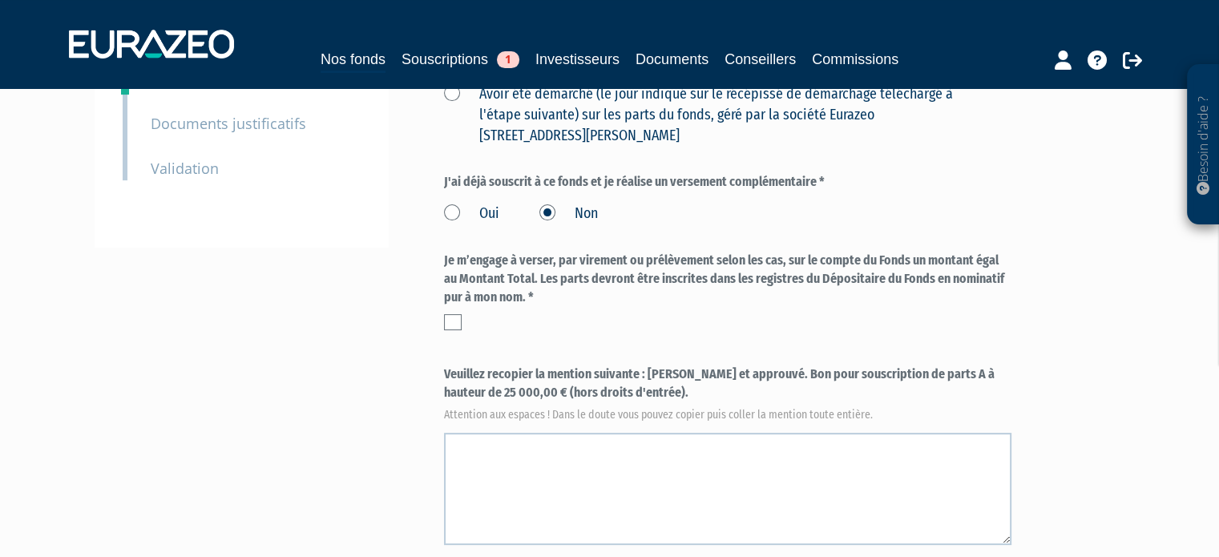
click at [624, 277] on label "Je m’engage à verser, par virement ou prélèvement selon les cas, sur le compte …" at bounding box center [727, 279] width 567 height 55
click at [451, 325] on label at bounding box center [453, 322] width 18 height 16
click at [0, 0] on input "checkbox" at bounding box center [0, 0] width 0 height 0
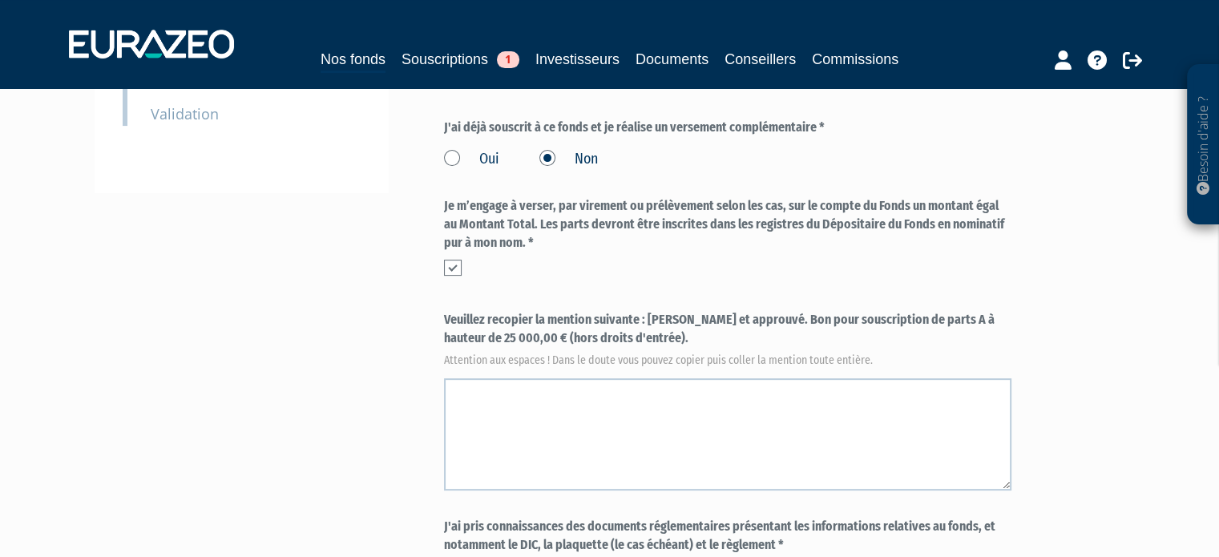
scroll to position [481, 0]
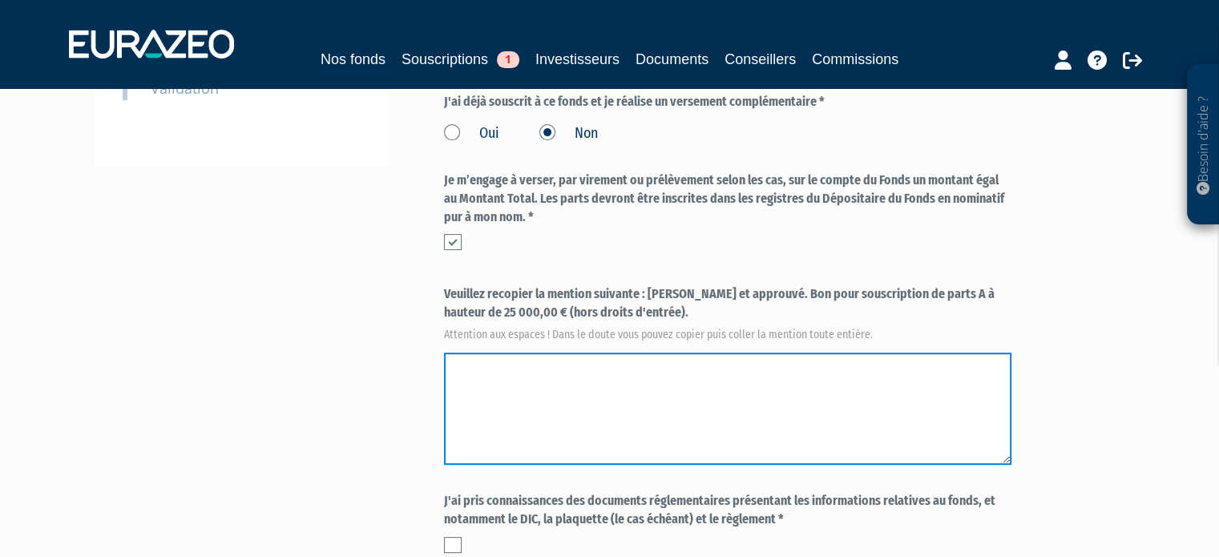
click at [620, 398] on textarea at bounding box center [727, 409] width 567 height 112
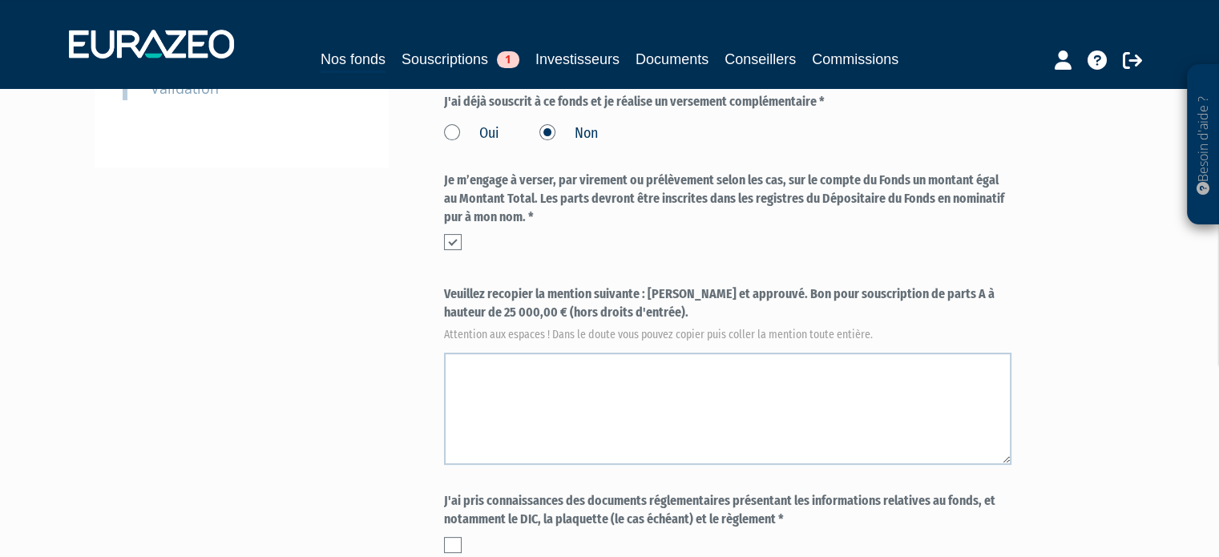
click at [619, 289] on label "Veuillez recopier la mention suivante : [PERSON_NAME] et approuvé. Bon pour sou…" at bounding box center [727, 311] width 567 height 53
click at [659, 289] on label "Veuillez recopier la mention suivante : [PERSON_NAME] et approuvé. Bon pour sou…" at bounding box center [727, 311] width 567 height 53
drag, startPoint x: 668, startPoint y: 288, endPoint x: 710, endPoint y: 288, distance: 42.5
click at [710, 288] on label "Veuillez recopier la mention suivante : [PERSON_NAME] et approuvé. Bon pour sou…" at bounding box center [727, 311] width 567 height 53
click at [685, 291] on label "Veuillez recopier la mention suivante : [PERSON_NAME] et approuvé. Bon pour sou…" at bounding box center [727, 311] width 567 height 53
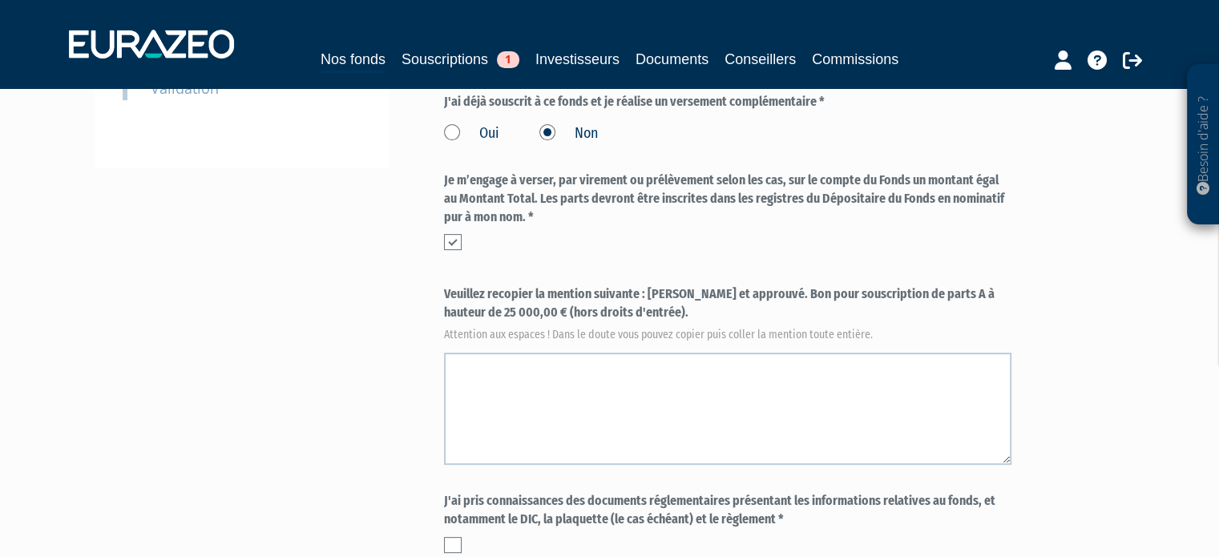
drag, startPoint x: 650, startPoint y: 293, endPoint x: 643, endPoint y: 316, distance: 23.6
click at [643, 316] on label "Veuillez recopier la mention suivante : [PERSON_NAME] et approuvé. Bon pour sou…" at bounding box center [727, 311] width 567 height 53
copy label "[PERSON_NAME] et approuvé. Bon pour souscription de parts A à hauteur de 25 000…"
click at [783, 310] on label "Veuillez recopier la mention suivante : [PERSON_NAME] et approuvé. Bon pour sou…" at bounding box center [727, 311] width 567 height 53
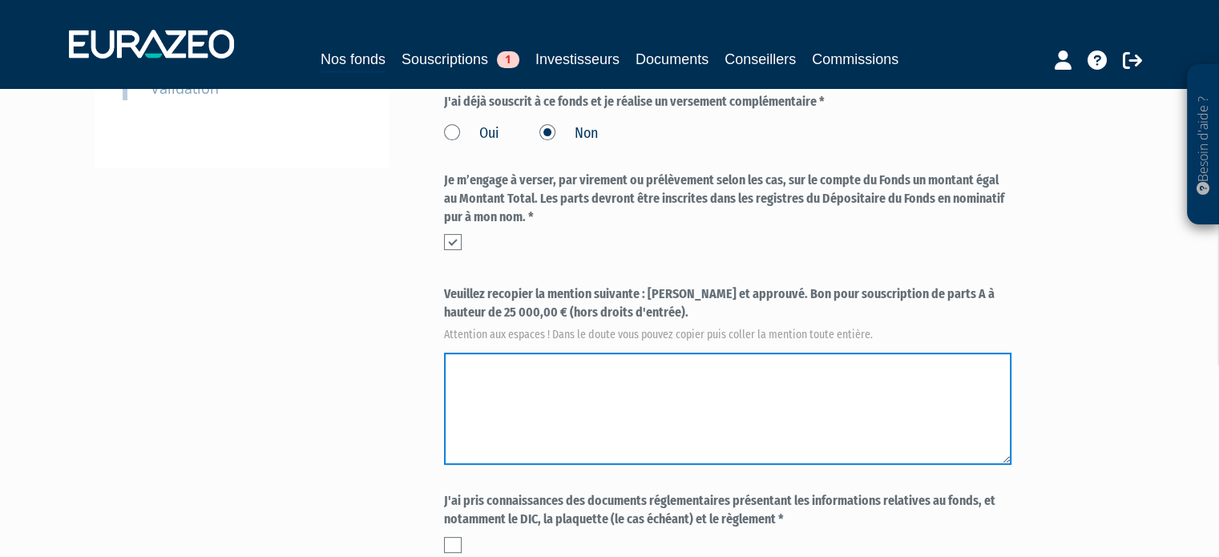
click at [696, 380] on textarea at bounding box center [727, 409] width 567 height 112
click at [559, 373] on textarea at bounding box center [727, 409] width 567 height 112
click at [494, 368] on textarea at bounding box center [727, 409] width 567 height 112
click at [455, 366] on textarea at bounding box center [727, 409] width 567 height 112
click at [448, 364] on textarea at bounding box center [727, 409] width 567 height 112
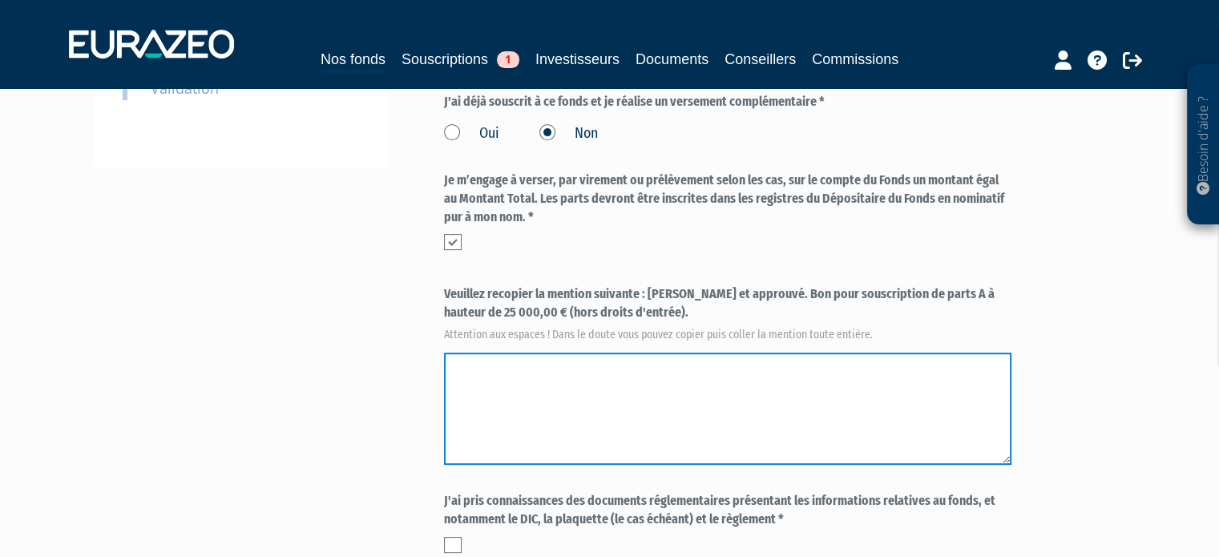
drag, startPoint x: 795, startPoint y: 429, endPoint x: 267, endPoint y: 372, distance: 531.2
click at [267, 372] on div "Envoyer à l'investisseur 1 Identité 2 Coordonnées bancaires 3 Situation profess…" at bounding box center [610, 190] width 1007 height 1087
drag, startPoint x: 715, startPoint y: 361, endPoint x: 888, endPoint y: 361, distance: 173.1
click at [708, 361] on textarea at bounding box center [727, 409] width 567 height 112
click at [910, 362] on textarea at bounding box center [727, 409] width 567 height 112
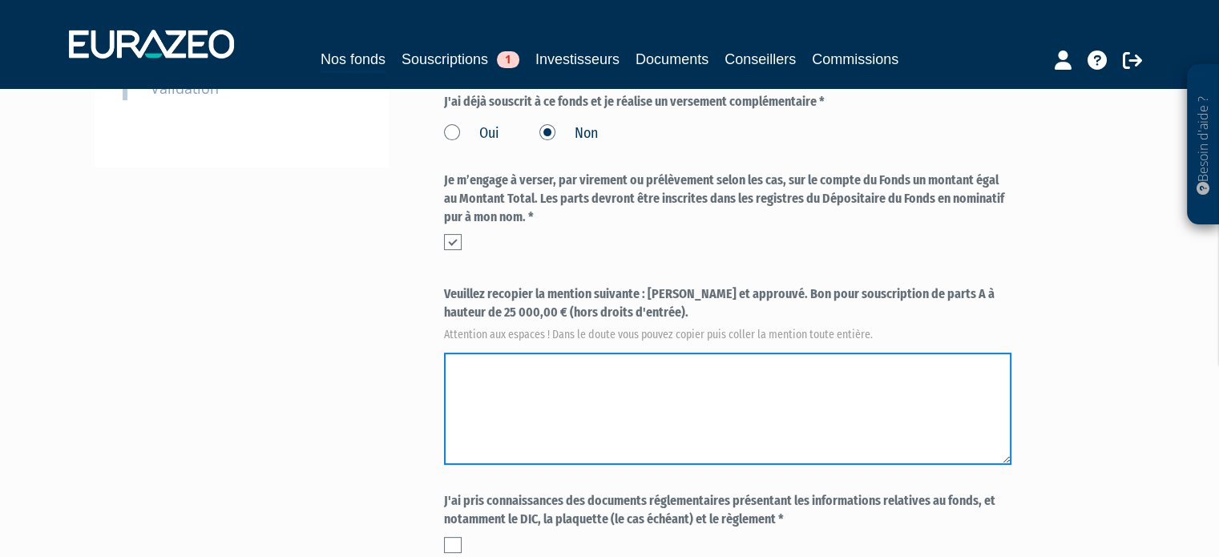
paste textarea "[PERSON_NAME] et approuvé. Bon pour souscription de parts A à hauteur de 25 000…"
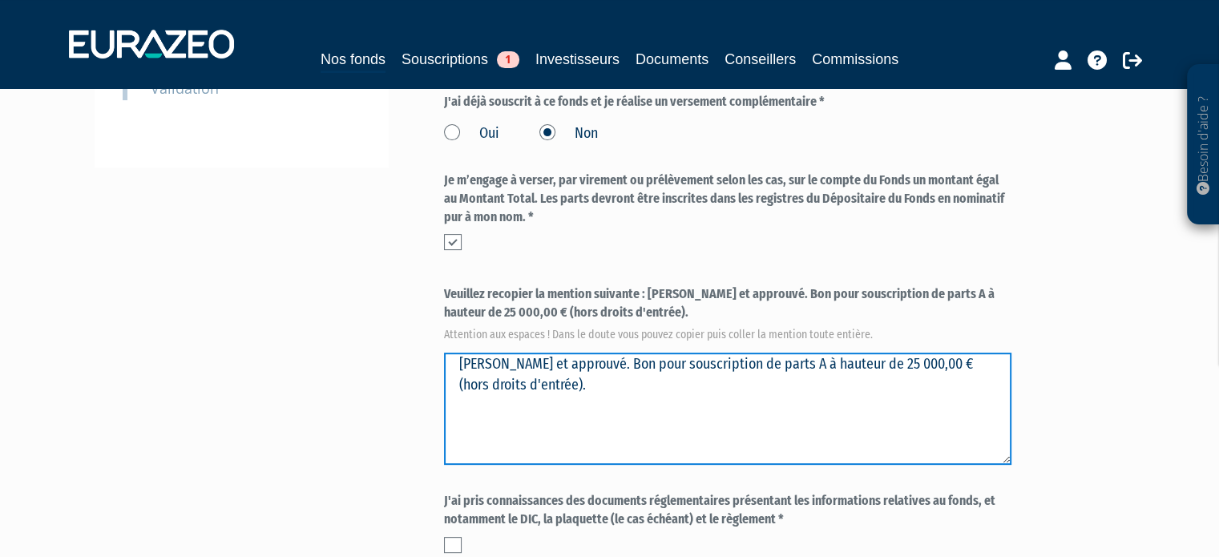
type textarea "[PERSON_NAME] et approuvé. Bon pour souscription de parts A à hauteur de 25 000…"
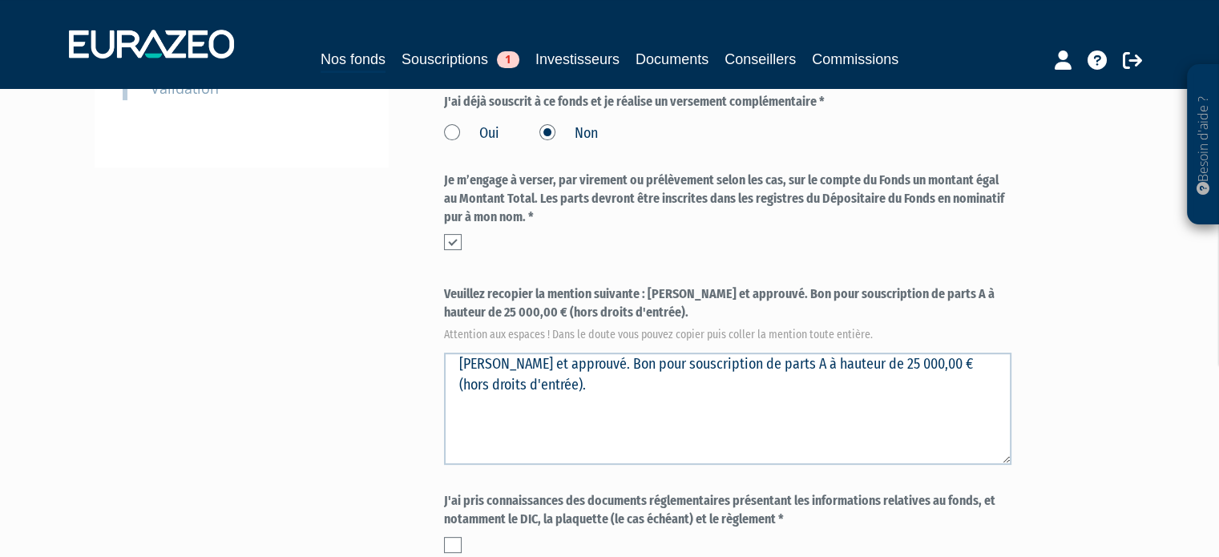
click at [1007, 321] on label "Veuillez recopier la mention suivante : [PERSON_NAME] et approuvé. Bon pour sou…" at bounding box center [727, 311] width 567 height 53
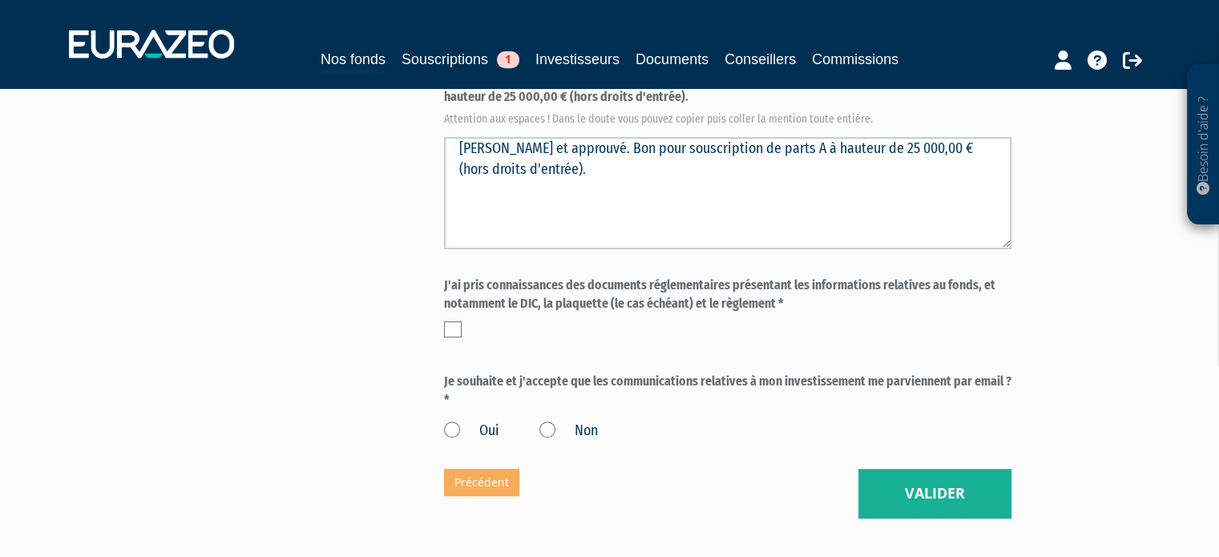
scroll to position [721, 0]
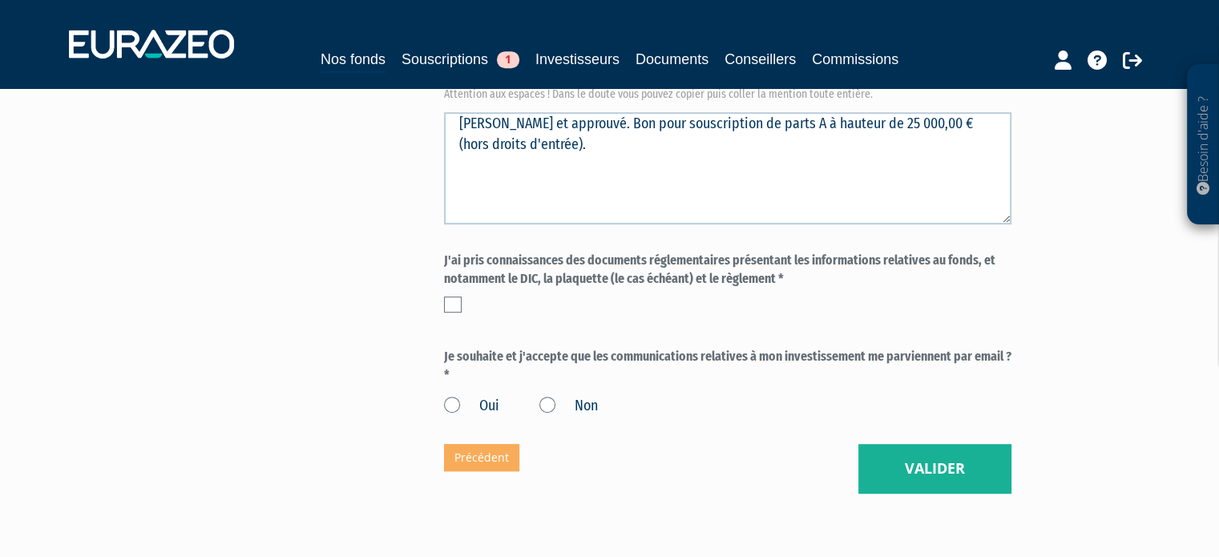
click at [618, 277] on label "J'ai pris connaissances des documents réglementaires présentant les information…" at bounding box center [727, 270] width 567 height 37
click at [456, 308] on label at bounding box center [453, 305] width 18 height 16
click at [0, 0] on input "checkbox" at bounding box center [0, 0] width 0 height 0
click at [455, 394] on div "Oui Non" at bounding box center [727, 403] width 567 height 26
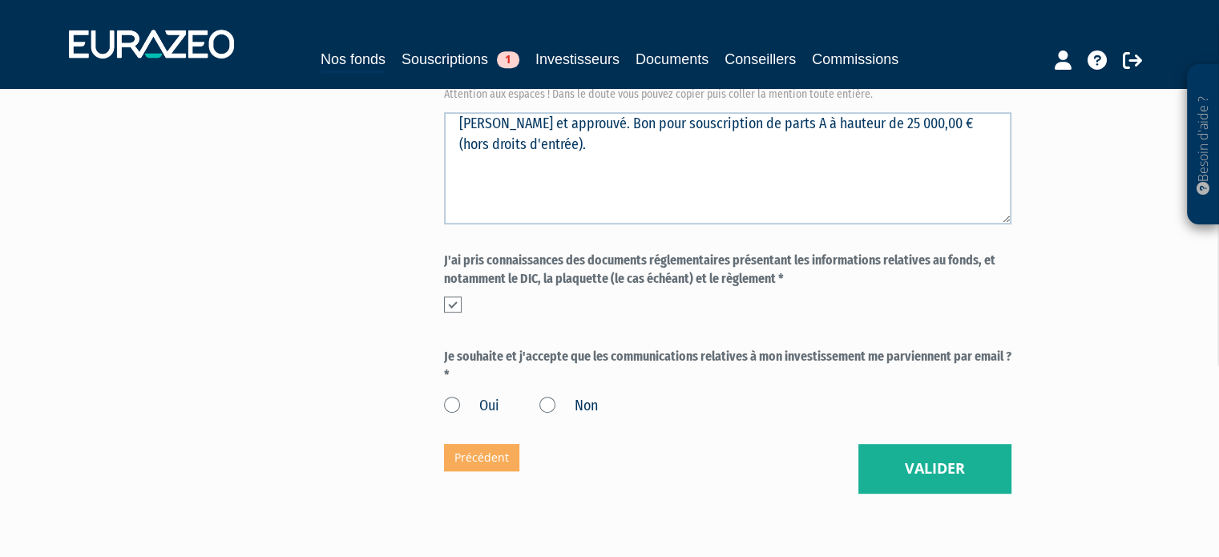
click at [451, 406] on label "Oui" at bounding box center [471, 406] width 55 height 21
click at [0, 0] on input "Oui" at bounding box center [0, 0] width 0 height 0
click at [987, 459] on button "Valider" at bounding box center [934, 469] width 153 height 50
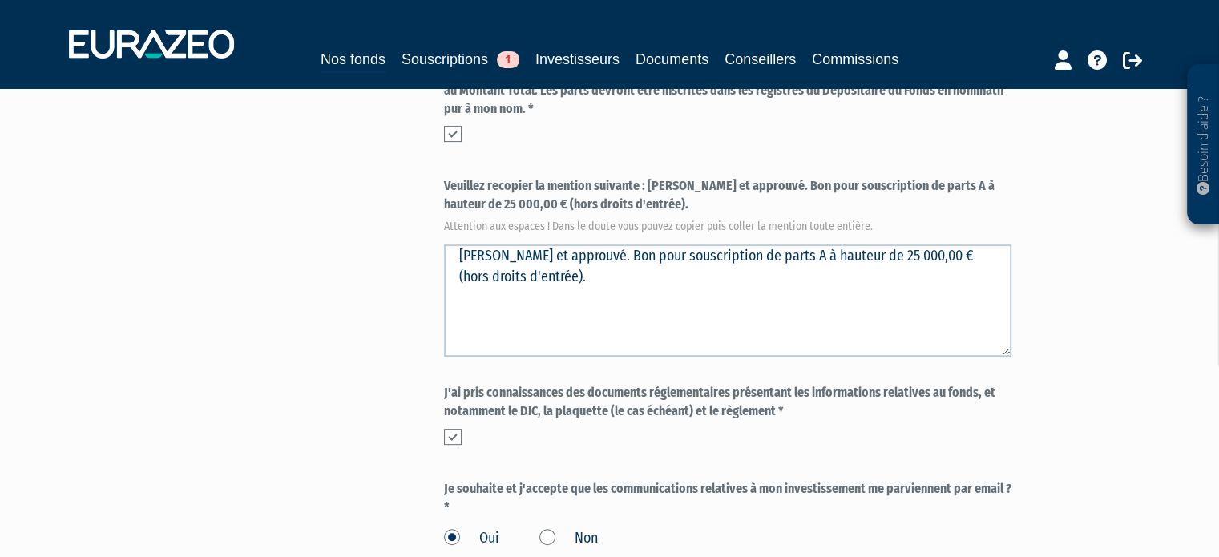
scroll to position [240, 0]
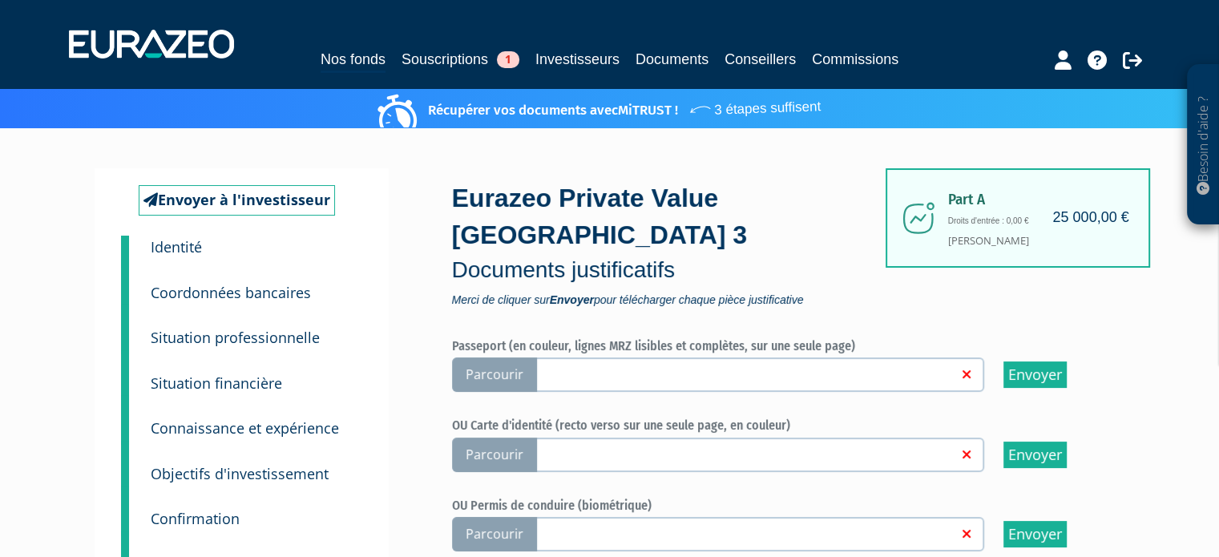
scroll to position [80, 0]
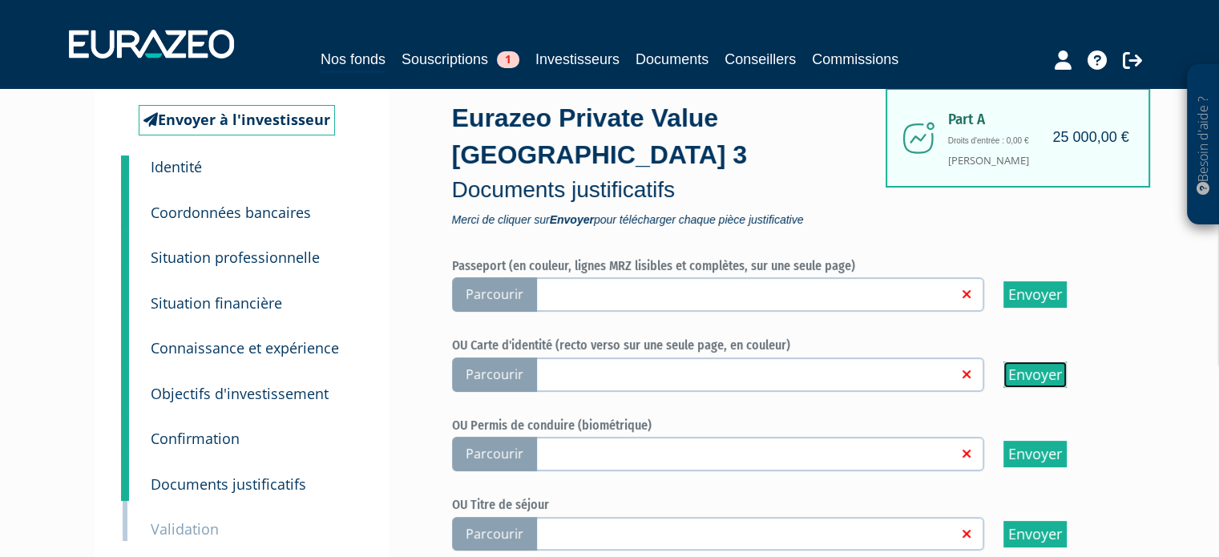
click at [1040, 377] on input "Envoyer" at bounding box center [1034, 374] width 63 height 26
click at [903, 377] on link at bounding box center [745, 373] width 426 height 16
click at [0, 0] on input "Parcourir" at bounding box center [0, 0] width 0 height 0
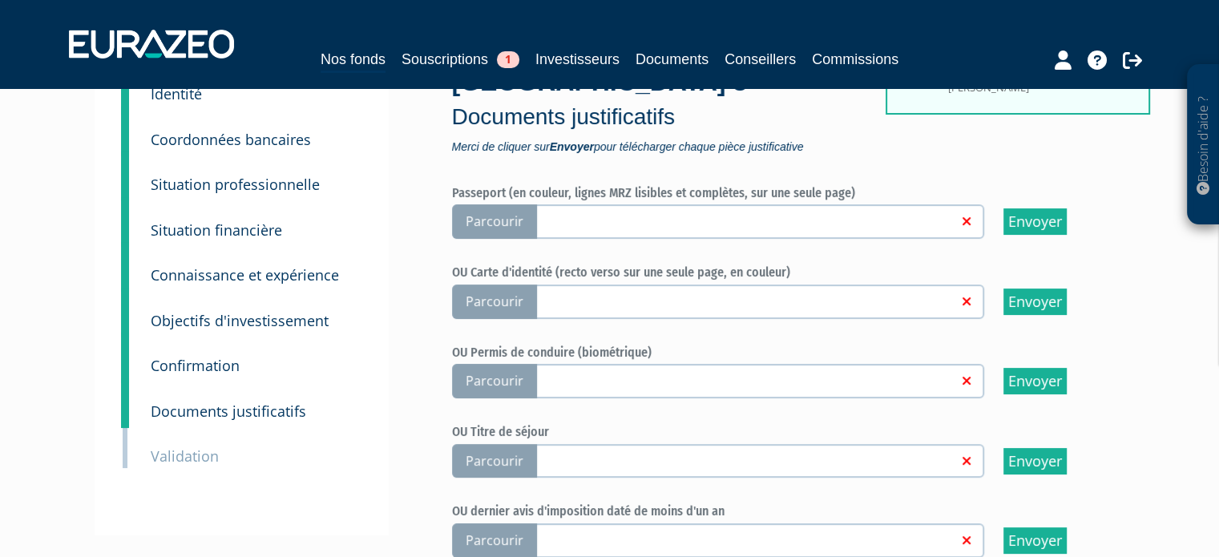
scroll to position [160, 0]
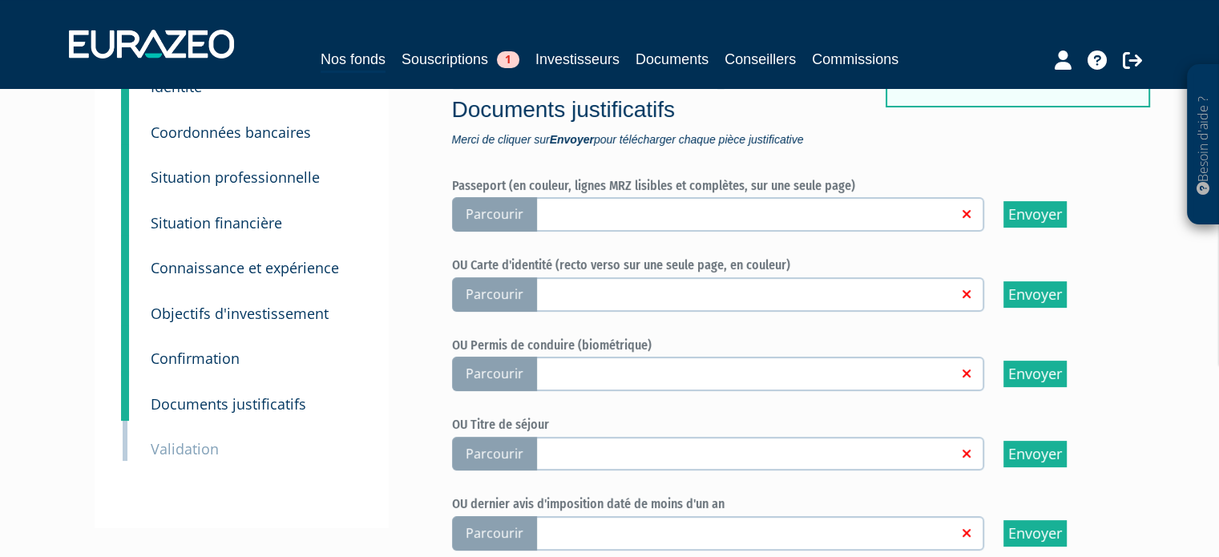
click at [490, 283] on span "Parcourir" at bounding box center [494, 294] width 85 height 34
click at [0, 0] on input "Parcourir" at bounding box center [0, 0] width 0 height 0
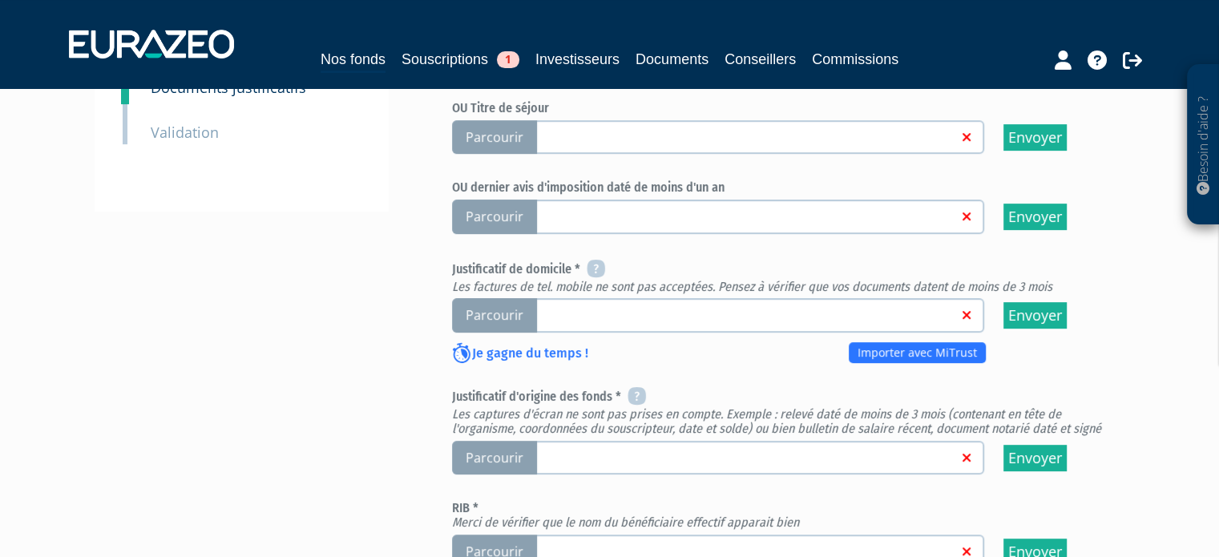
scroll to position [481, 0]
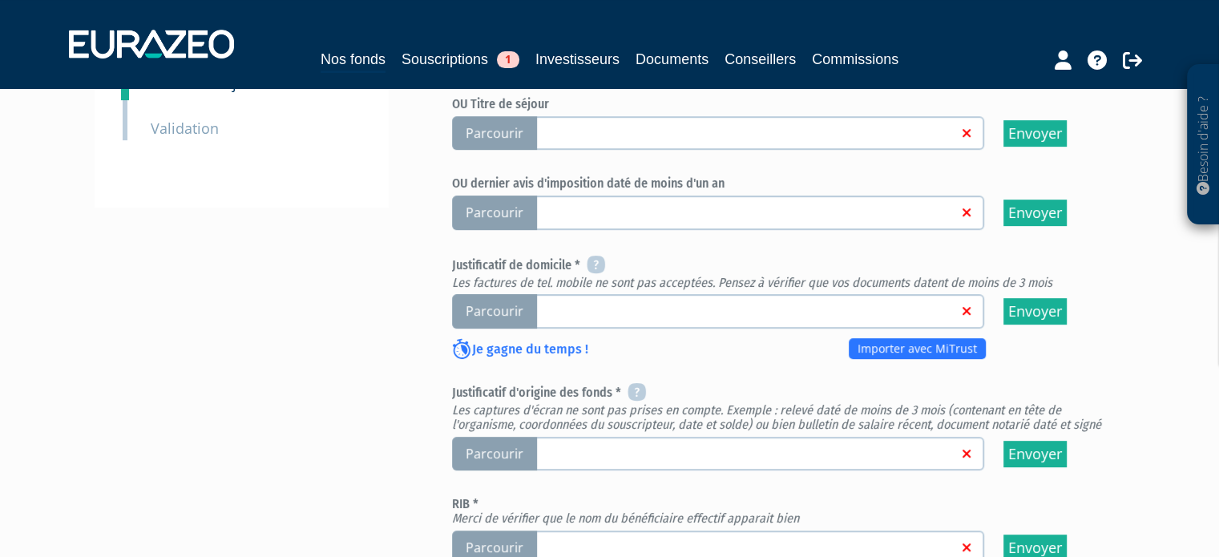
click at [574, 256] on h6 "Justificatif de domicile * Les factures de tel. mobile ne sont pas acceptées. P…" at bounding box center [784, 273] width 665 height 34
click at [593, 258] on icon at bounding box center [596, 264] width 18 height 19
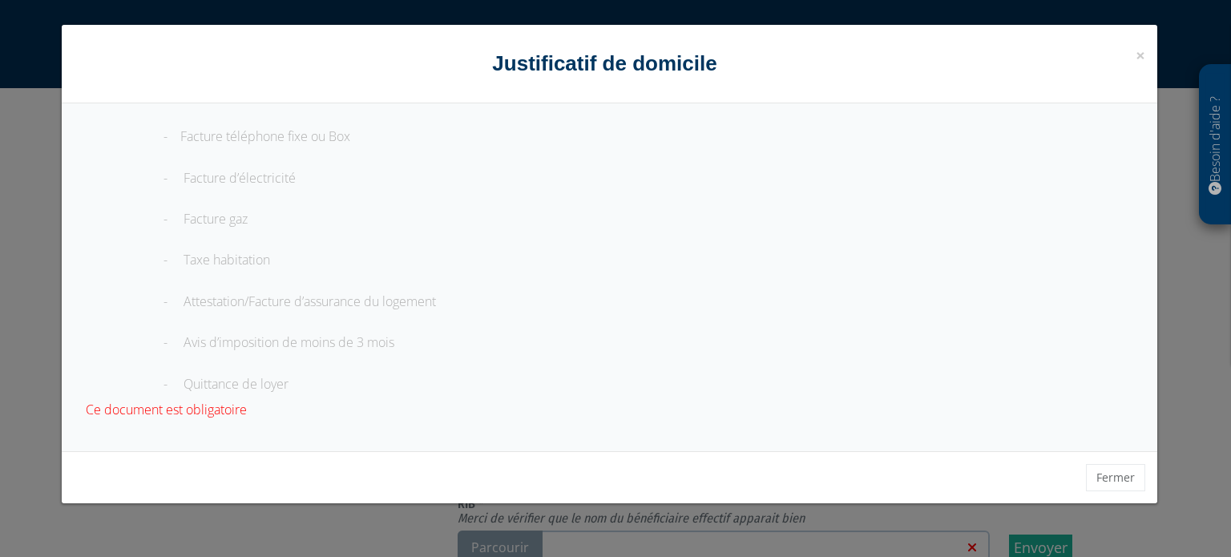
click at [1192, 259] on div "× Fermer Justificatif de domicile - Facture téléphone fixe ou Box - Facture d’é…" at bounding box center [615, 278] width 1231 height 557
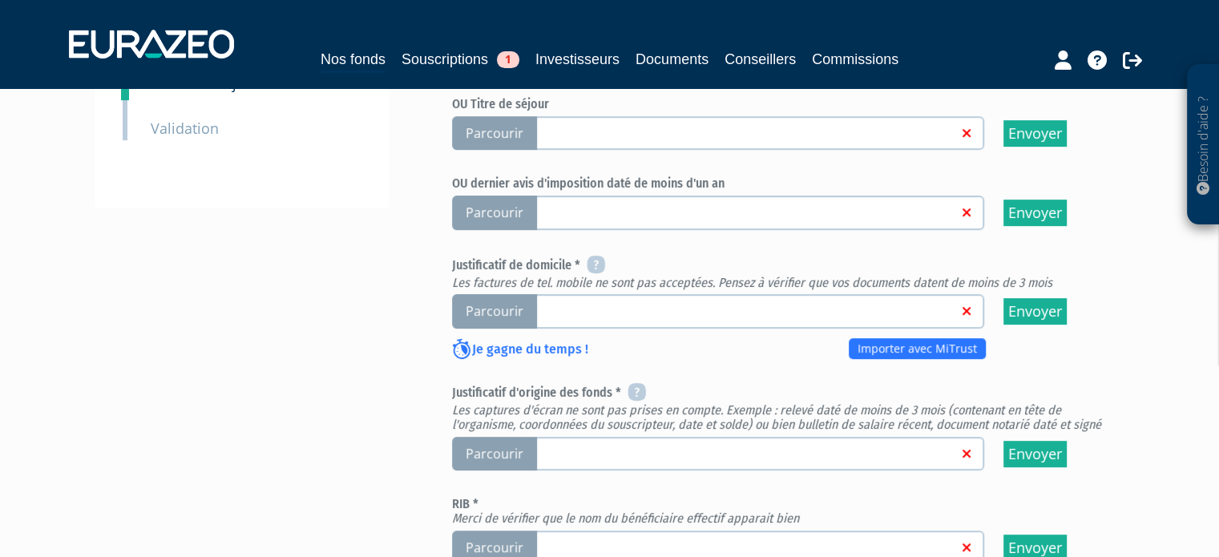
click at [483, 307] on span "Parcourir" at bounding box center [494, 311] width 85 height 34
click at [0, 0] on input "Parcourir" at bounding box center [0, 0] width 0 height 0
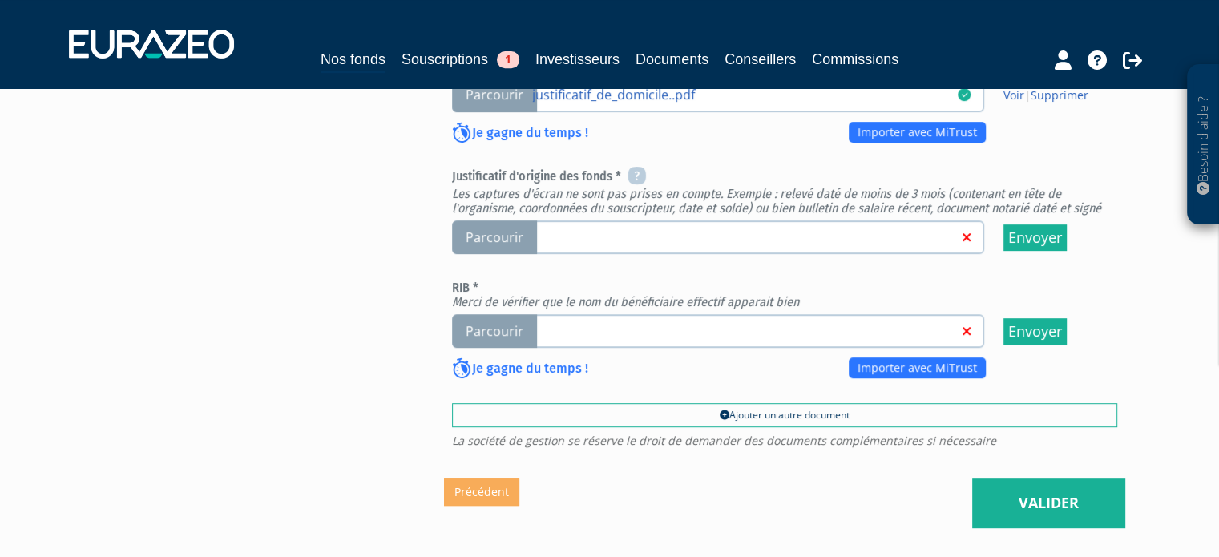
scroll to position [721, 0]
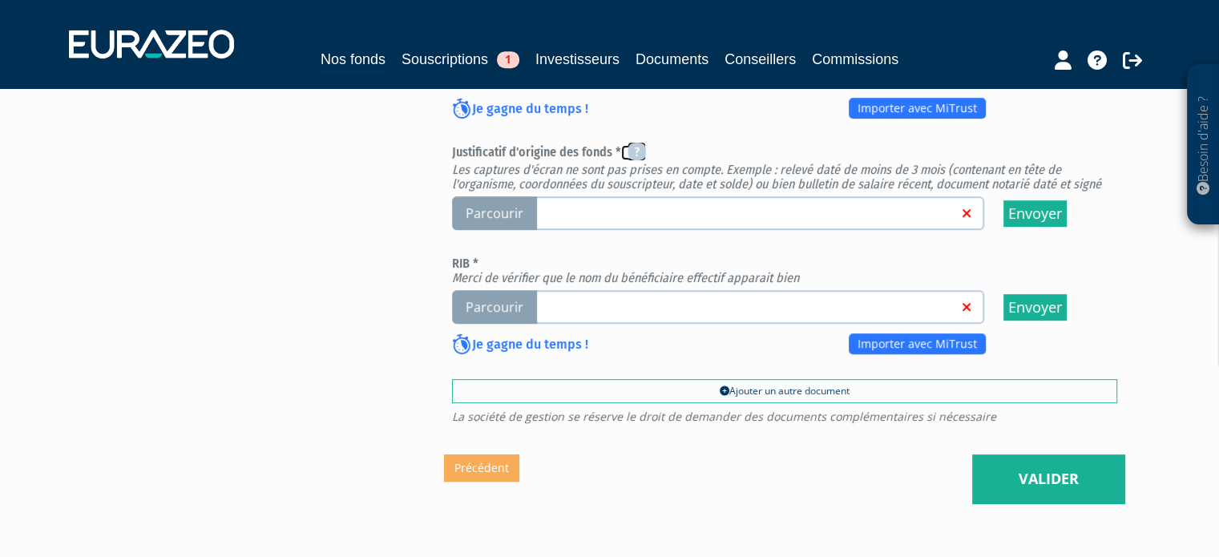
click at [640, 144] on icon at bounding box center [636, 151] width 18 height 19
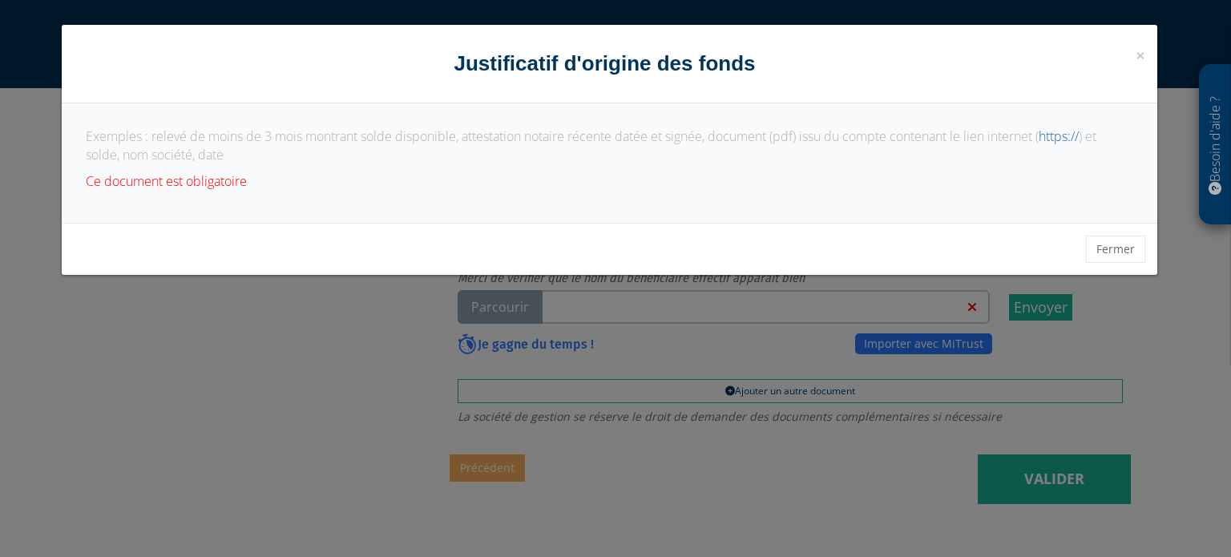
click at [160, 131] on p "Exemples : relevé de moins de 3 mois montrant solde disponible, attestation not…" at bounding box center [609, 145] width 1047 height 37
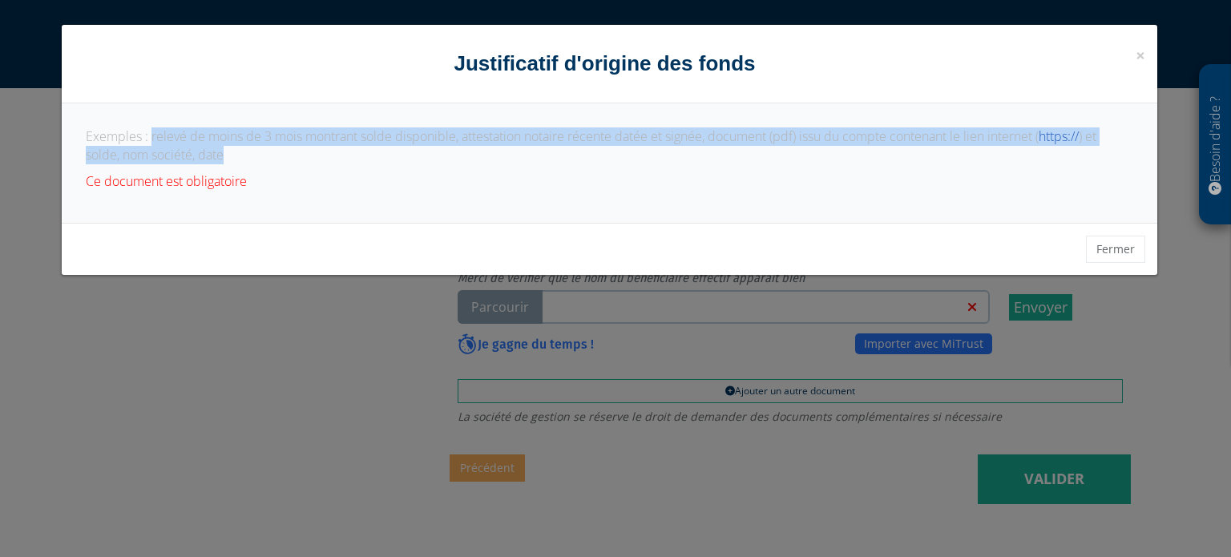
drag, startPoint x: 159, startPoint y: 131, endPoint x: 216, endPoint y: 158, distance: 63.1
click at [216, 158] on p "Exemples : relevé de moins de 3 mois montrant solde disponible, attestation not…" at bounding box center [609, 145] width 1047 height 37
copy p "relevé de moins de 3 mois montrant solde disponible, attestation notaire récent…"
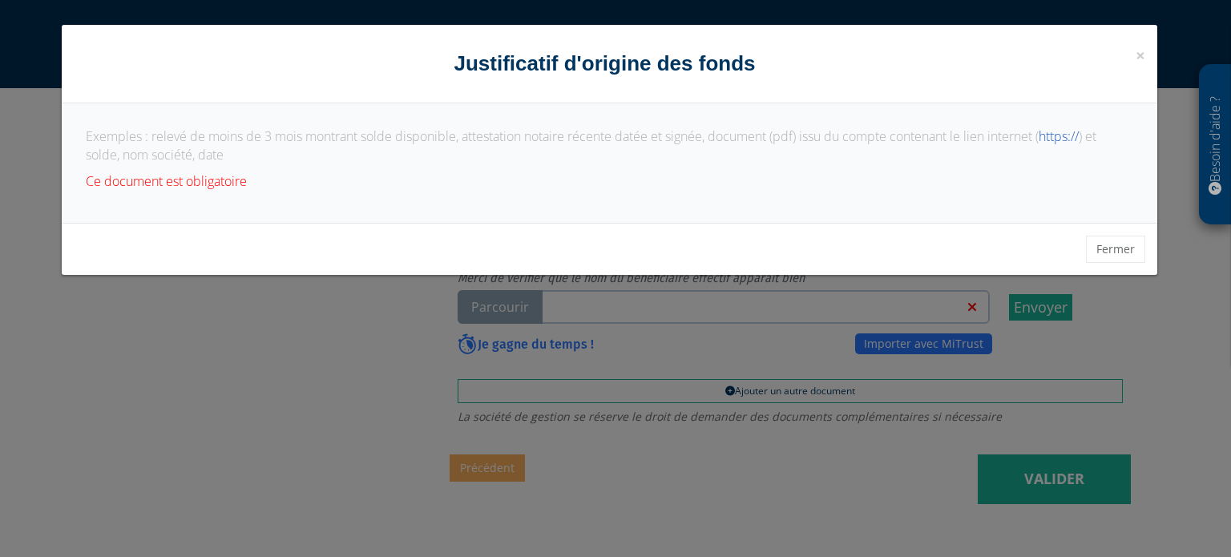
click at [232, 342] on div "× Fermer Justificatif d'origine des fonds Exemples : relevé de moins de 3 mois …" at bounding box center [615, 278] width 1231 height 557
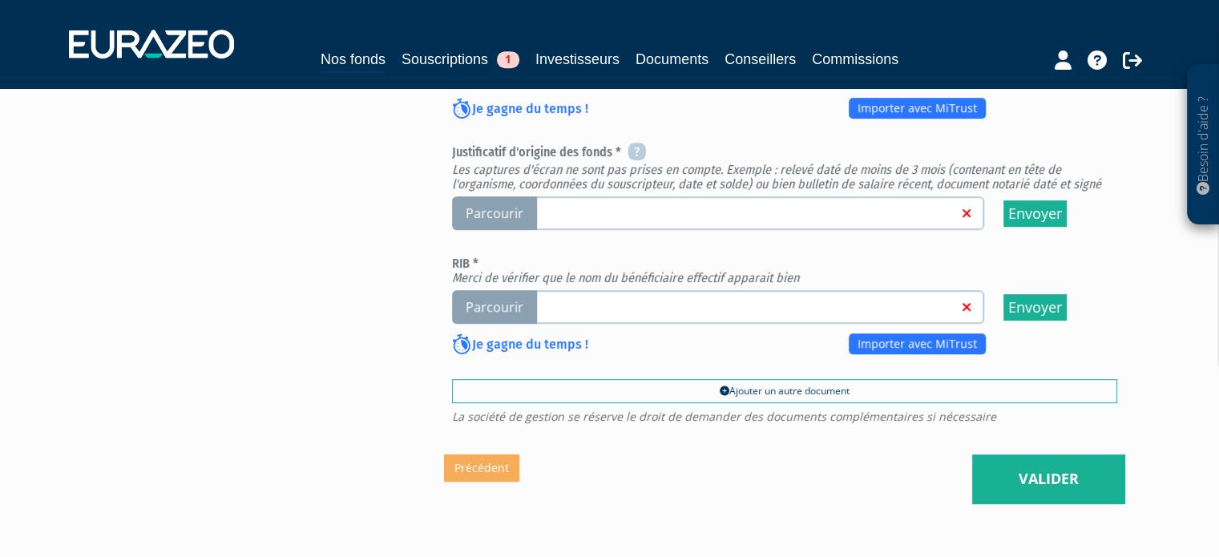
click at [502, 208] on span "Parcourir" at bounding box center [494, 213] width 85 height 34
click at [0, 0] on input "Parcourir" at bounding box center [0, 0] width 0 height 0
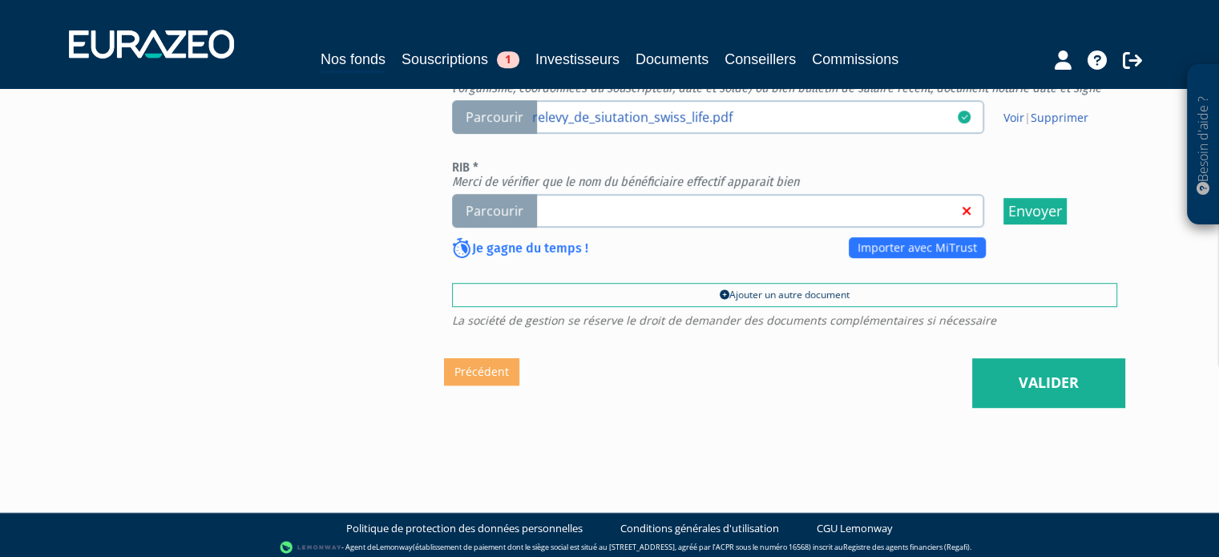
scroll to position [737, 0]
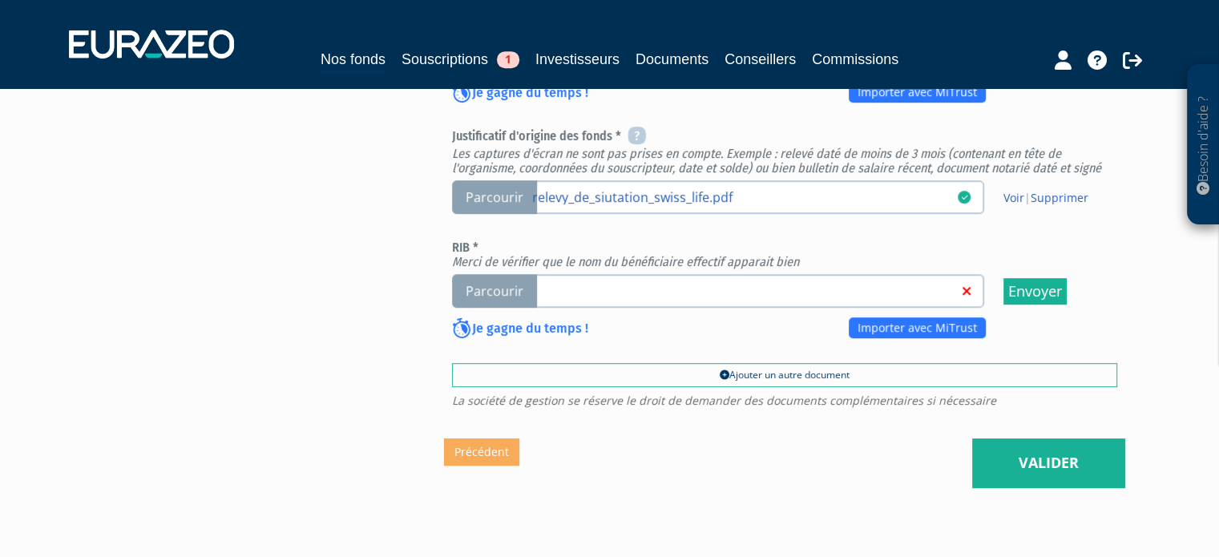
click at [497, 283] on span "Parcourir" at bounding box center [494, 291] width 85 height 34
click at [0, 0] on input "Parcourir" at bounding box center [0, 0] width 0 height 0
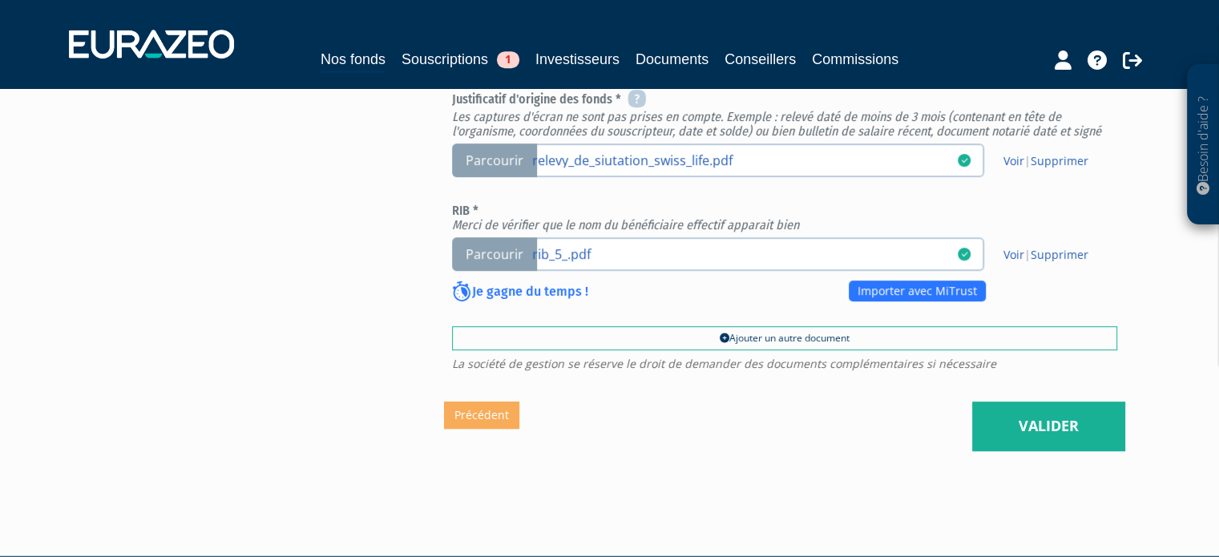
scroll to position [801, 0]
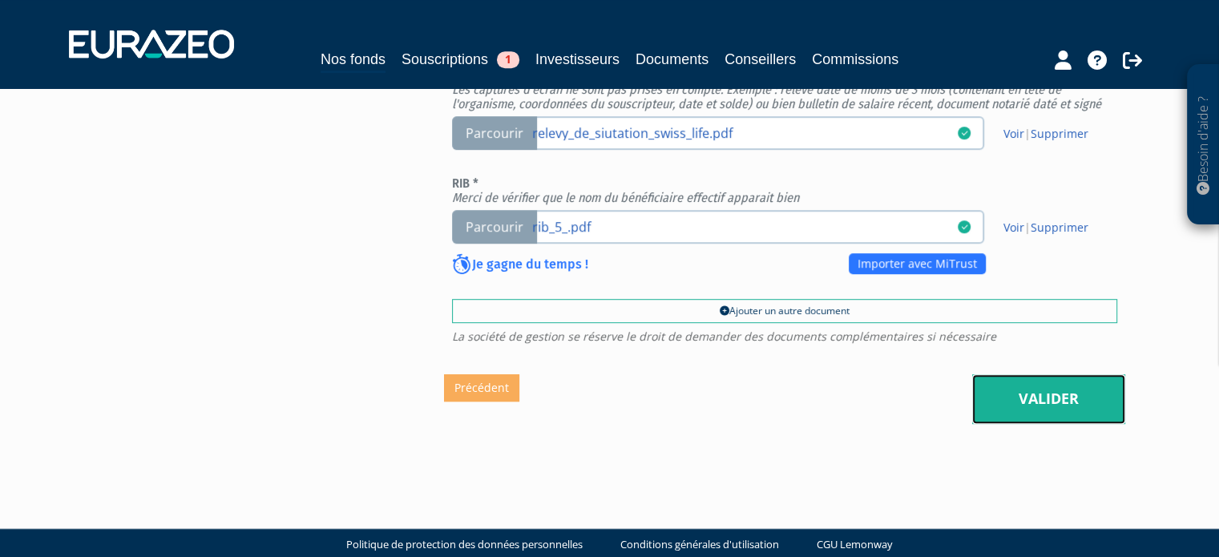
click at [1012, 397] on link "Valider" at bounding box center [1048, 399] width 153 height 50
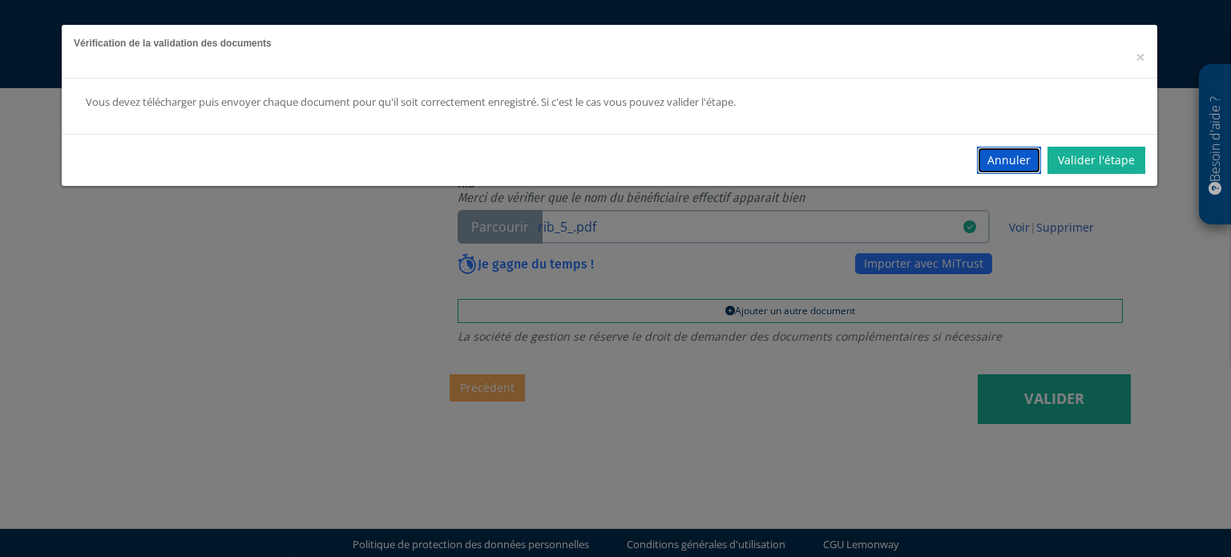
click at [1010, 166] on button "Annuler" at bounding box center [1009, 160] width 64 height 27
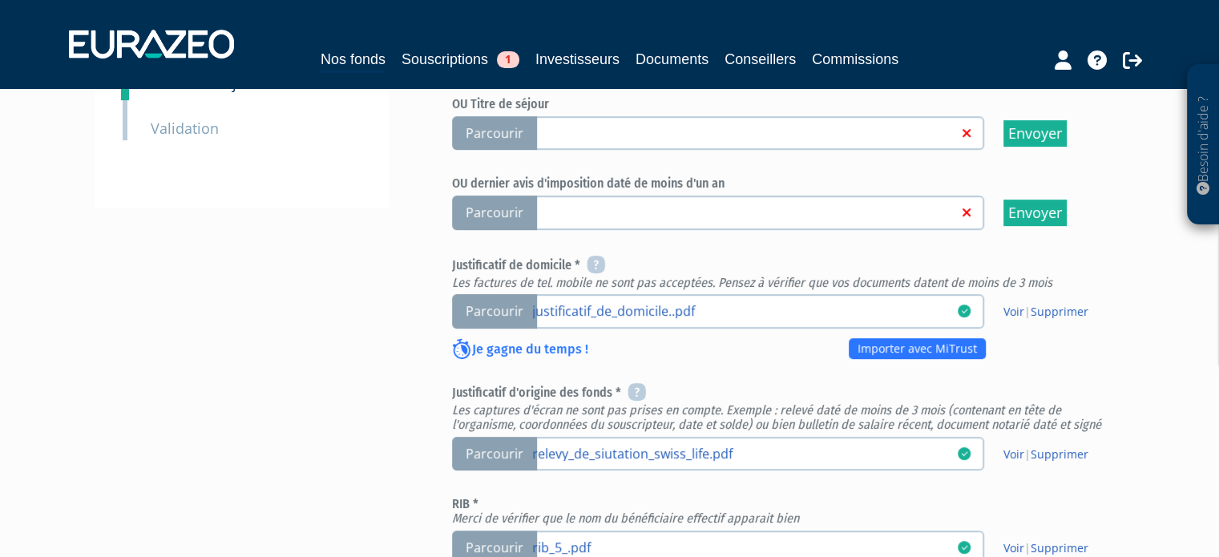
scroll to position [561, 0]
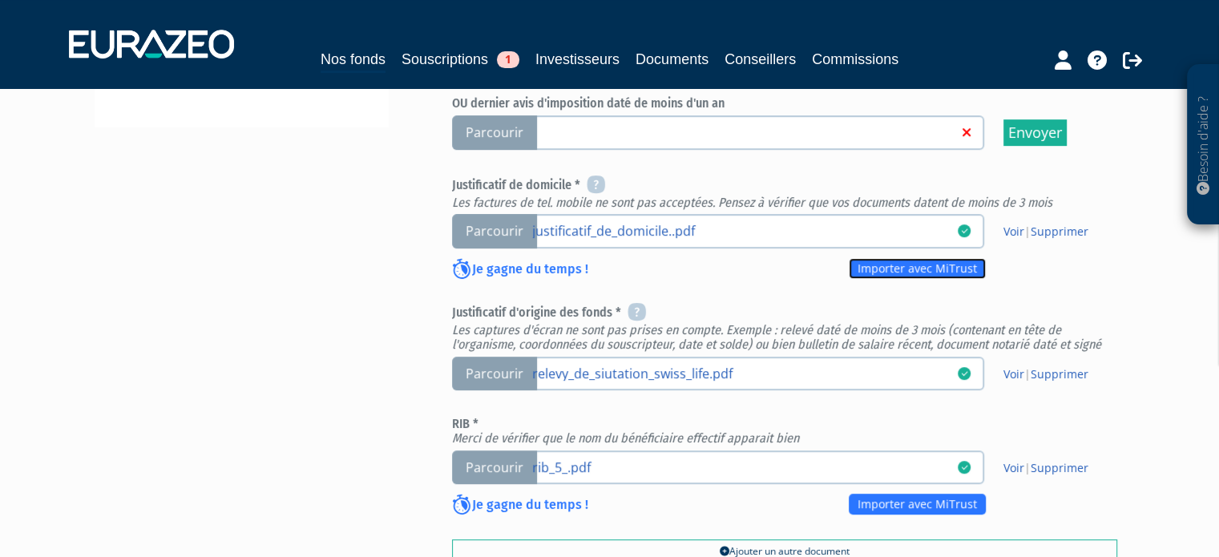
click at [934, 268] on link "Importer avec MiTrust" at bounding box center [917, 268] width 137 height 21
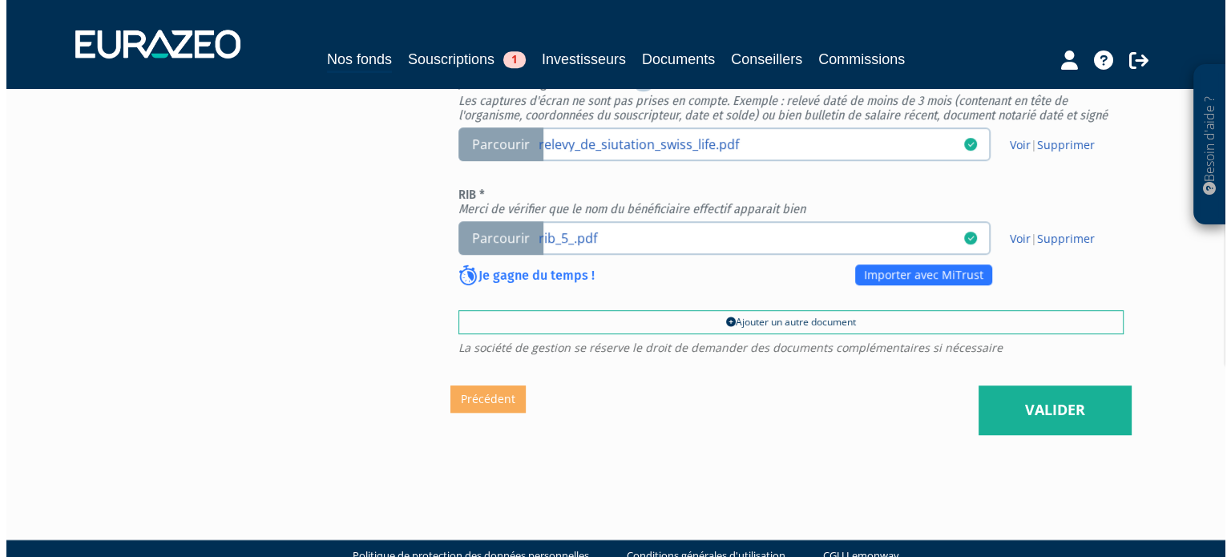
scroll to position [817, 0]
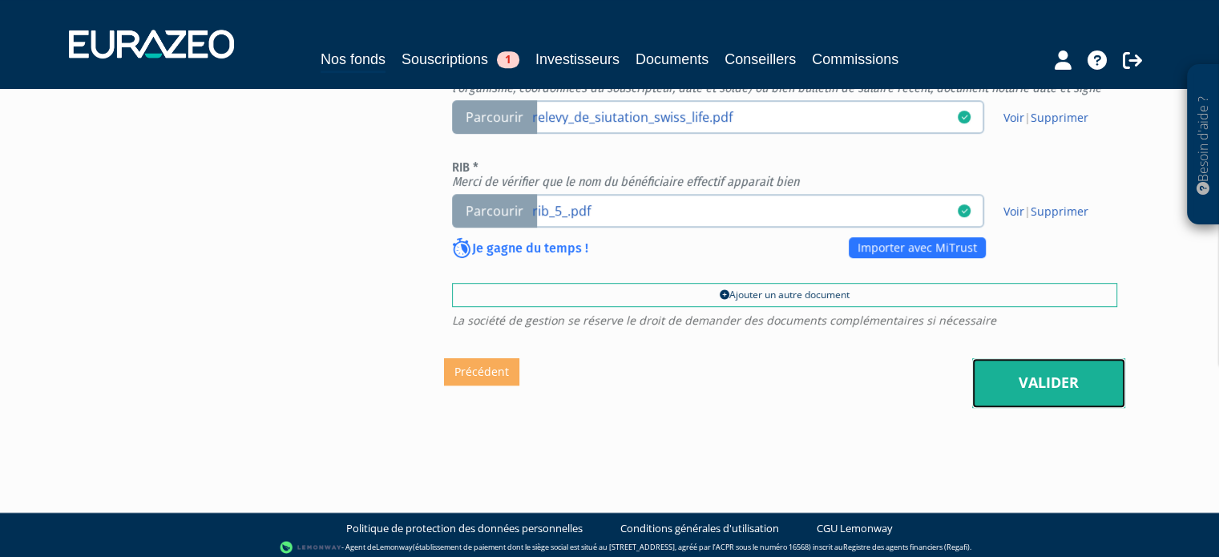
click at [1035, 371] on link "Valider" at bounding box center [1048, 383] width 153 height 50
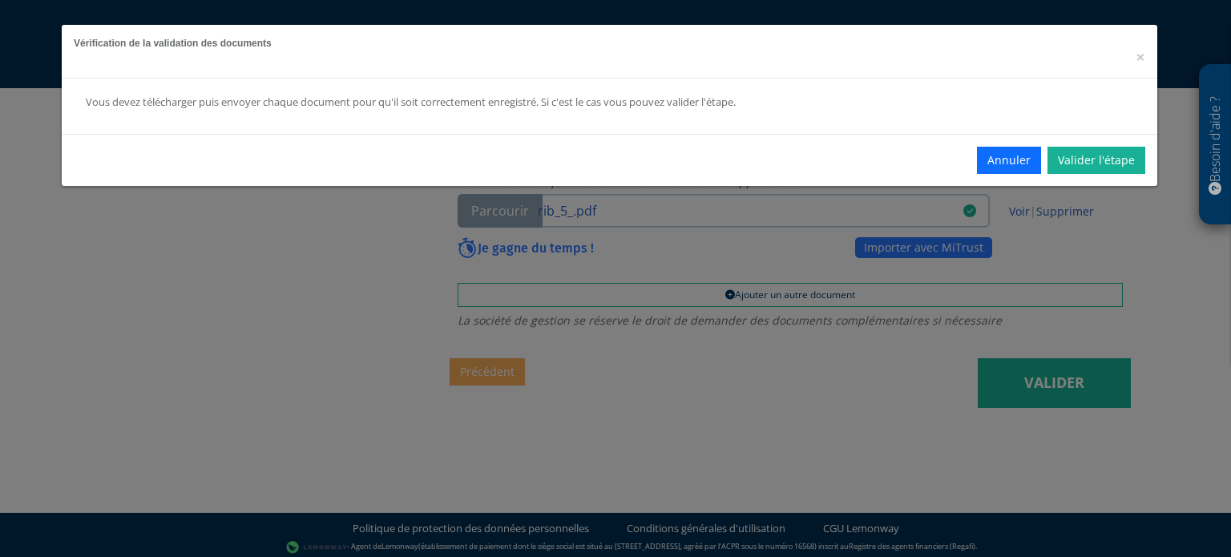
click at [357, 104] on div "Vous devez télécharger puis envoyer chaque document pour qu'il soit correctemen…" at bounding box center [505, 102] width 838 height 15
drag, startPoint x: 357, startPoint y: 104, endPoint x: 685, endPoint y: 102, distance: 327.8
click at [677, 105] on div "Vous devez télécharger puis envoyer chaque document pour qu'il soit correctemen…" at bounding box center [505, 102] width 838 height 15
drag, startPoint x: 687, startPoint y: 101, endPoint x: 903, endPoint y: 115, distance: 216.9
click at [688, 101] on div "Vous devez télécharger puis envoyer chaque document pour qu'il soit correctemen…" at bounding box center [505, 102] width 838 height 15
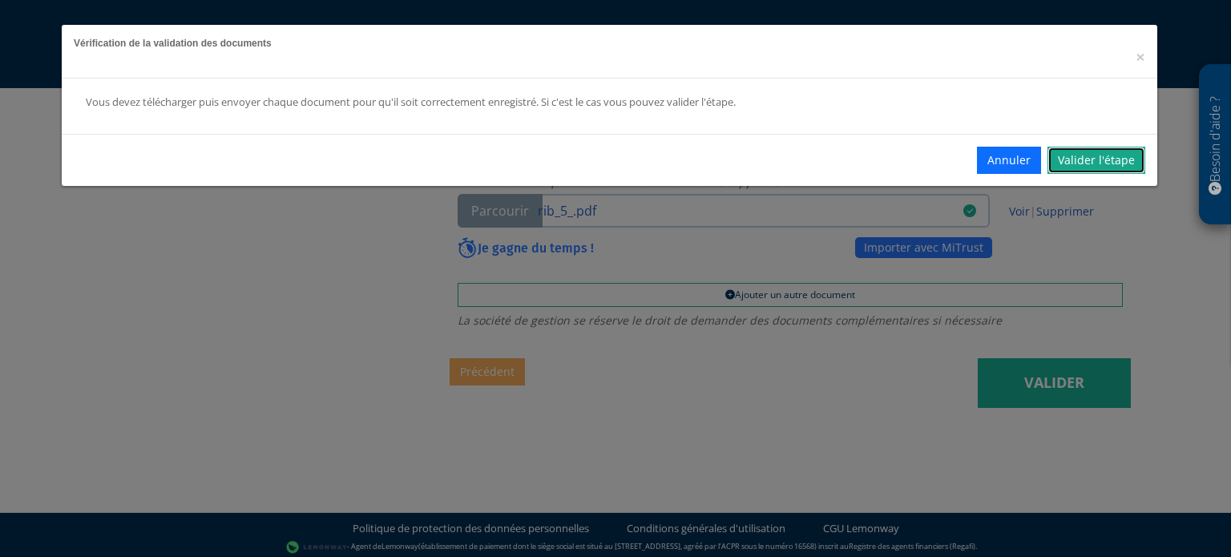
click at [1094, 158] on link "Valider l'étape" at bounding box center [1096, 160] width 98 height 27
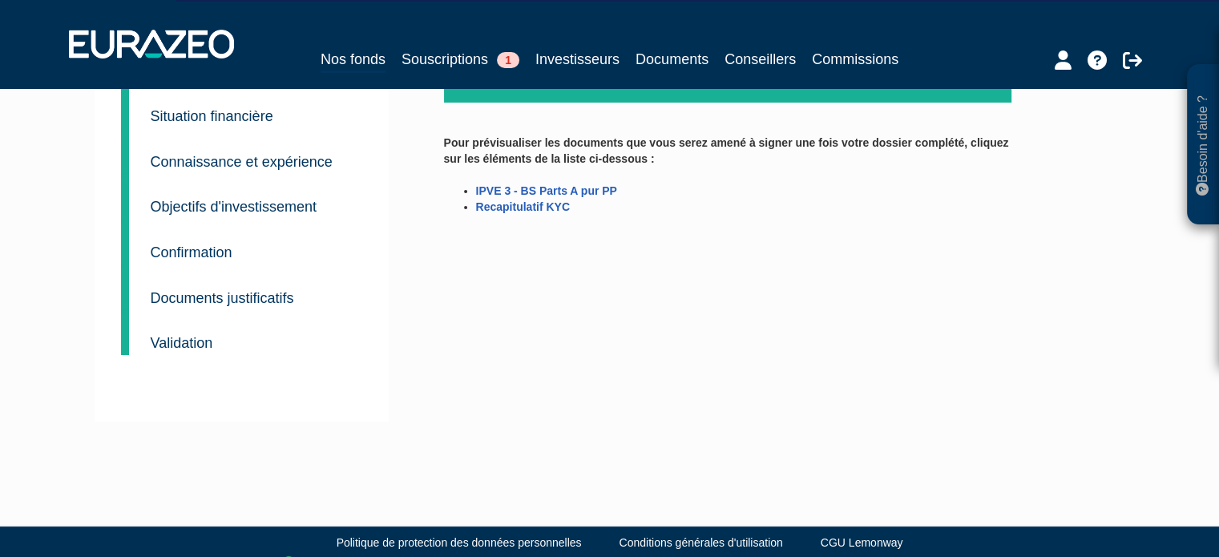
scroll to position [87, 0]
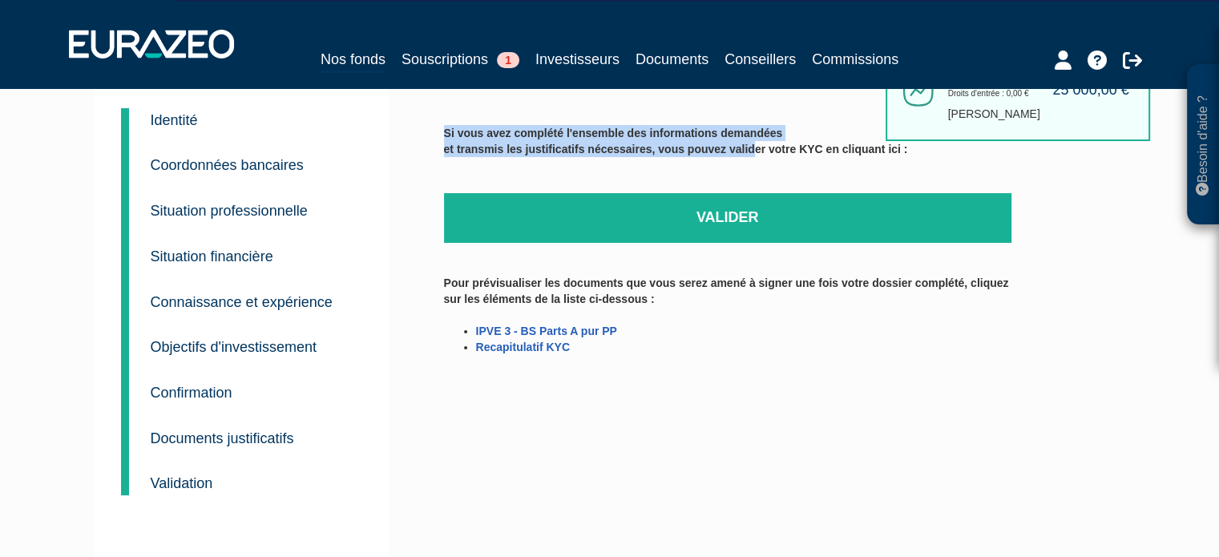
drag, startPoint x: 761, startPoint y: 142, endPoint x: 805, endPoint y: 139, distance: 43.4
click at [804, 139] on label "Si vous avez complété l'ensemble des informations demandées et transmis les jus…" at bounding box center [676, 157] width 464 height 64
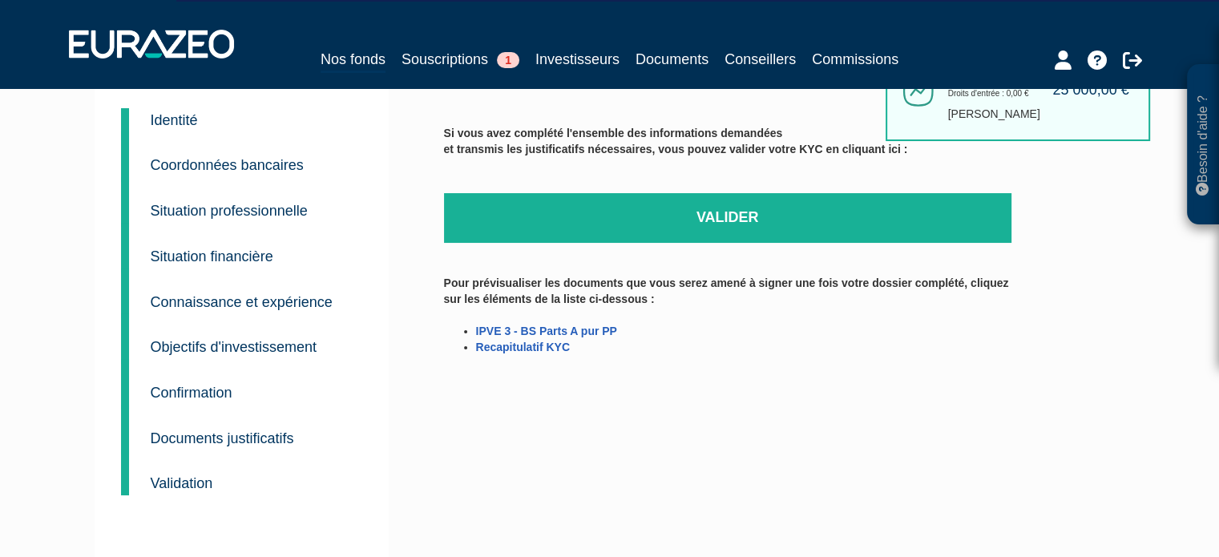
click at [787, 145] on label "Si vous avez complété l'ensemble des informations demandées et transmis les jus…" at bounding box center [676, 157] width 464 height 64
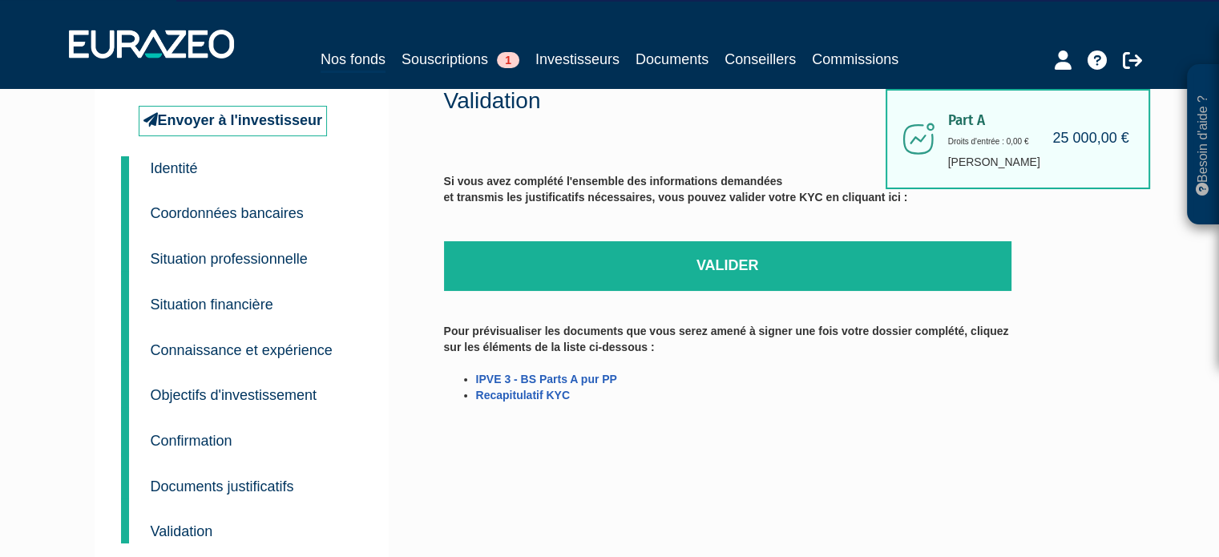
scroll to position [0, 0]
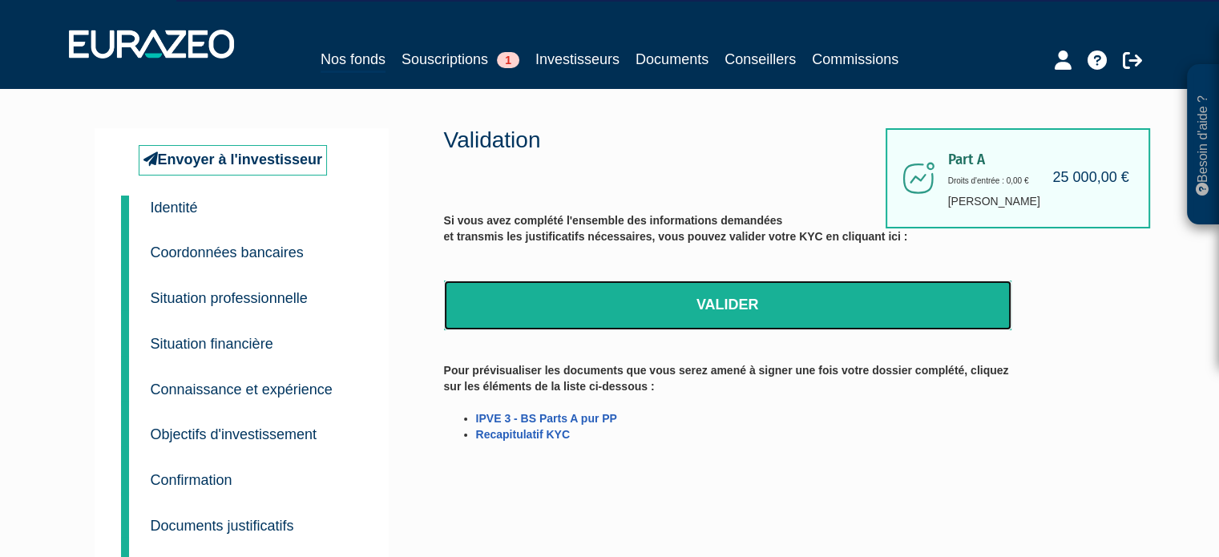
click at [702, 284] on link "Valider" at bounding box center [727, 305] width 567 height 50
